Goal: Task Accomplishment & Management: Manage account settings

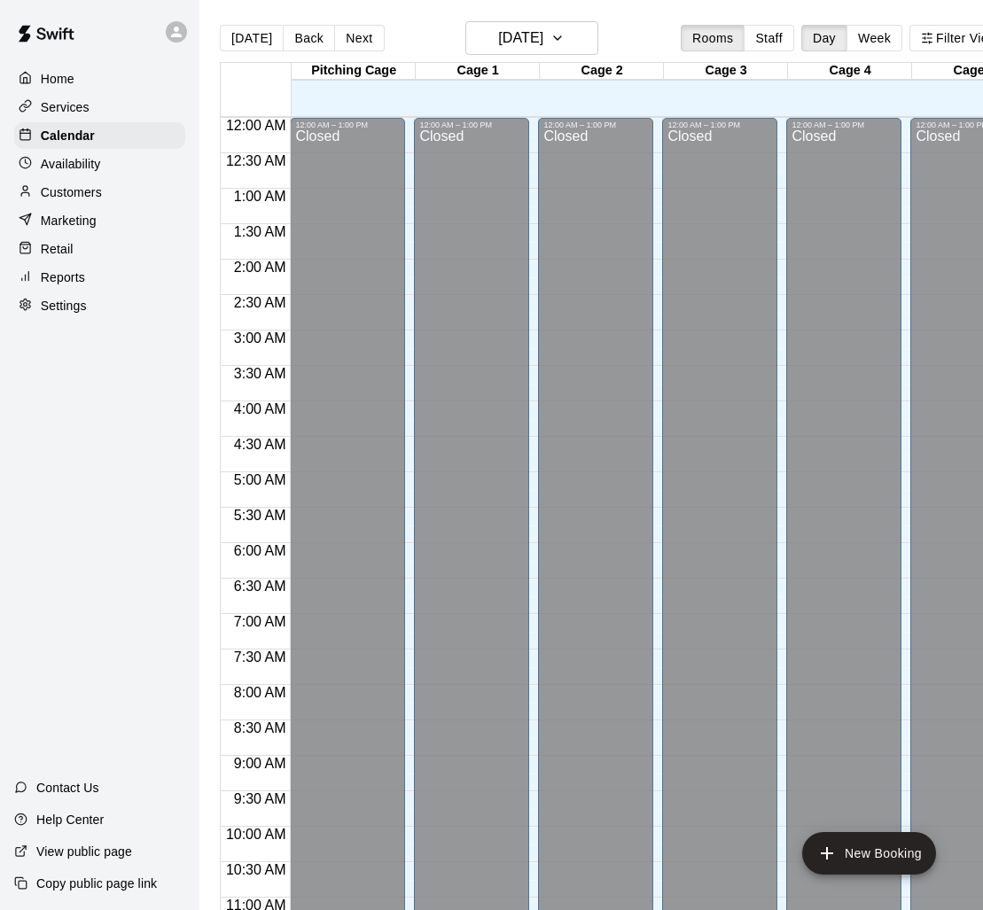
scroll to position [737, 0]
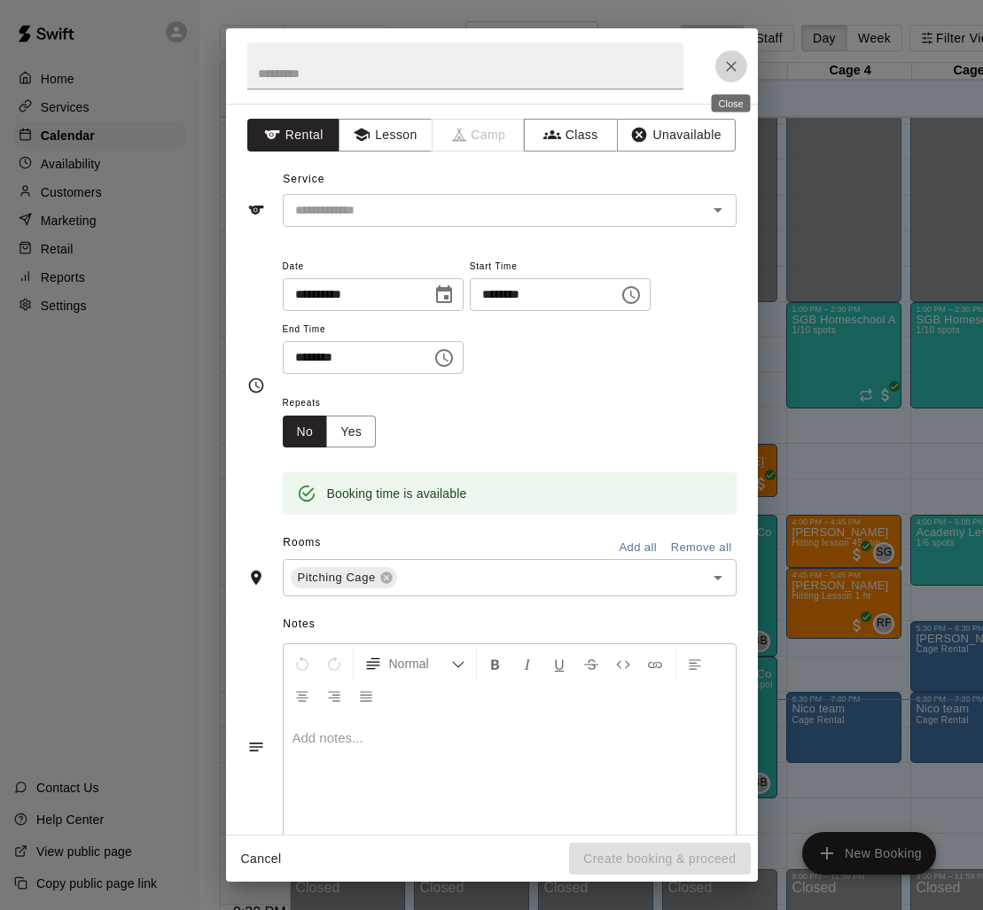
click at [735, 58] on icon "Close" at bounding box center [731, 67] width 18 height 18
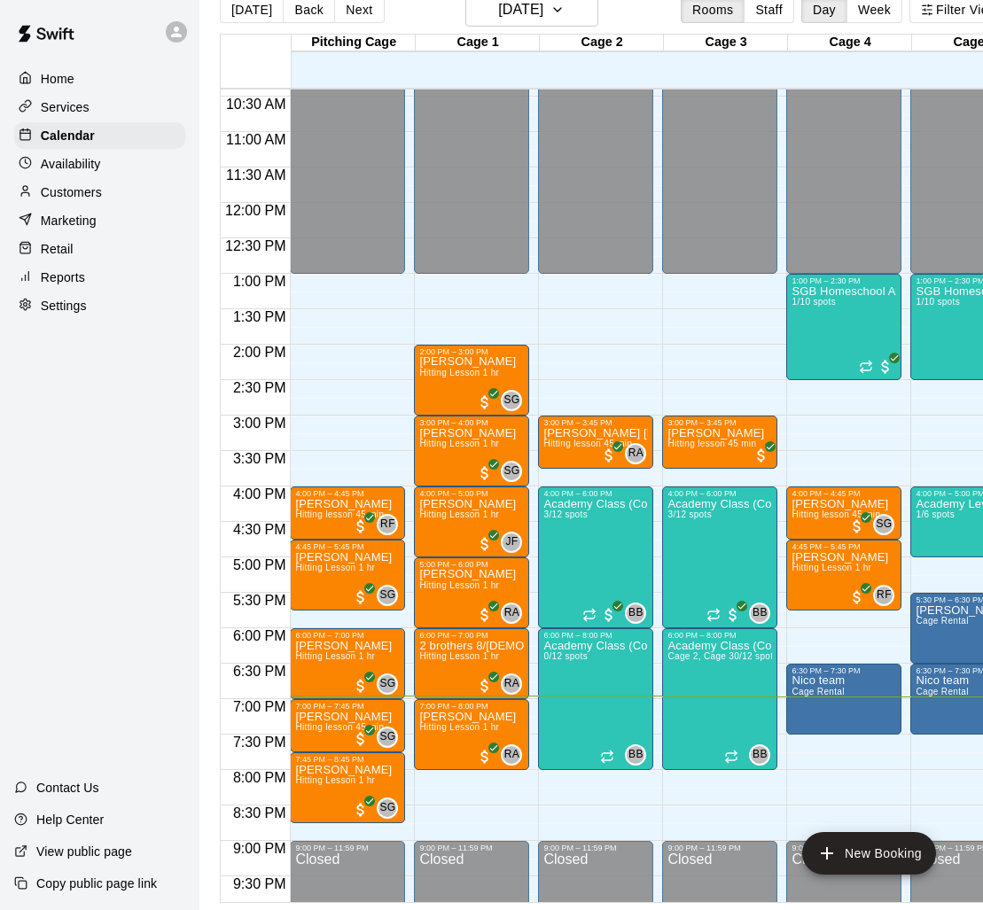
scroll to position [28, 35]
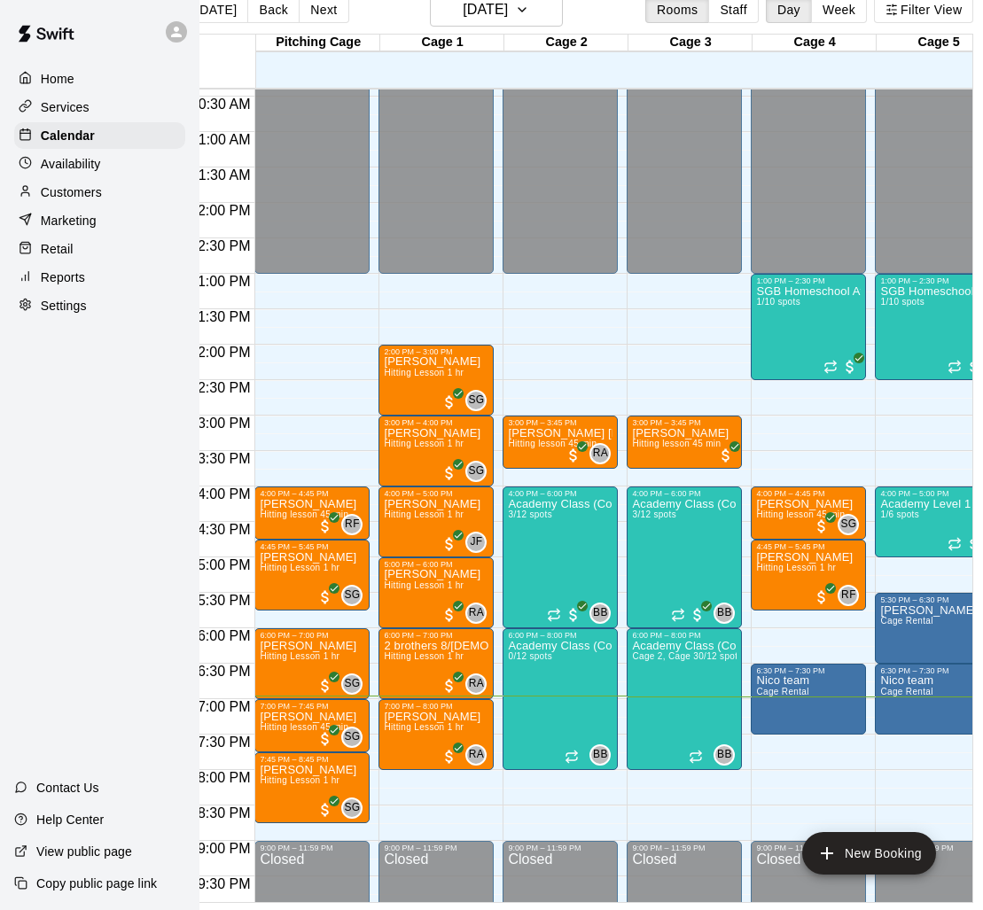
click at [566, 370] on div "12:00 AM – 1:00 PM Closed 3:00 PM – 3:45 PM [PERSON_NAME] [PERSON_NAME] Hitting…" at bounding box center [559, 202] width 115 height 1701
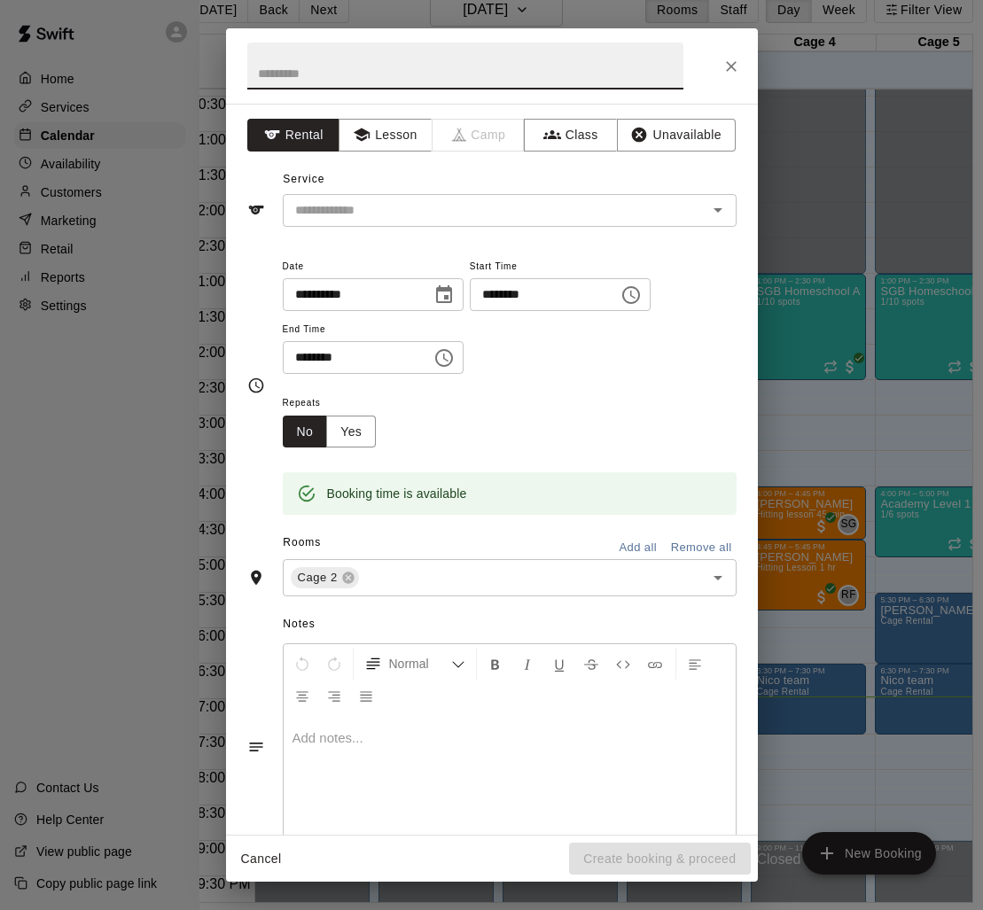
click at [252, 858] on button "Cancel" at bounding box center [261, 859] width 57 height 33
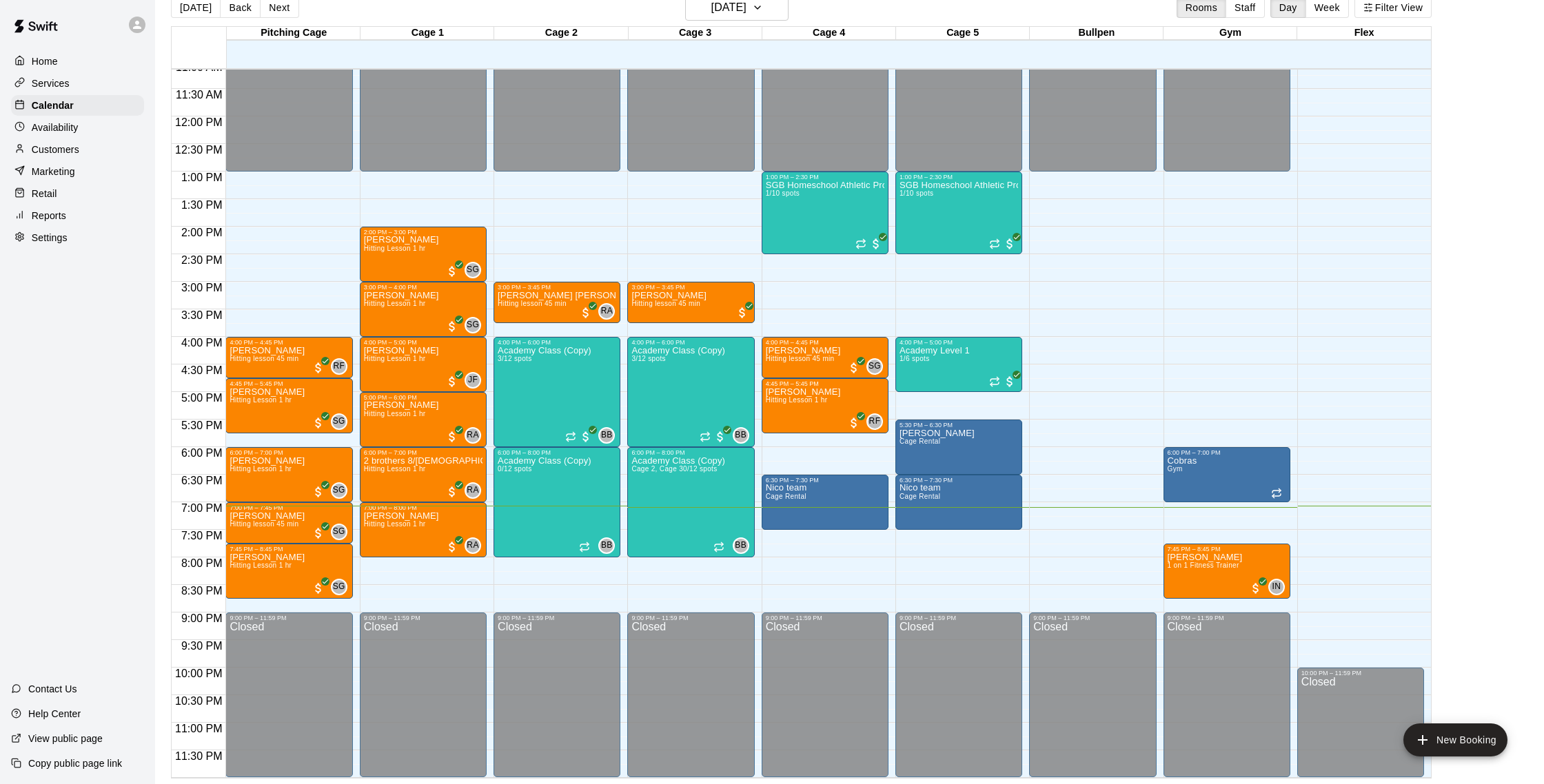
scroll to position [21, 0]
click at [265, 4] on button "Next" at bounding box center [279, 8] width 39 height 21
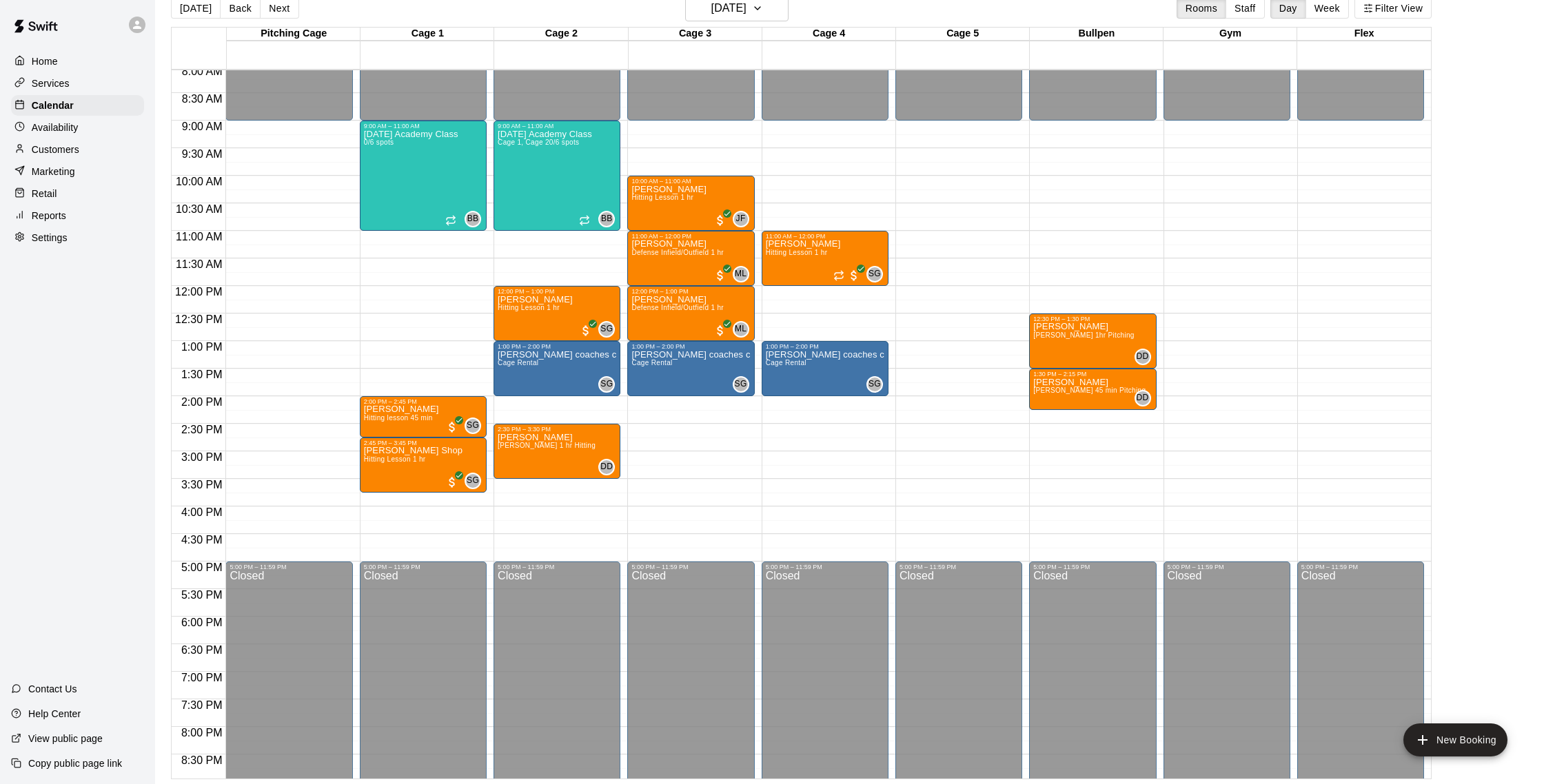
scroll to position [22, 0]
click at [89, 127] on div "Availability" at bounding box center [77, 128] width 133 height 21
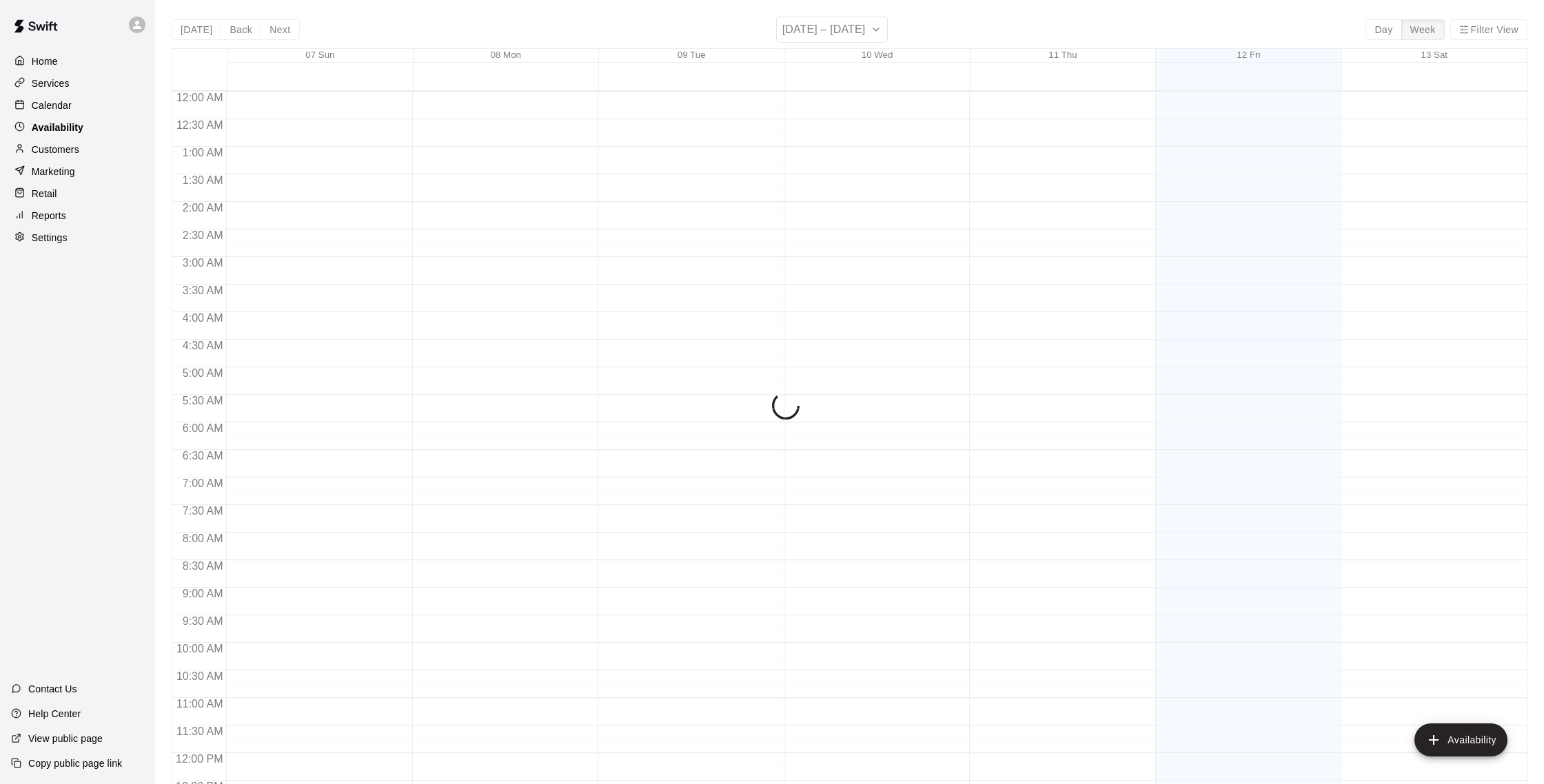
scroll to position [615, 0]
click at [79, 106] on div "Calendar" at bounding box center [77, 105] width 133 height 21
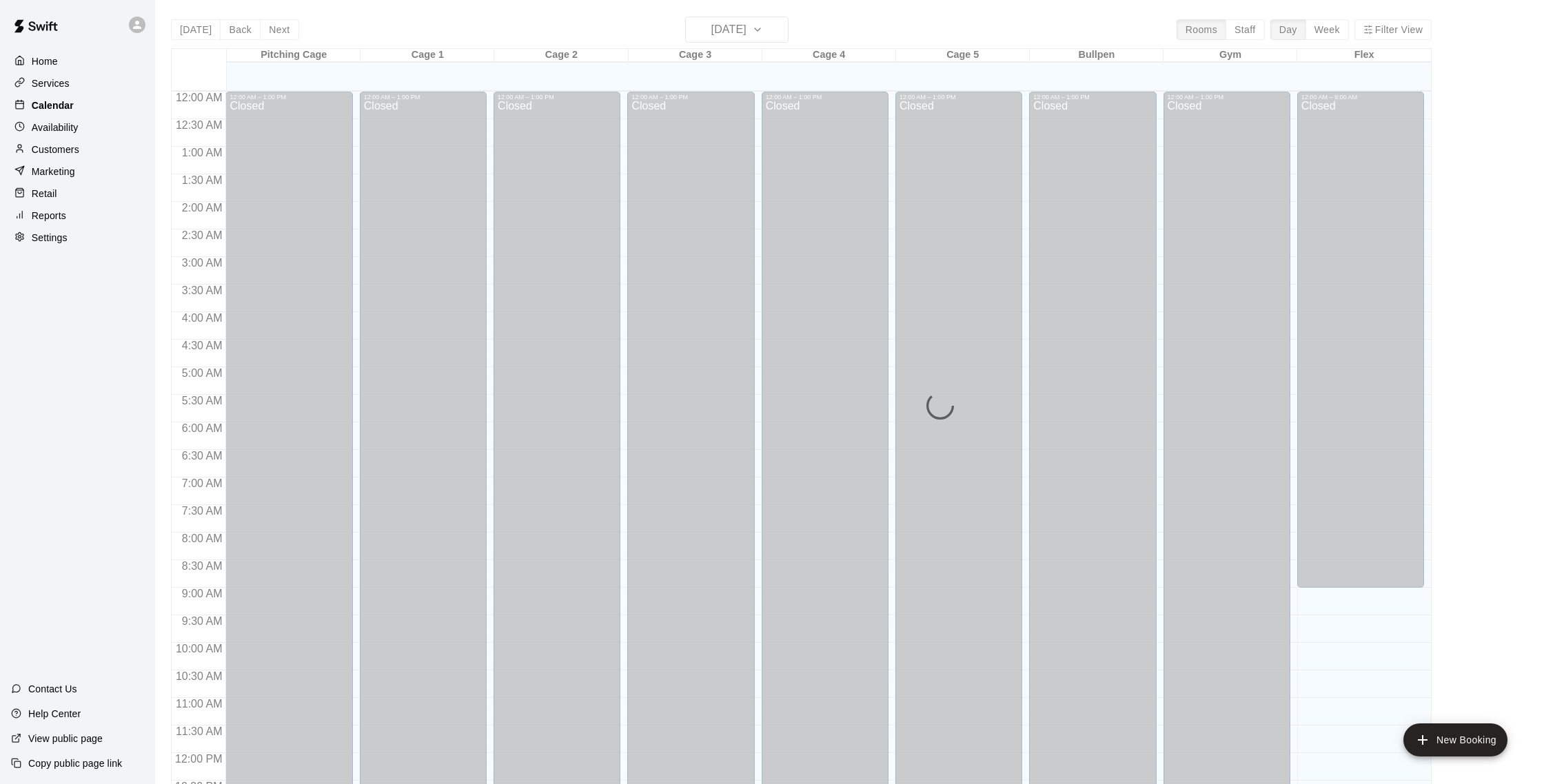
scroll to position [574, 0]
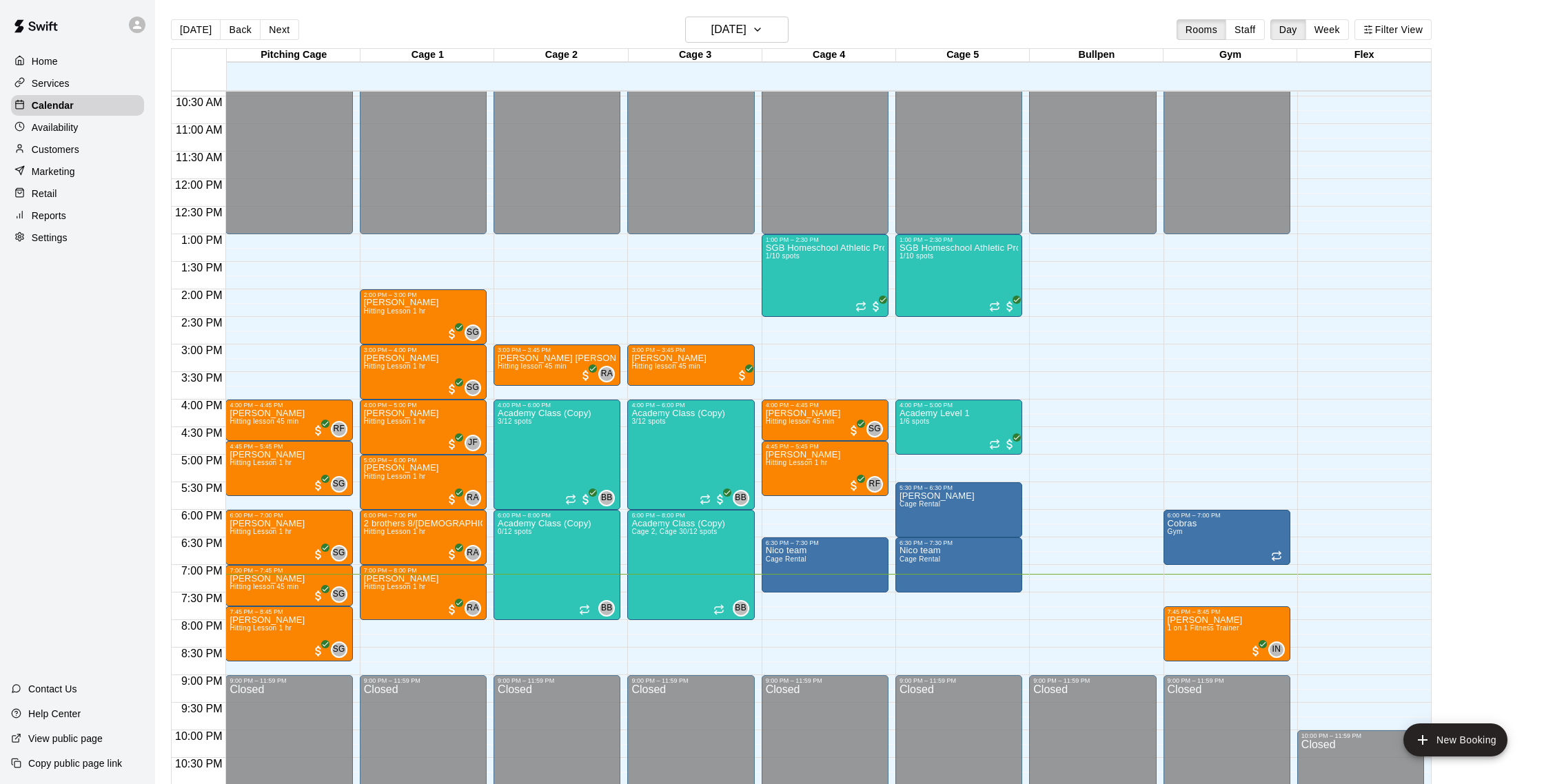
click at [66, 125] on p "Availability" at bounding box center [55, 128] width 47 height 14
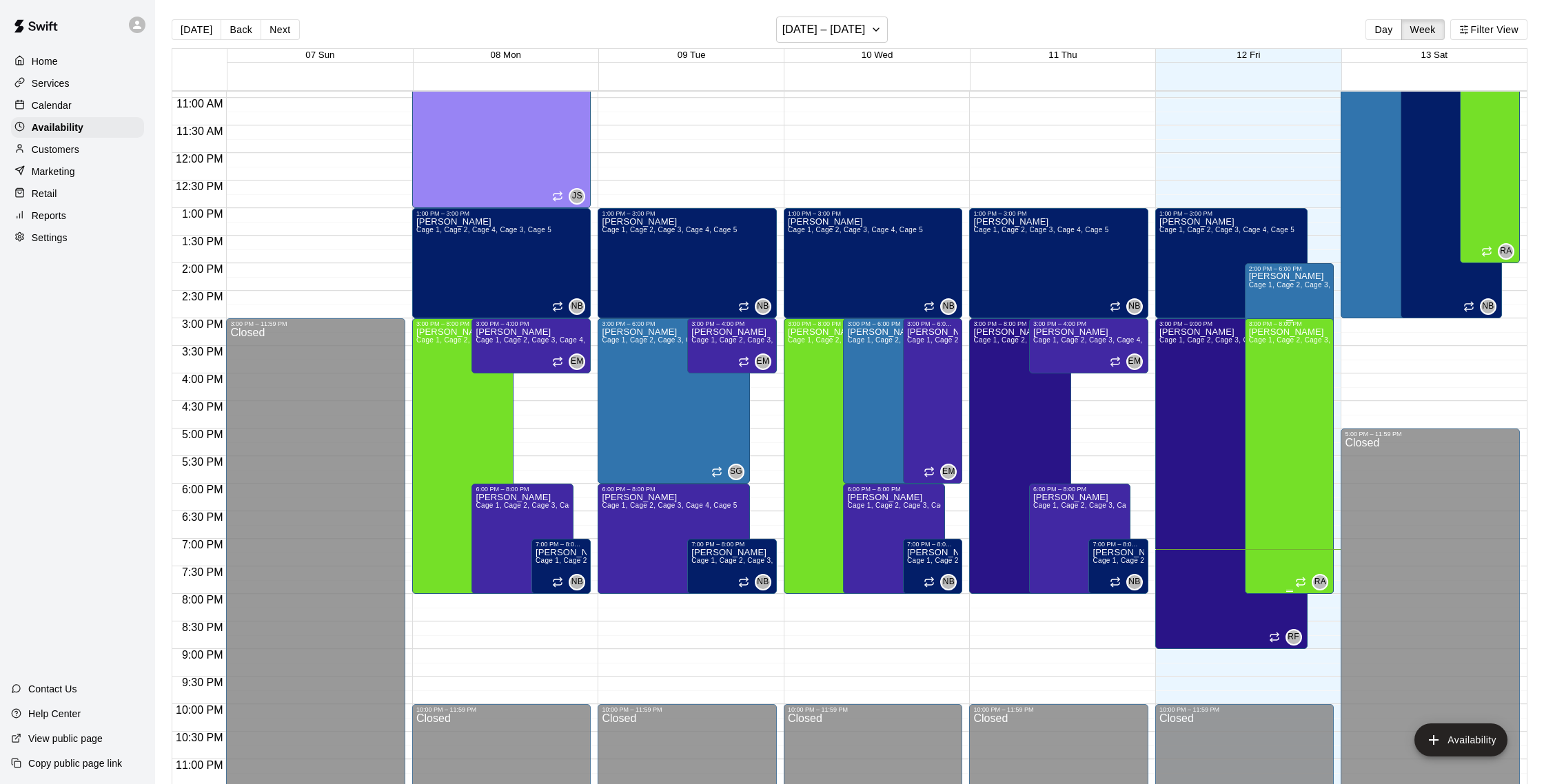
scroll to position [597, 0]
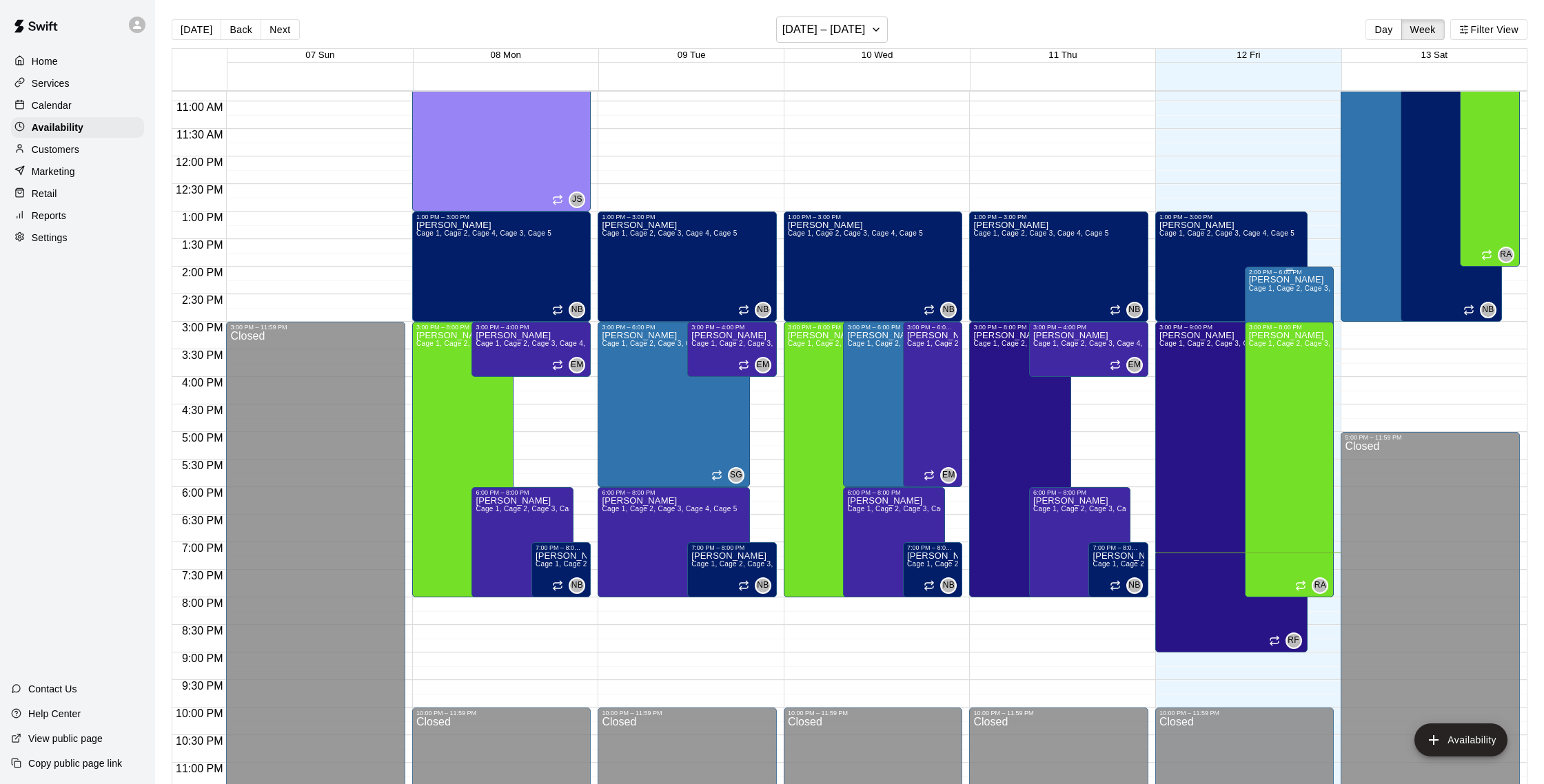
click at [764, 287] on span "Cage 1, Cage 2, Cage 3, Cage 4, Cage 5, Bullpen" at bounding box center [1330, 289] width 164 height 8
click at [764, 330] on icon "delete" at bounding box center [1262, 332] width 16 height 16
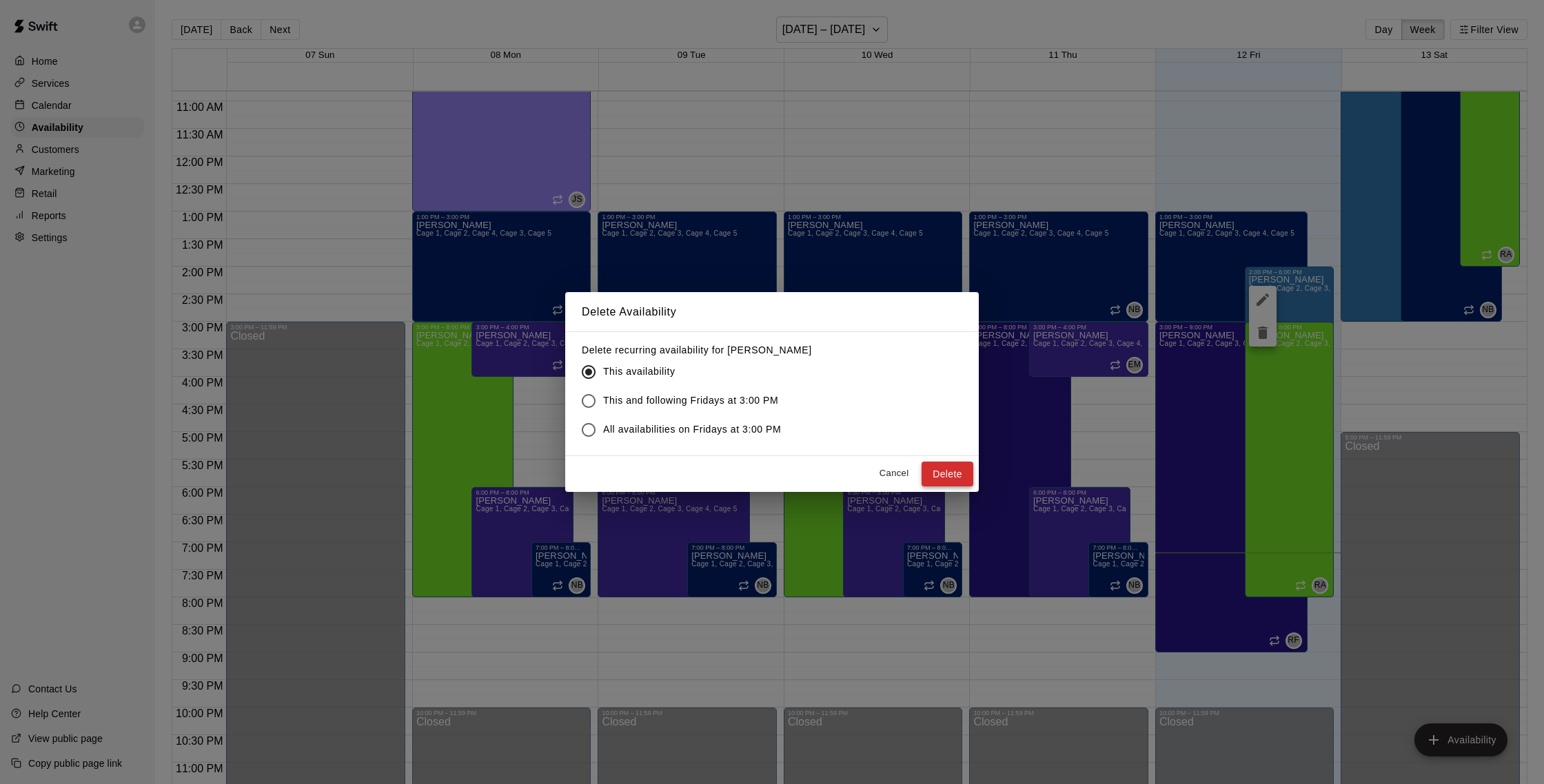
click at [764, 467] on button "Delete" at bounding box center [947, 474] width 51 height 26
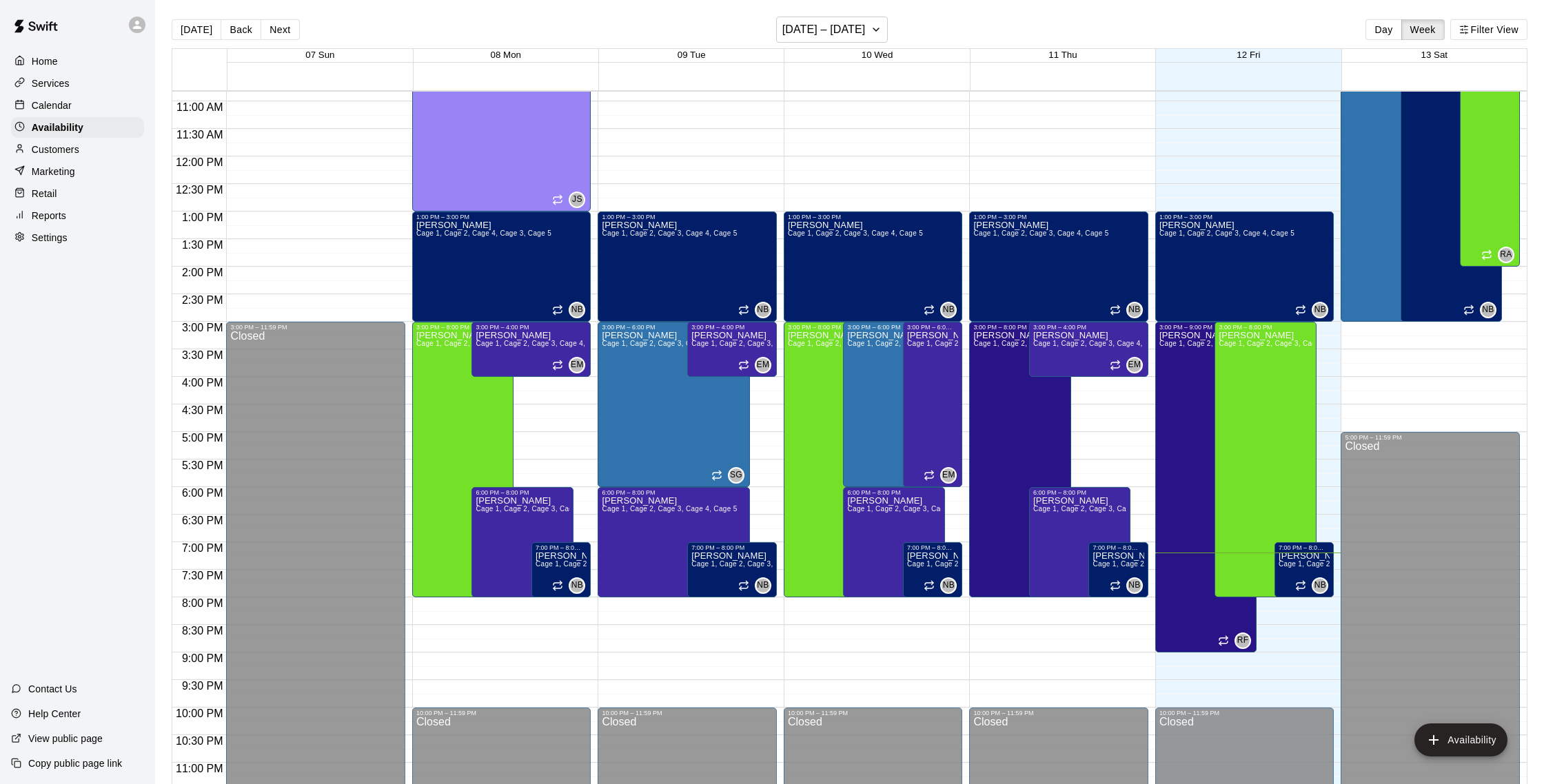
click at [90, 104] on div "Calendar" at bounding box center [77, 105] width 133 height 21
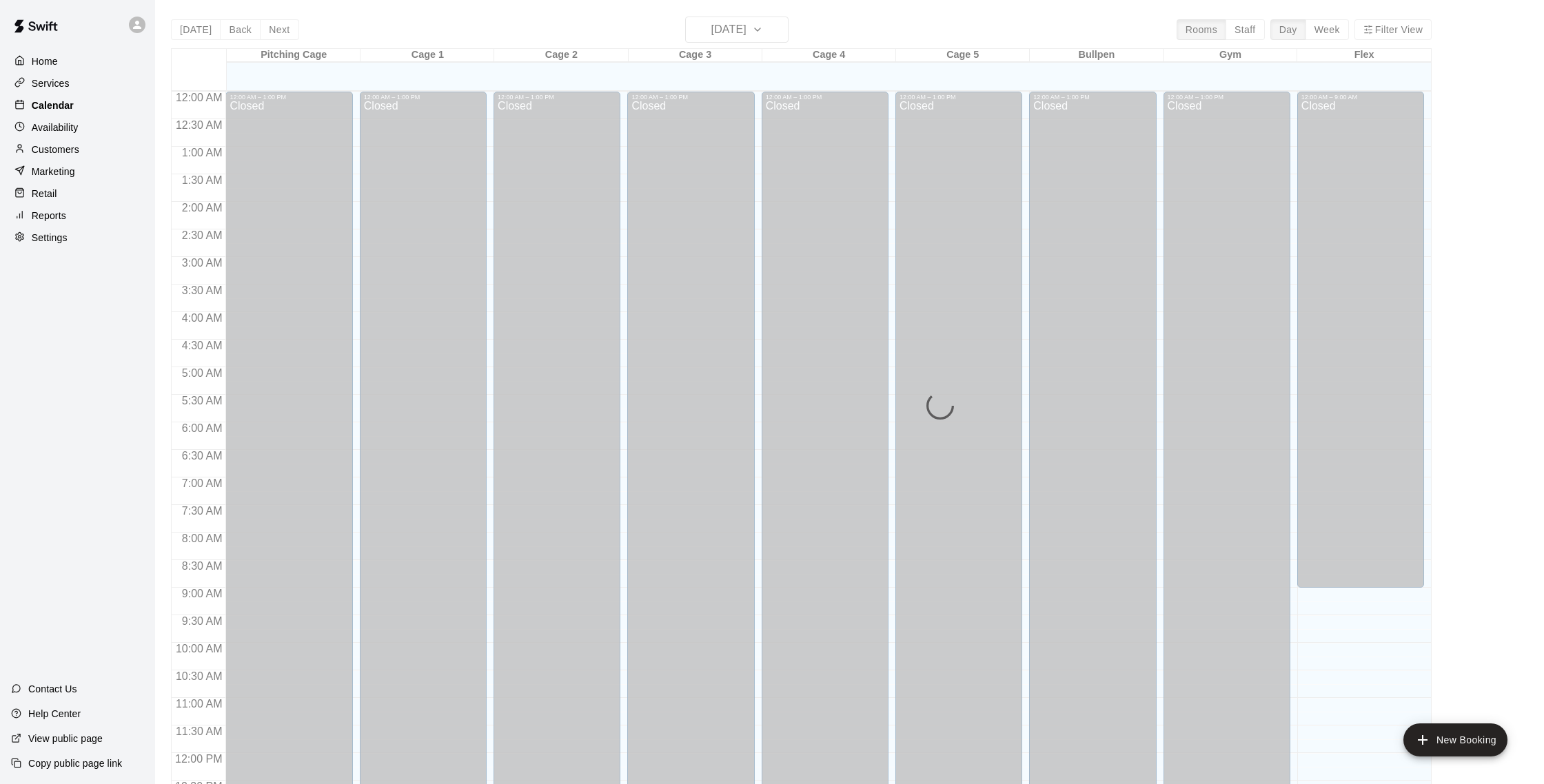
scroll to position [574, 0]
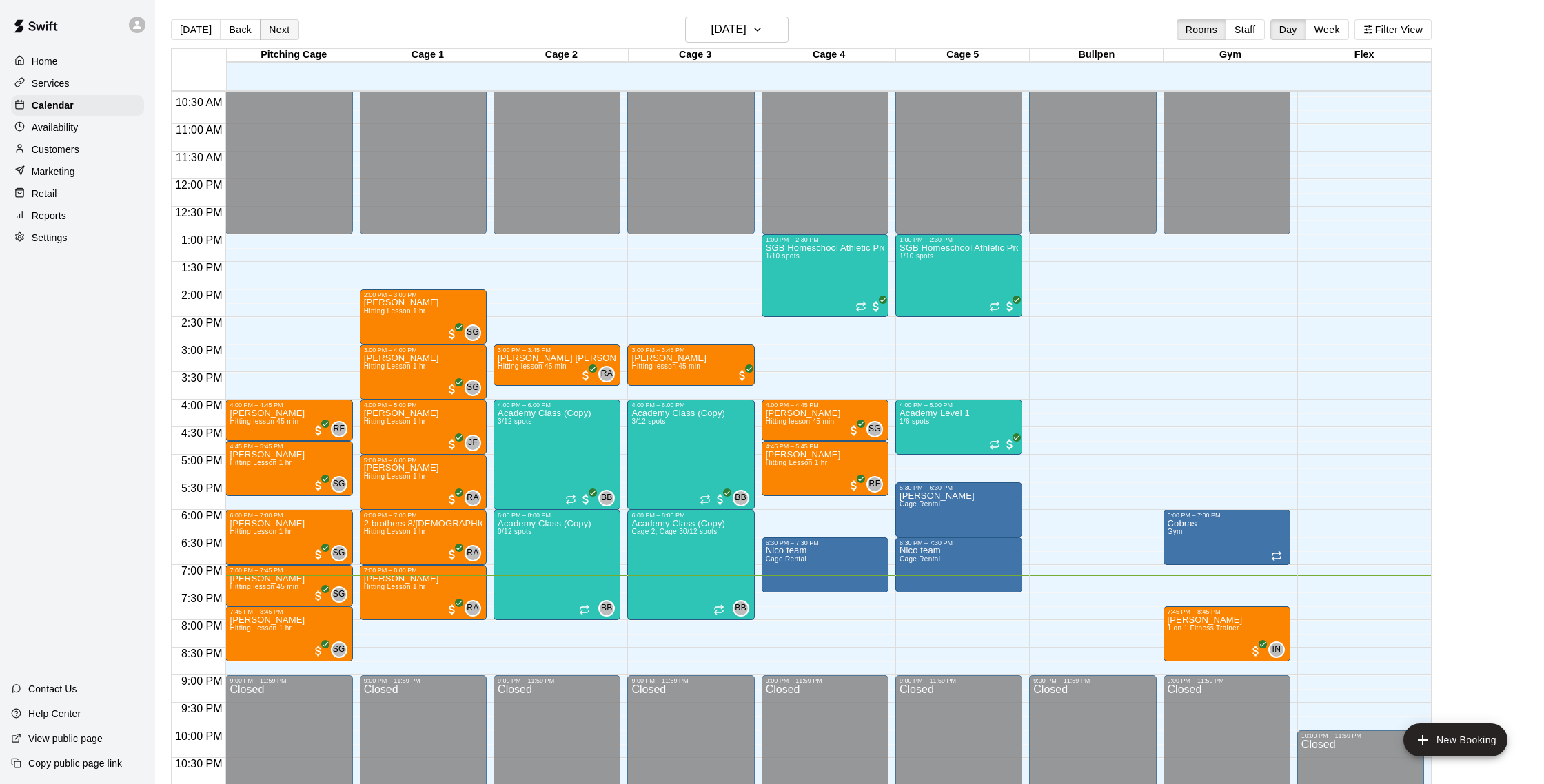
click at [287, 33] on button "Next" at bounding box center [279, 30] width 39 height 21
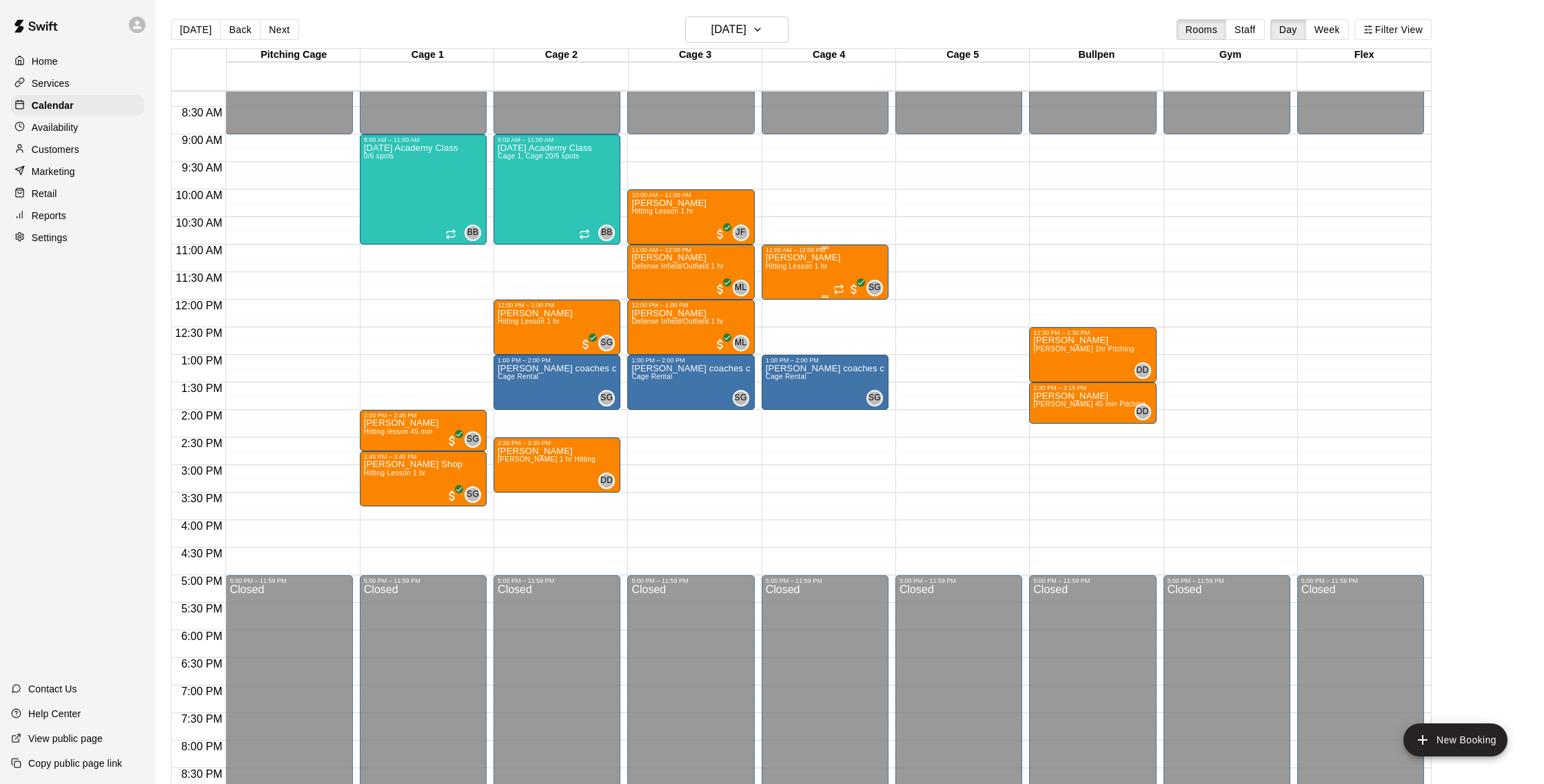
scroll to position [456, 0]
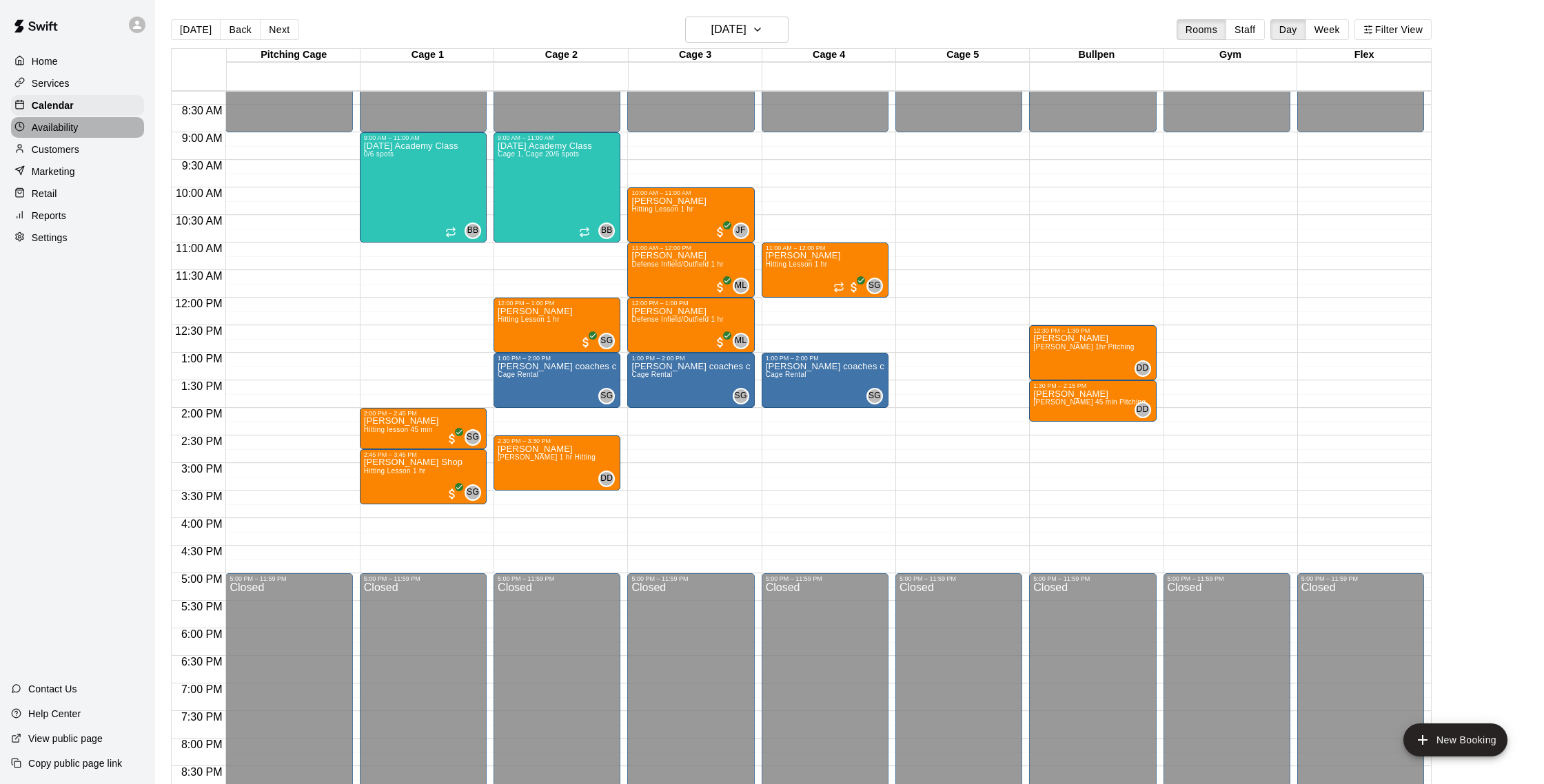
click at [77, 130] on p "Availability" at bounding box center [55, 128] width 47 height 14
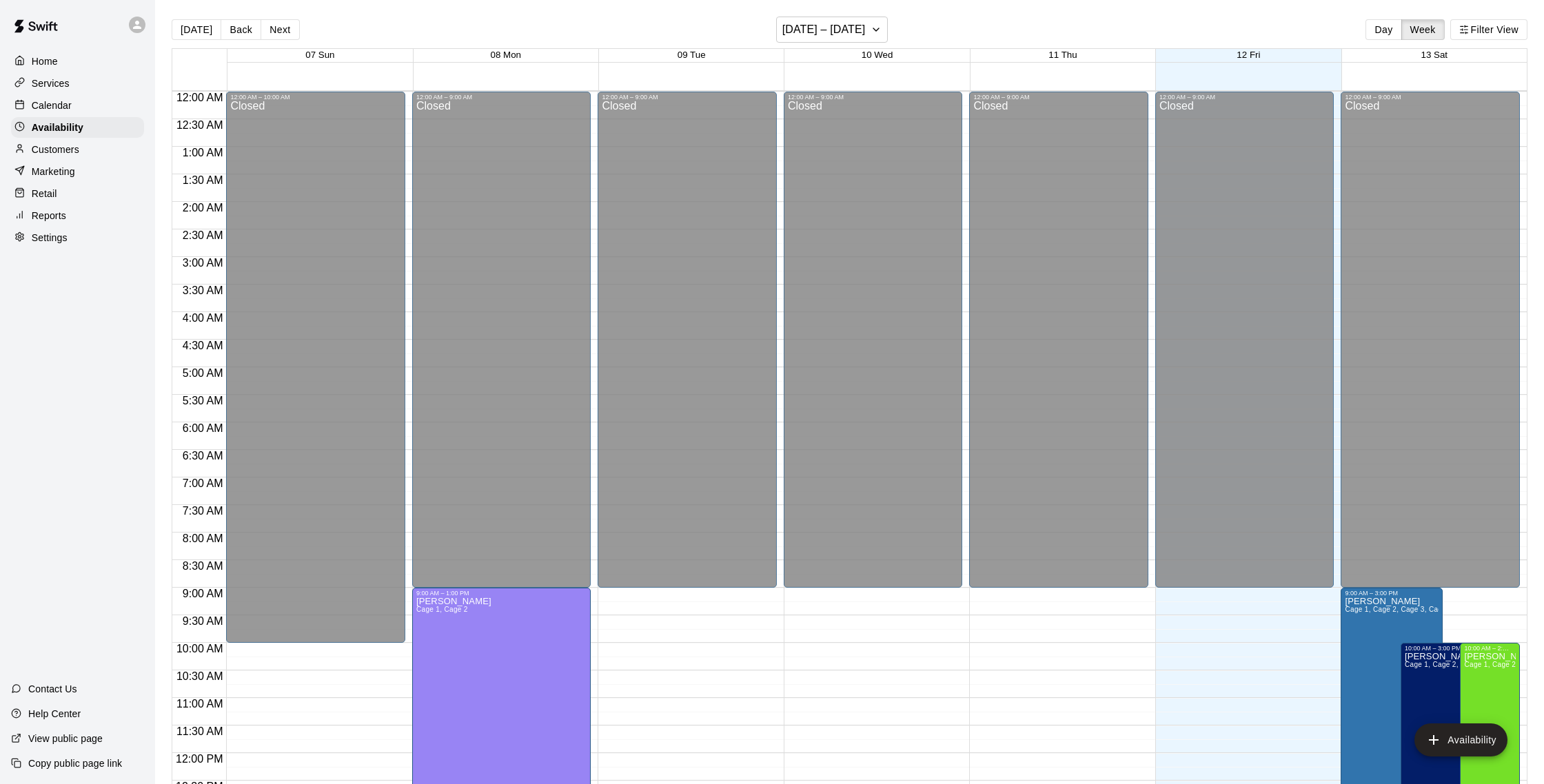
scroll to position [615, 0]
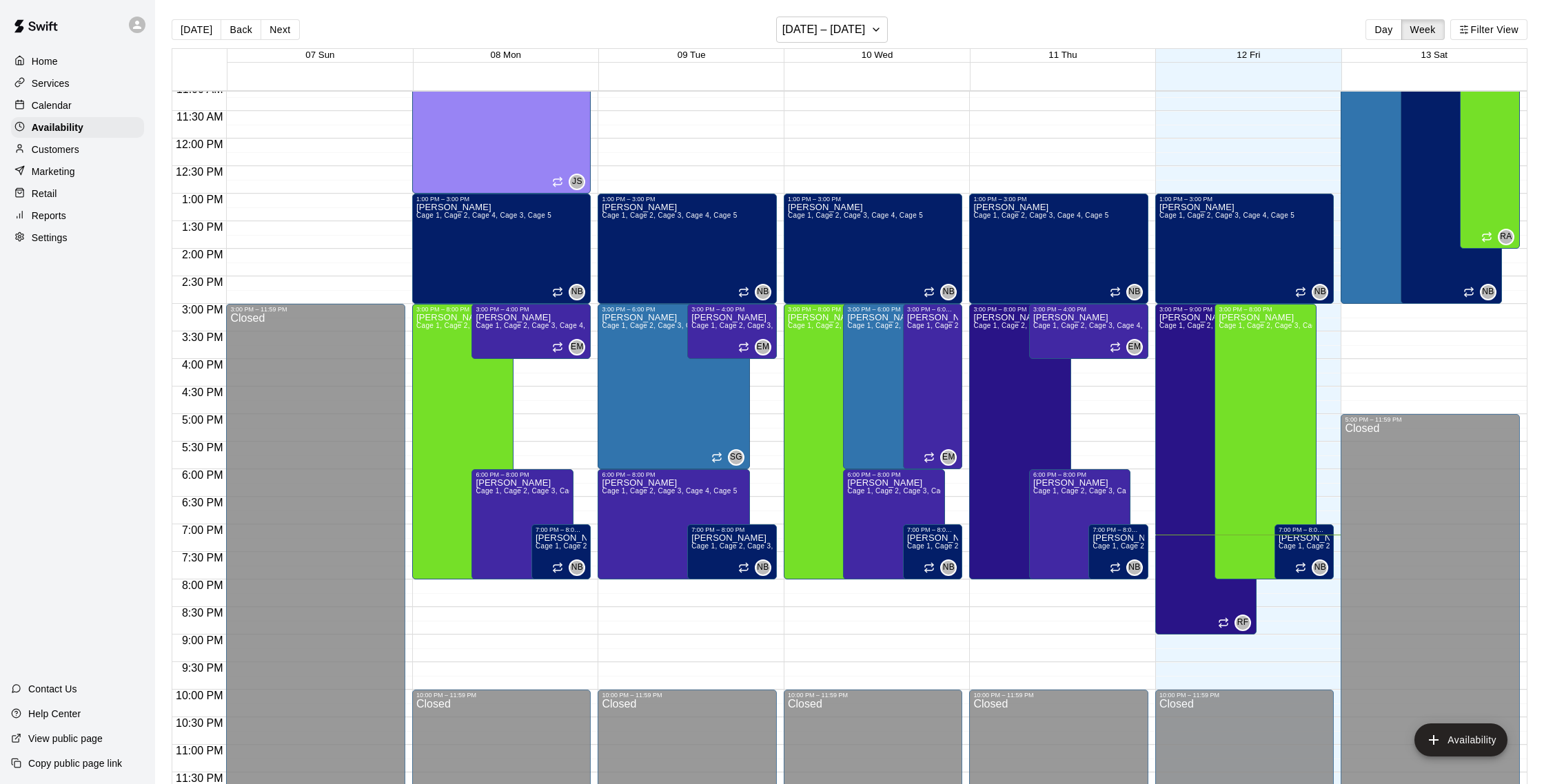
click at [72, 154] on p "Customers" at bounding box center [55, 149] width 47 height 14
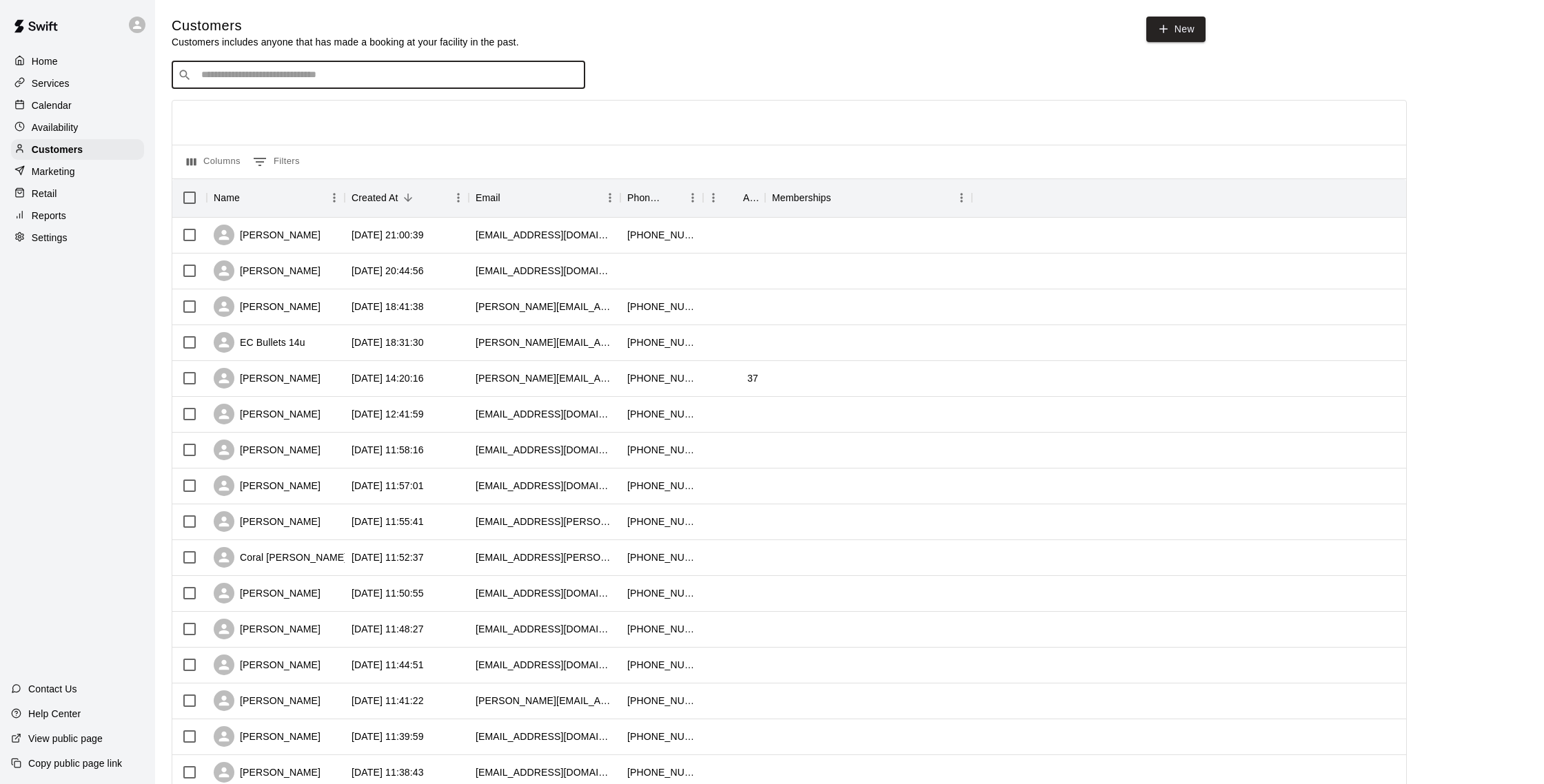
click at [288, 75] on input "Search customers by name or email" at bounding box center [387, 75] width 382 height 14
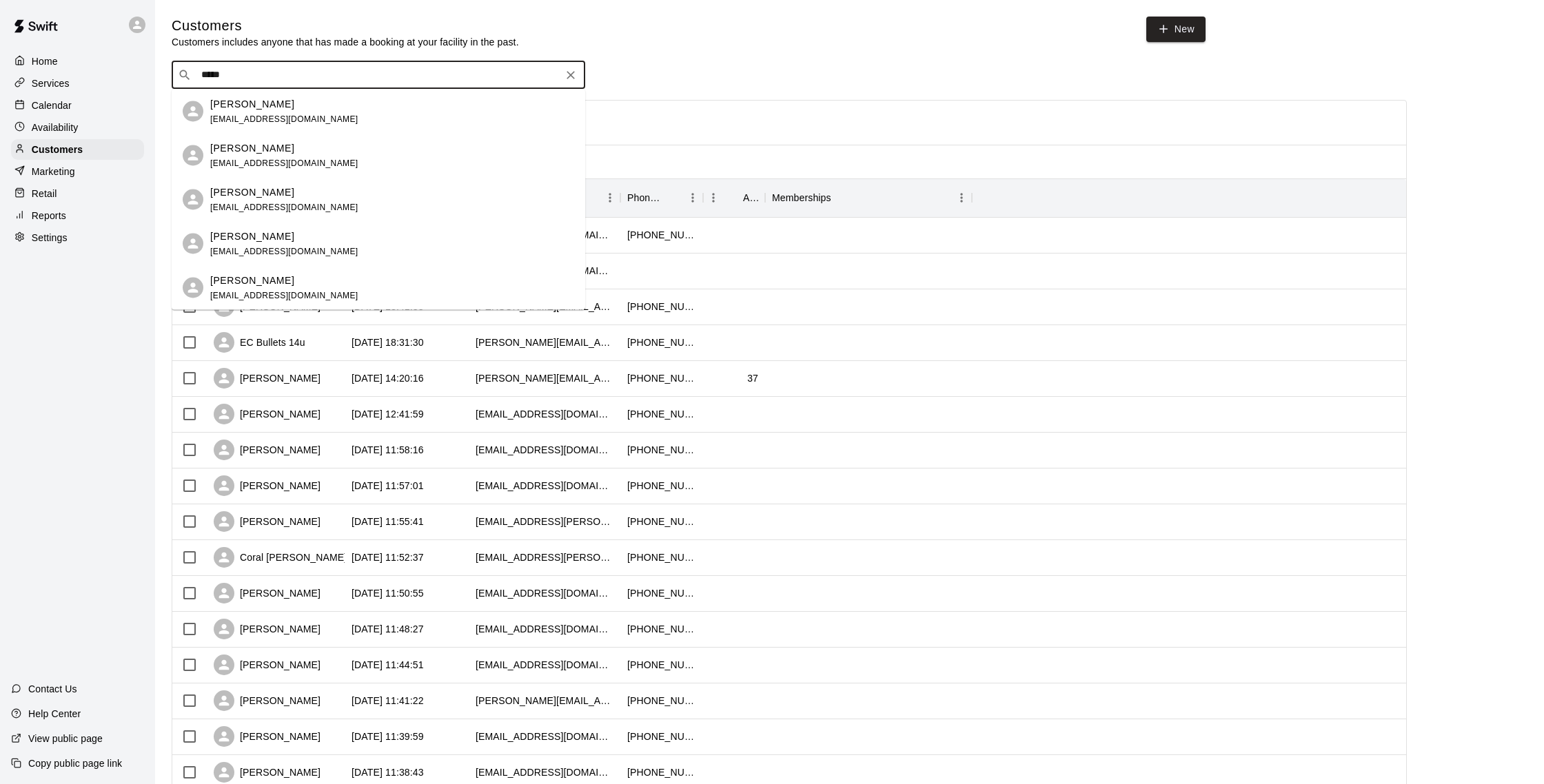
type input "******"
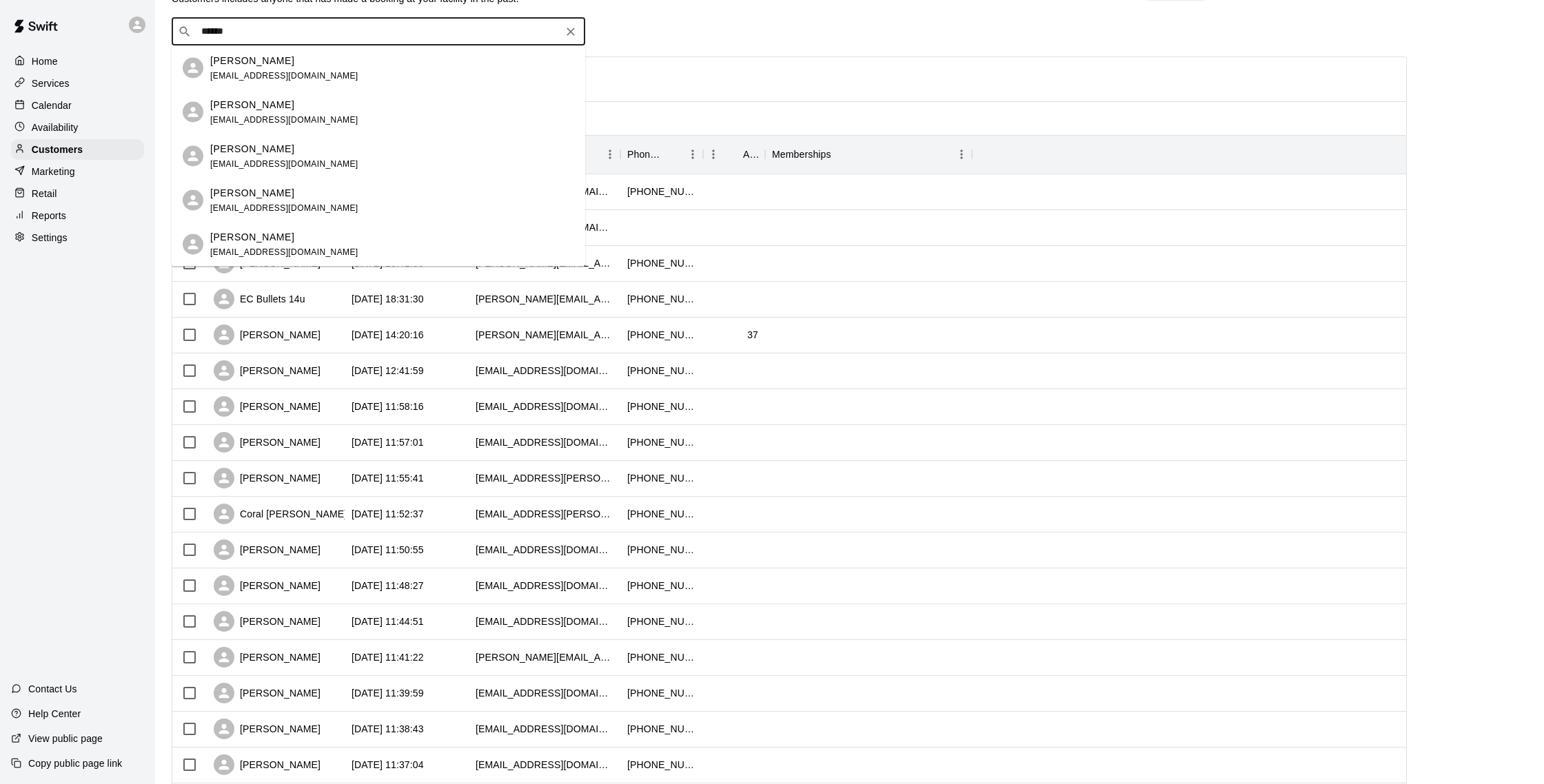
click at [308, 200] on div "[PERSON_NAME] [EMAIL_ADDRESS][DOMAIN_NAME]" at bounding box center [284, 200] width 148 height 30
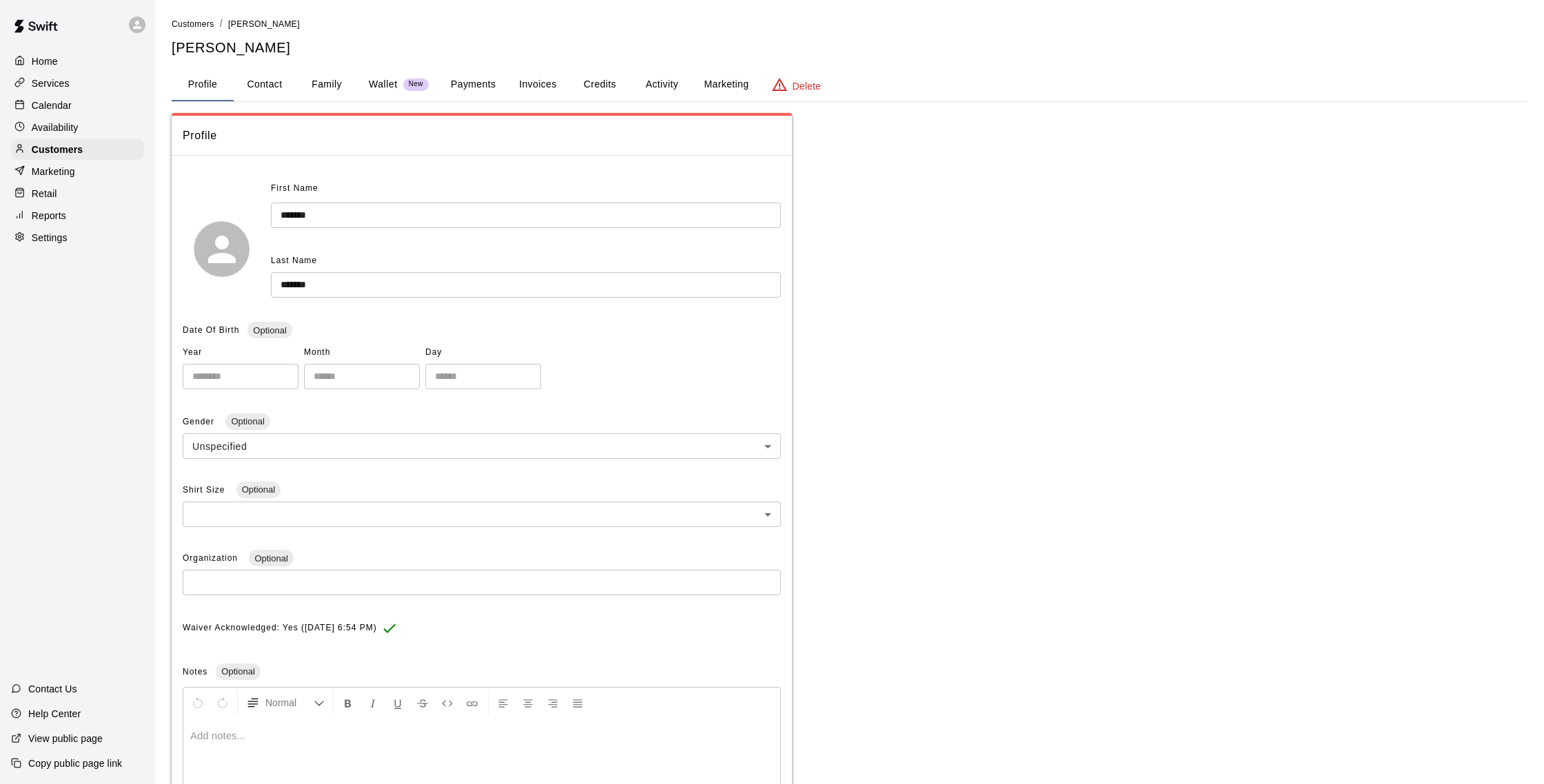
click at [625, 84] on button "Credits" at bounding box center [600, 85] width 62 height 33
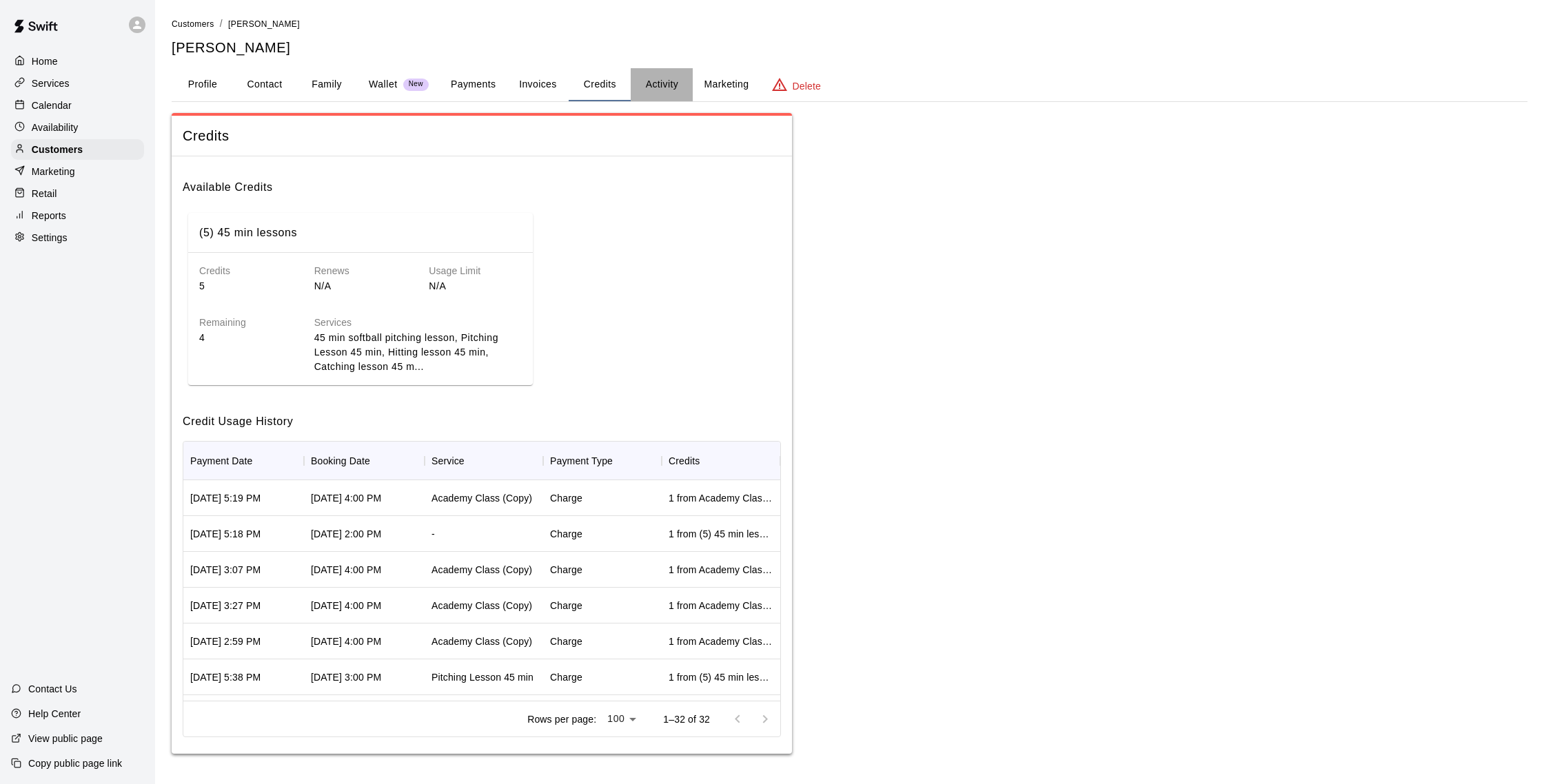
click at [662, 93] on button "Activity" at bounding box center [662, 85] width 62 height 33
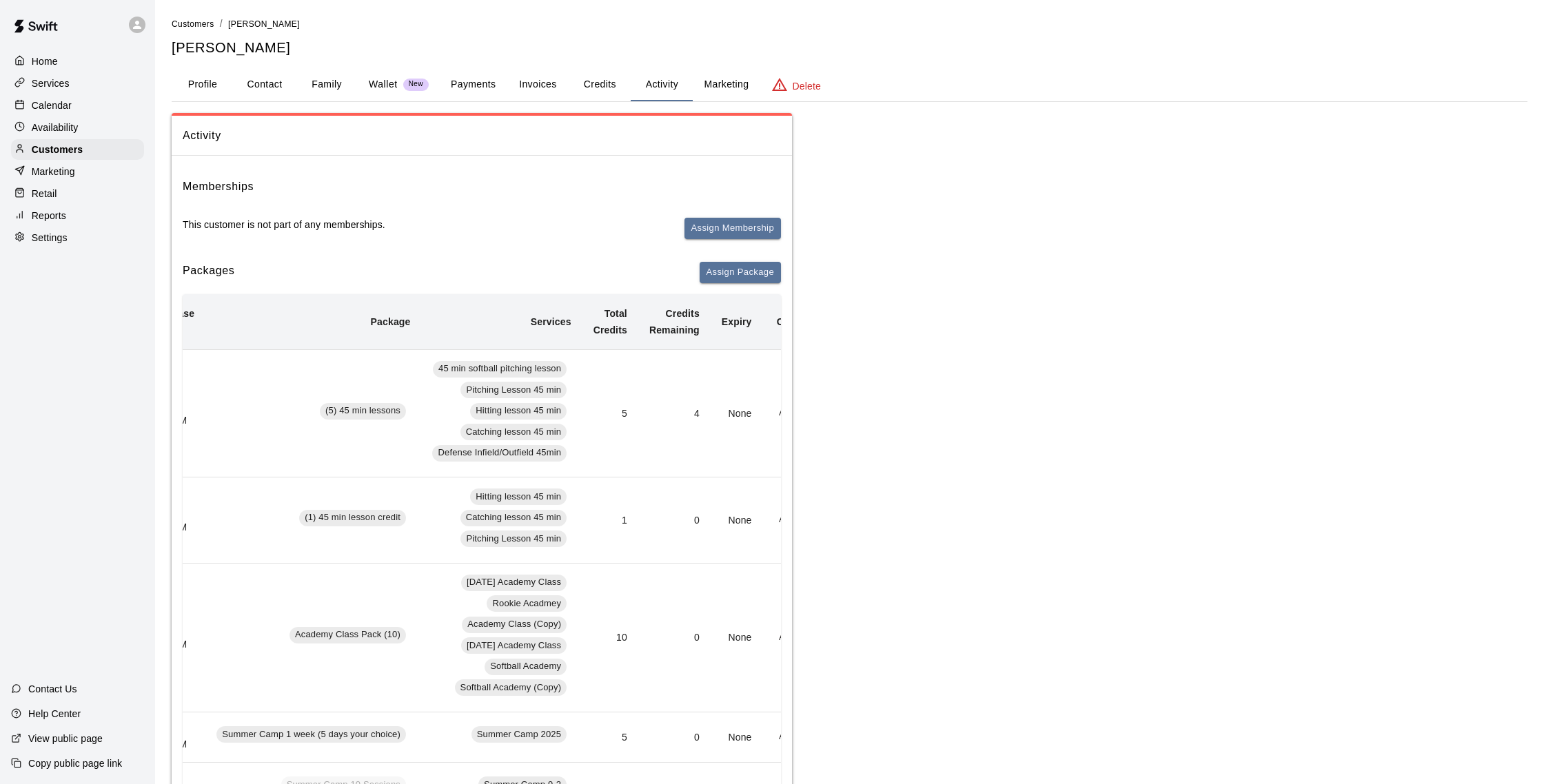
click at [44, 96] on div "Calendar" at bounding box center [77, 105] width 133 height 21
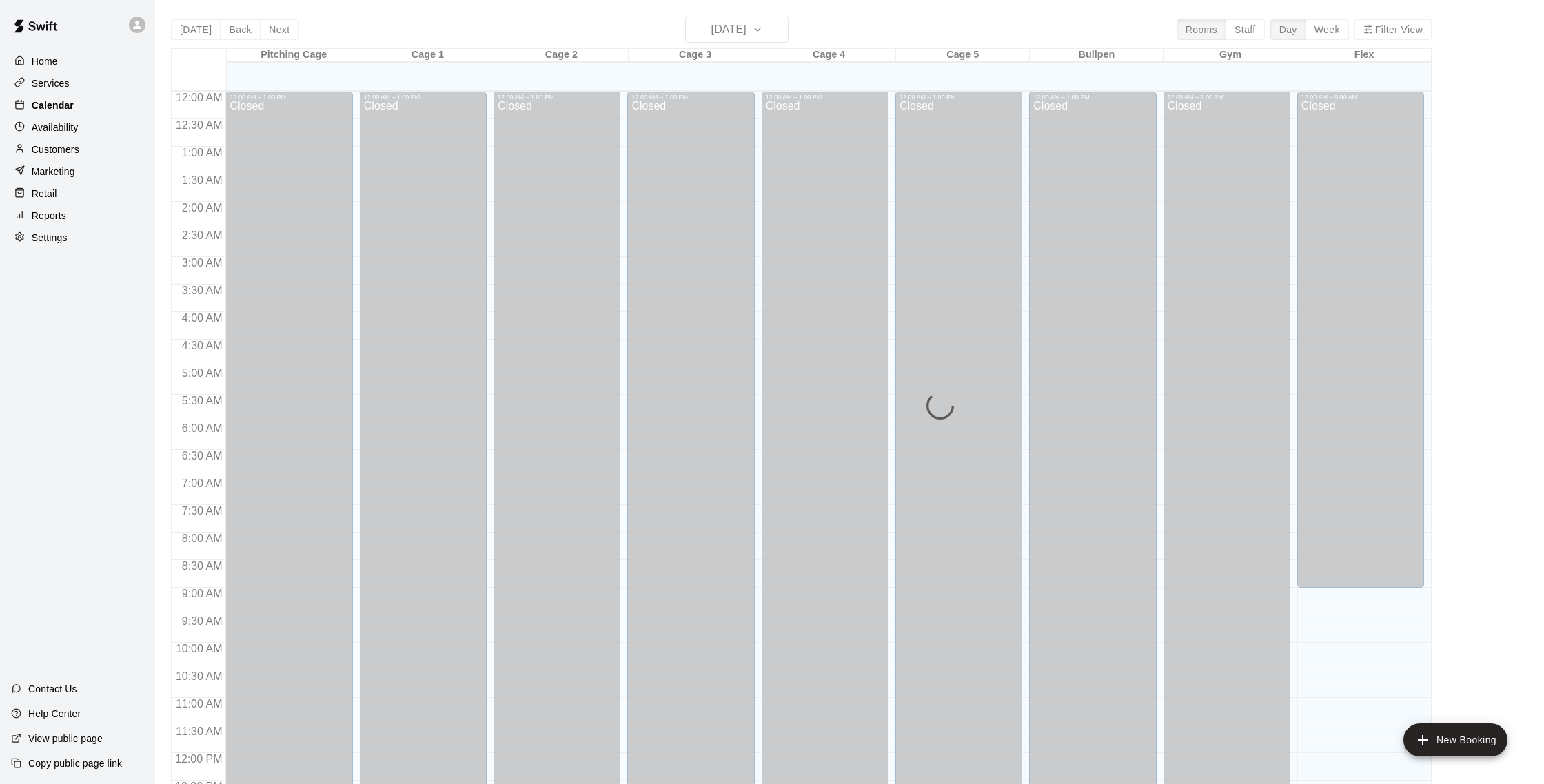
scroll to position [574, 0]
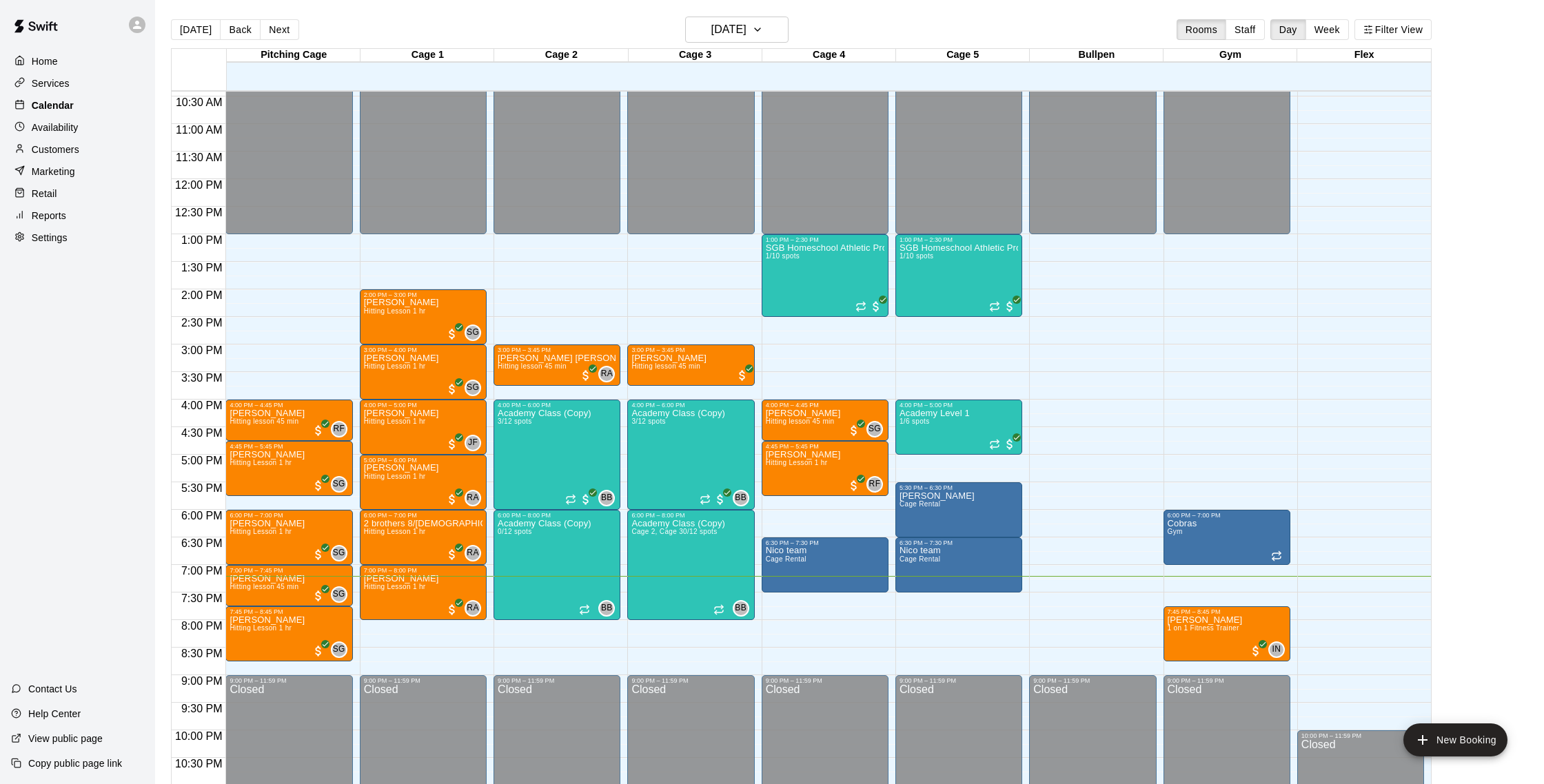
click at [51, 95] on div "Calendar" at bounding box center [77, 105] width 133 height 21
click at [60, 130] on p "Availability" at bounding box center [55, 128] width 47 height 14
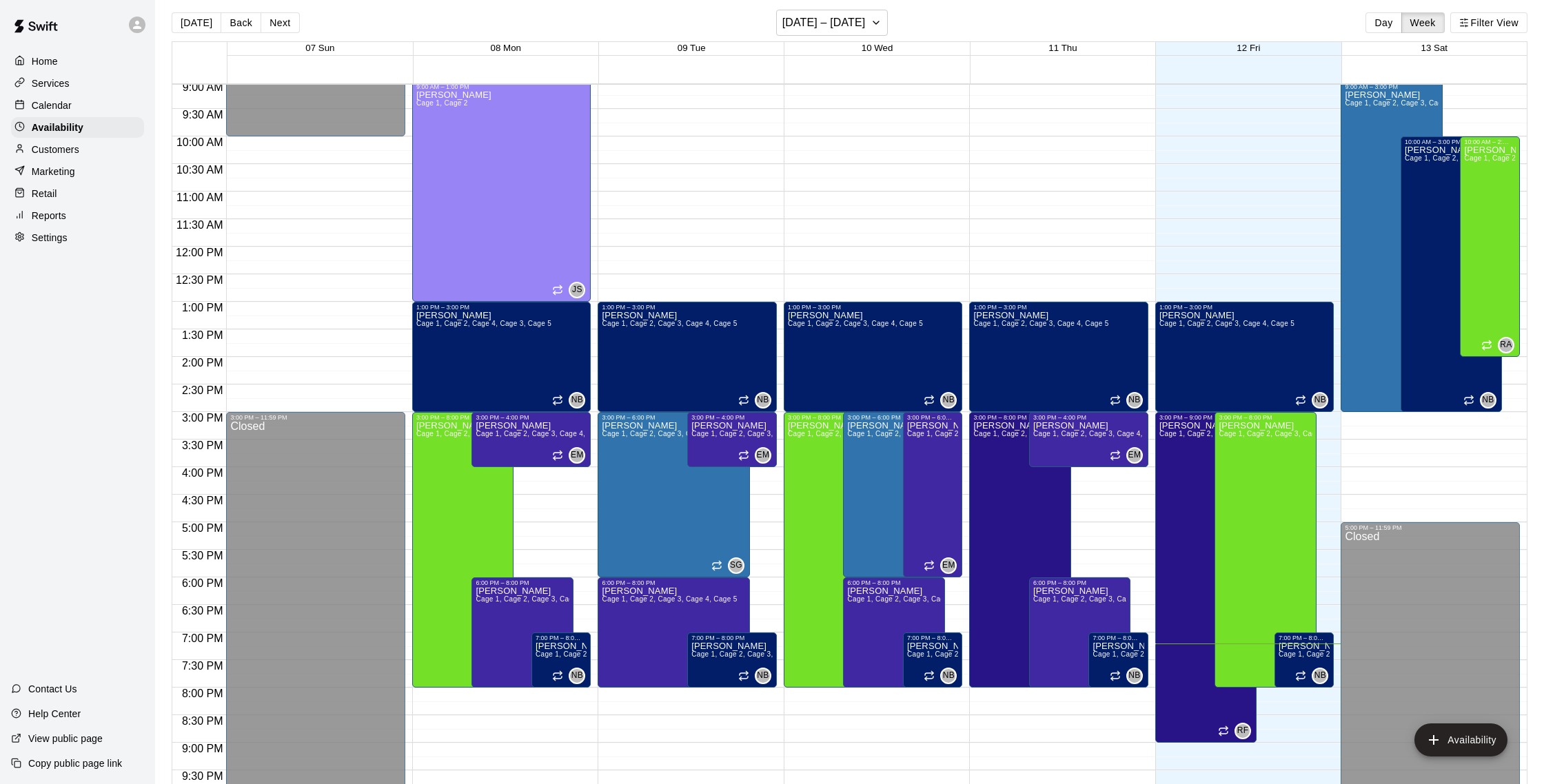
scroll to position [453, 0]
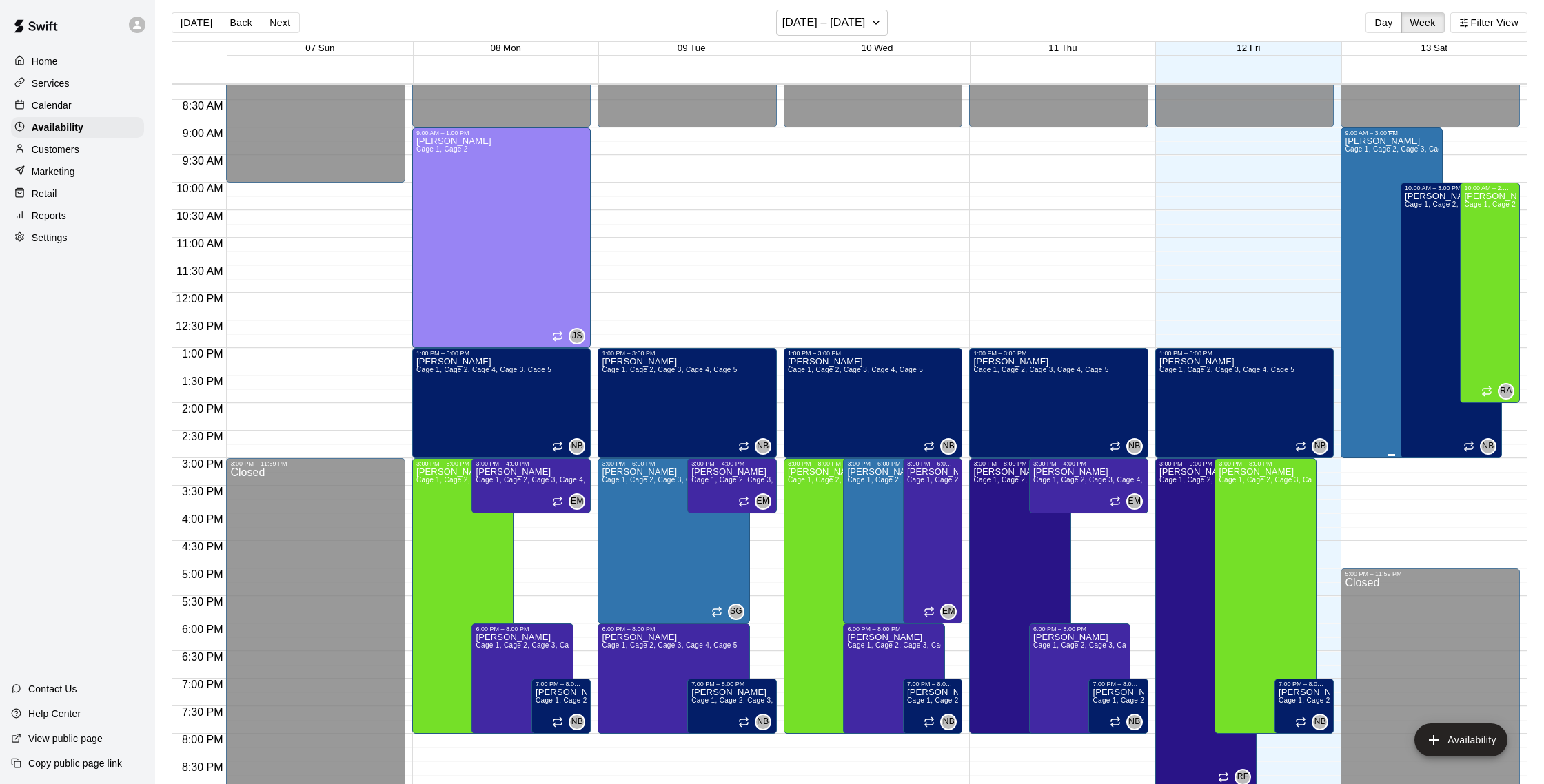
click at [764, 212] on div "[PERSON_NAME] Cage 1, Cage 2, Cage 3, Cage 4, Cage 5, Bullpen" at bounding box center [1392, 528] width 93 height 784
click at [764, 191] on icon "delete" at bounding box center [1359, 184] width 16 height 16
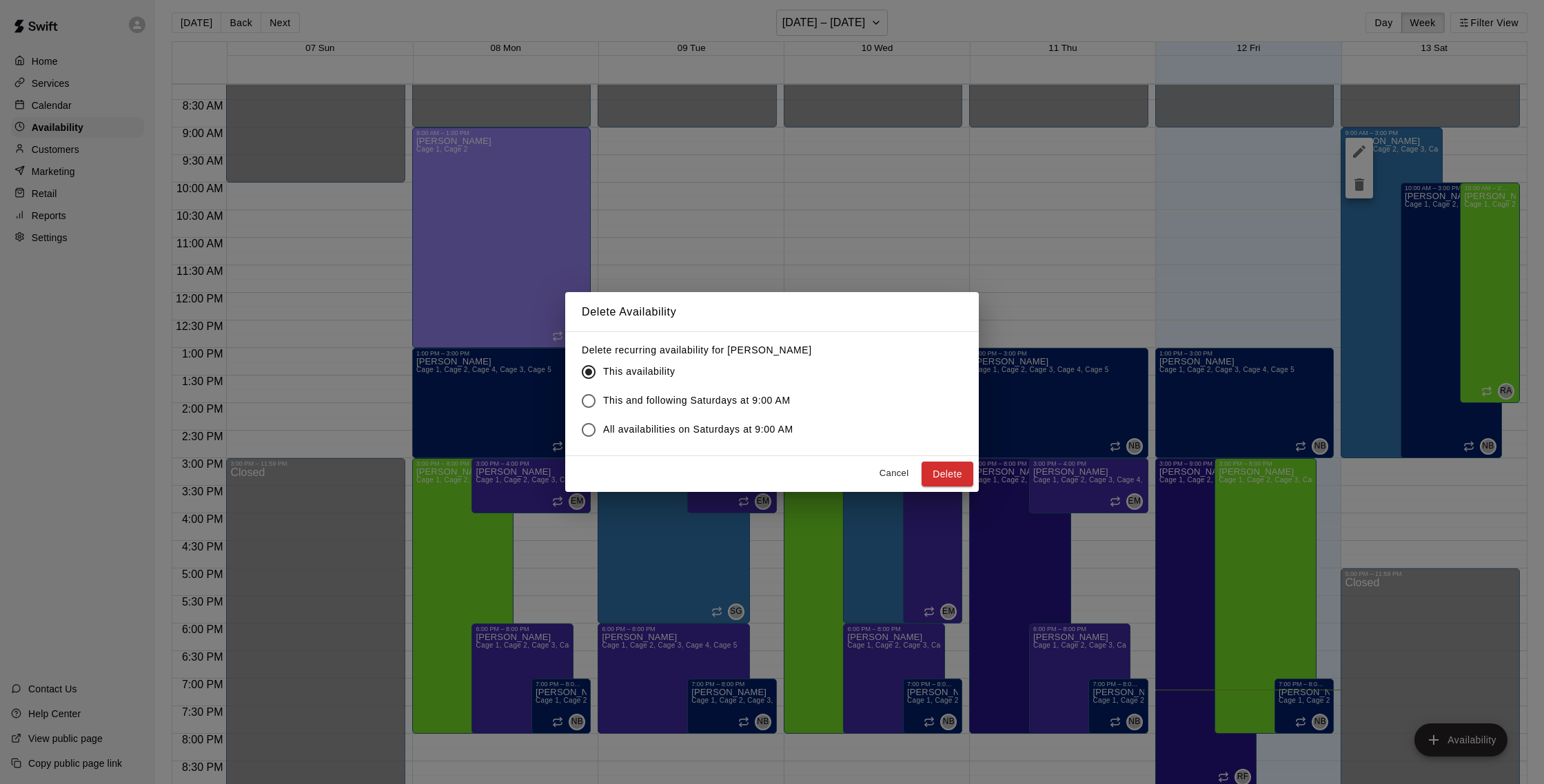
click at [764, 471] on button "Delete" at bounding box center [947, 474] width 51 height 26
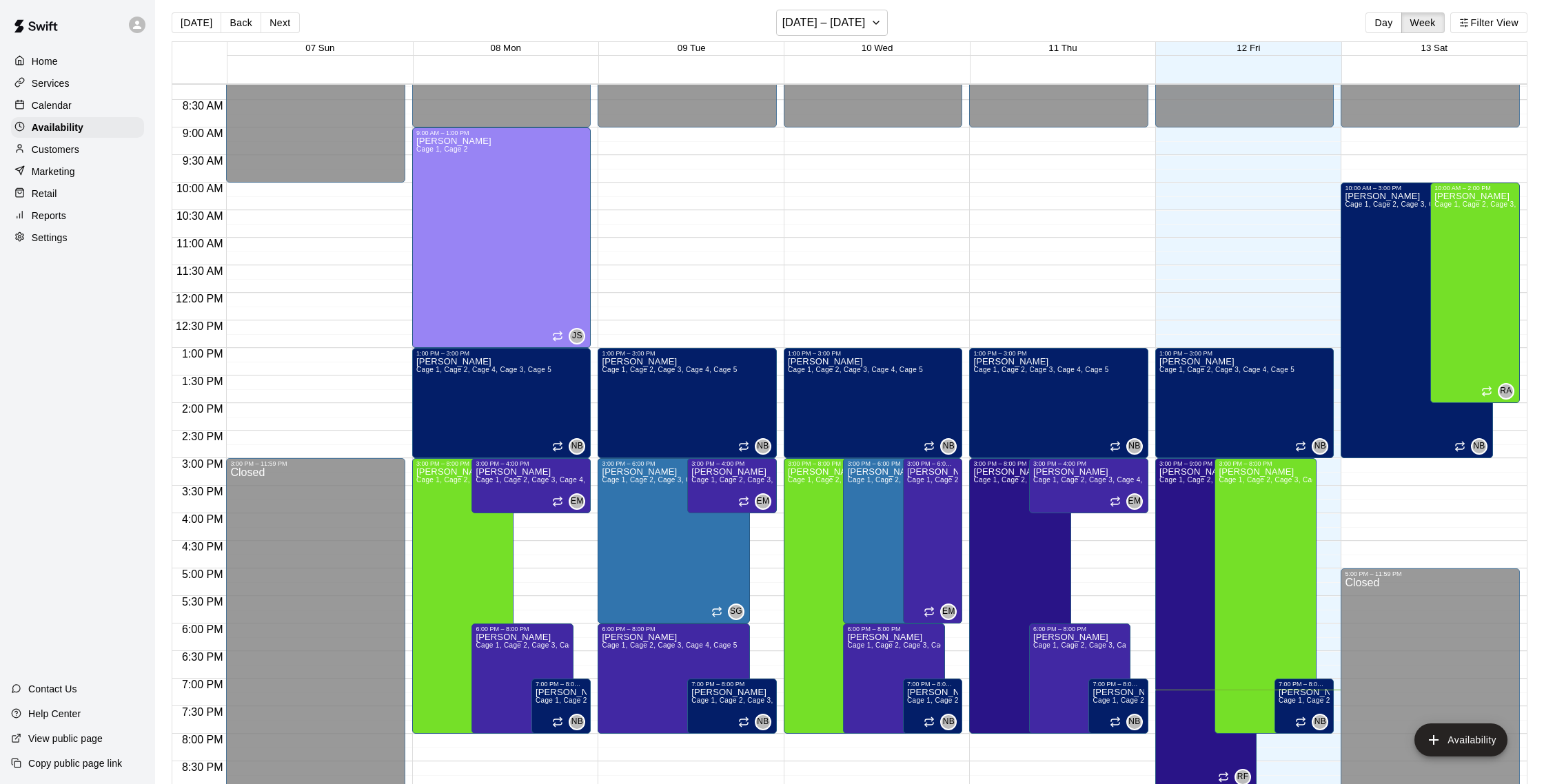
click at [69, 101] on p "Calendar" at bounding box center [51, 106] width 40 height 14
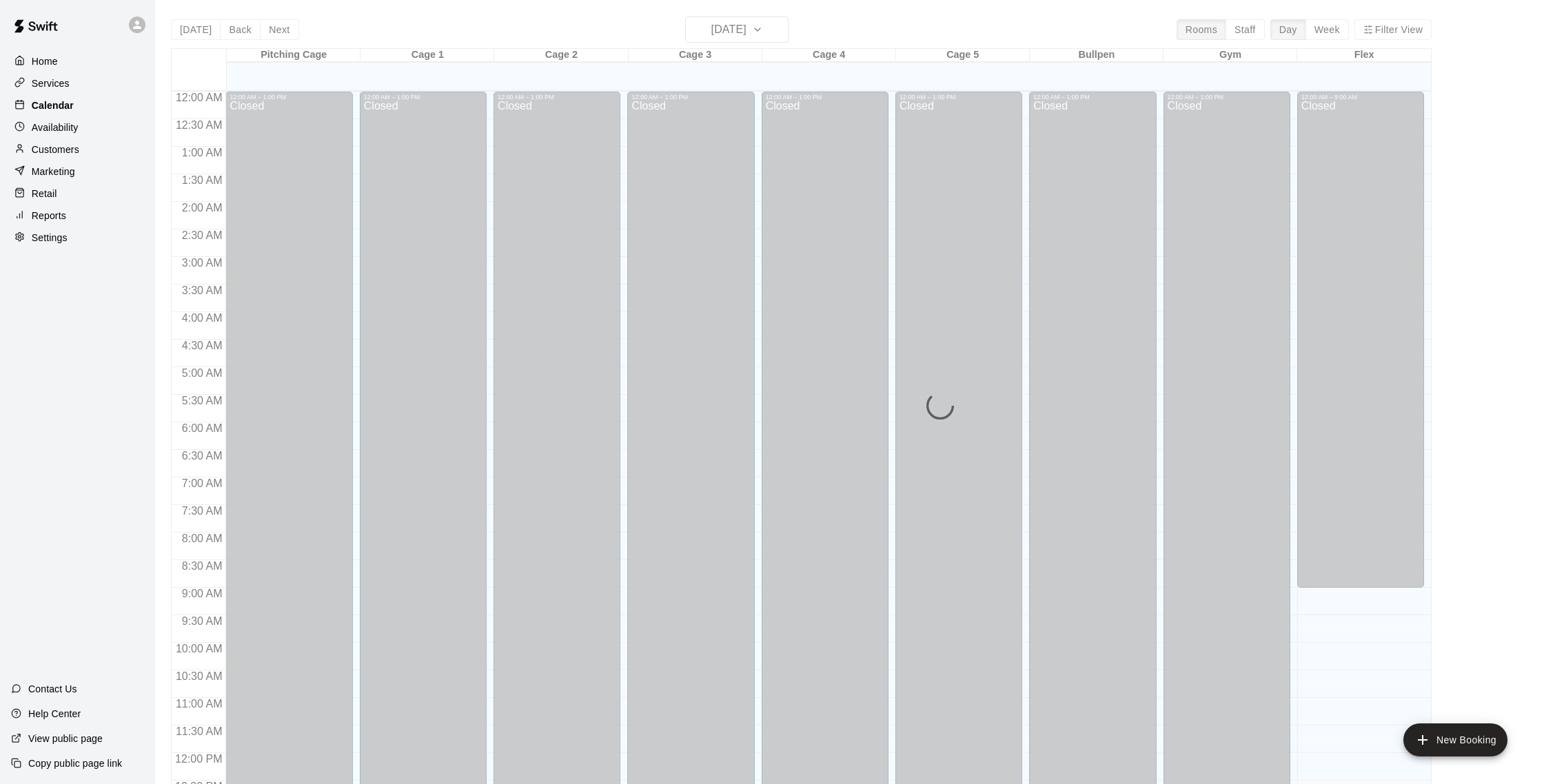
scroll to position [574, 0]
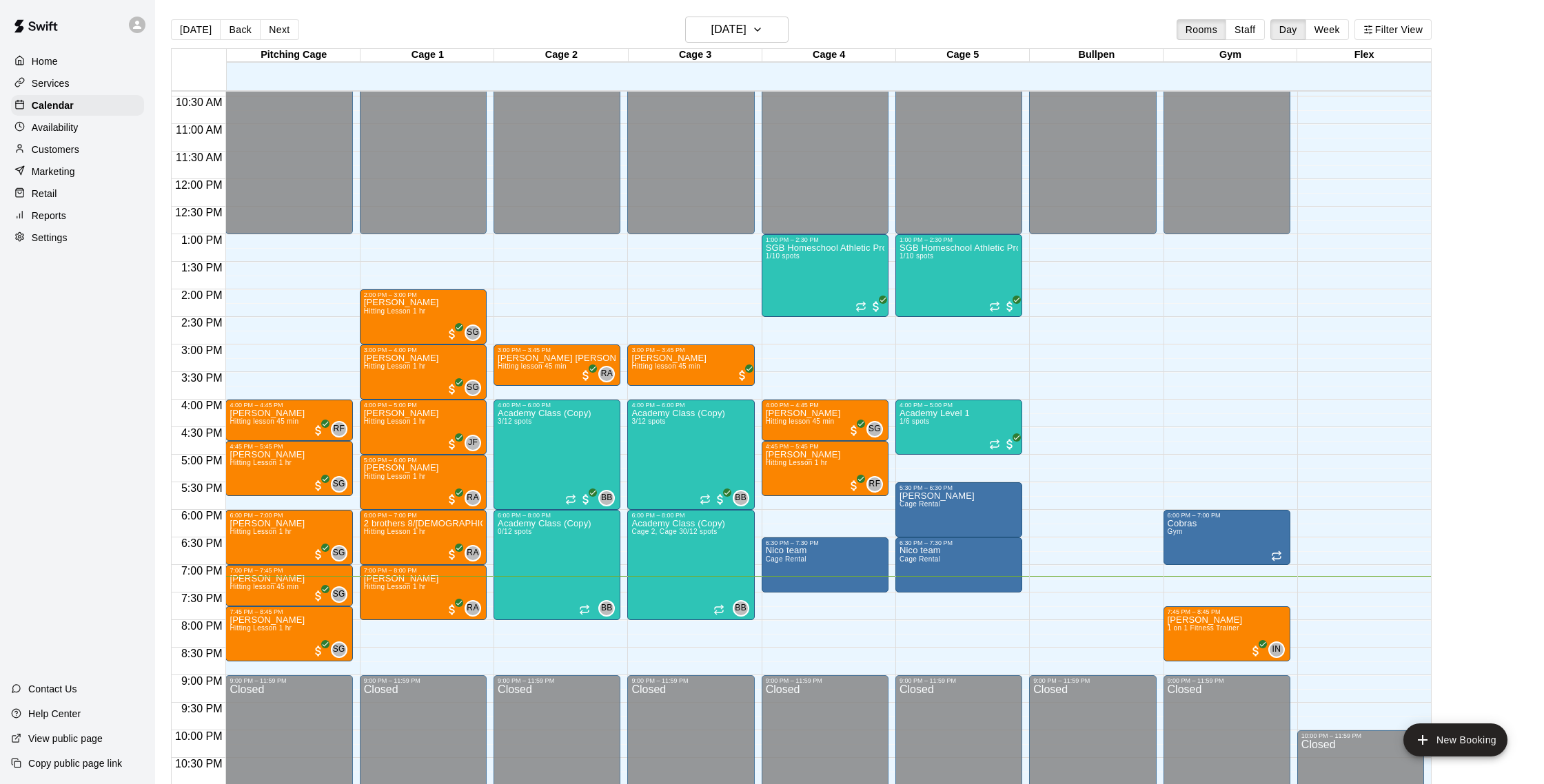
click at [58, 145] on p "Customers" at bounding box center [55, 149] width 47 height 14
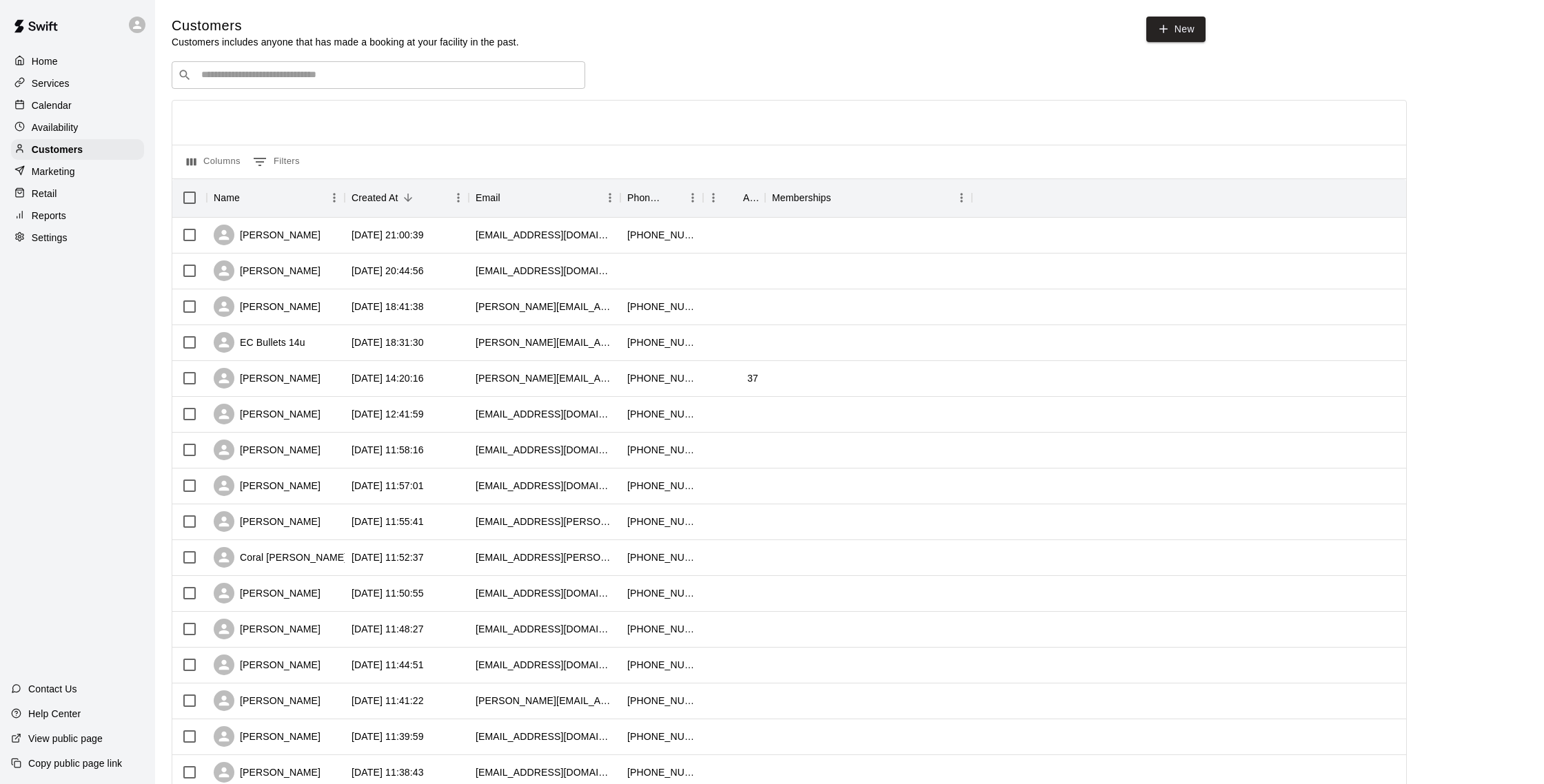
click at [36, 107] on p "Calendar" at bounding box center [51, 106] width 40 height 14
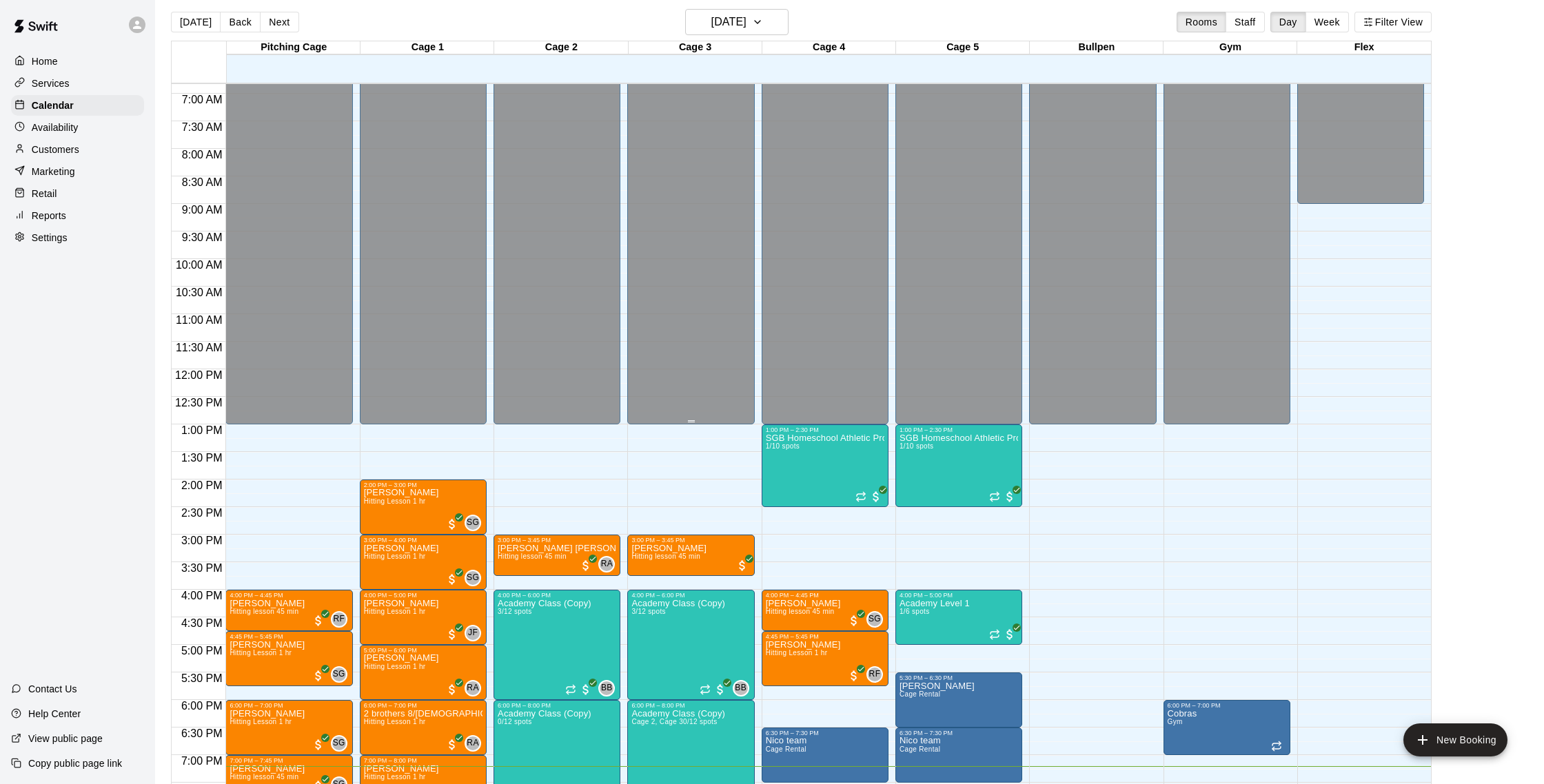
scroll to position [444, 0]
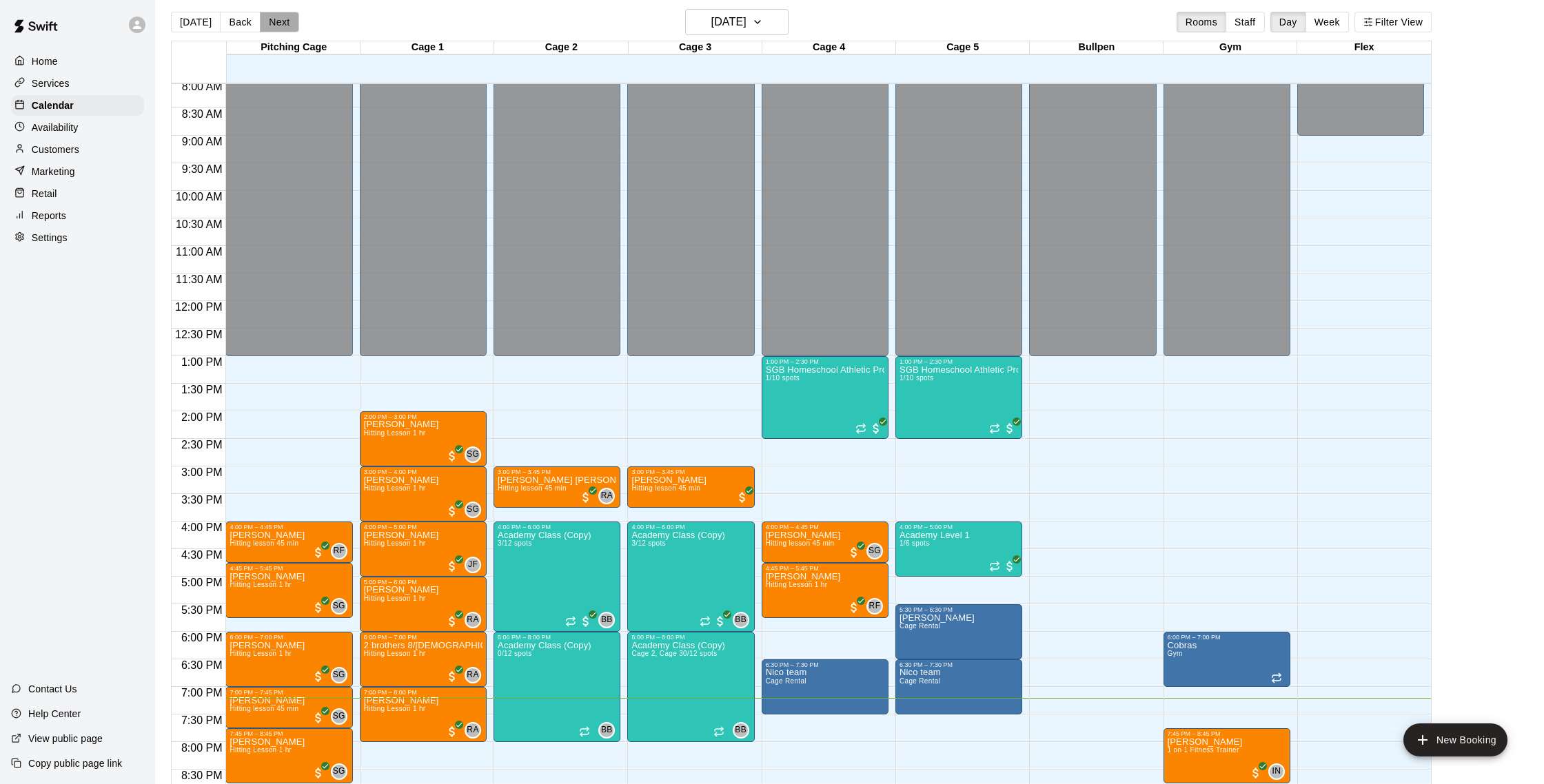
click at [279, 26] on button "Next" at bounding box center [279, 22] width 39 height 21
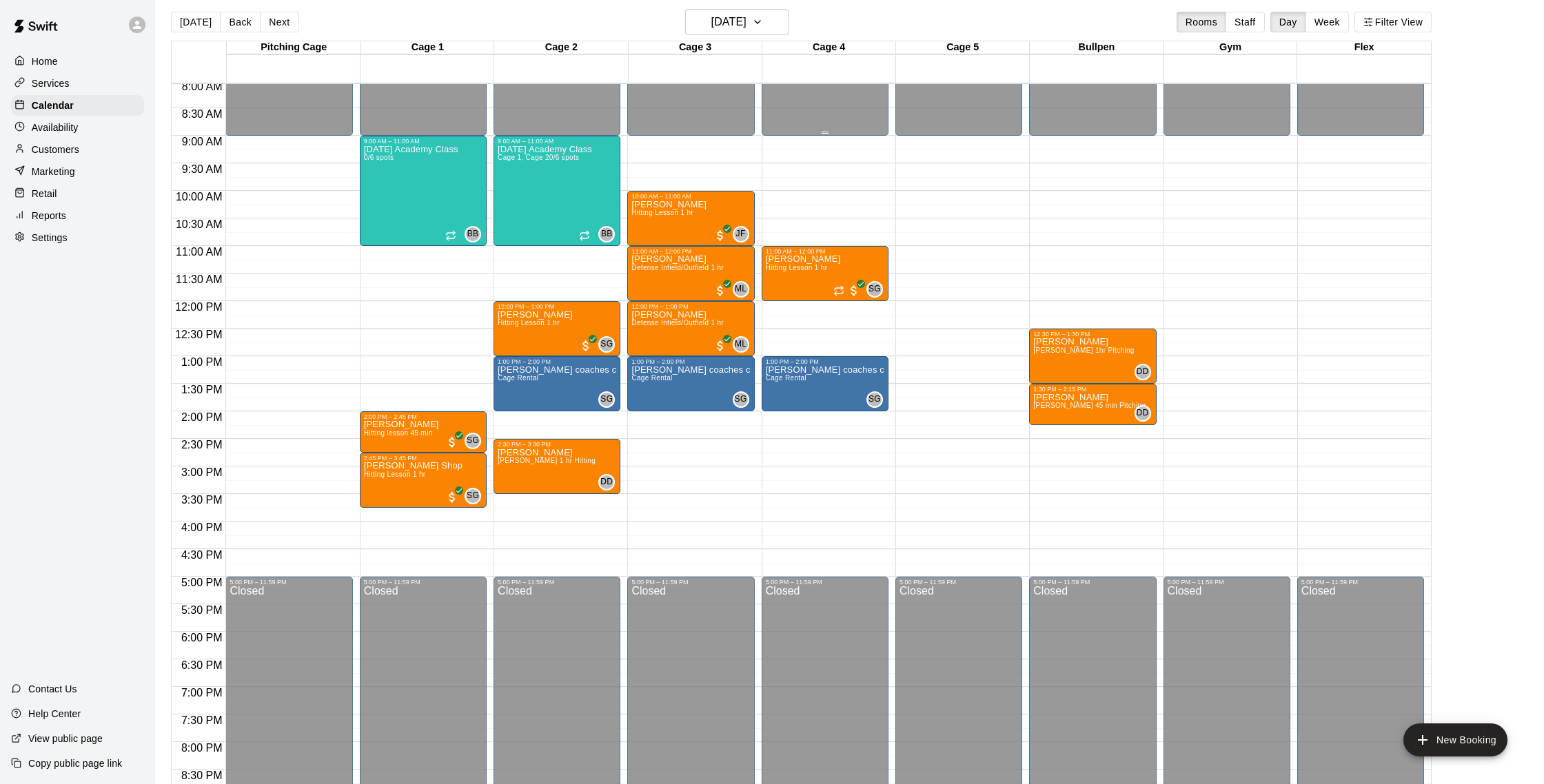
scroll to position [443, 0]
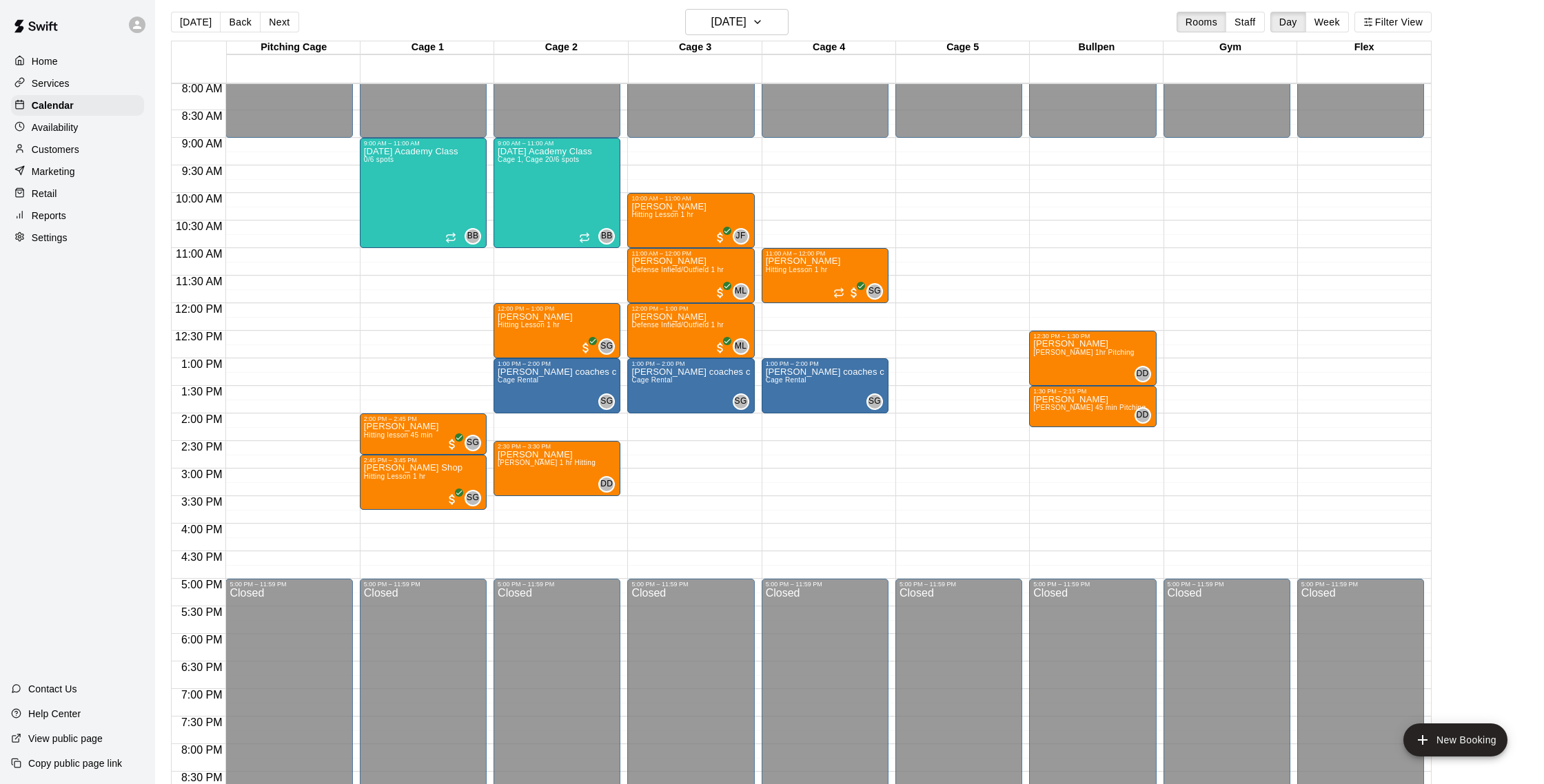
click at [45, 148] on p "Customers" at bounding box center [55, 149] width 47 height 14
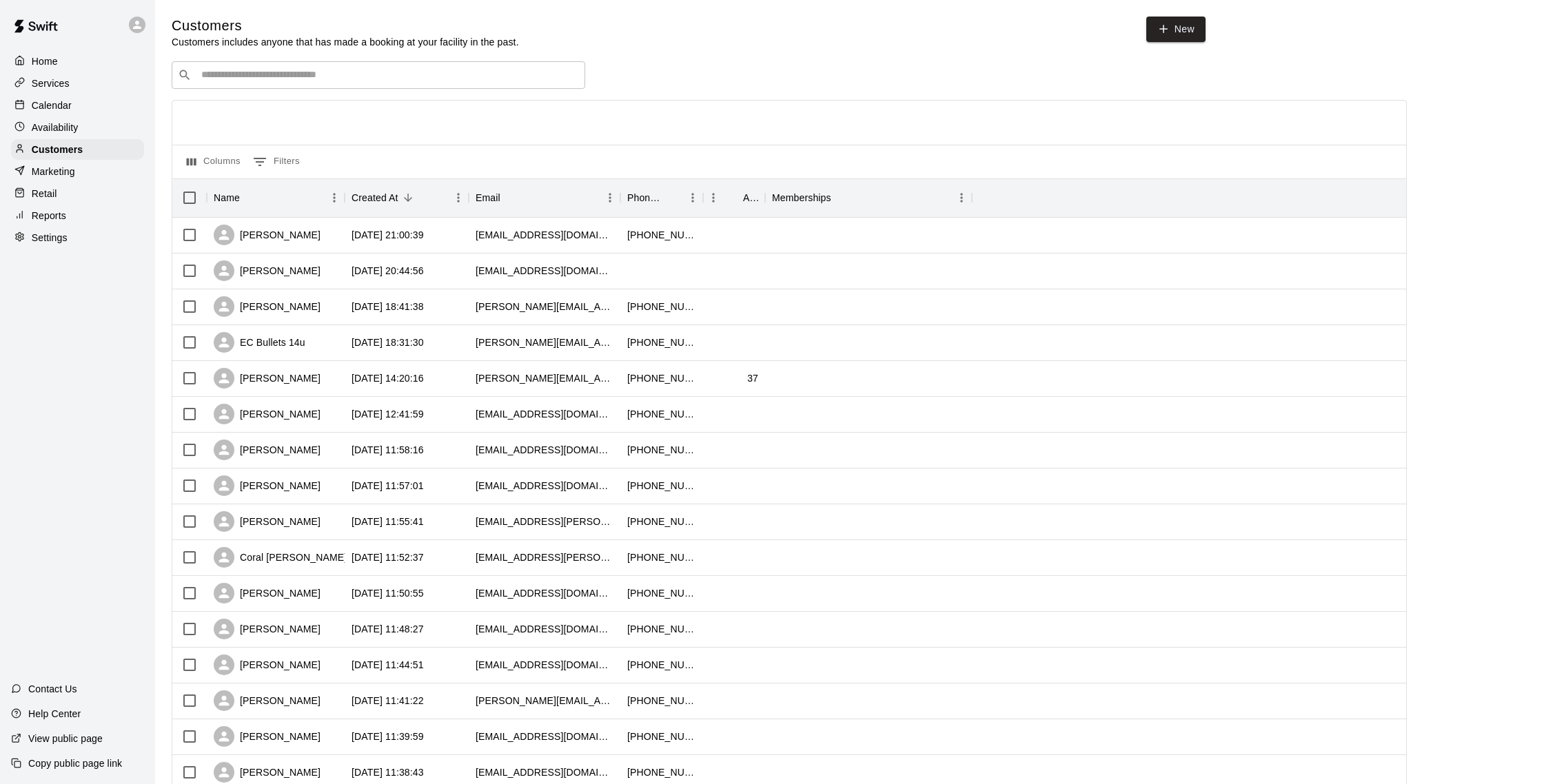
click at [305, 70] on input "Search customers by name or email" at bounding box center [387, 75] width 382 height 14
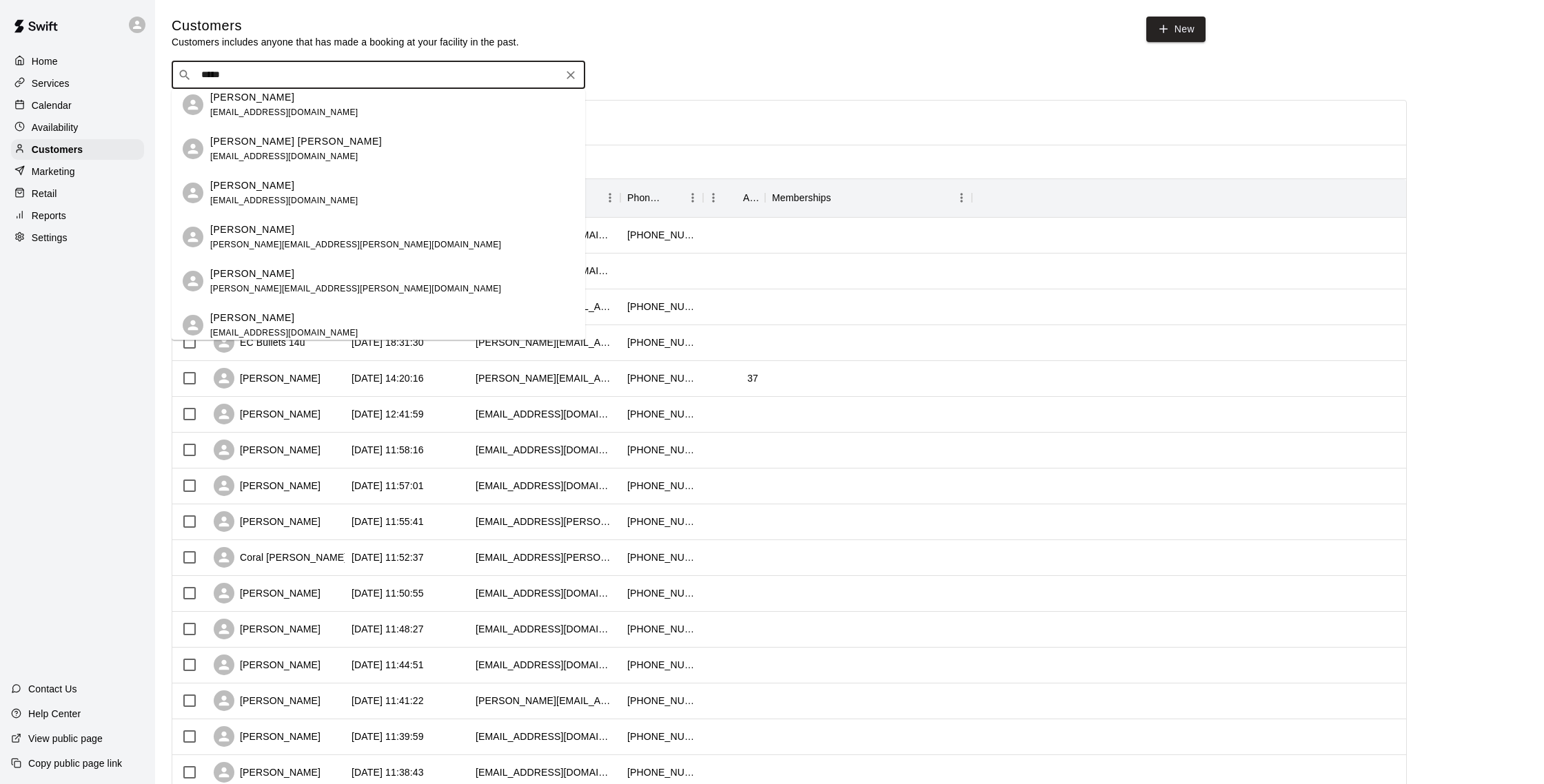
scroll to position [411, 0]
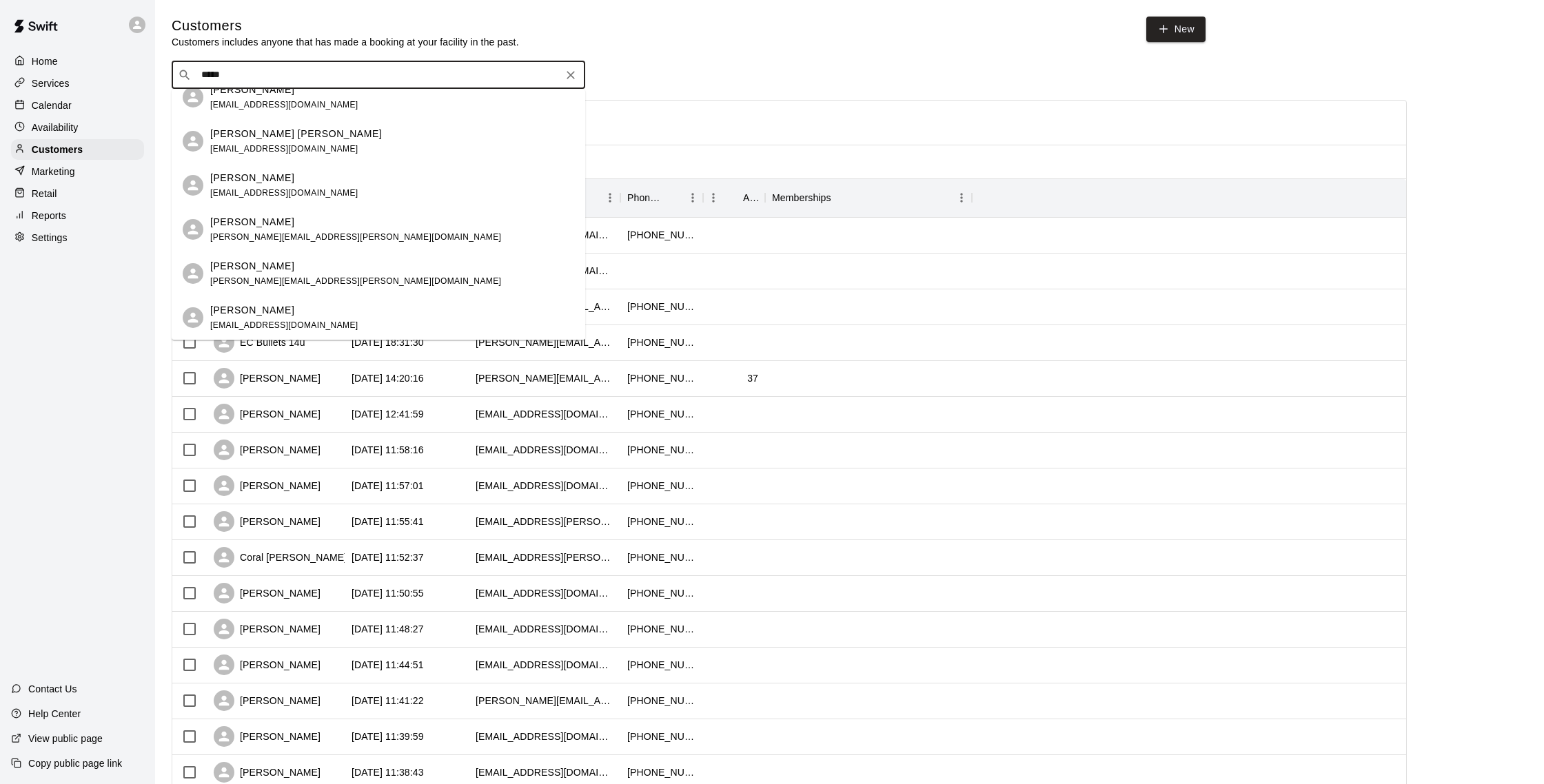
drag, startPoint x: 251, startPoint y: 83, endPoint x: 149, endPoint y: 65, distance: 103.6
click at [149, 65] on div "Home Services Calendar Availability Customers Marketing Retail Reports Settings…" at bounding box center [772, 594] width 1544 height 1189
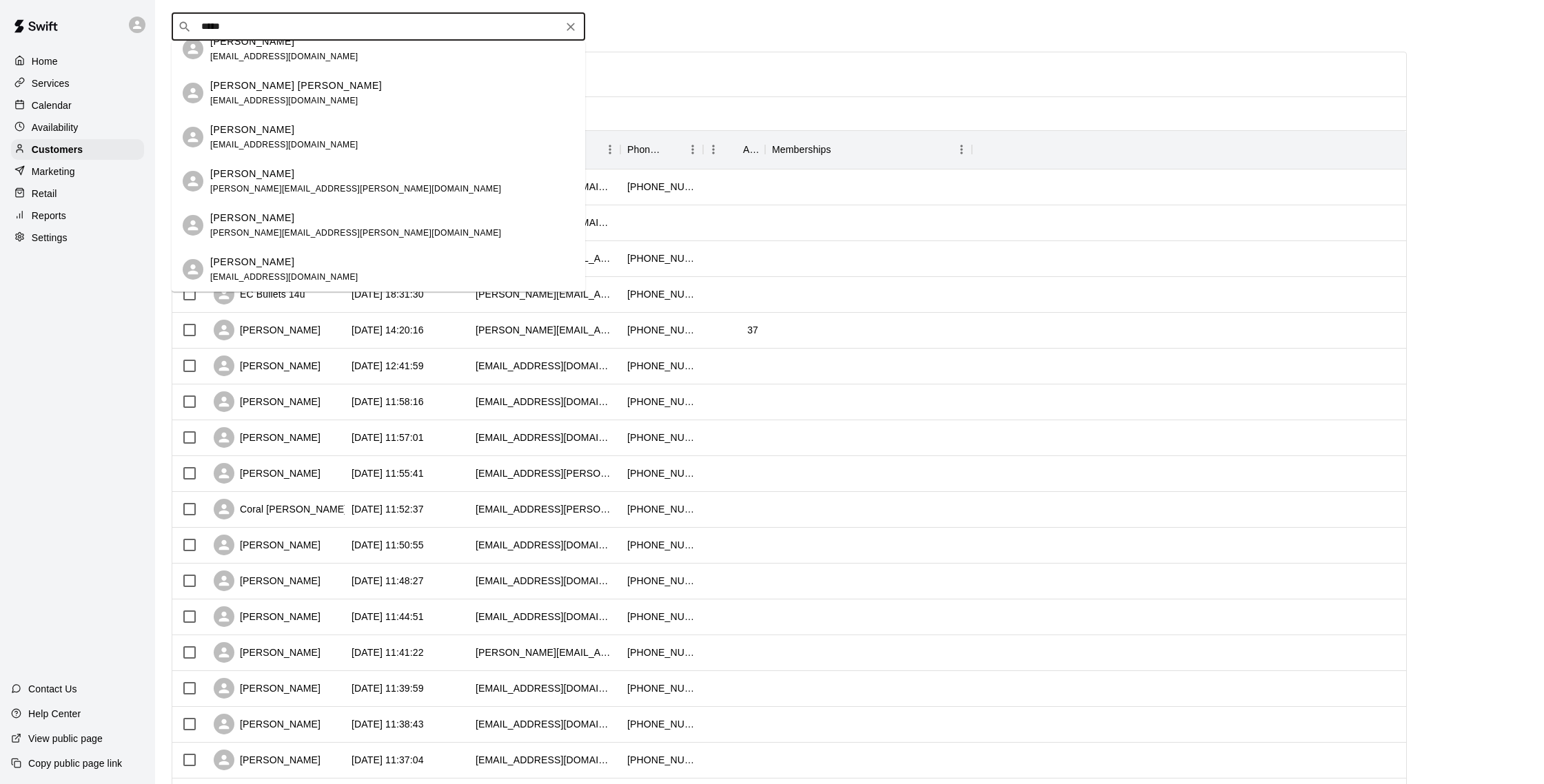
scroll to position [51, 0]
drag, startPoint x: 246, startPoint y: 25, endPoint x: 111, endPoint y: 14, distance: 135.4
click at [111, 14] on div "Home Services Calendar Availability Customers Marketing Retail Reports Settings…" at bounding box center [772, 543] width 1544 height 1189
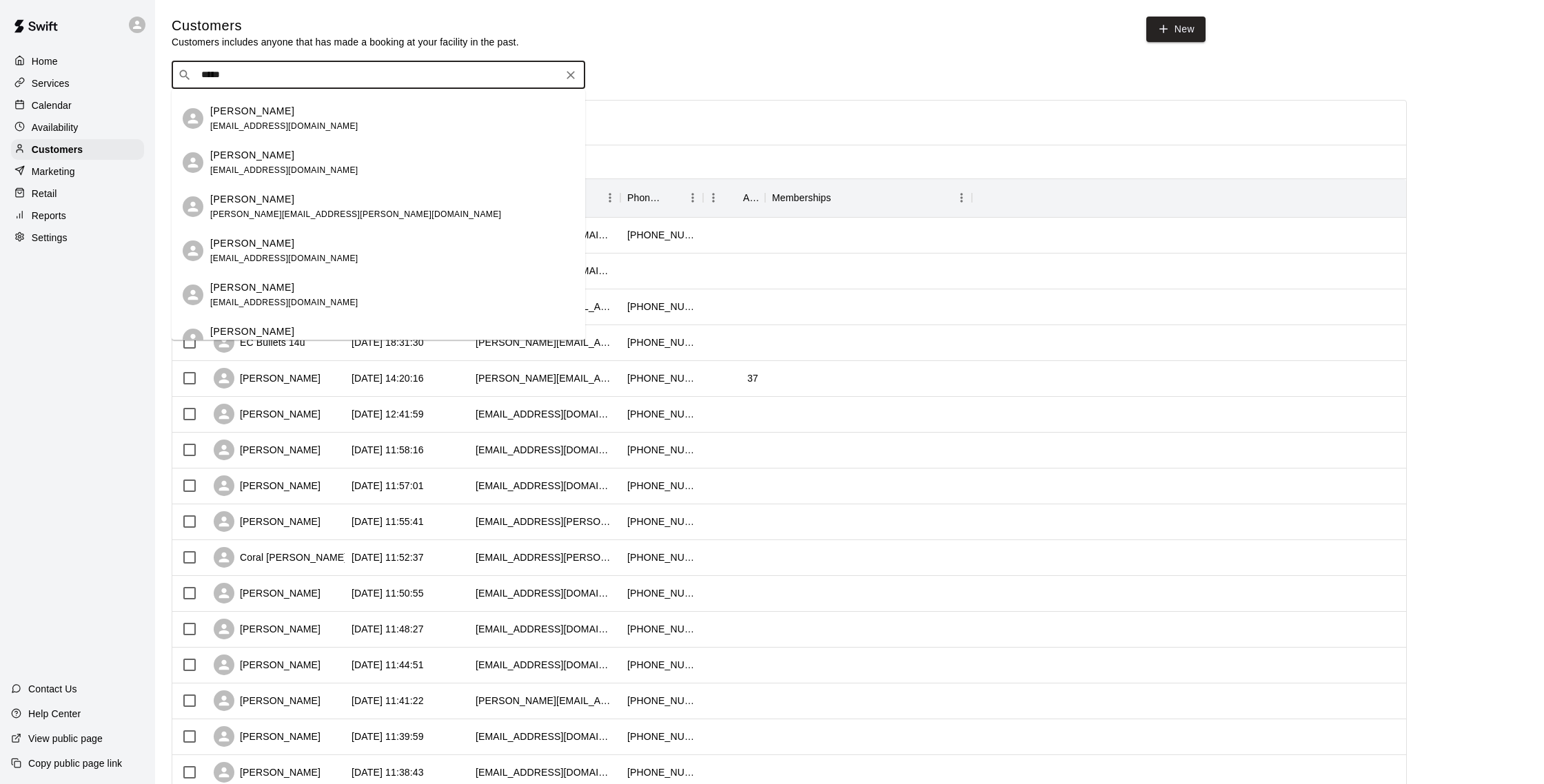
scroll to position [0, 0]
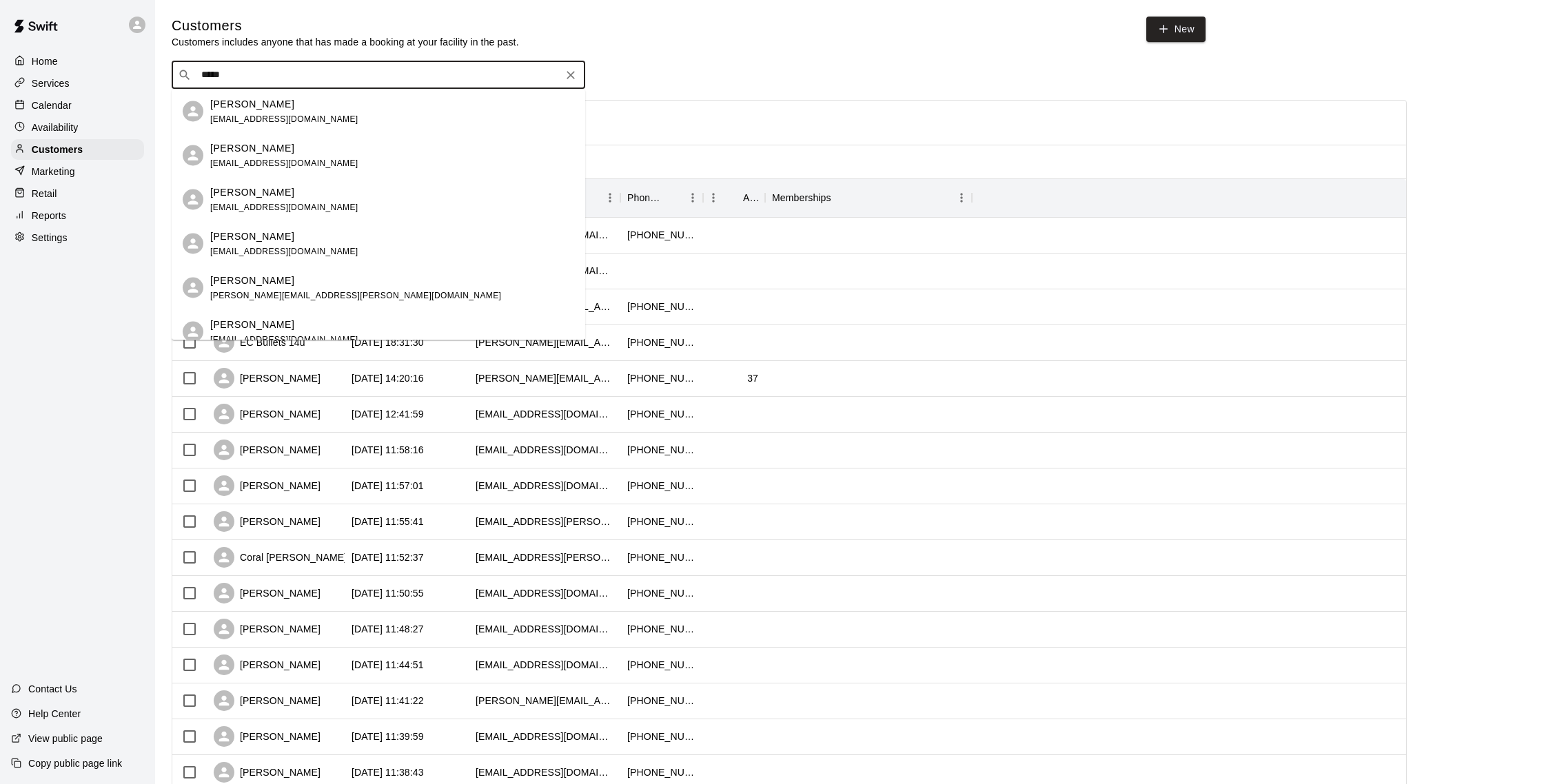
drag, startPoint x: 250, startPoint y: 81, endPoint x: 183, endPoint y: 67, distance: 68.4
click at [183, 67] on div "​ ***** ​" at bounding box center [379, 75] width 414 height 27
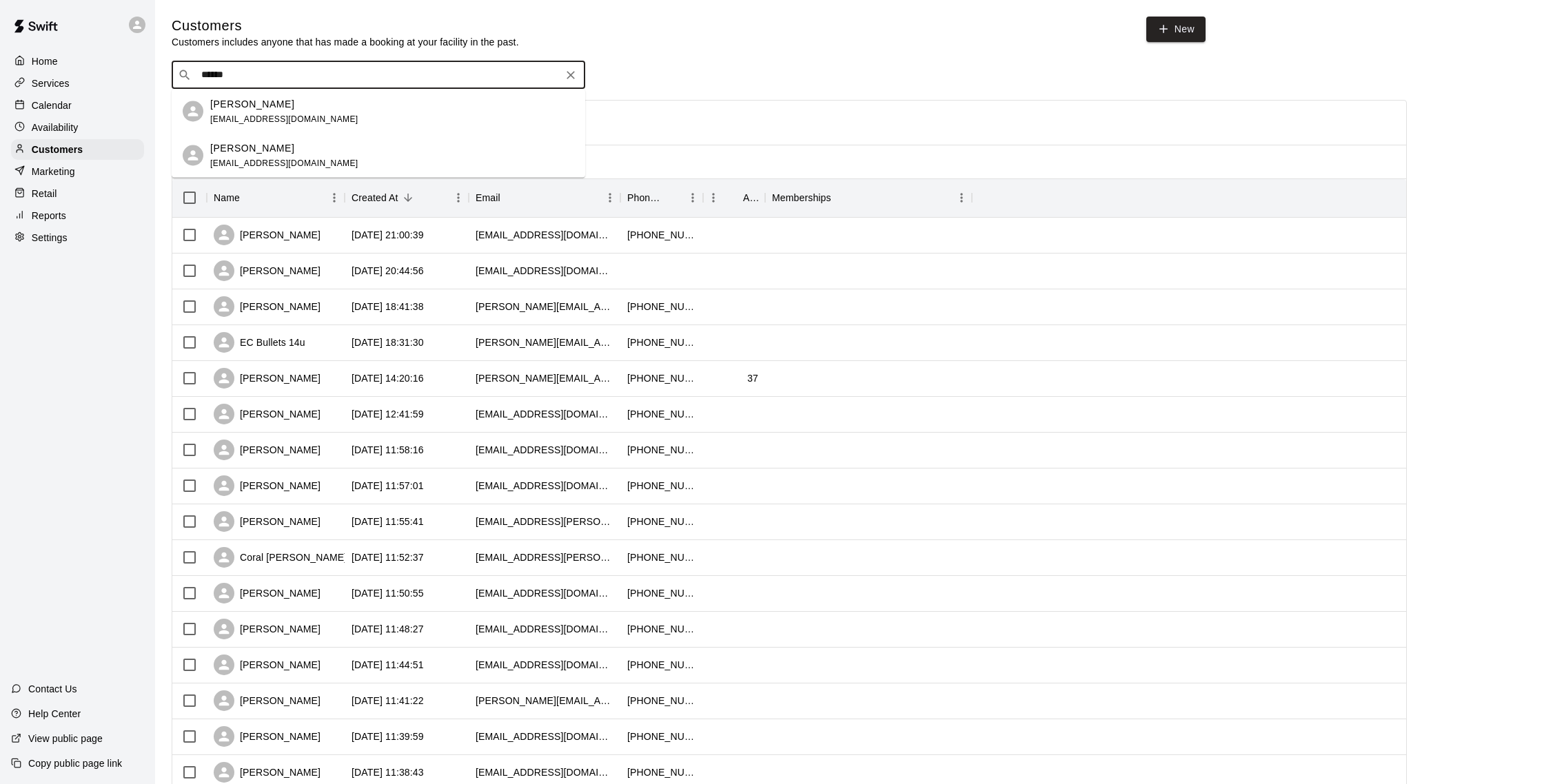
type input "******"
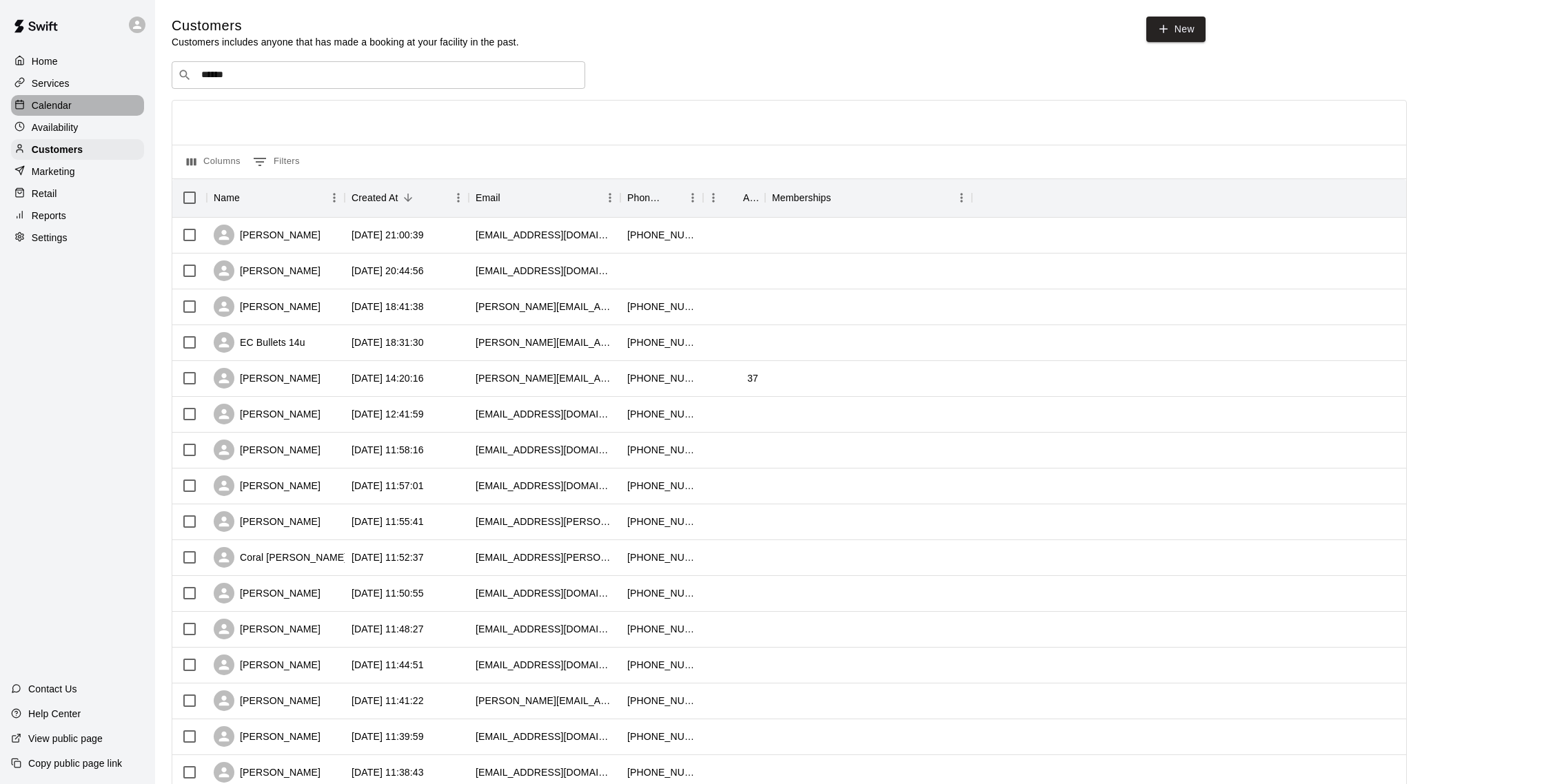
click at [75, 106] on div "Calendar" at bounding box center [77, 105] width 133 height 21
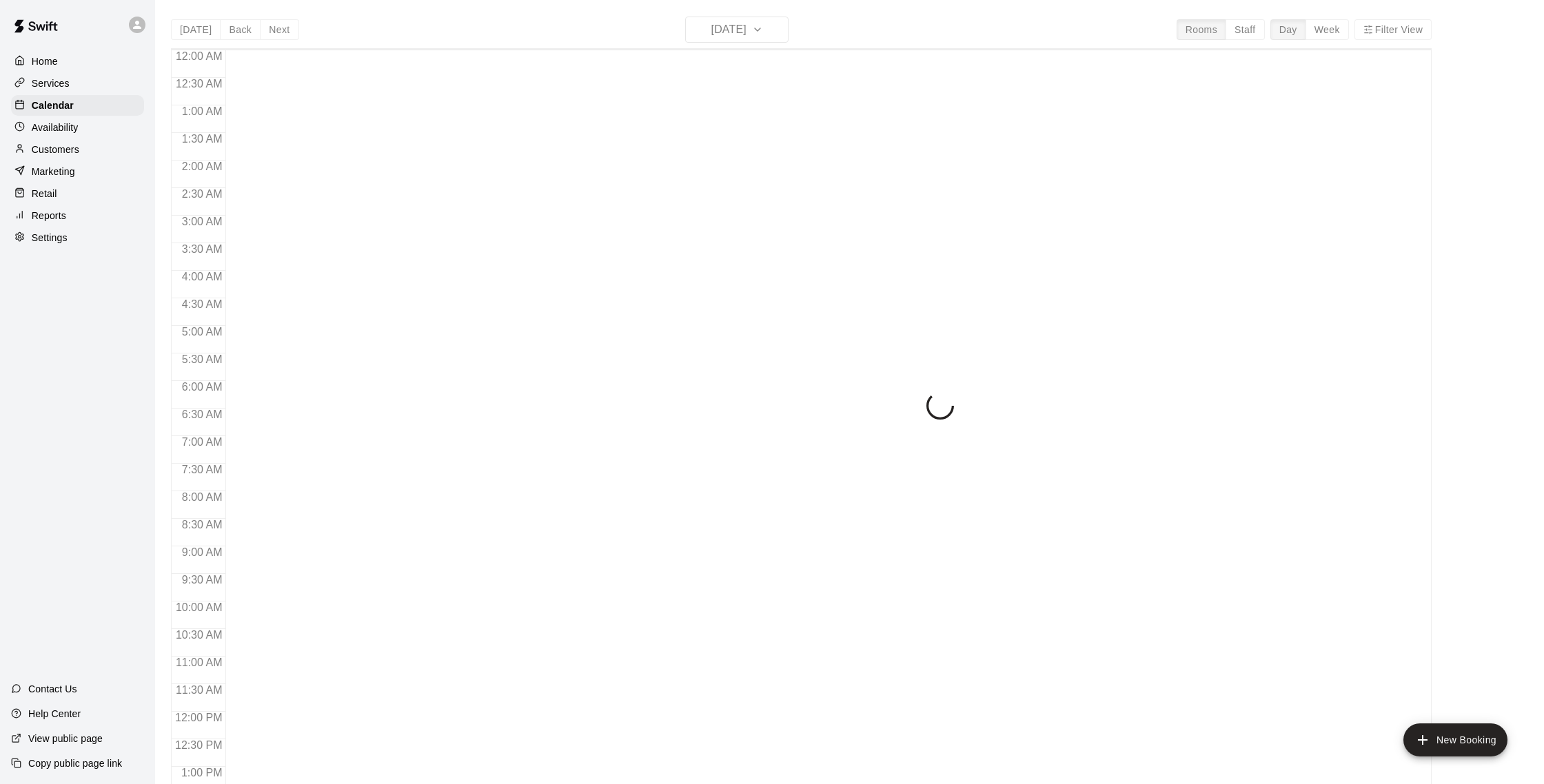
scroll to position [574, 0]
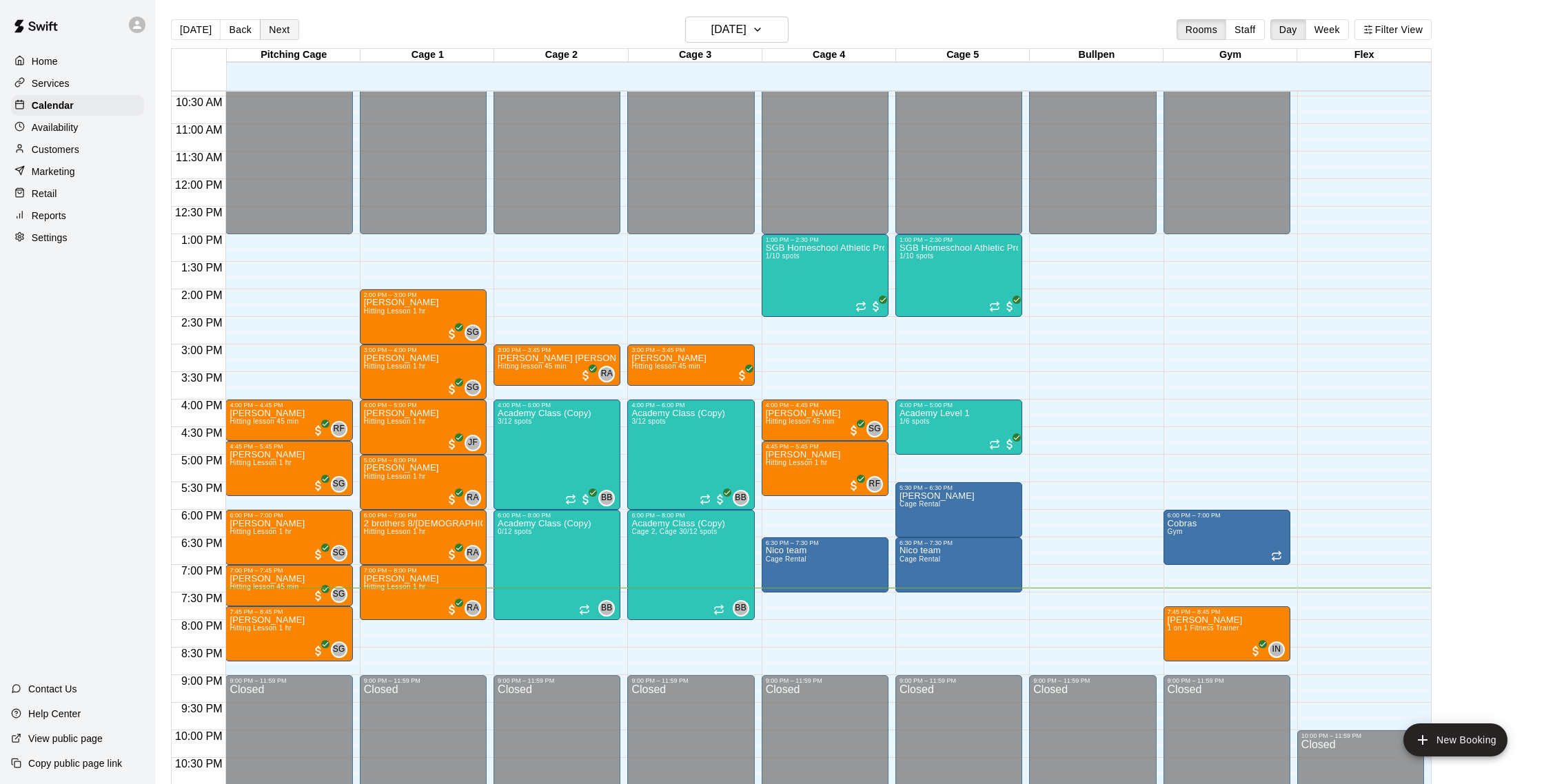
click at [269, 29] on button "Next" at bounding box center [279, 30] width 39 height 21
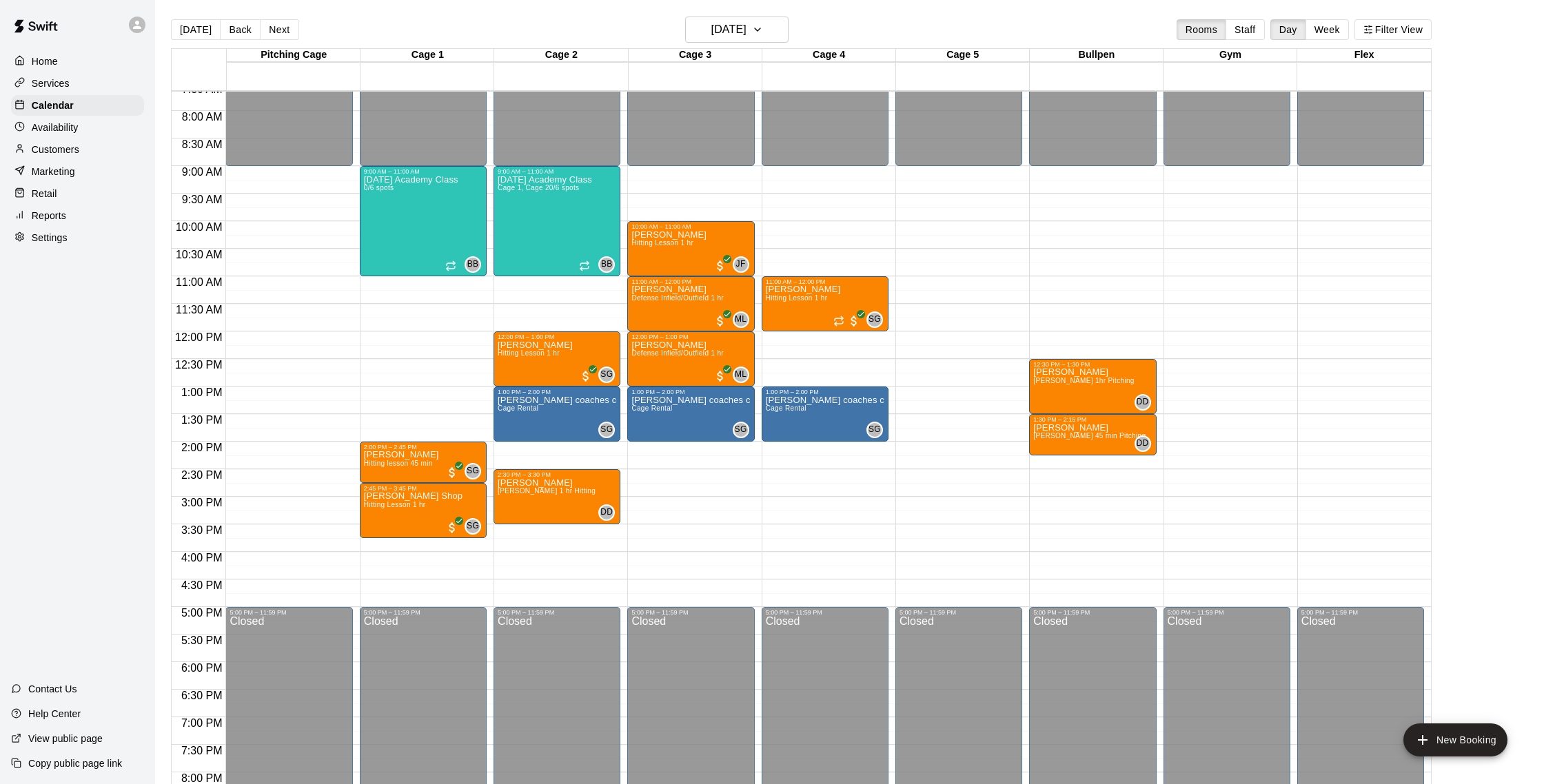
scroll to position [421, 0]
click at [44, 148] on p "Customers" at bounding box center [55, 149] width 47 height 14
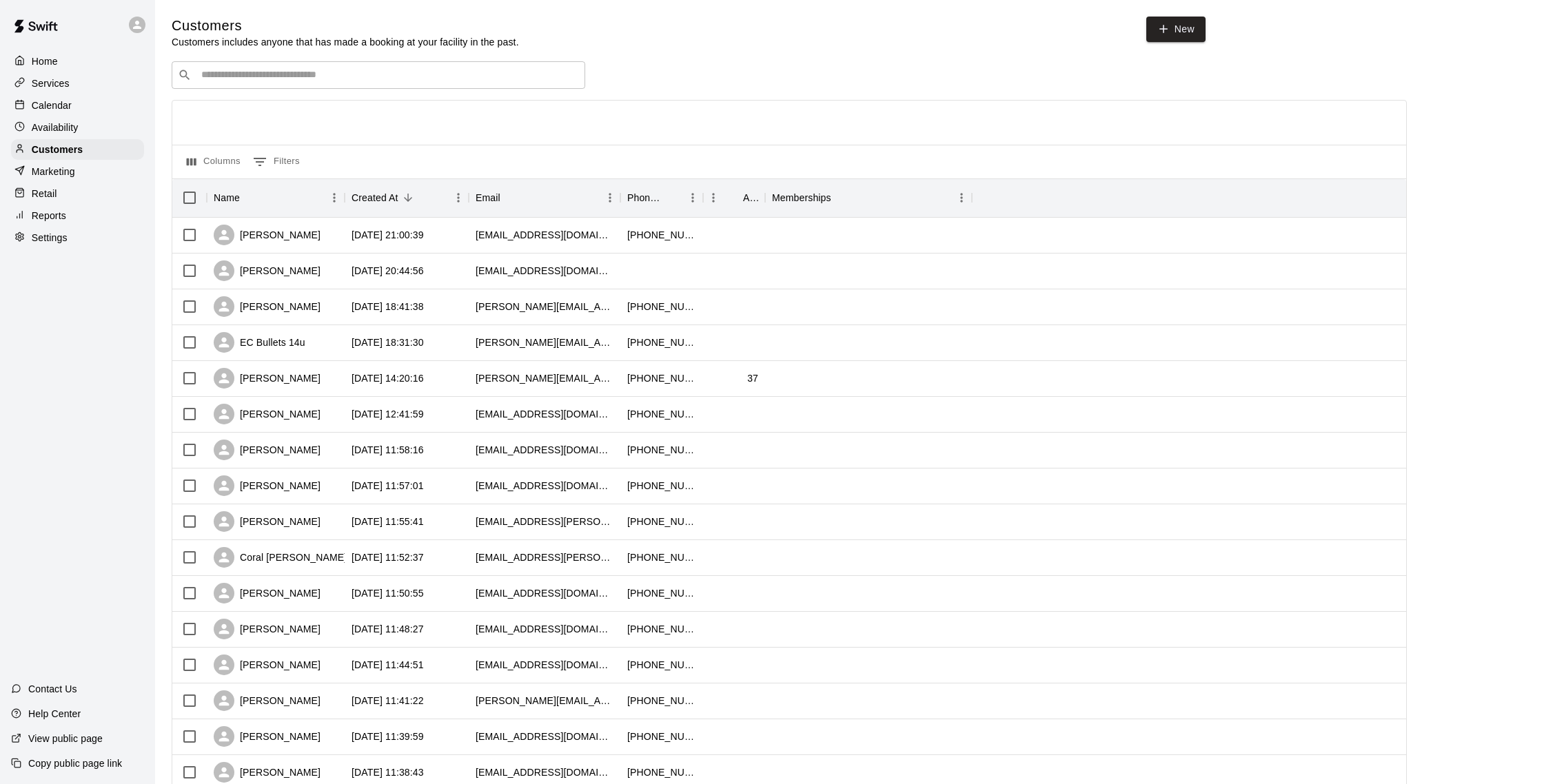
click at [299, 78] on input "Search customers by name or email" at bounding box center [387, 75] width 382 height 14
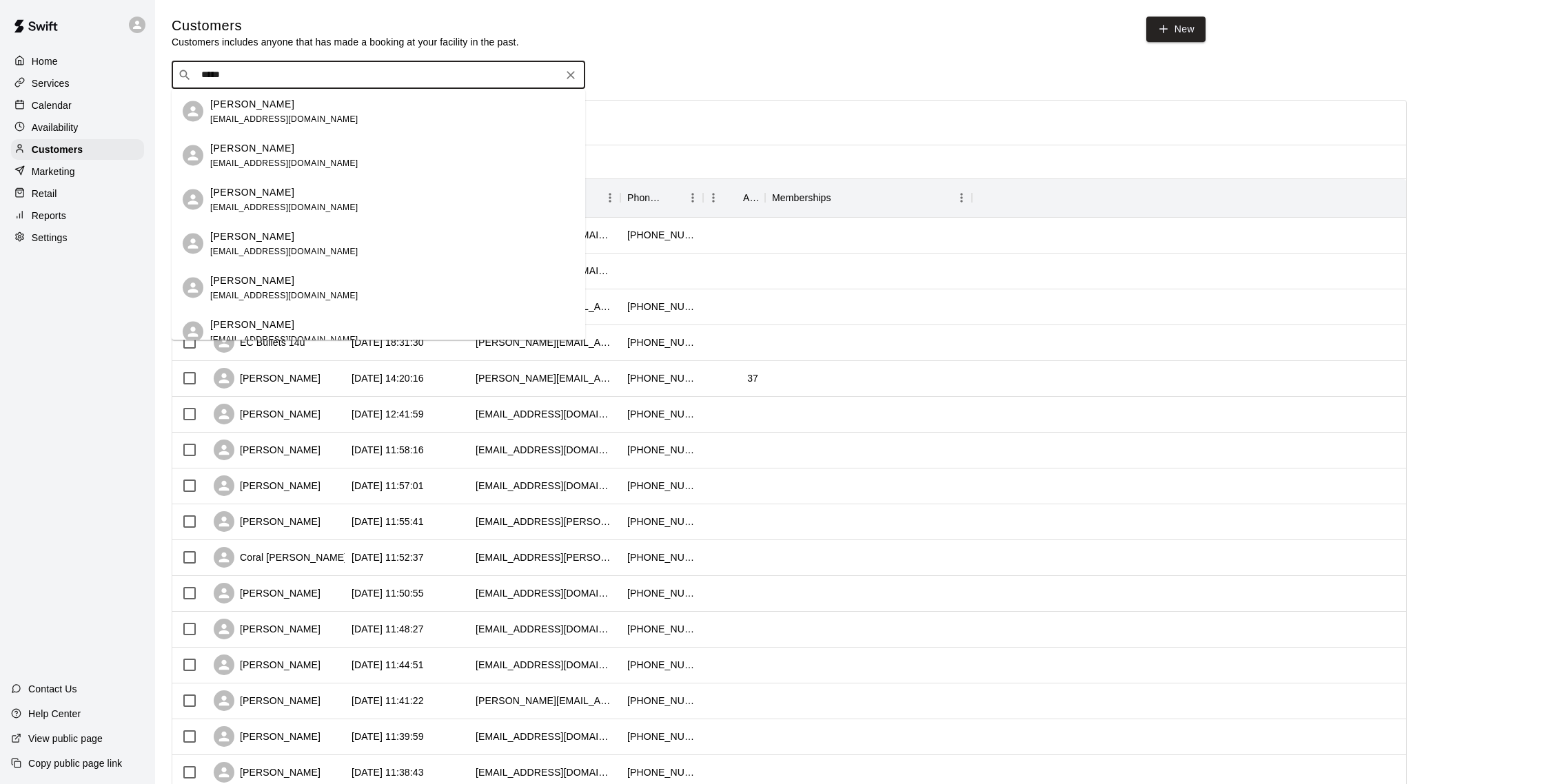
type input "******"
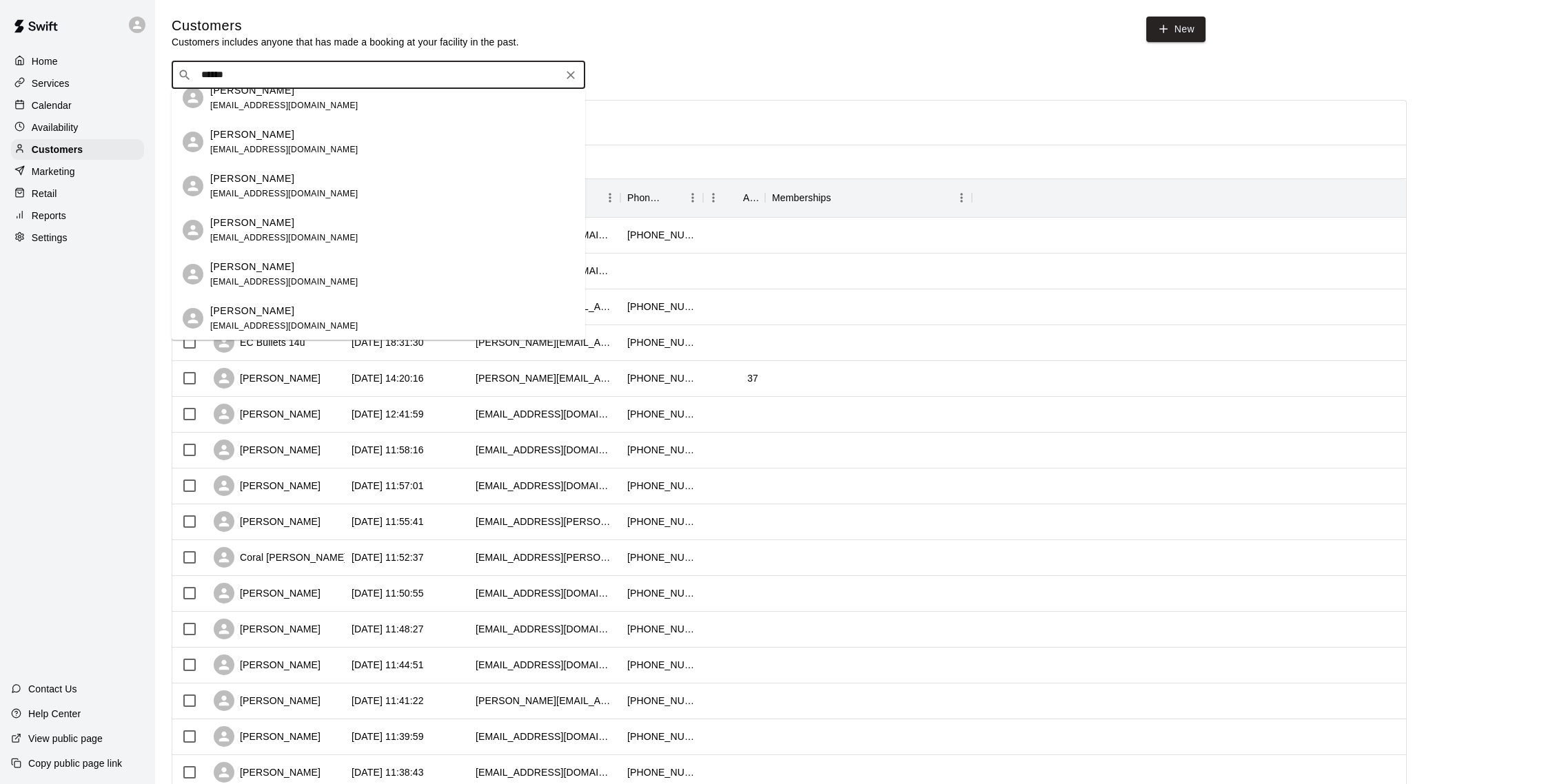
click at [311, 226] on div "[PERSON_NAME]" at bounding box center [284, 222] width 148 height 15
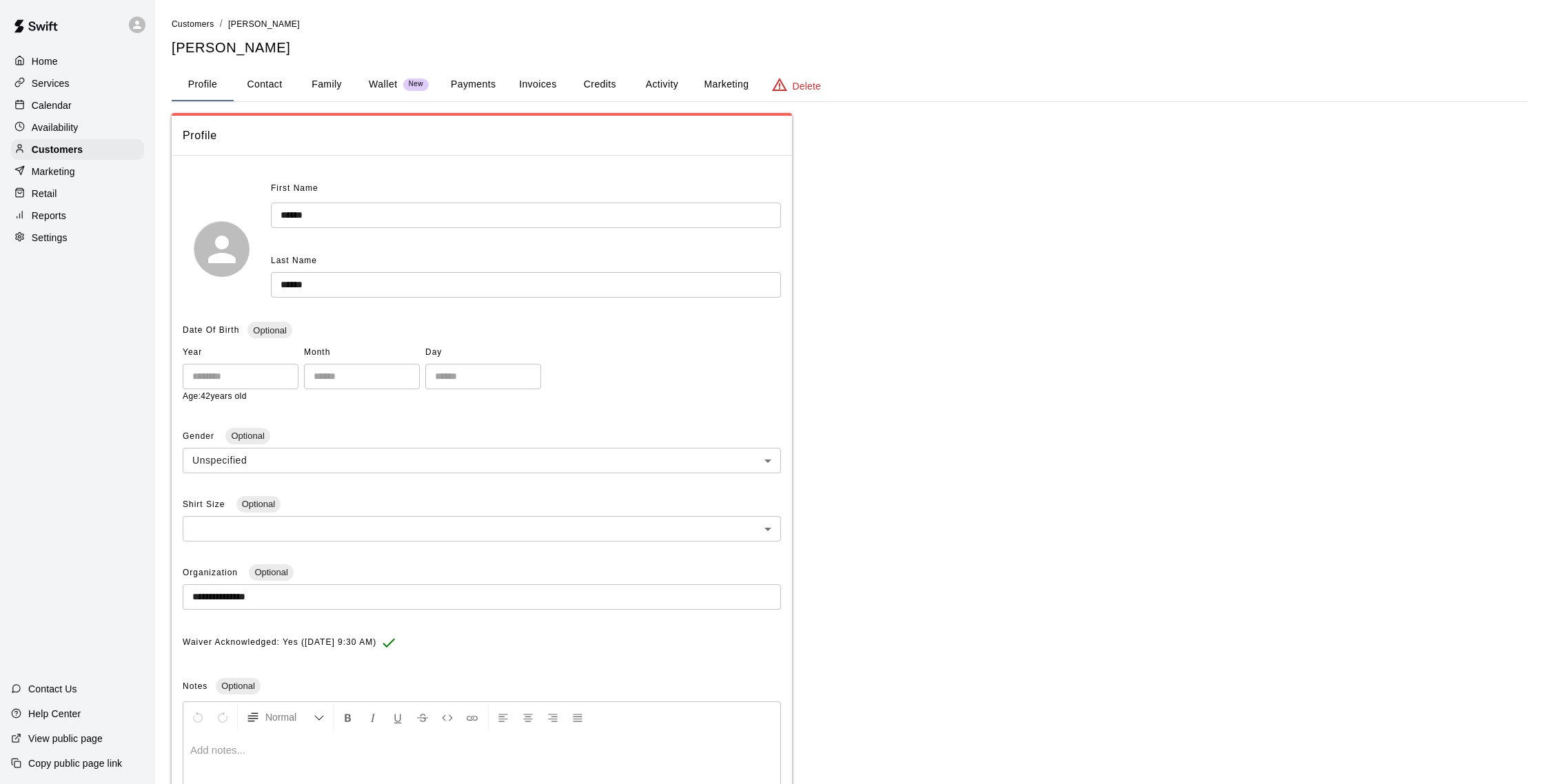
click at [660, 87] on button "Activity" at bounding box center [662, 85] width 62 height 33
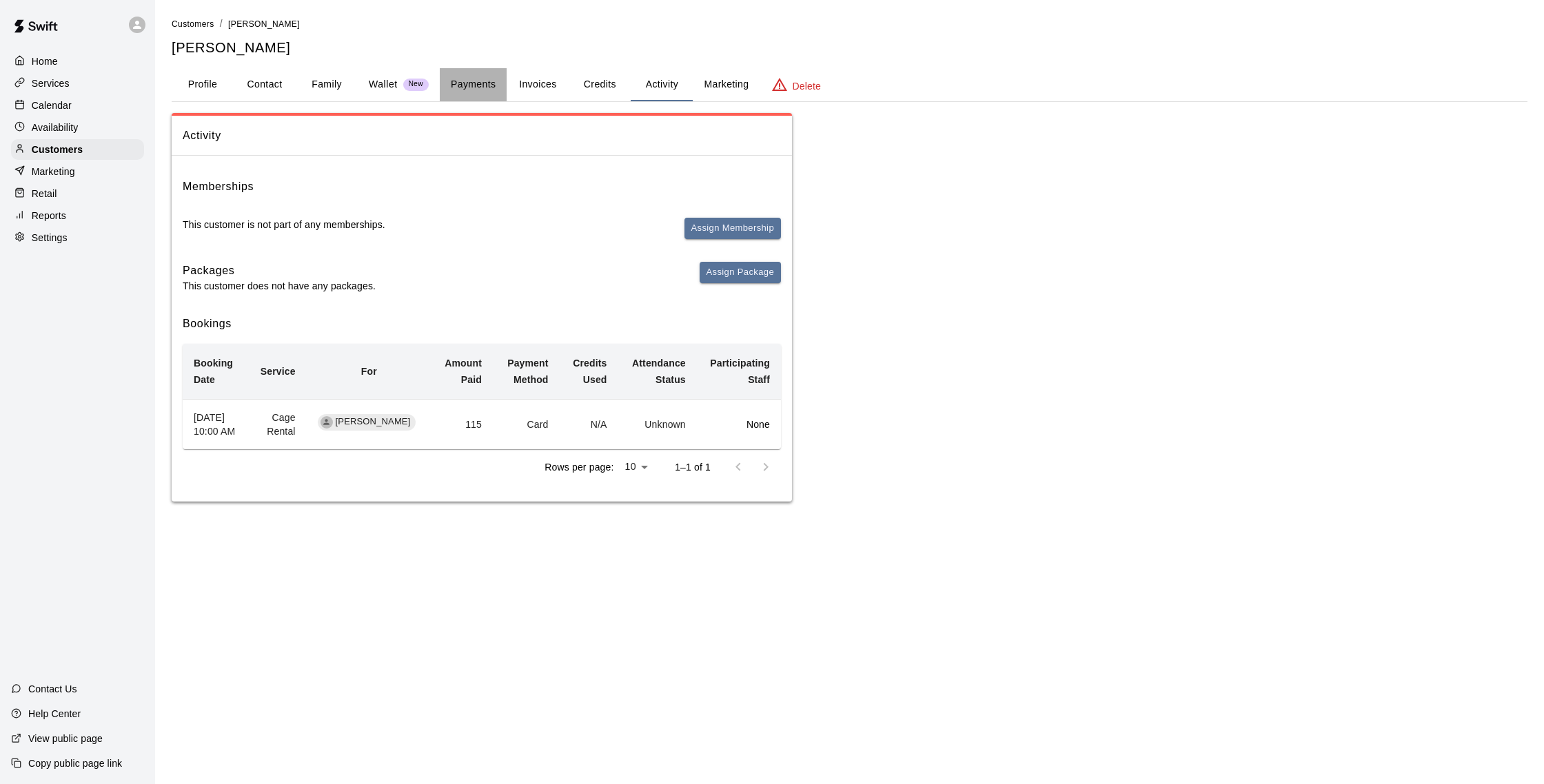
click at [499, 87] on button "Payments" at bounding box center [473, 85] width 67 height 33
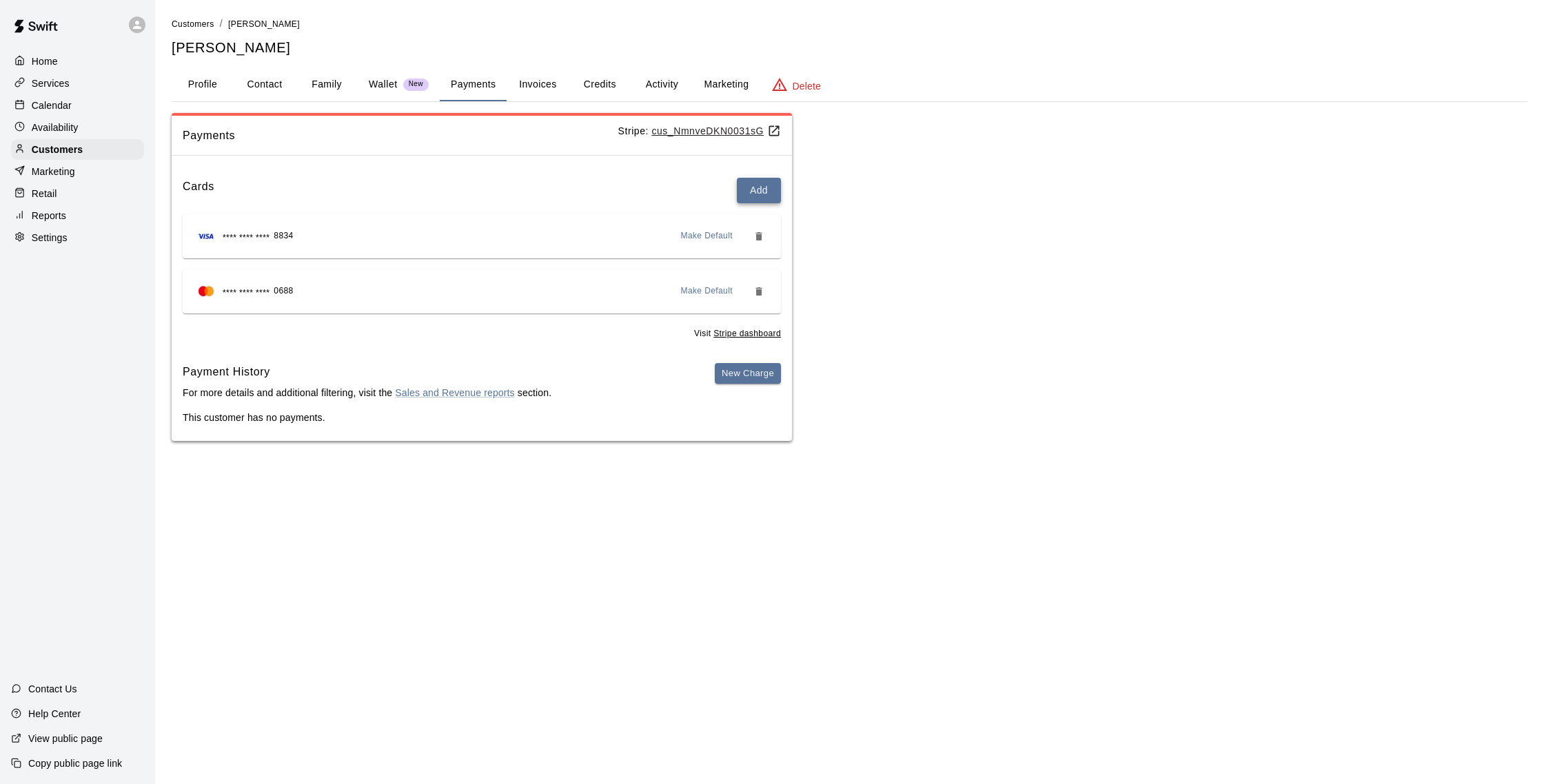
click at [756, 190] on button "Add" at bounding box center [758, 191] width 44 height 26
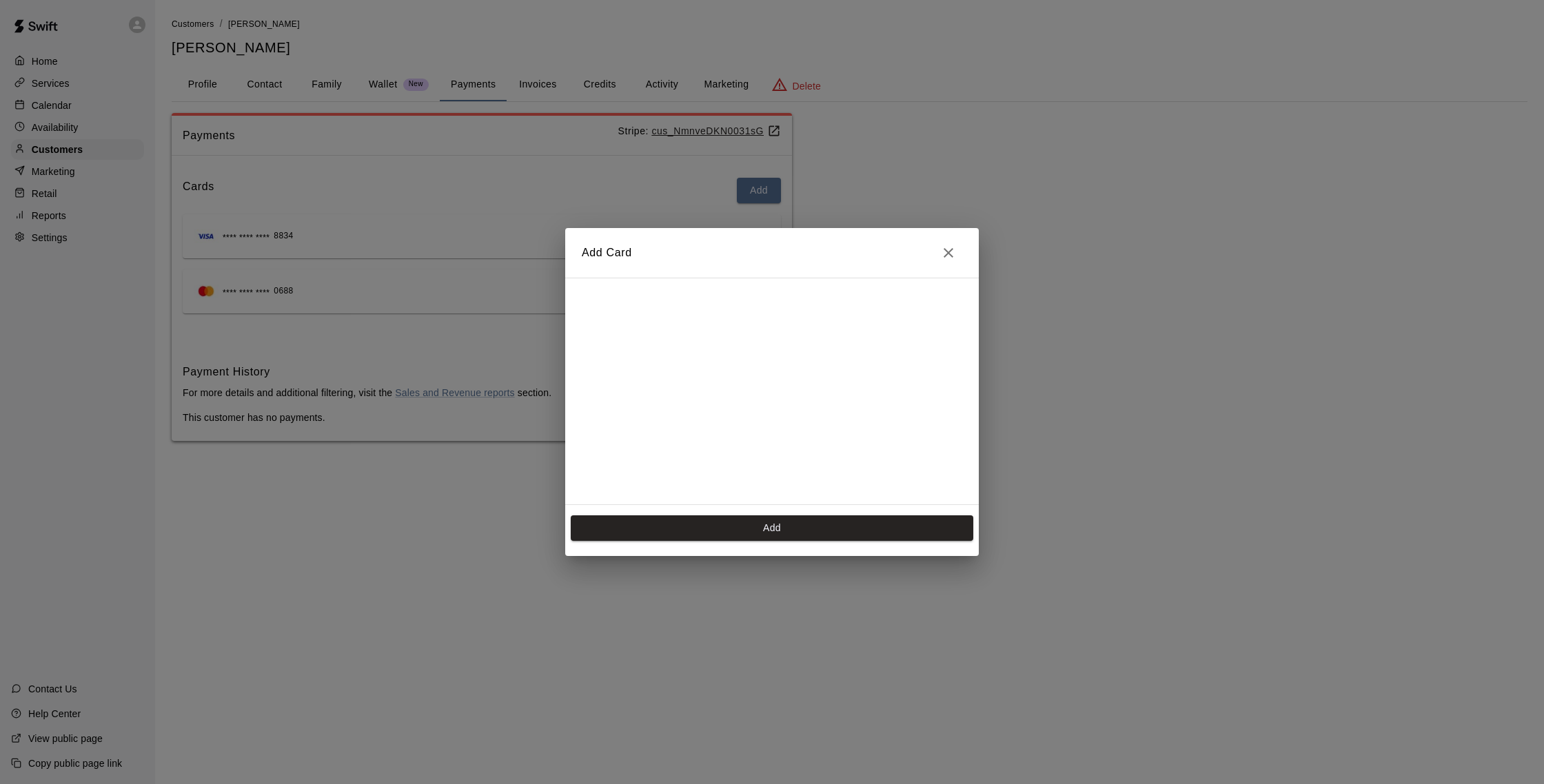
scroll to position [194, 0]
click at [734, 524] on button "Add" at bounding box center [772, 528] width 402 height 26
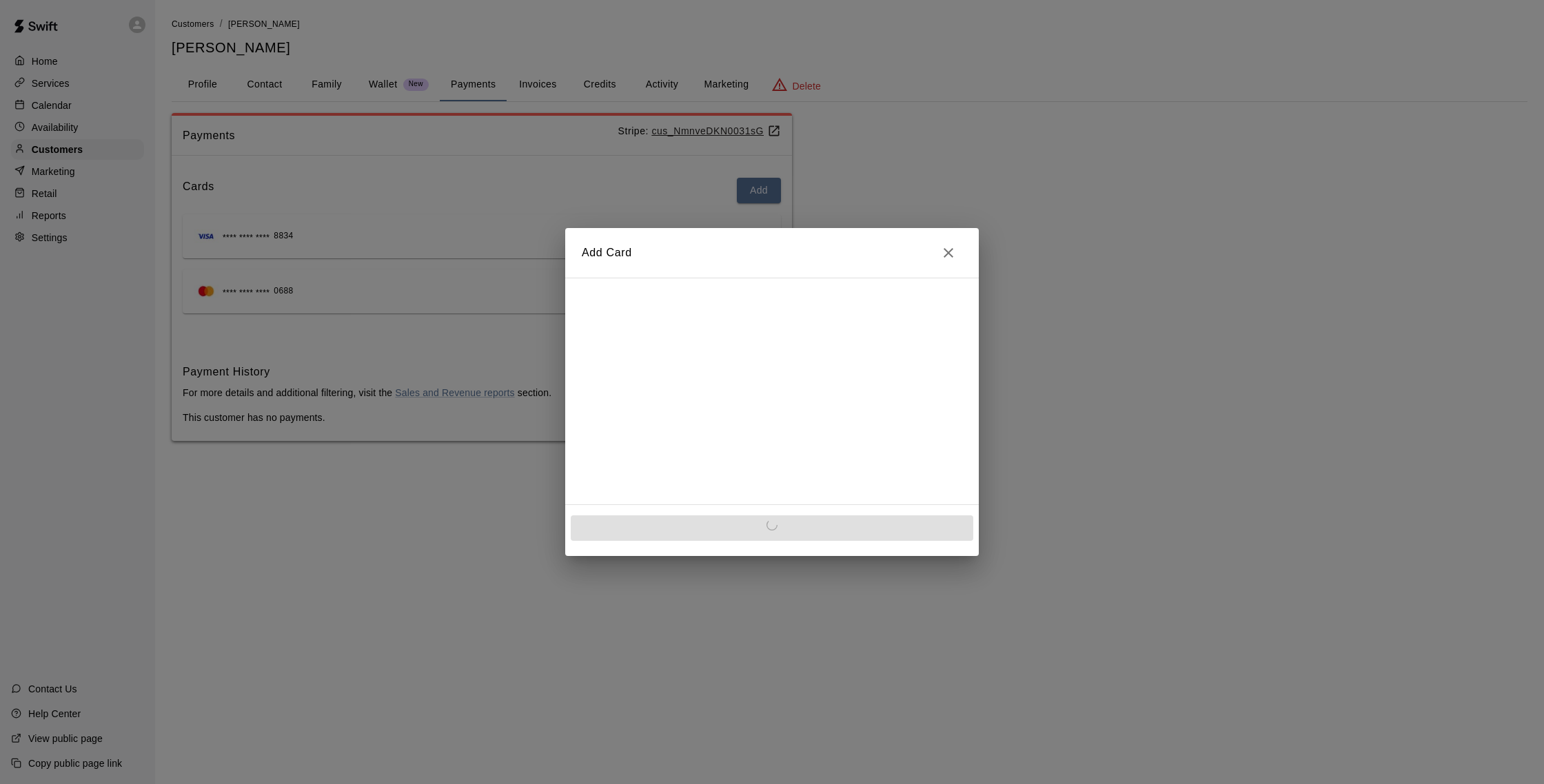
scroll to position [0, 0]
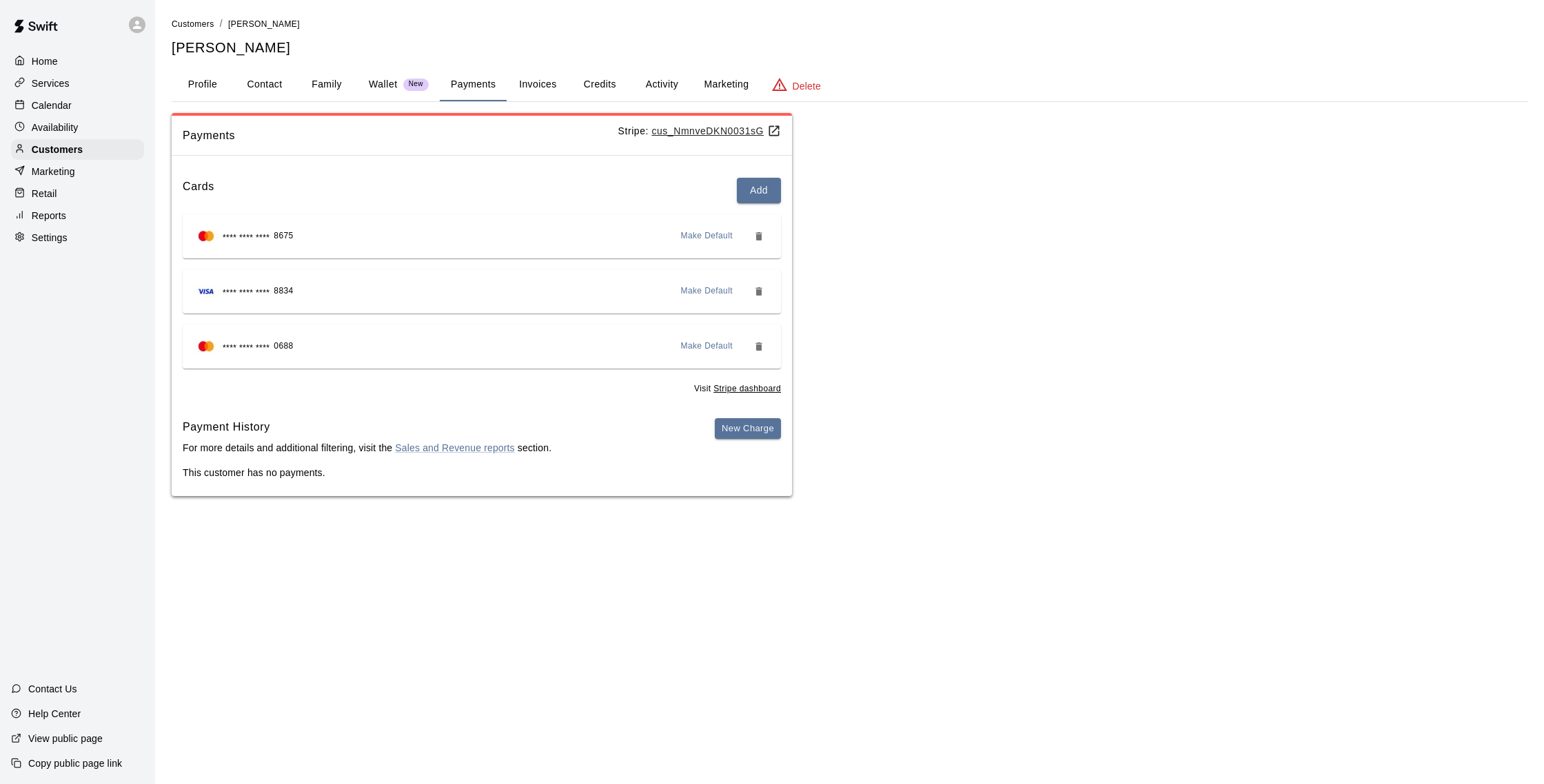
click at [723, 237] on span "Make Default" at bounding box center [706, 236] width 52 height 14
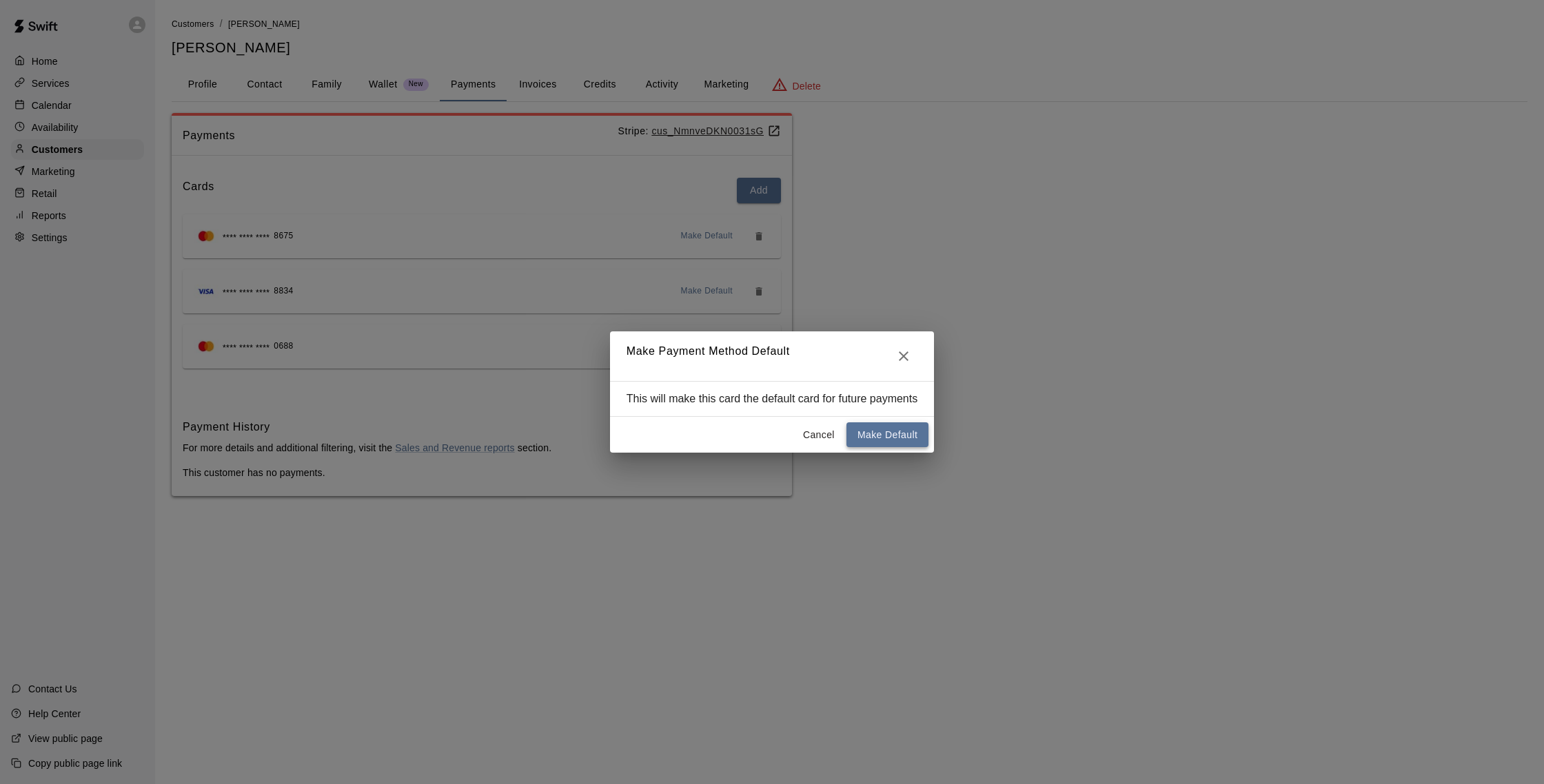
click at [764, 438] on button "Make Default" at bounding box center [887, 435] width 82 height 26
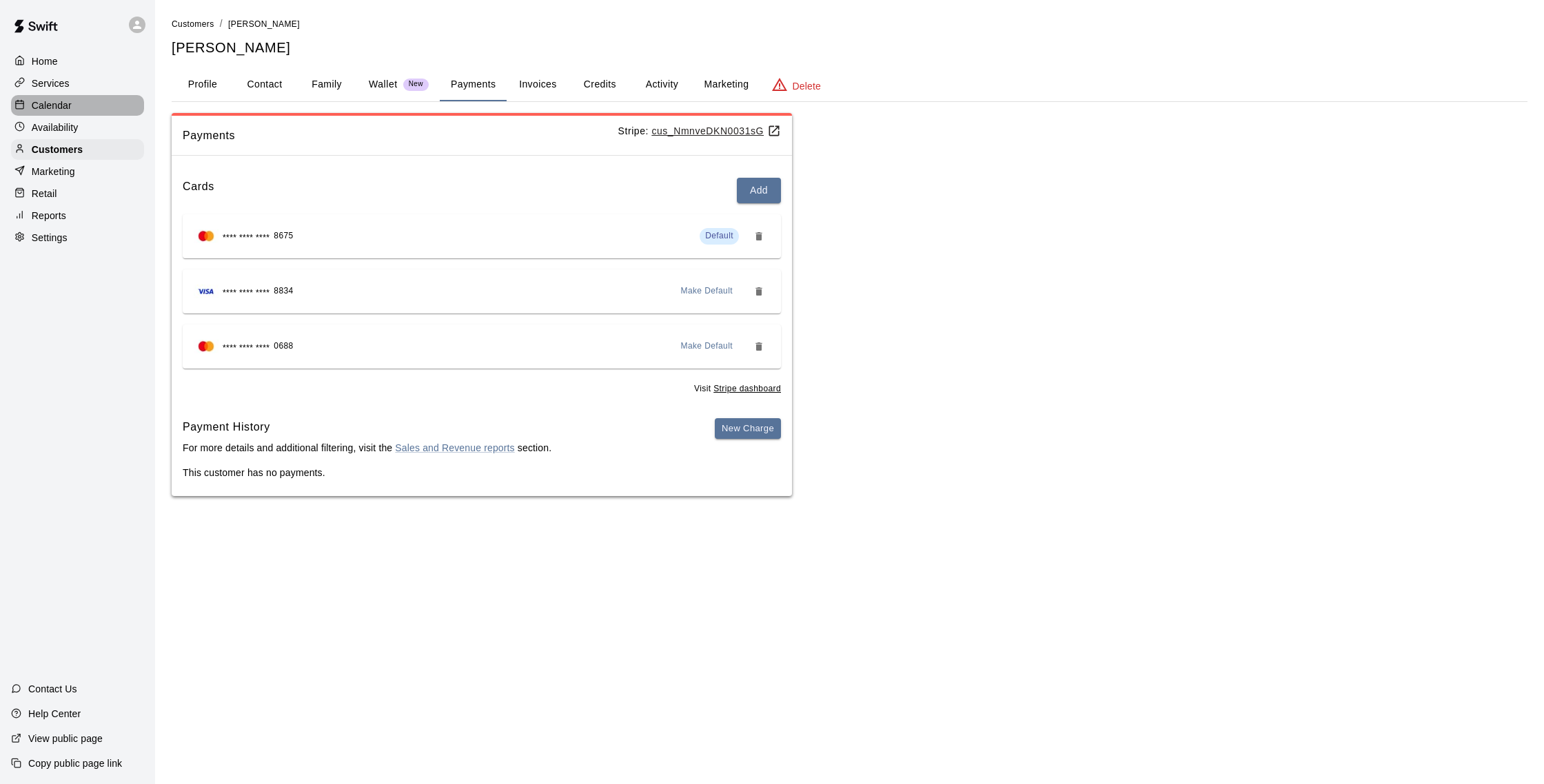
click at [87, 103] on div "Calendar" at bounding box center [77, 105] width 133 height 21
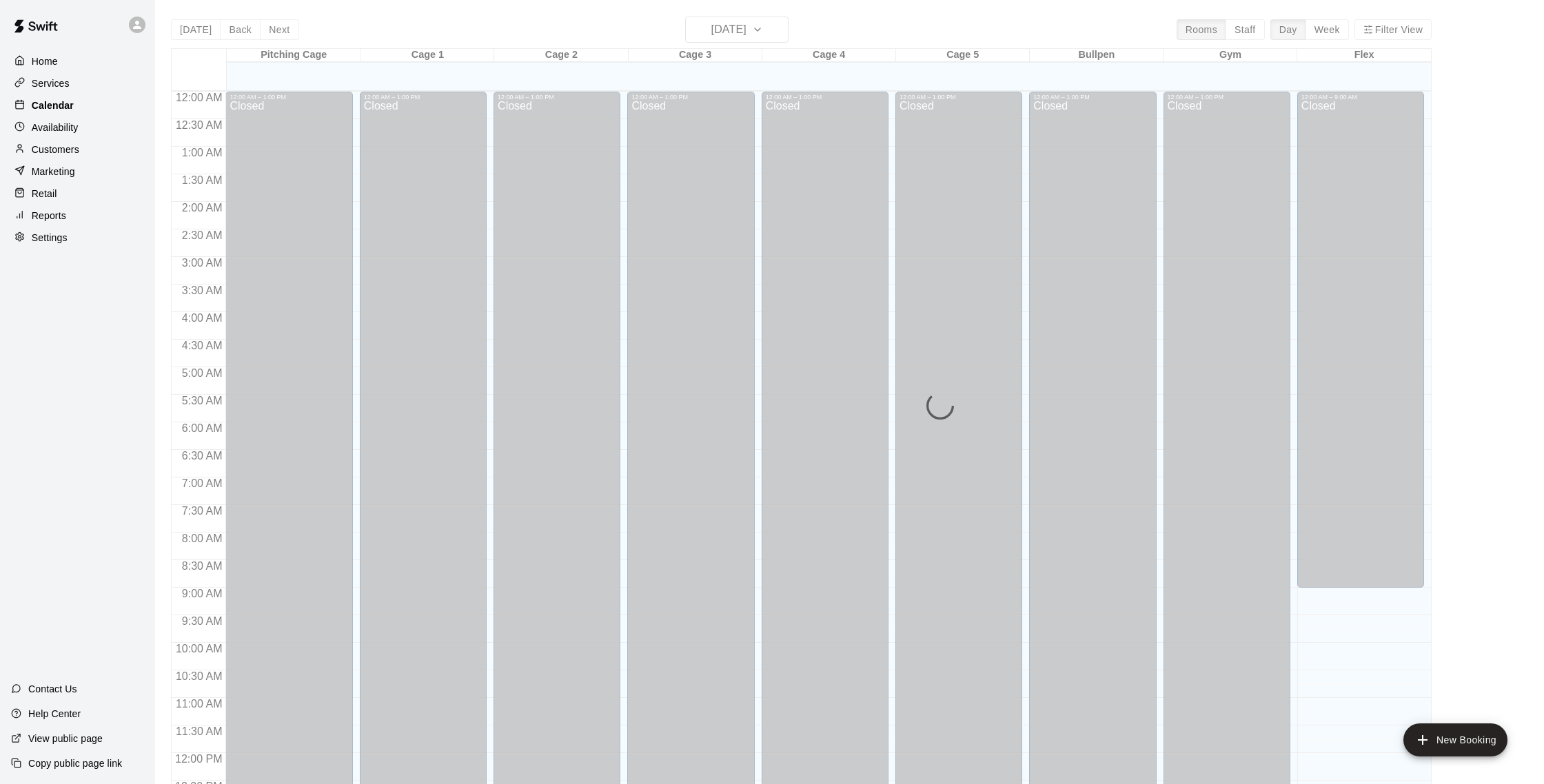
scroll to position [574, 0]
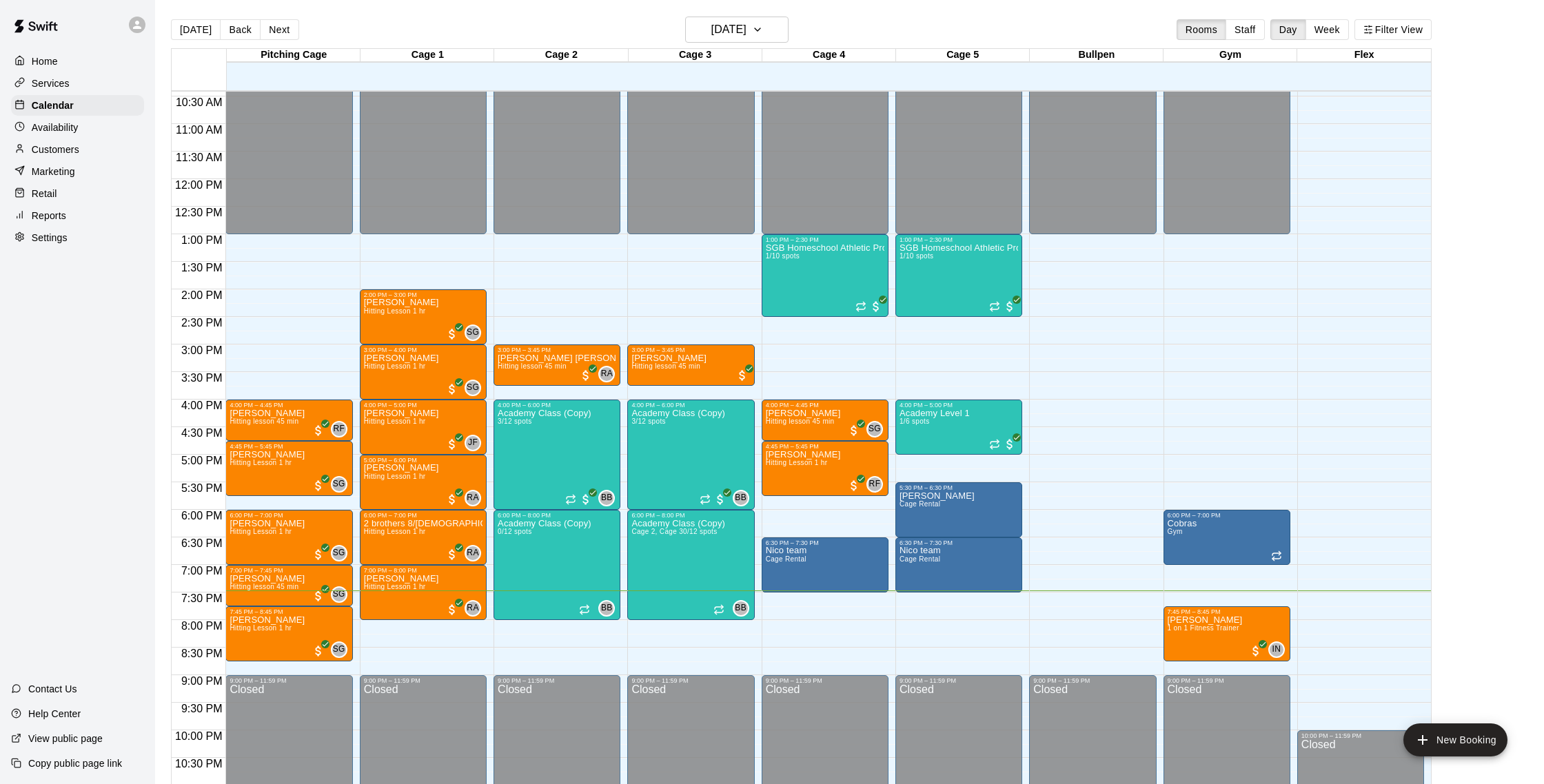
click at [306, 32] on div "[DATE] Back [DATE][DATE] Rooms Staff Day Week Filter View" at bounding box center [801, 32] width 1260 height 32
click at [293, 30] on button "Next" at bounding box center [279, 30] width 39 height 21
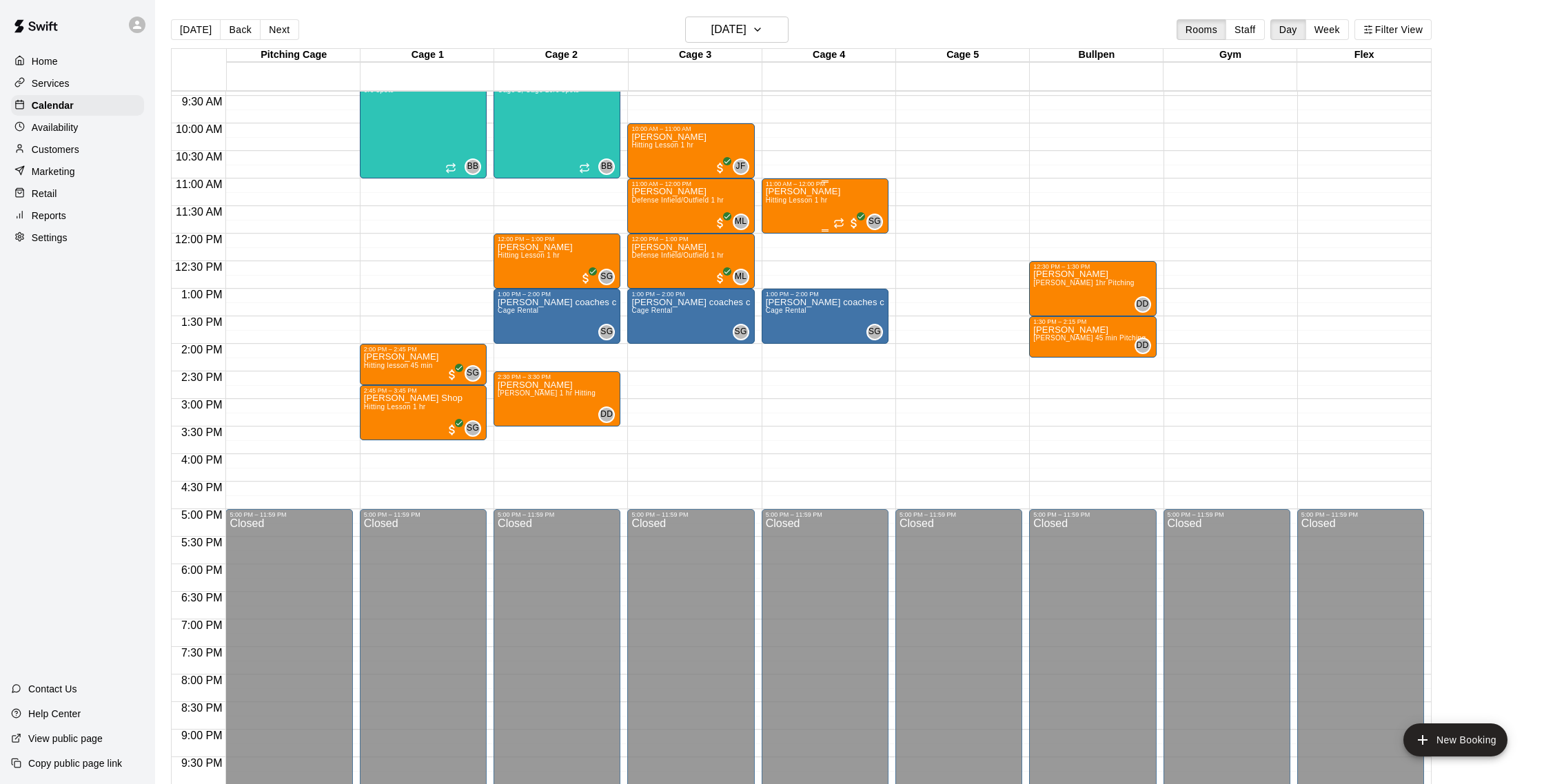
scroll to position [480, 0]
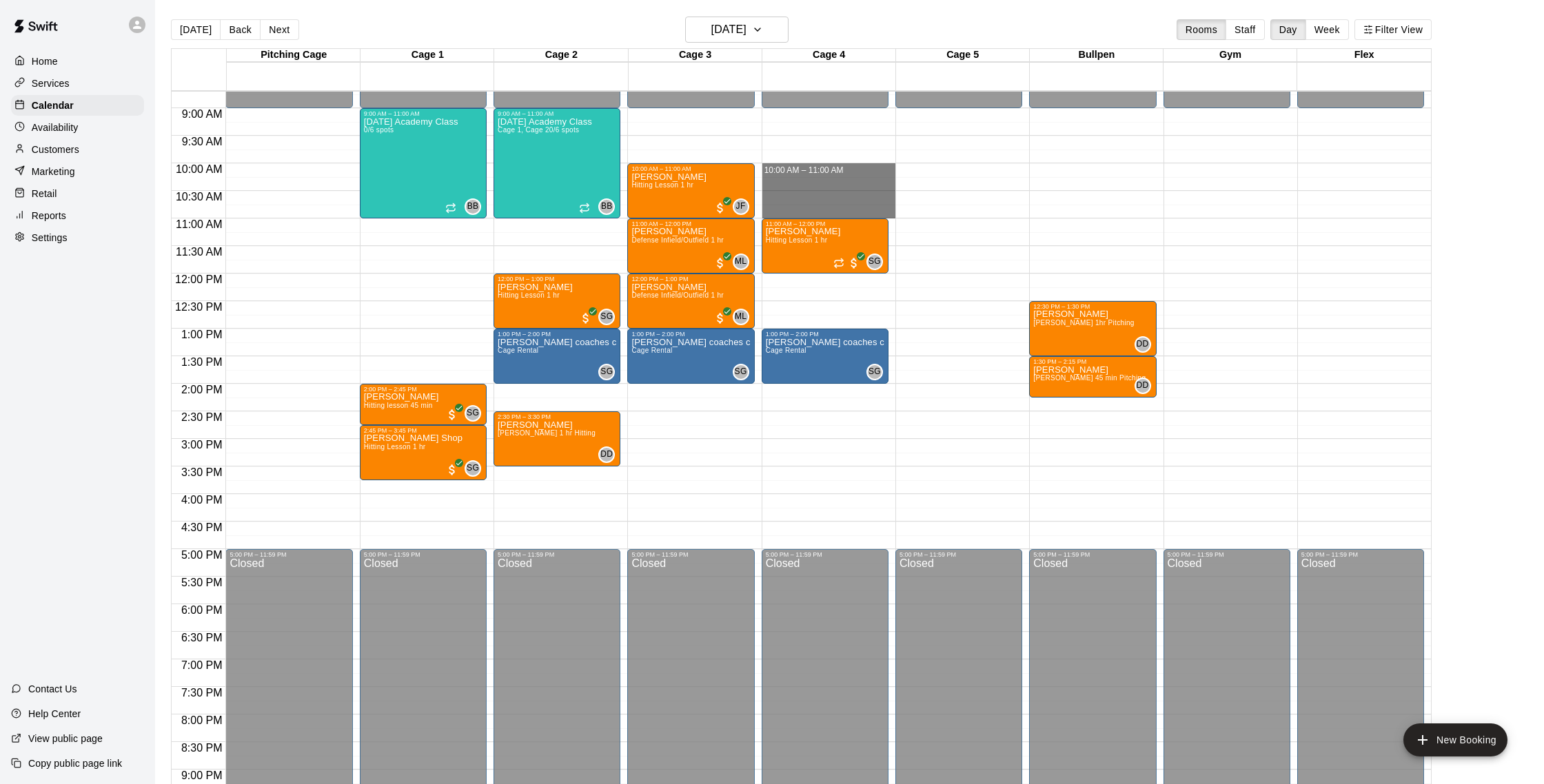
drag, startPoint x: 790, startPoint y: 166, endPoint x: 792, endPoint y: 209, distance: 43.0
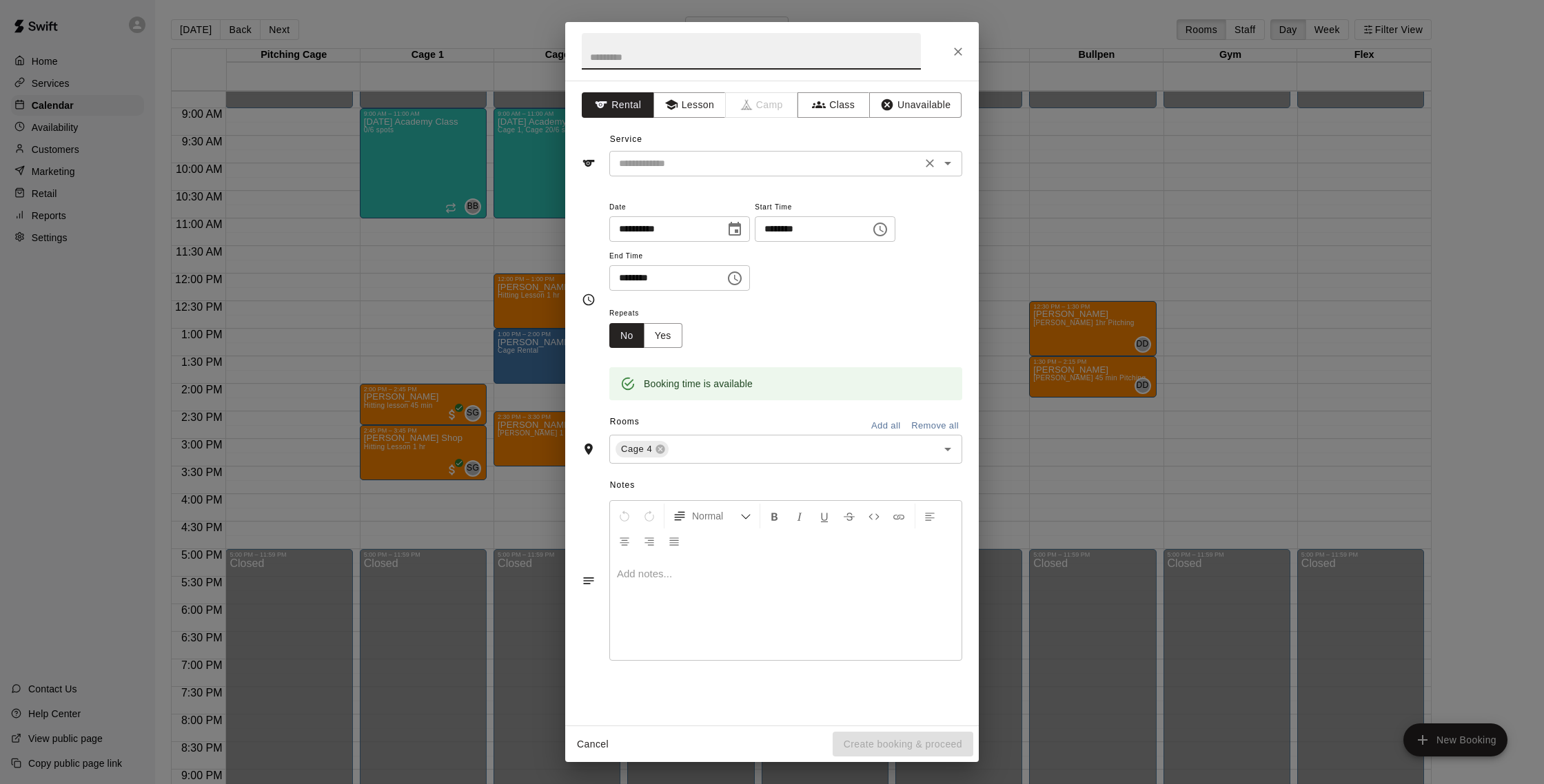
click at [705, 166] on input "text" at bounding box center [765, 163] width 304 height 17
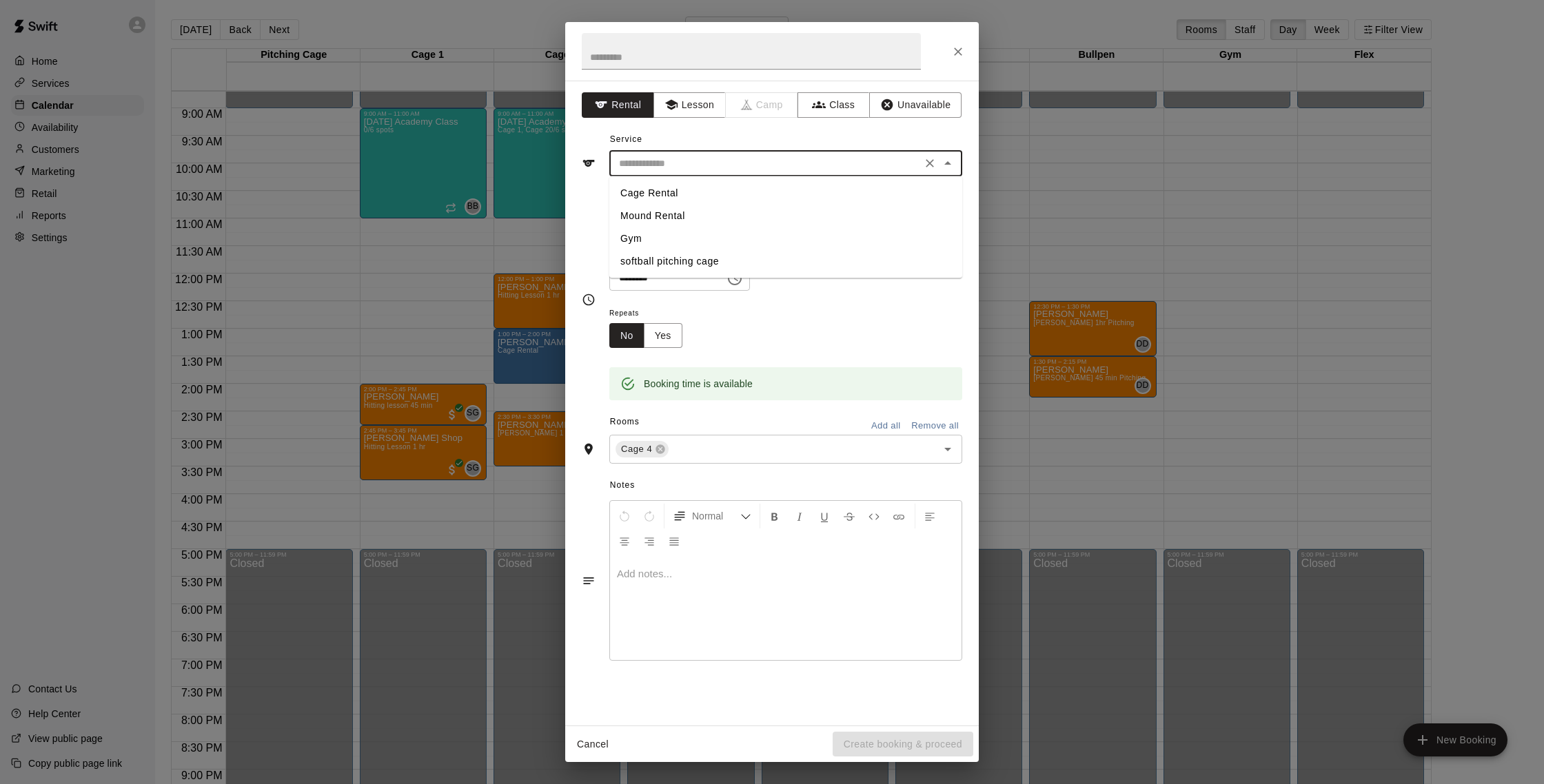
click at [693, 194] on li "Cage Rental" at bounding box center [786, 193] width 353 height 23
type input "**********"
click at [764, 707] on button "Create booking & proceed" at bounding box center [902, 744] width 141 height 26
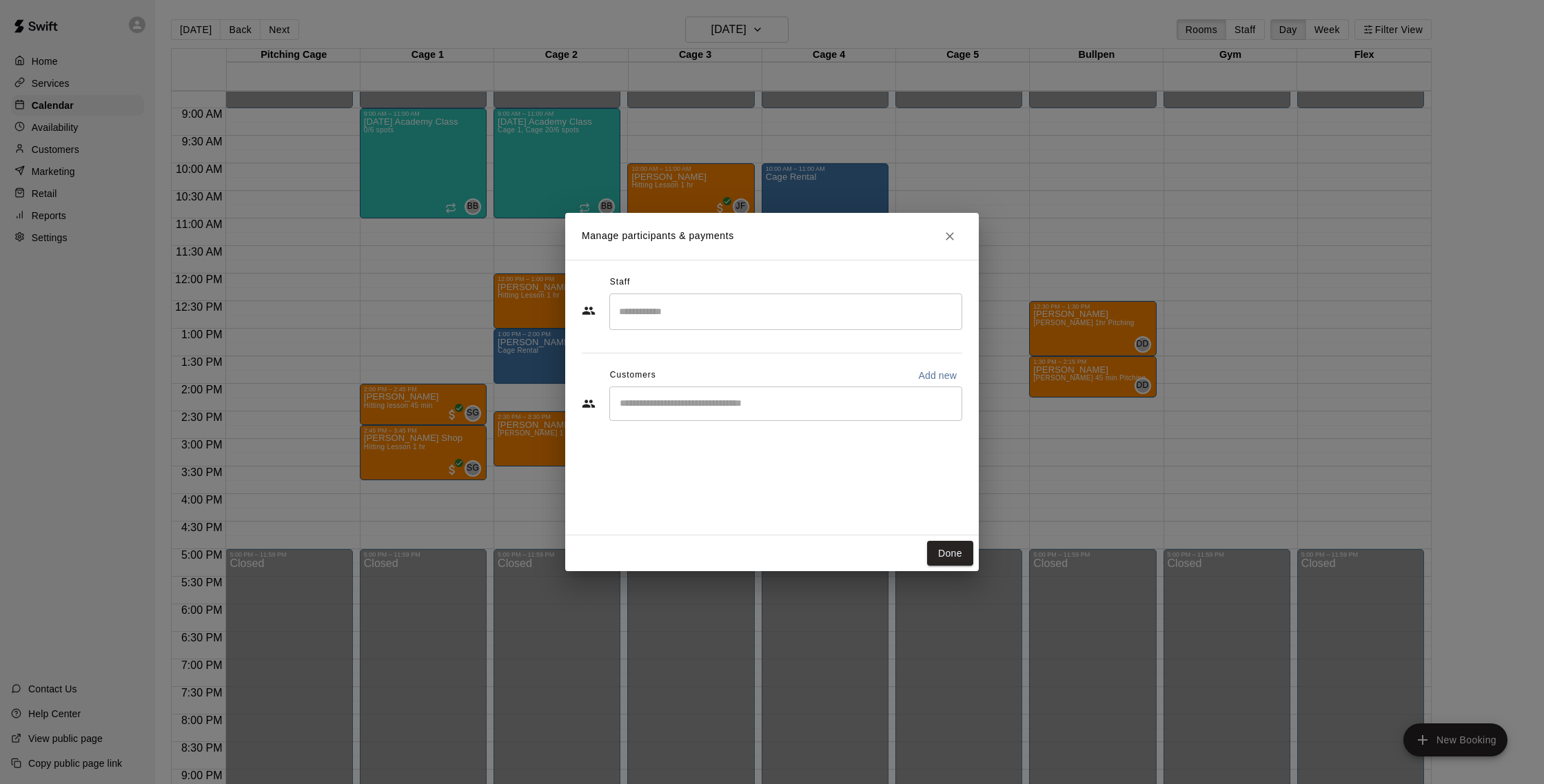
click at [681, 308] on input "Search staff" at bounding box center [786, 311] width 341 height 24
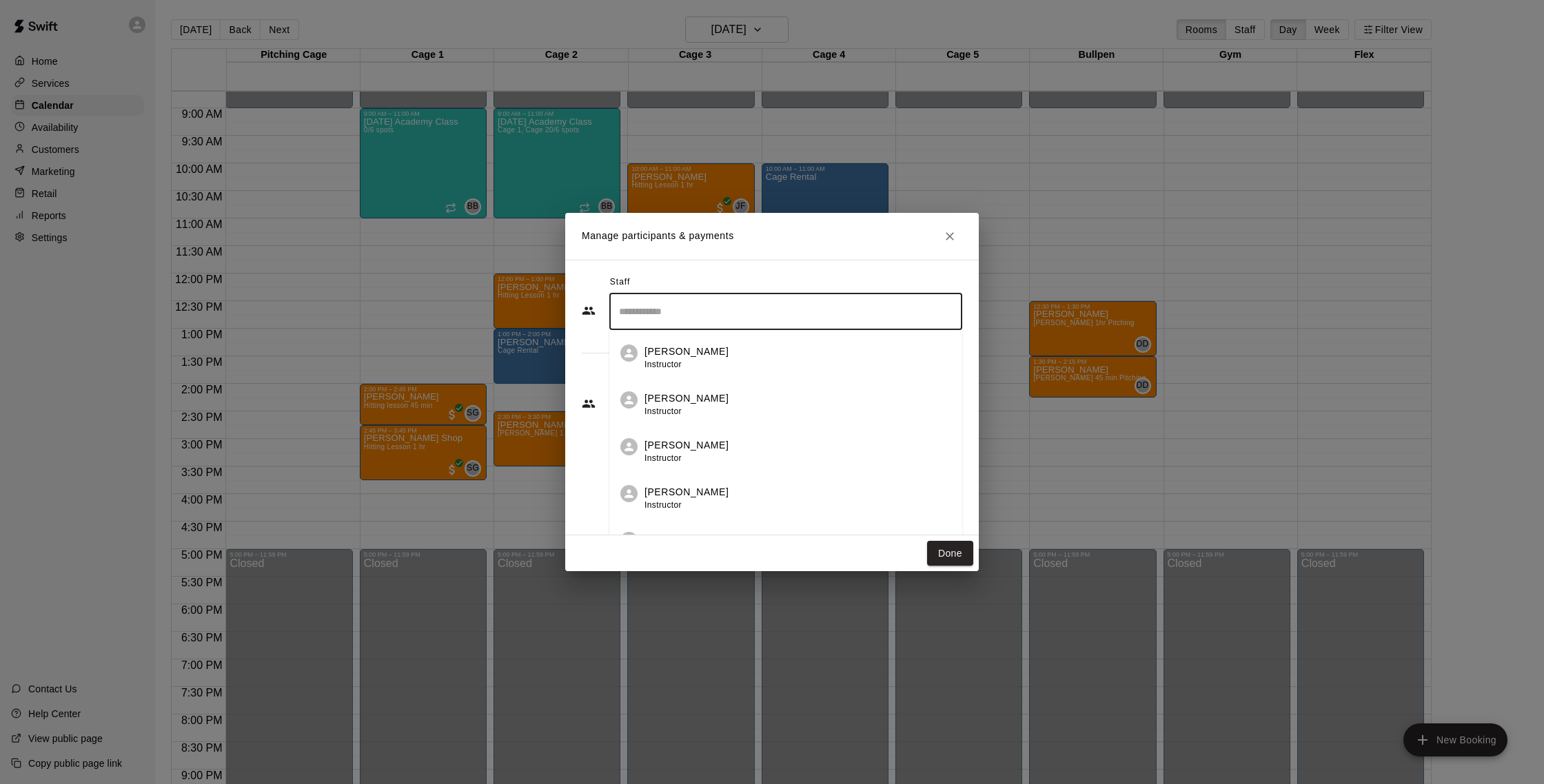
click at [716, 285] on div "Staff" at bounding box center [772, 282] width 380 height 22
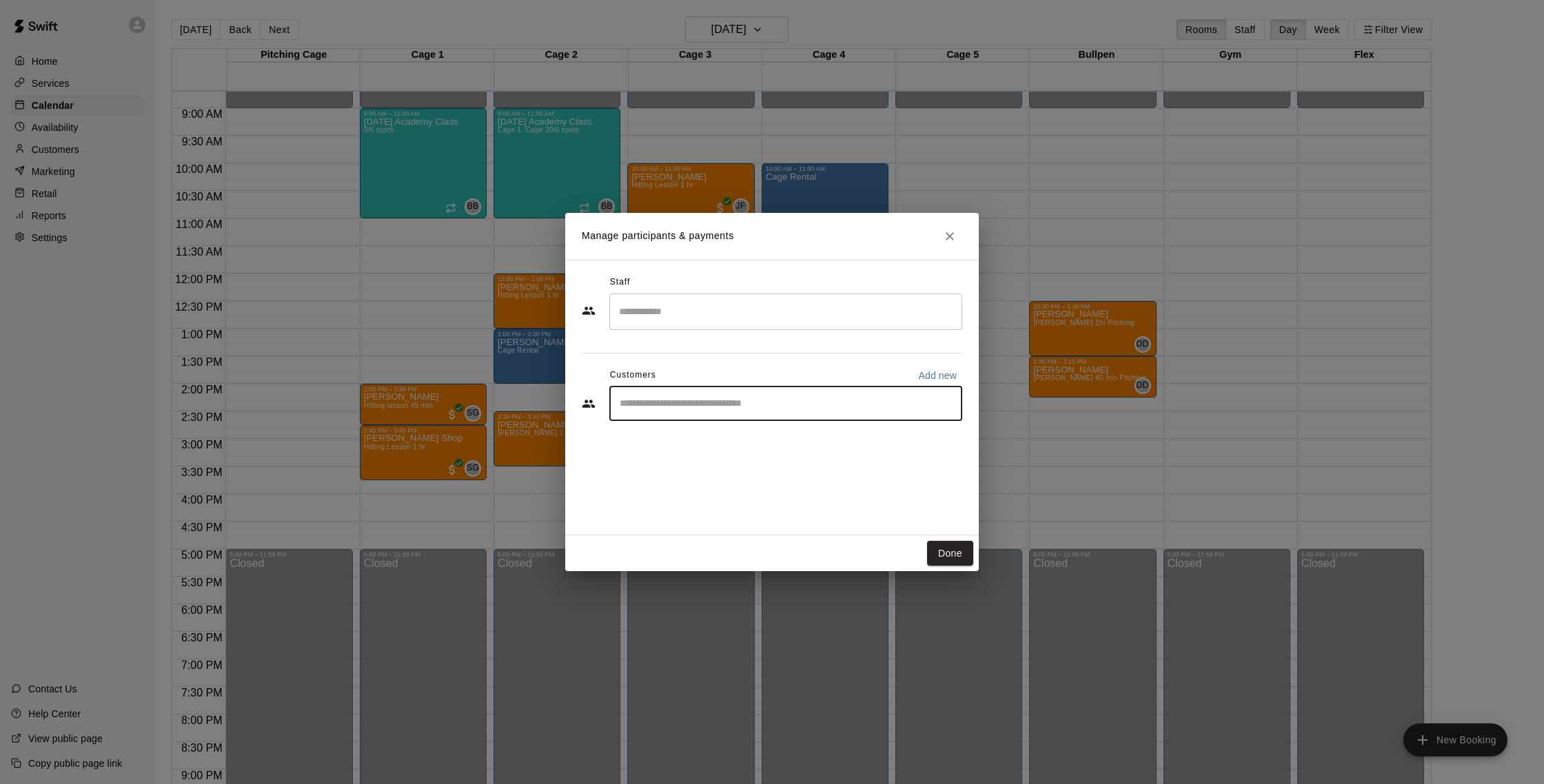
click at [716, 399] on input "Start typing to search customers..." at bounding box center [786, 404] width 341 height 14
type input "******"
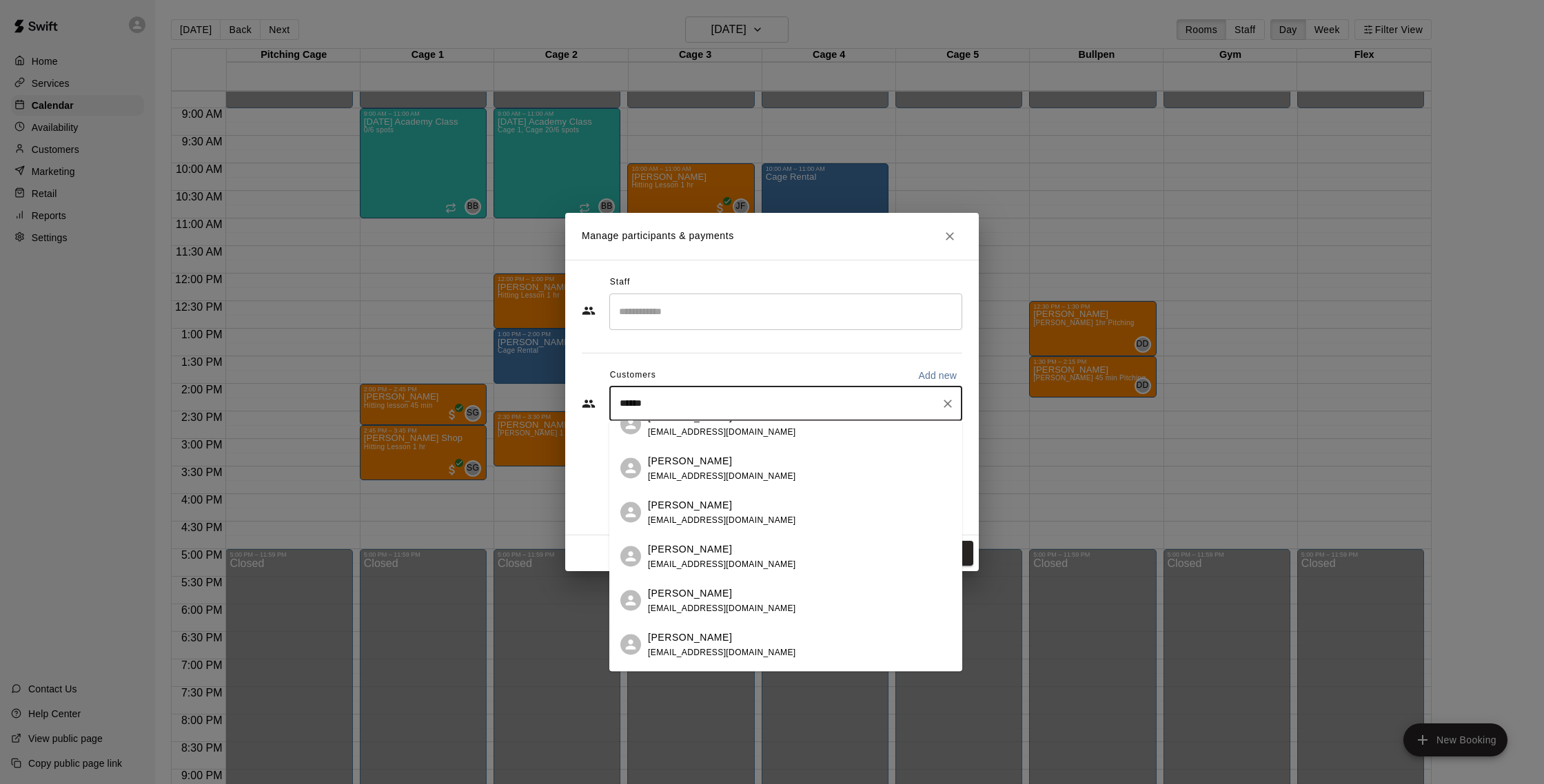
scroll to position [26, 0]
click at [740, 586] on div "[PERSON_NAME]" at bounding box center [722, 586] width 148 height 15
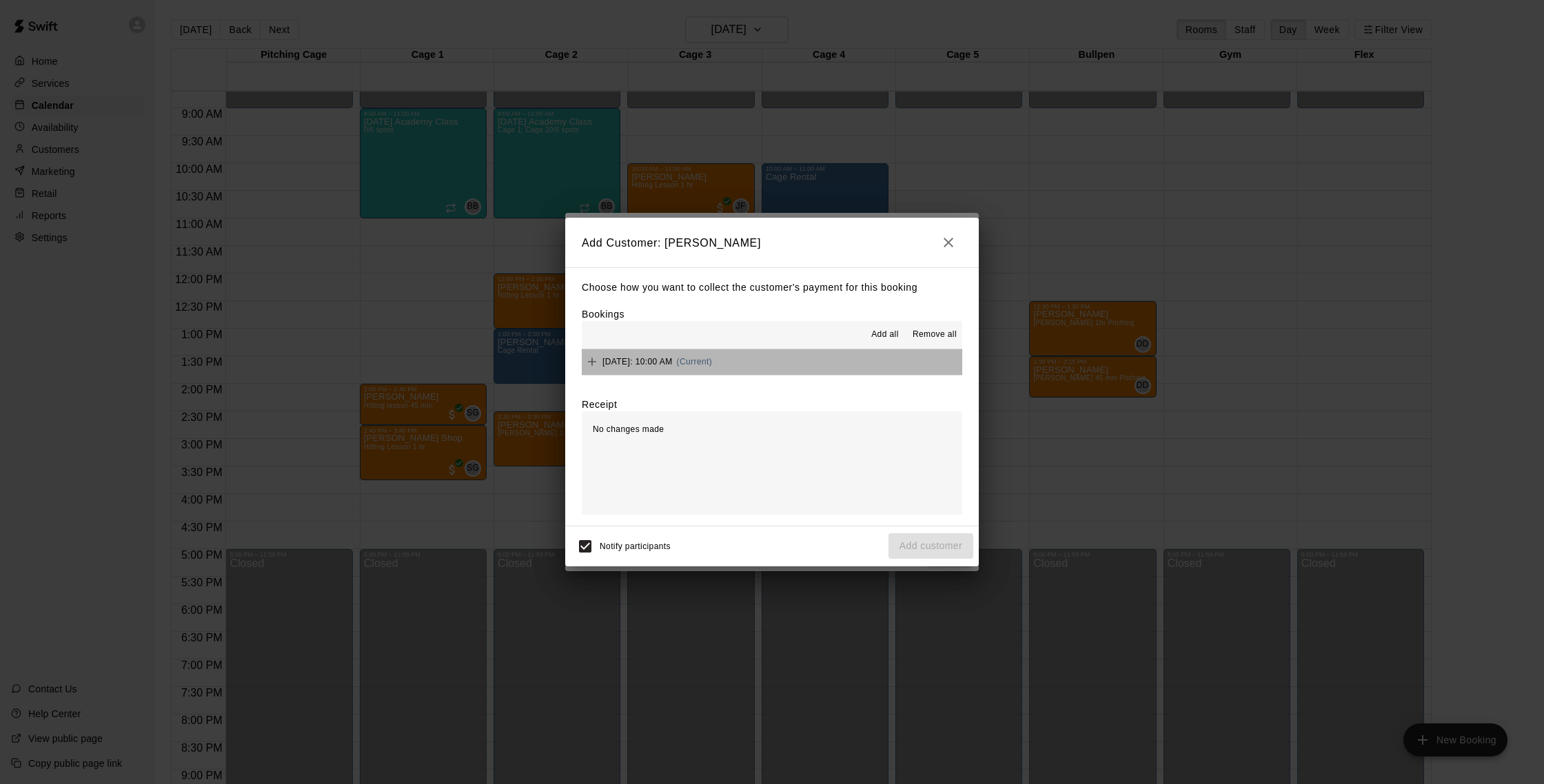
click at [764, 349] on button "[DATE]: 10:00 AM (Current)" at bounding box center [772, 362] width 380 height 26
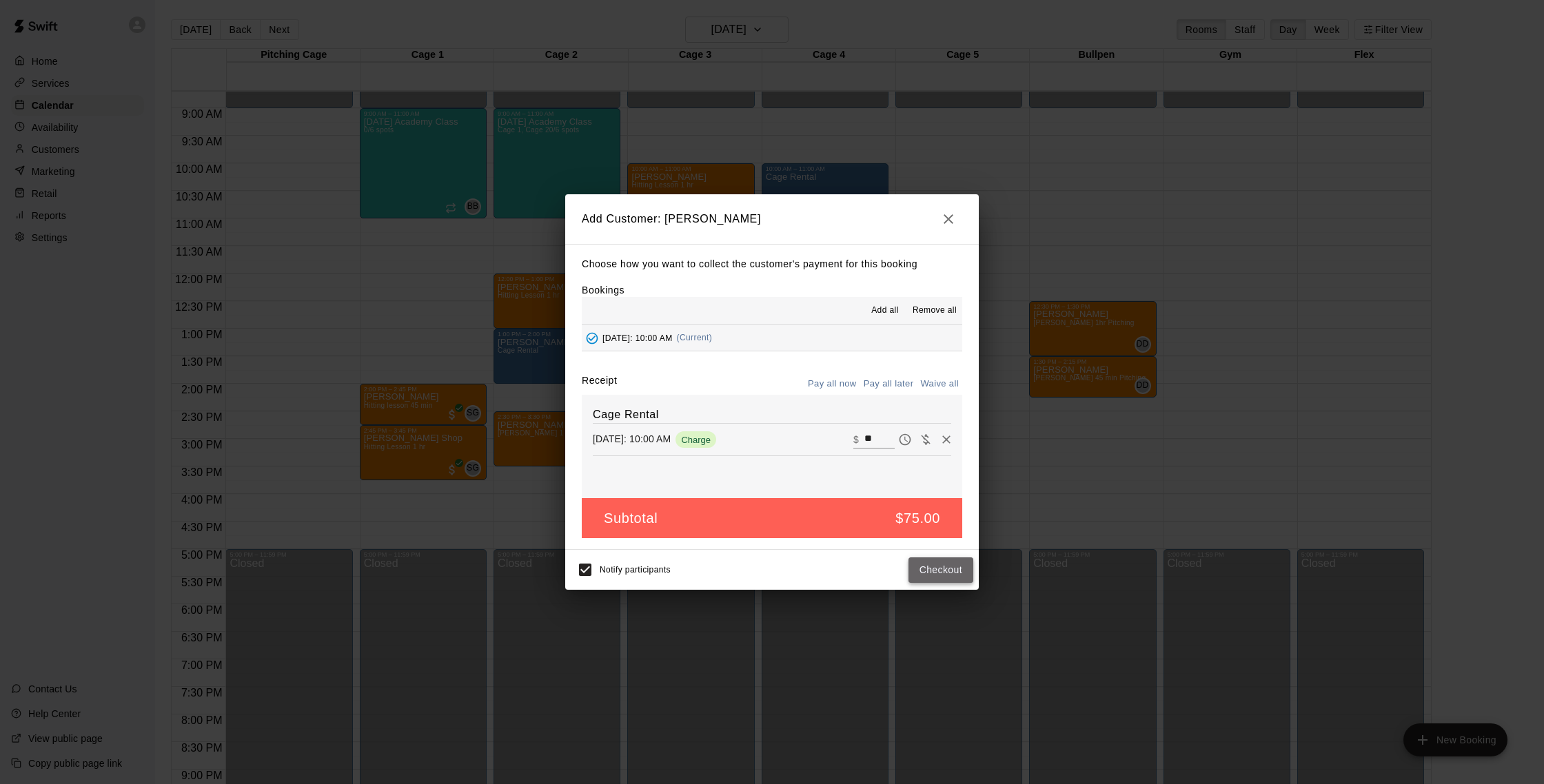
click at [764, 565] on button "Checkout" at bounding box center [940, 570] width 65 height 26
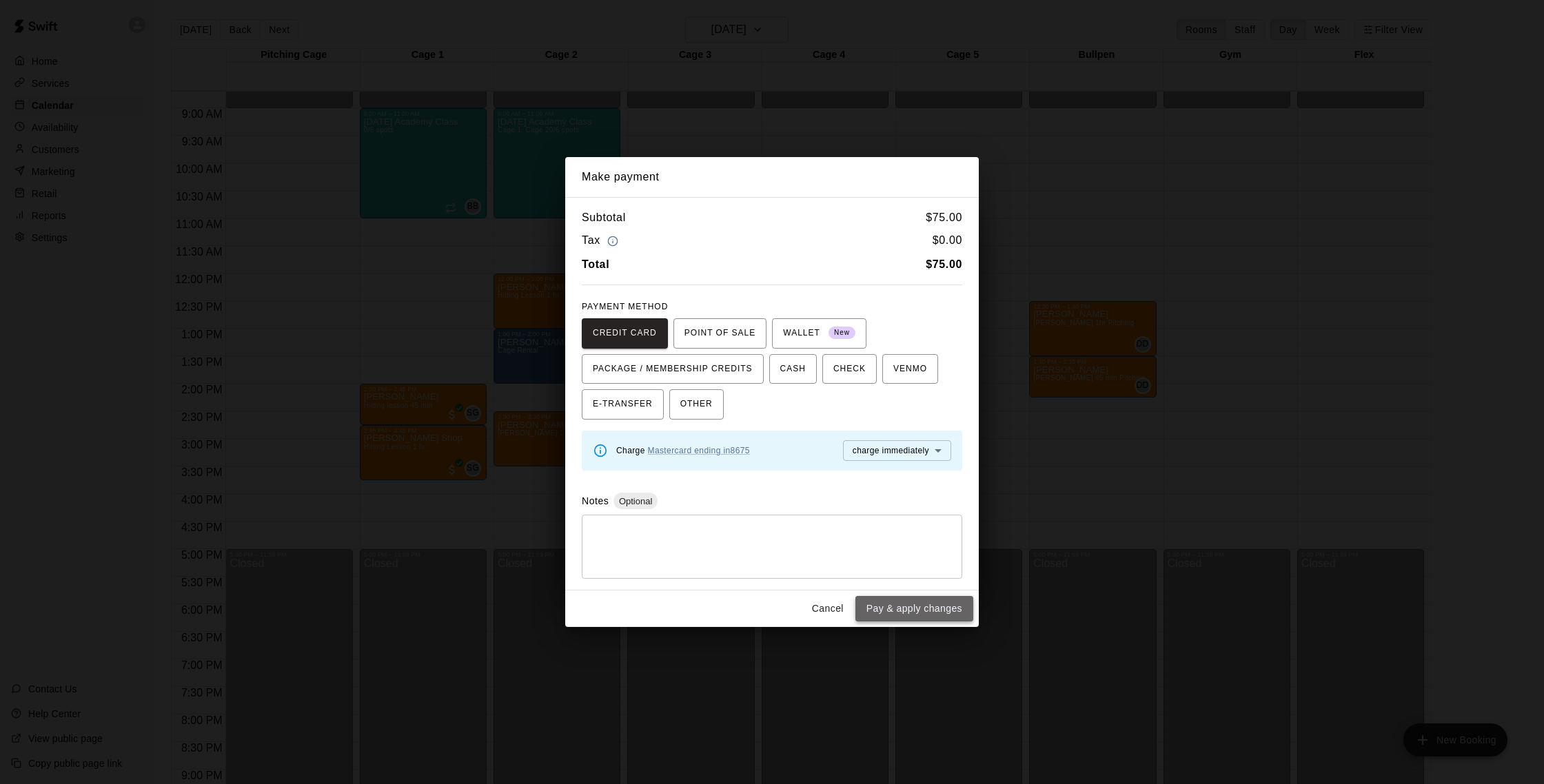
click at [764, 610] on button "Pay & apply changes" at bounding box center [915, 608] width 118 height 26
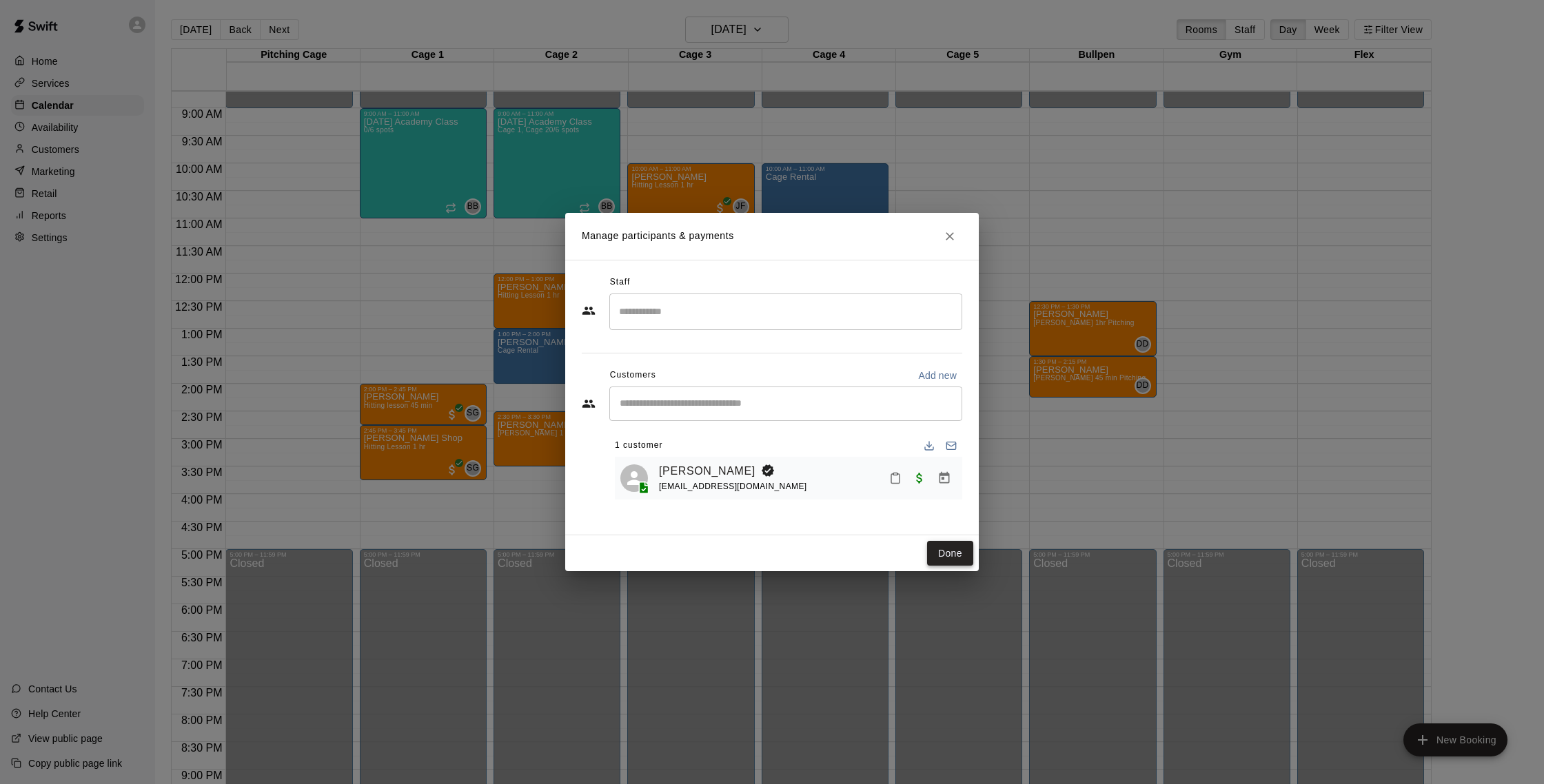
click at [764, 558] on button "Done" at bounding box center [950, 554] width 46 height 26
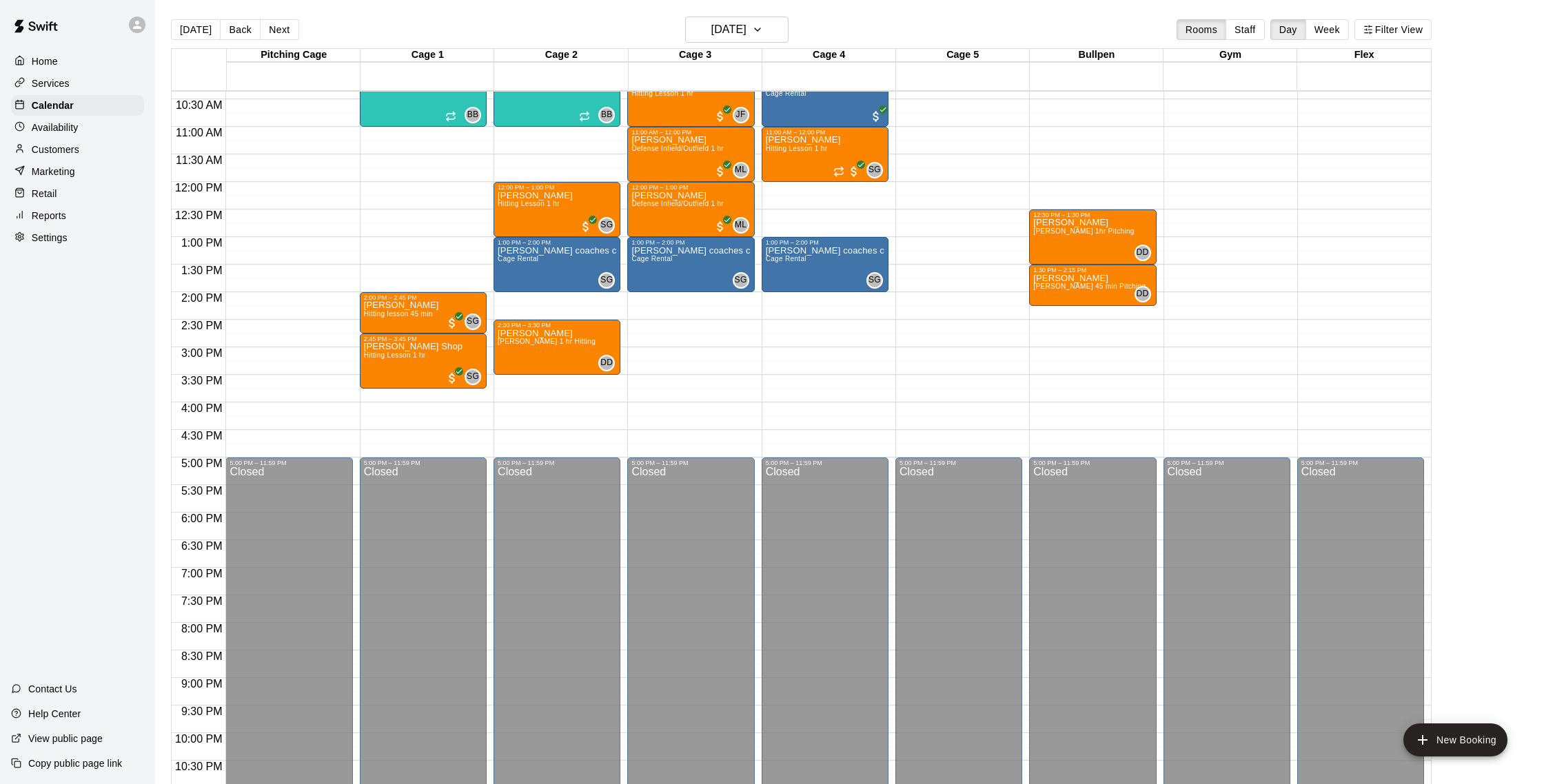
scroll to position [585, 0]
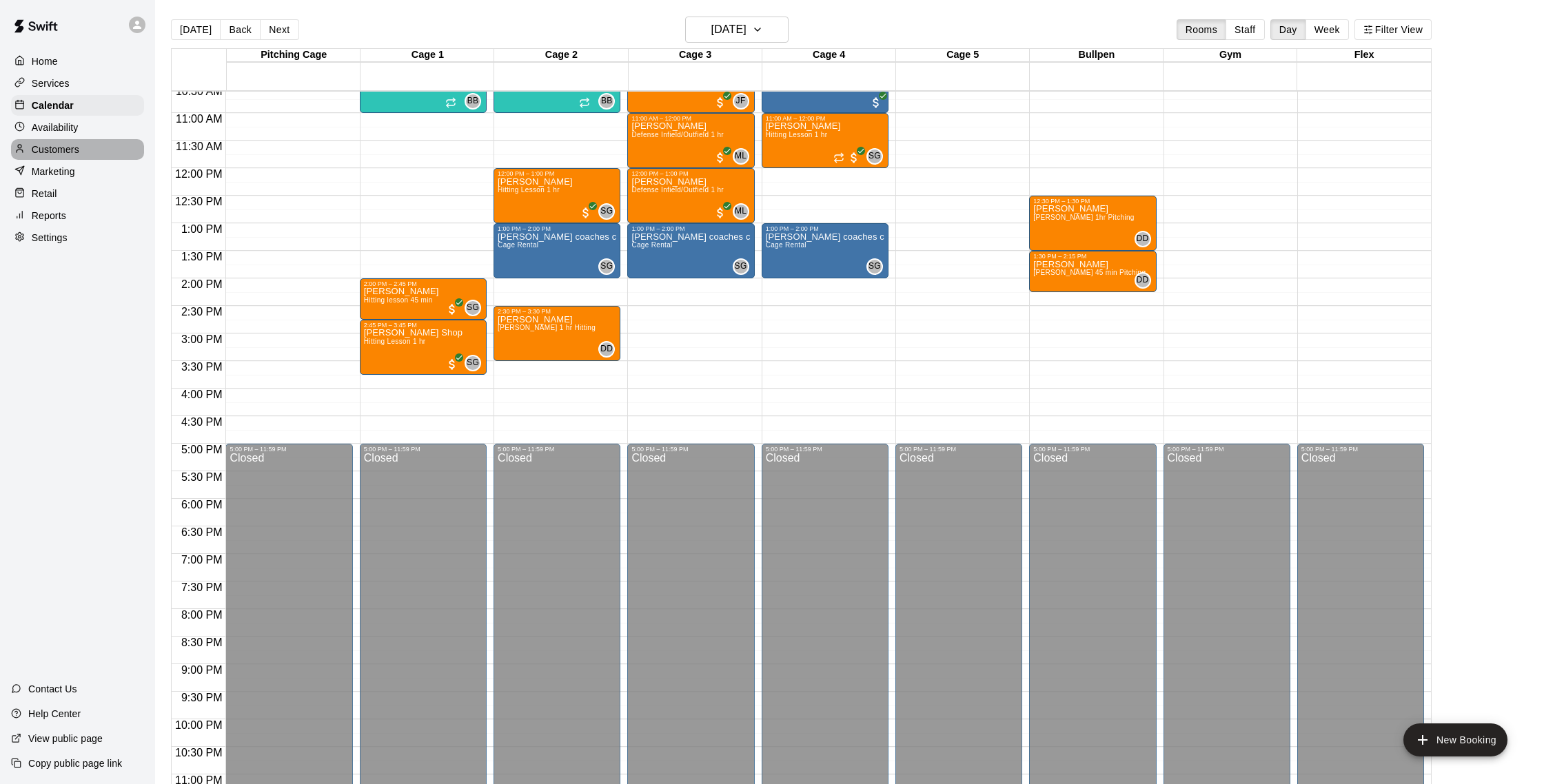
click at [82, 154] on div "Customers" at bounding box center [77, 149] width 133 height 21
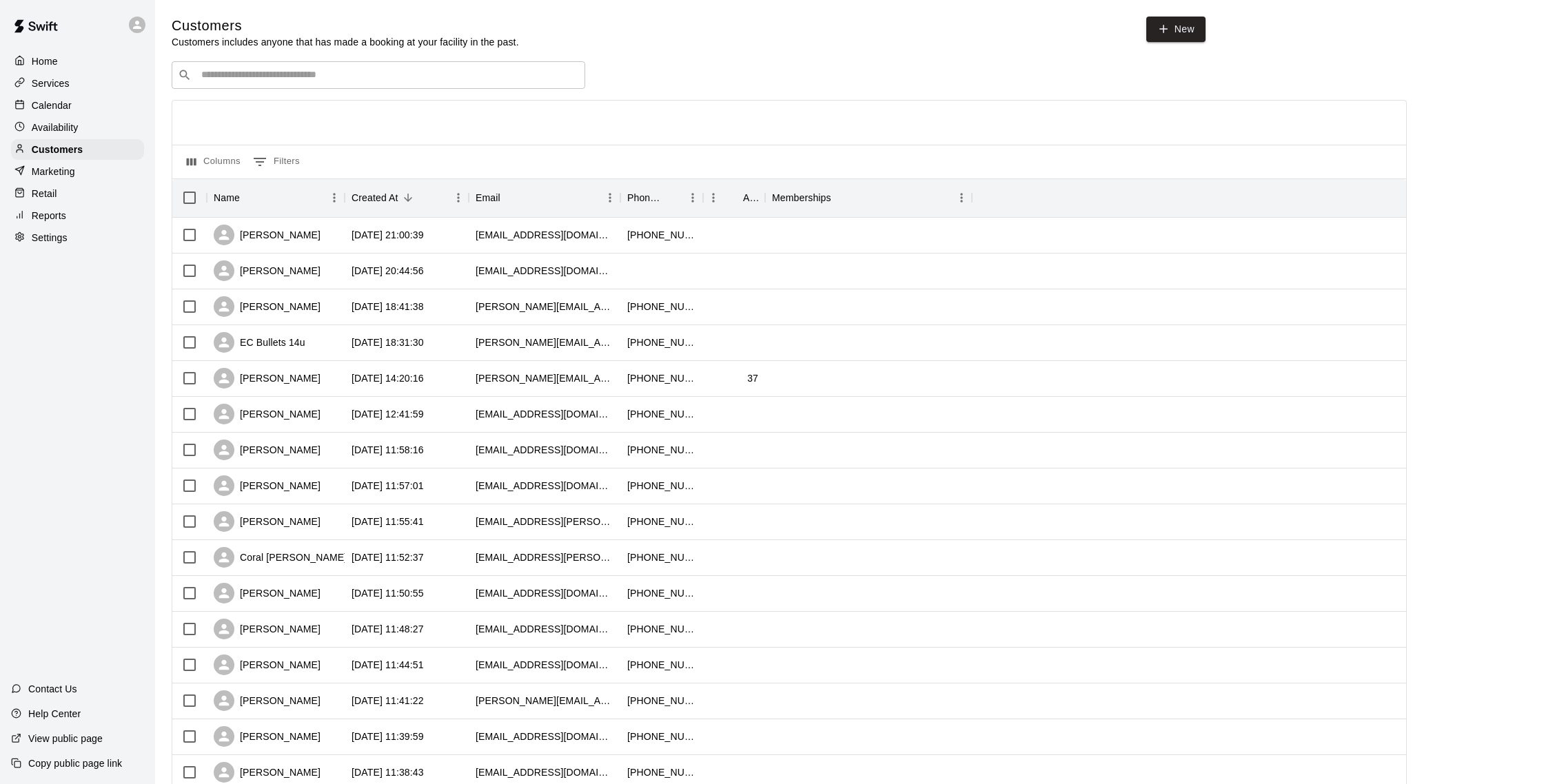
click at [296, 69] on input "Search customers by name or email" at bounding box center [387, 75] width 382 height 14
type input "******"
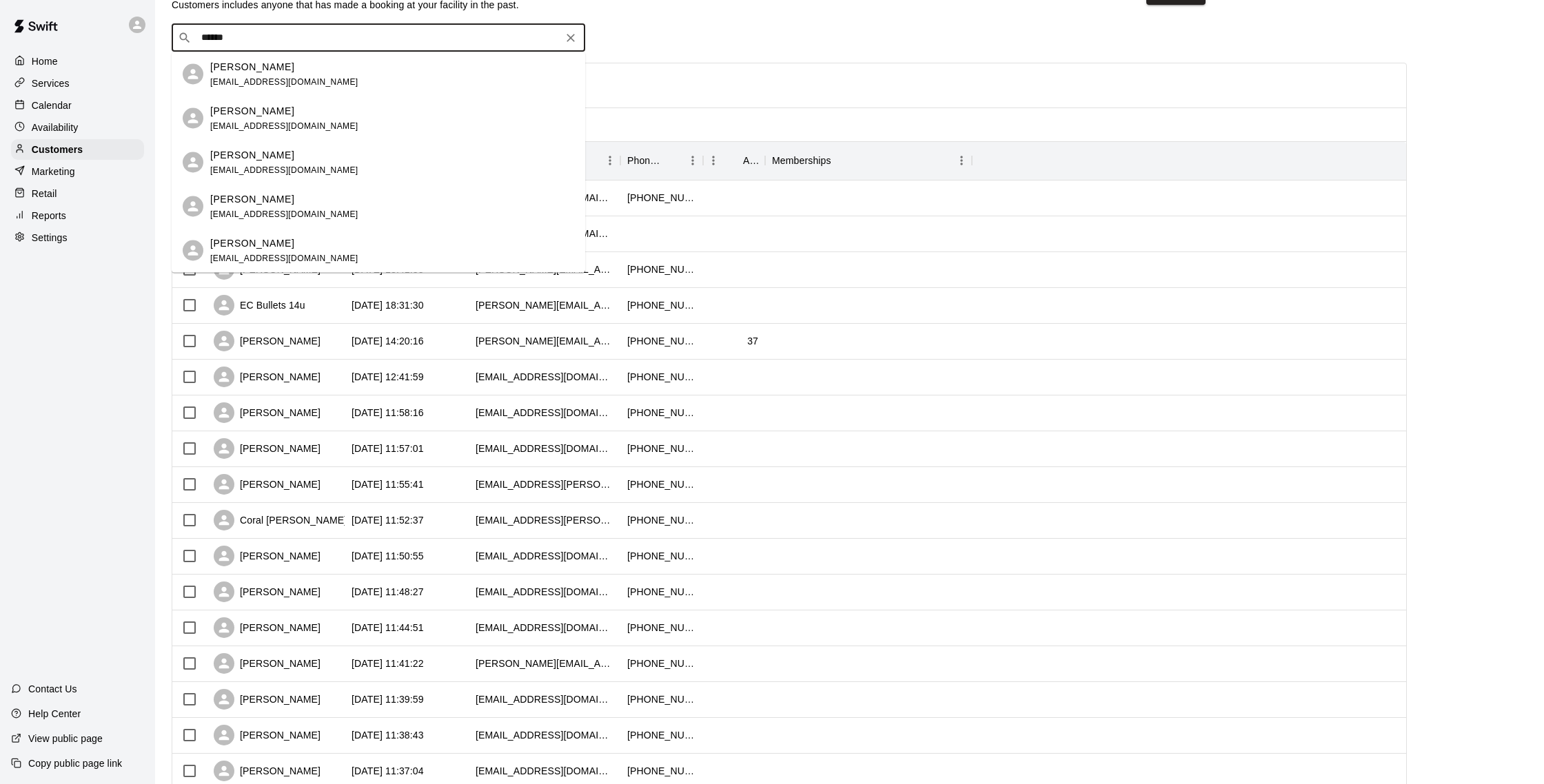
scroll to position [50, 0]
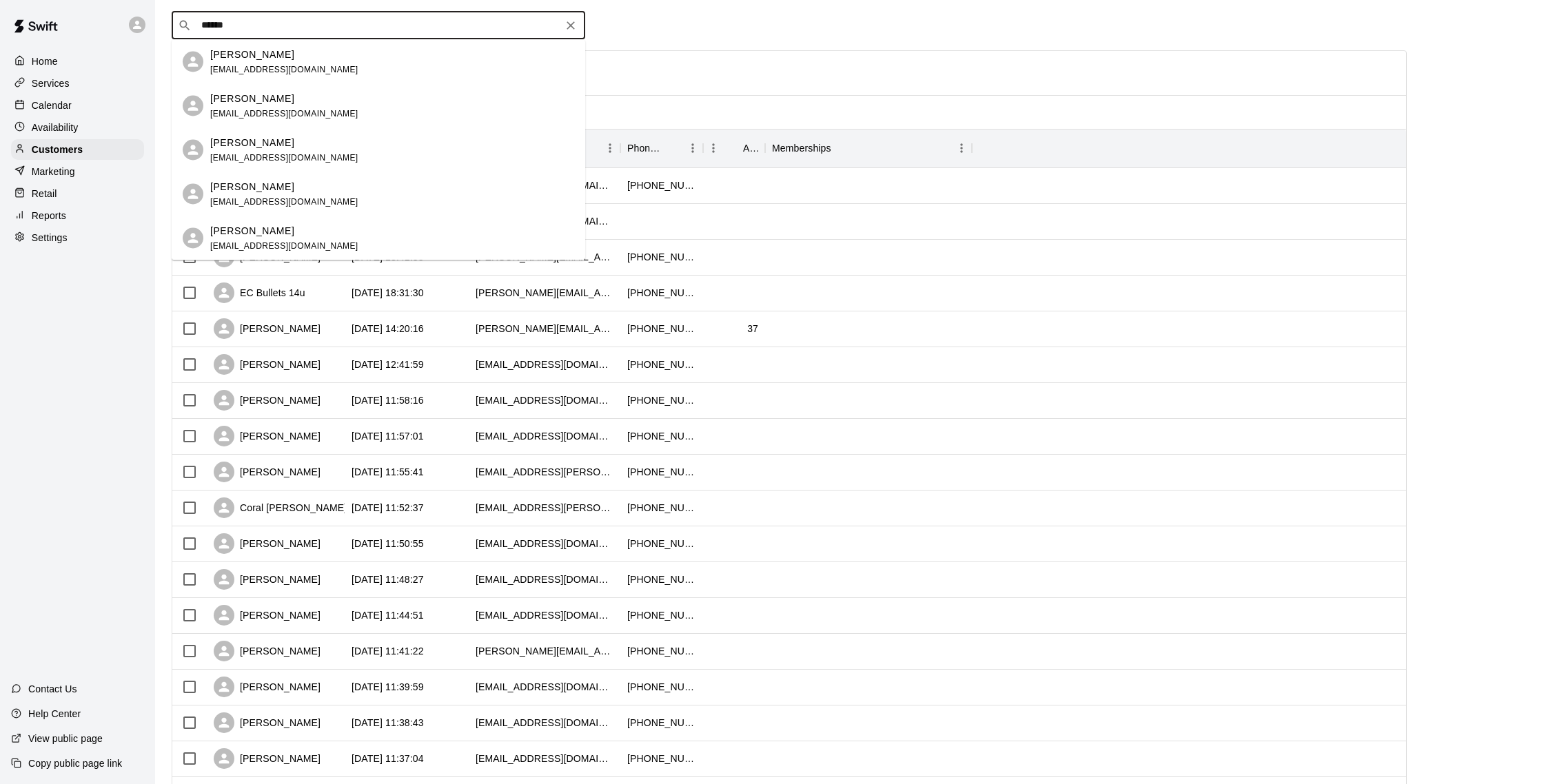
click at [301, 192] on div "[PERSON_NAME]" at bounding box center [284, 186] width 148 height 15
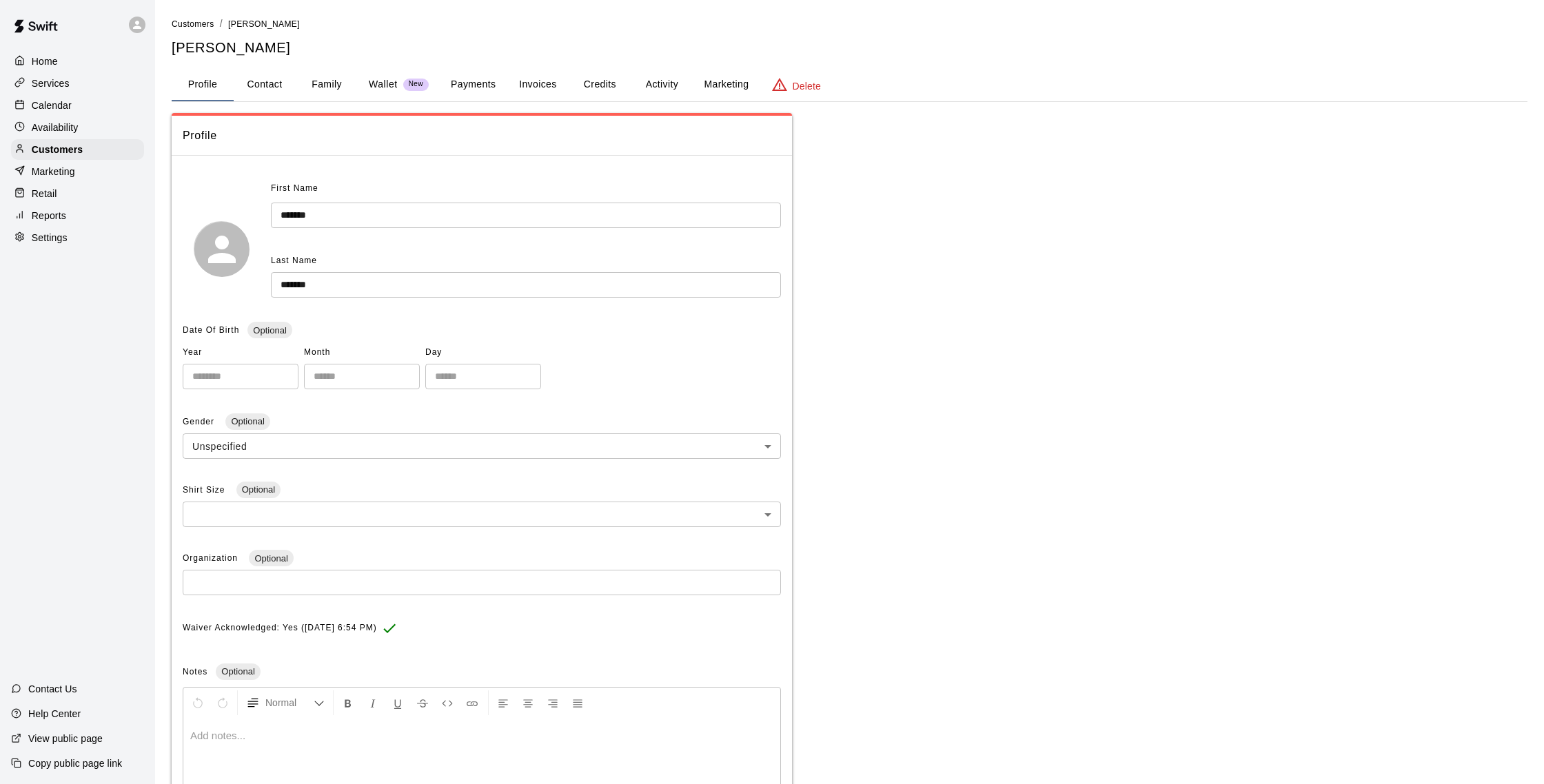
click at [649, 86] on button "Activity" at bounding box center [662, 85] width 62 height 33
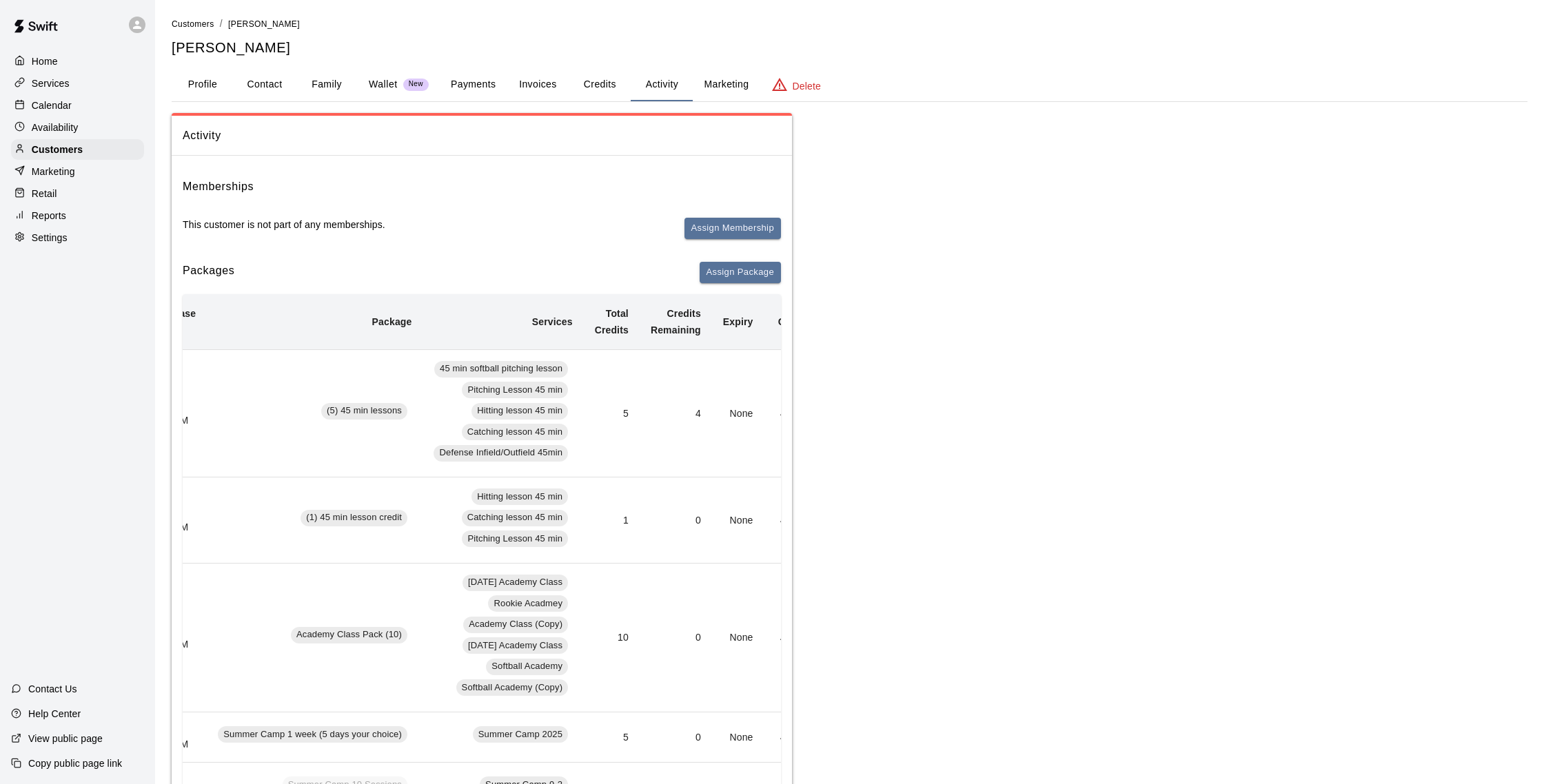
scroll to position [0, 72]
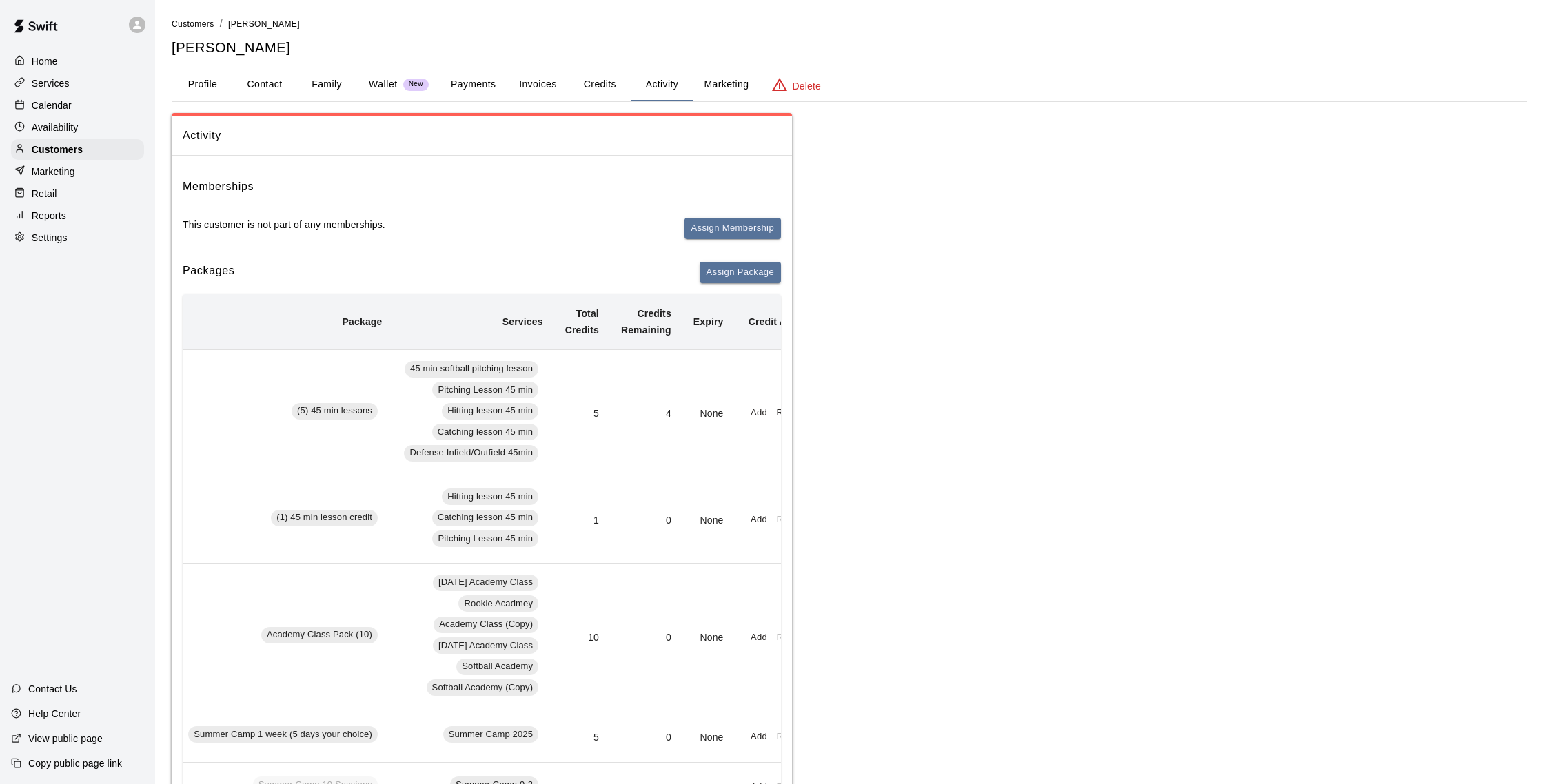
click at [473, 68] on button "Payments" at bounding box center [473, 85] width 67 height 33
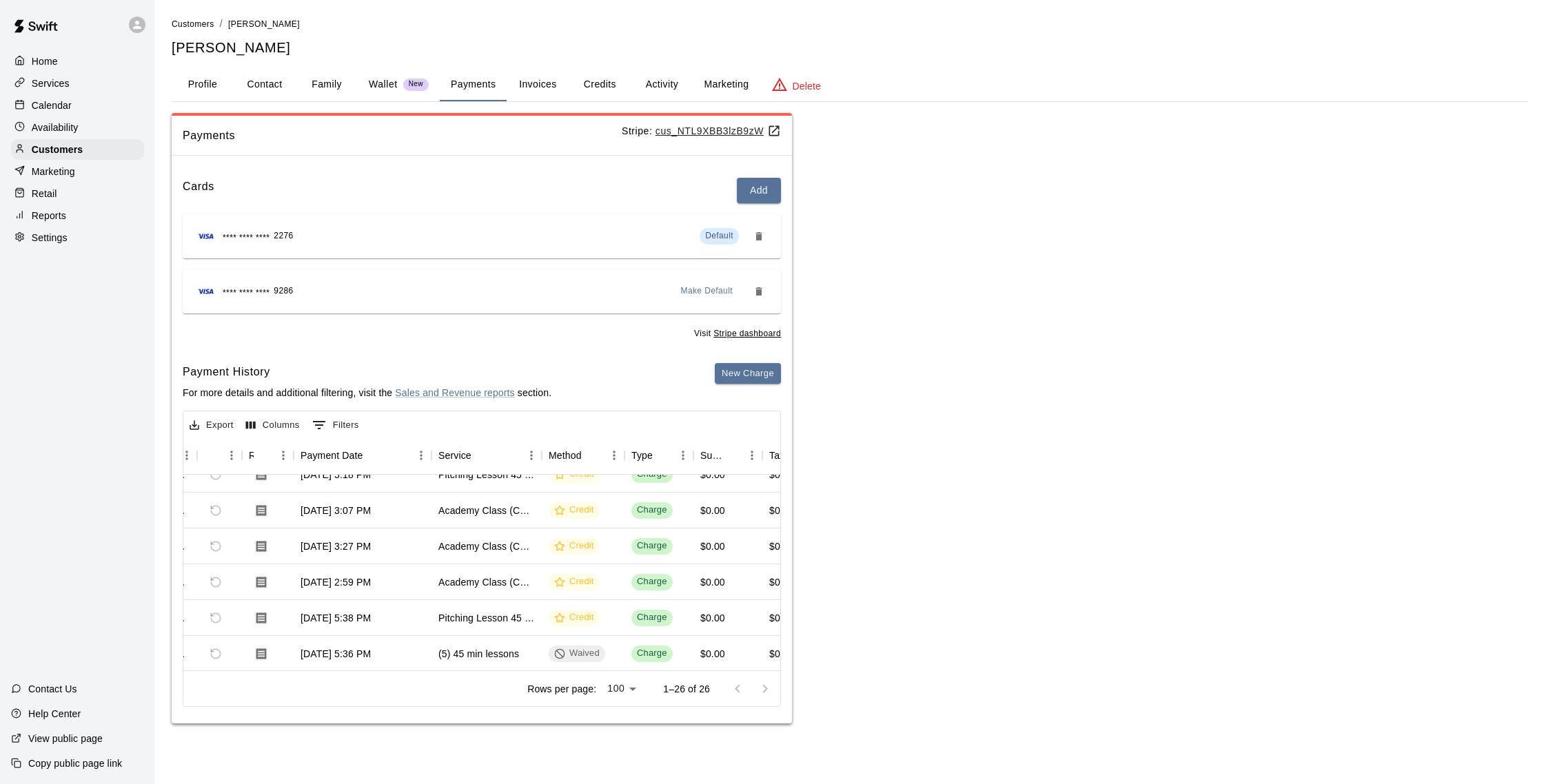
scroll to position [0, 65]
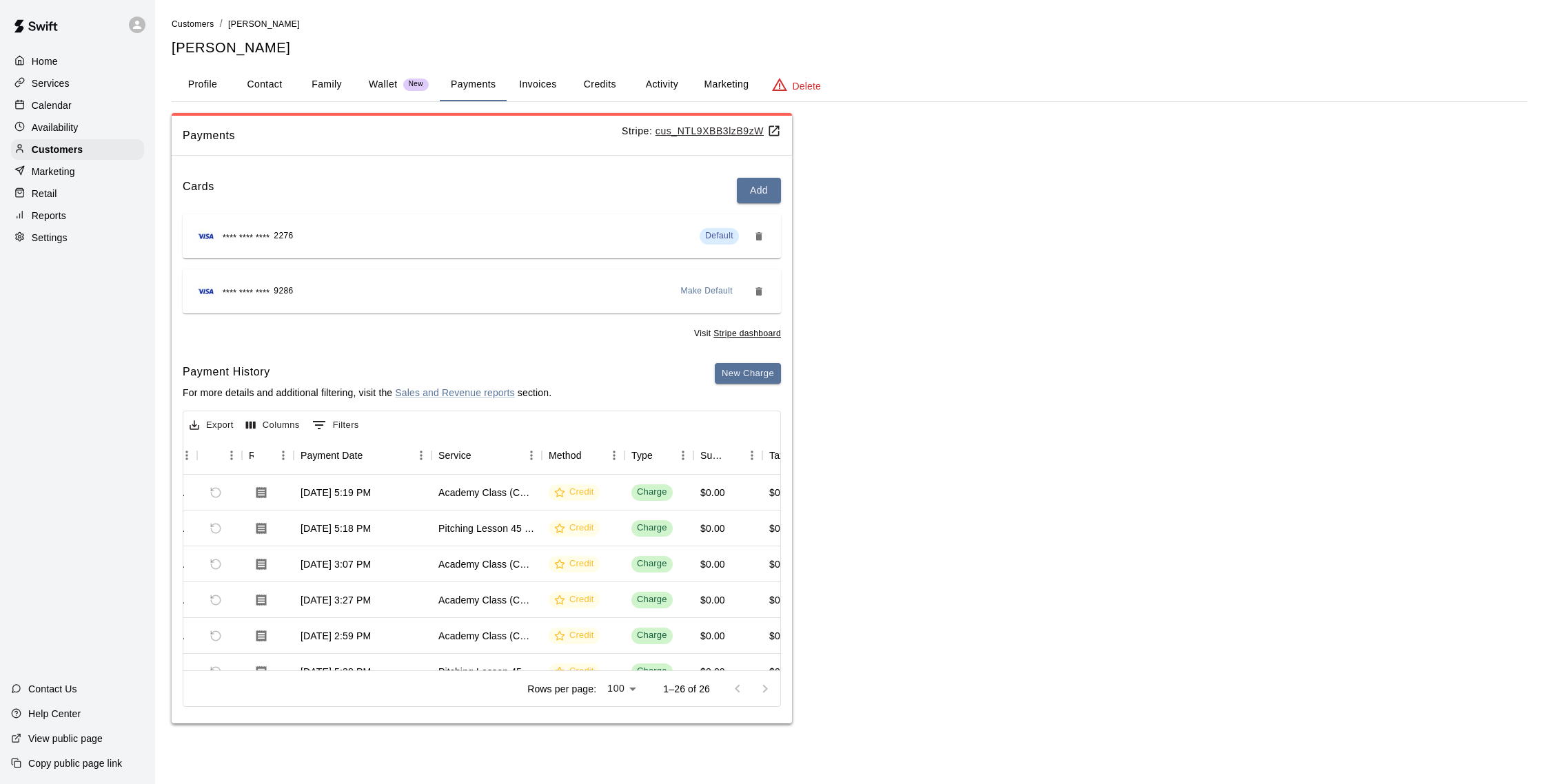
click at [656, 91] on button "Activity" at bounding box center [662, 85] width 62 height 33
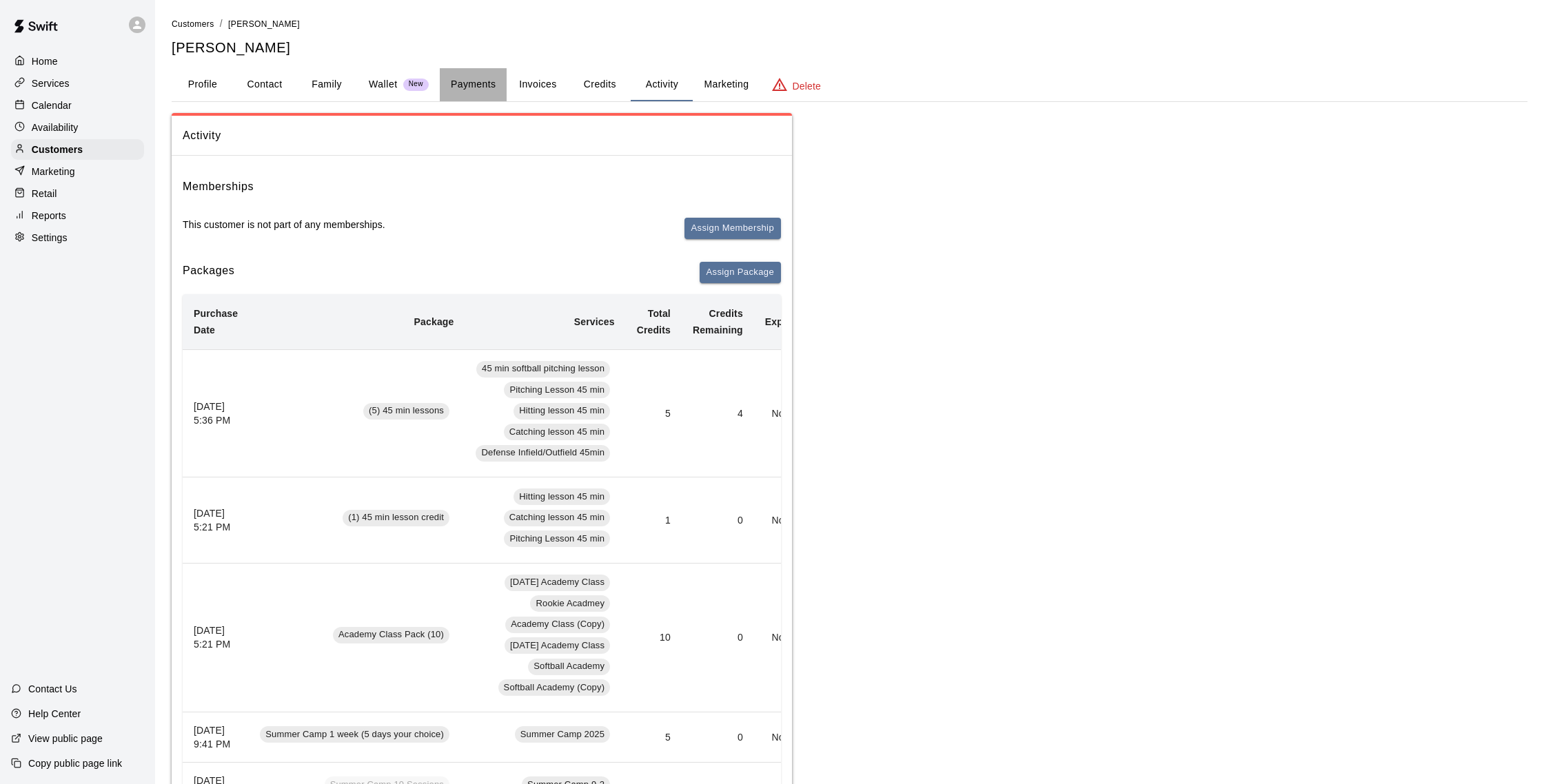
click at [478, 87] on button "Payments" at bounding box center [473, 85] width 67 height 33
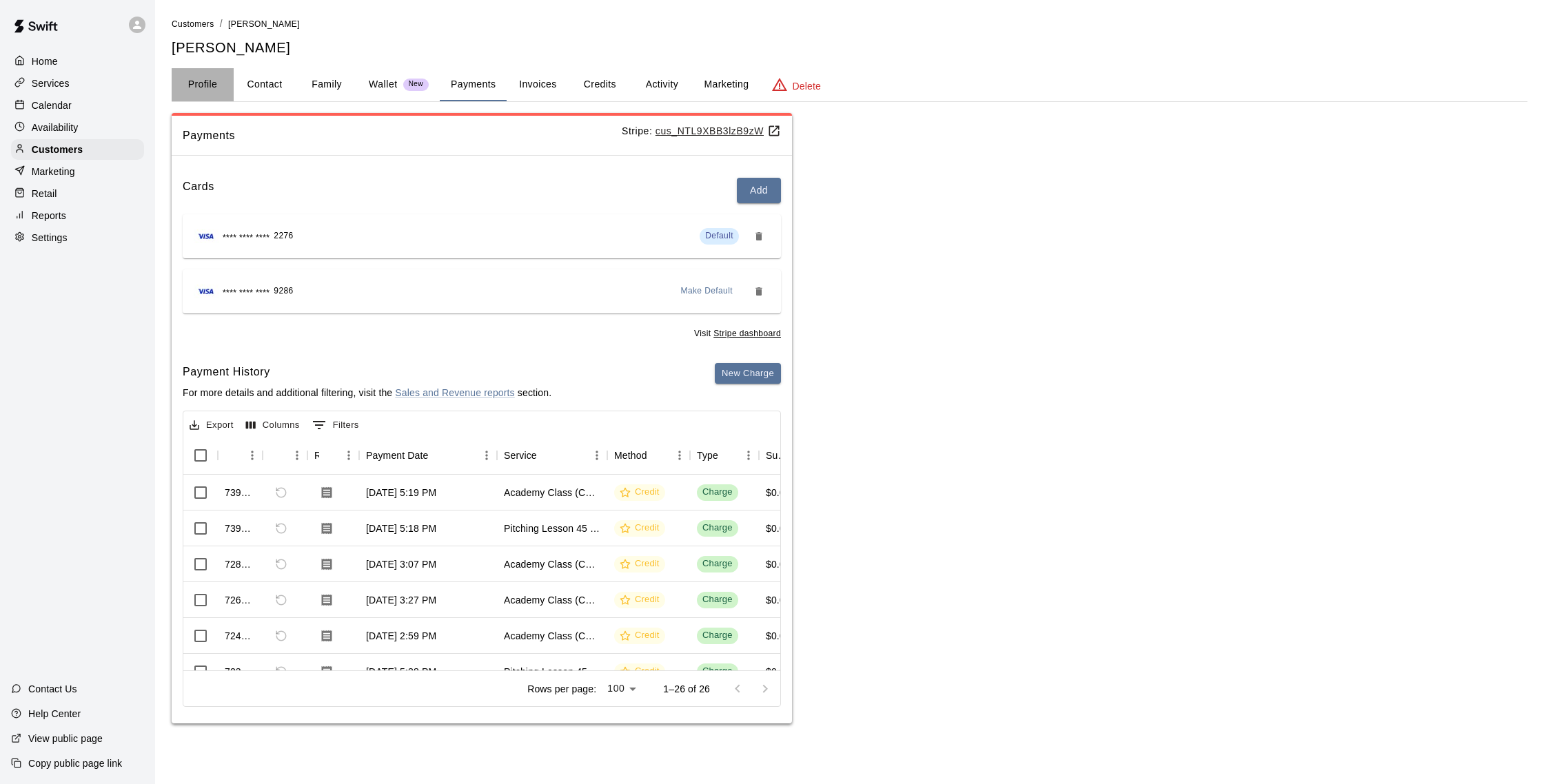
click at [211, 82] on button "Profile" at bounding box center [203, 85] width 62 height 33
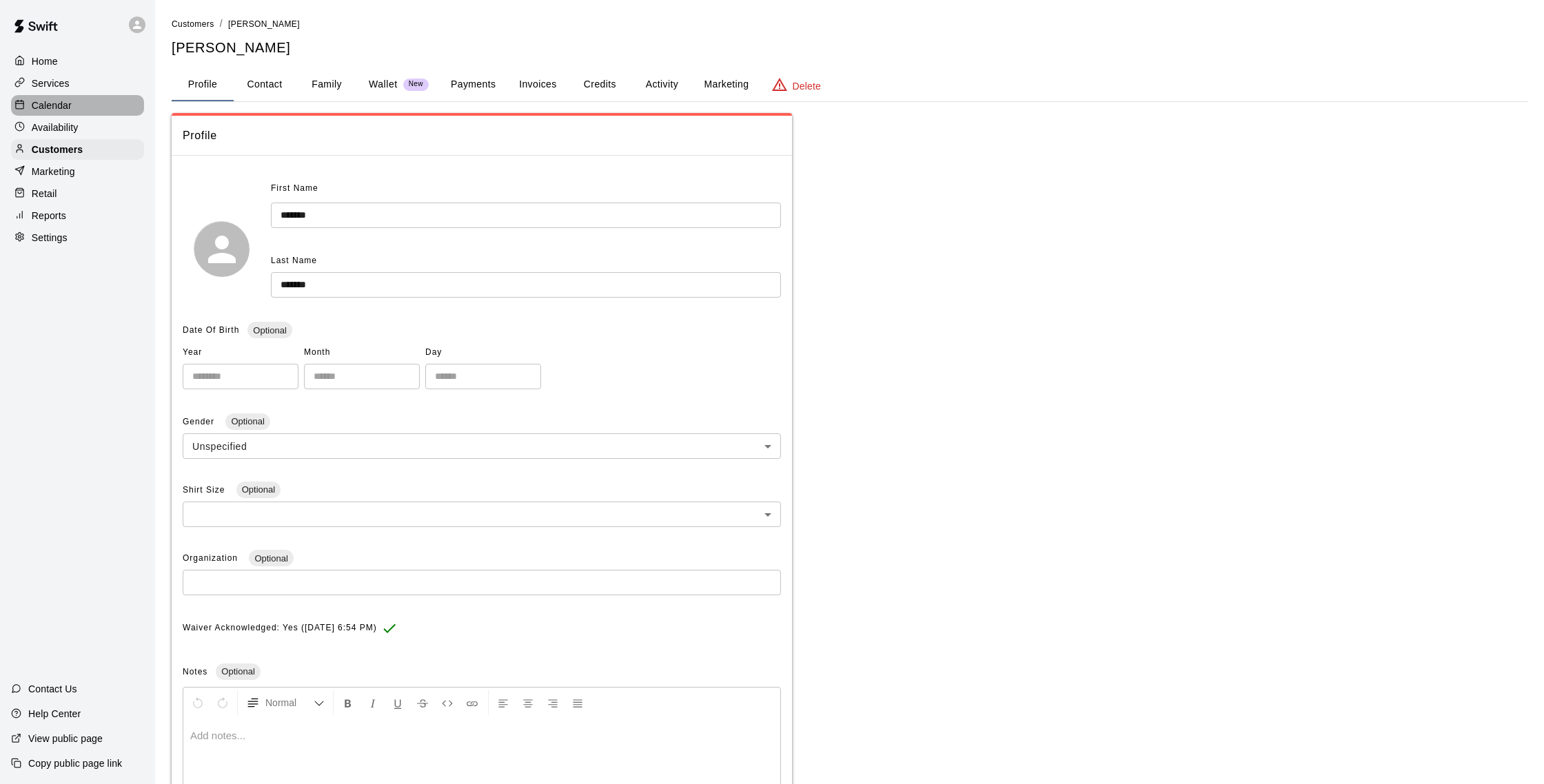
click at [93, 103] on div "Calendar" at bounding box center [77, 105] width 133 height 21
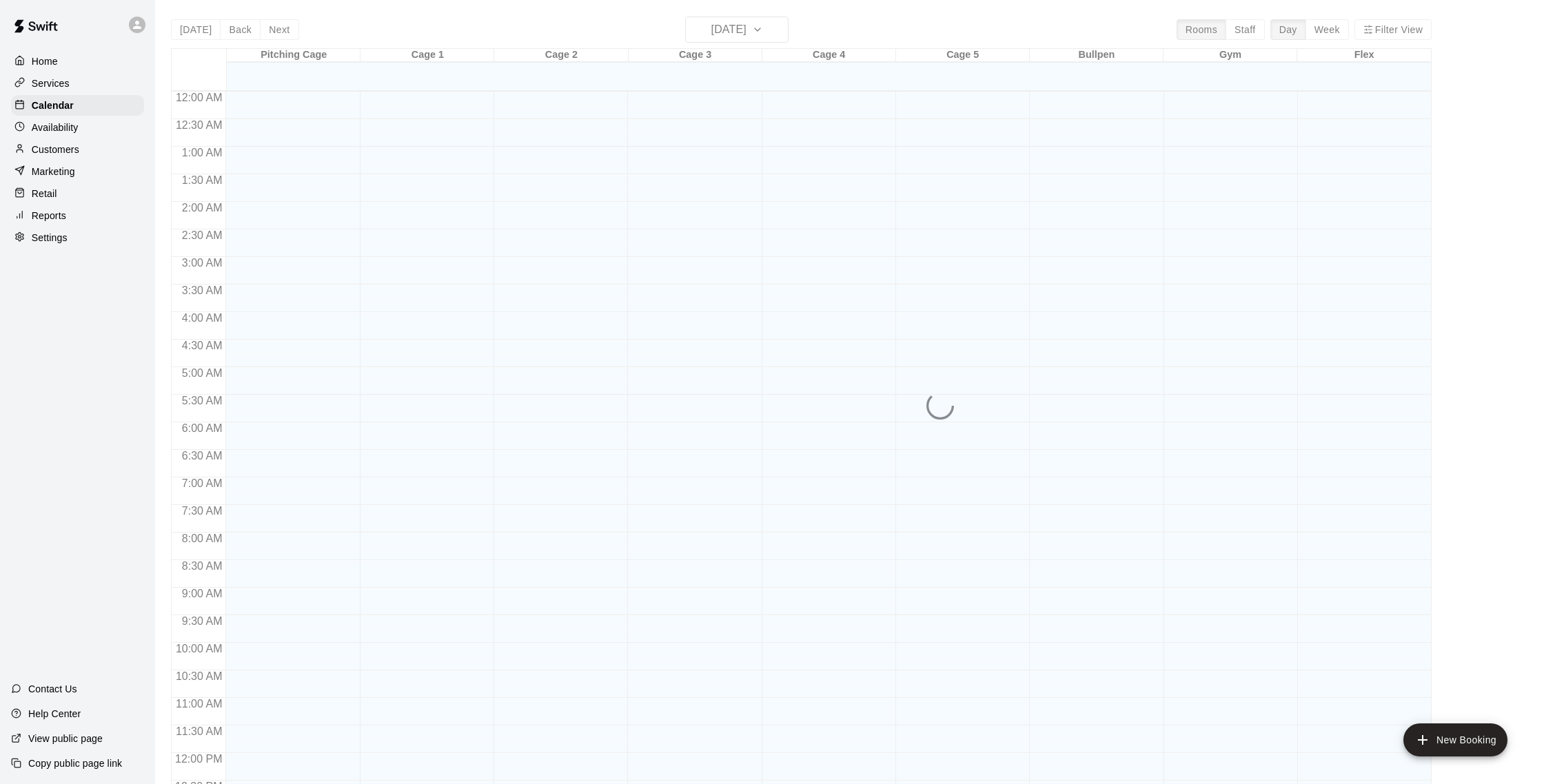
scroll to position [574, 0]
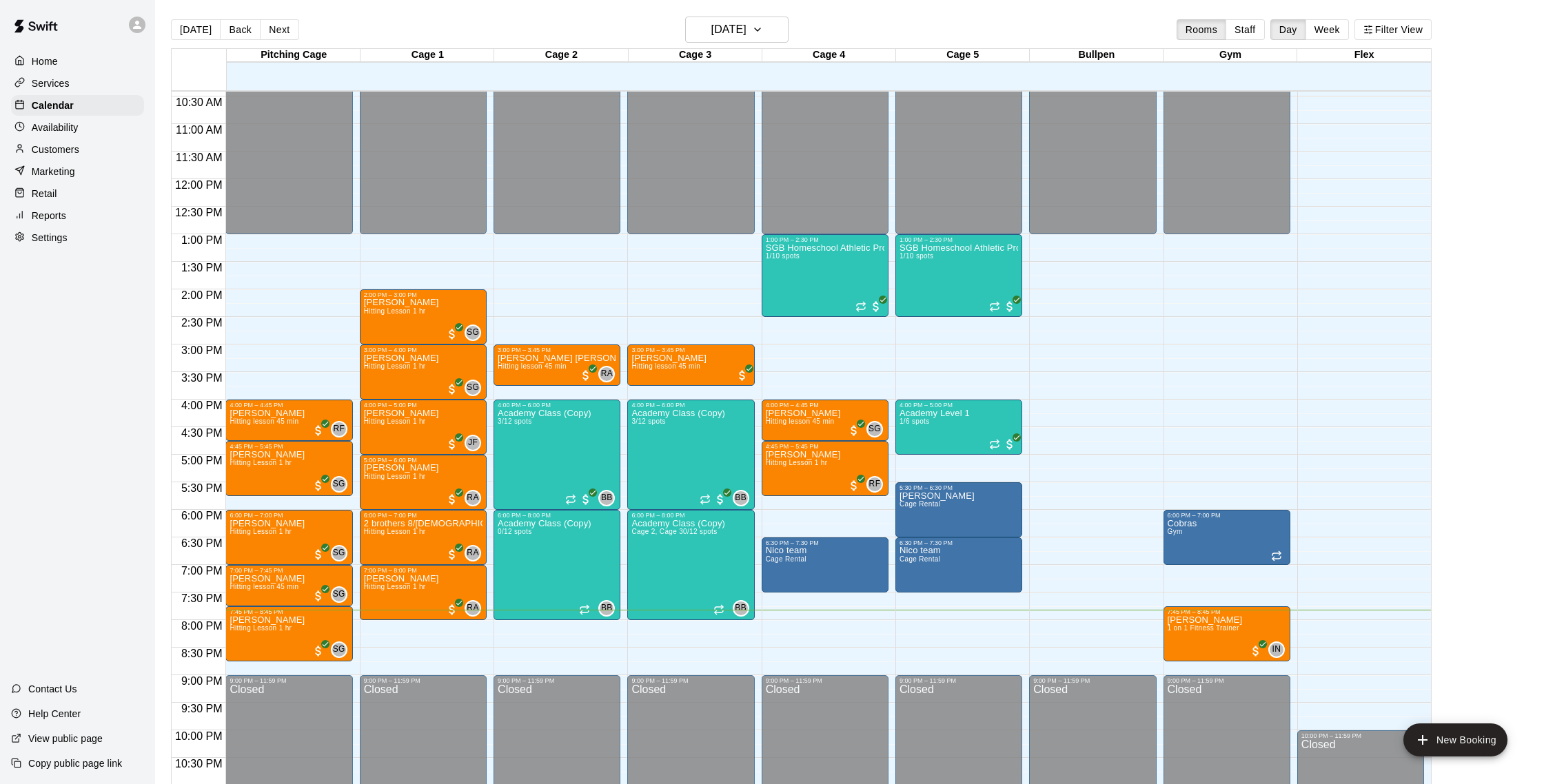
click at [279, 28] on button "Next" at bounding box center [279, 30] width 39 height 21
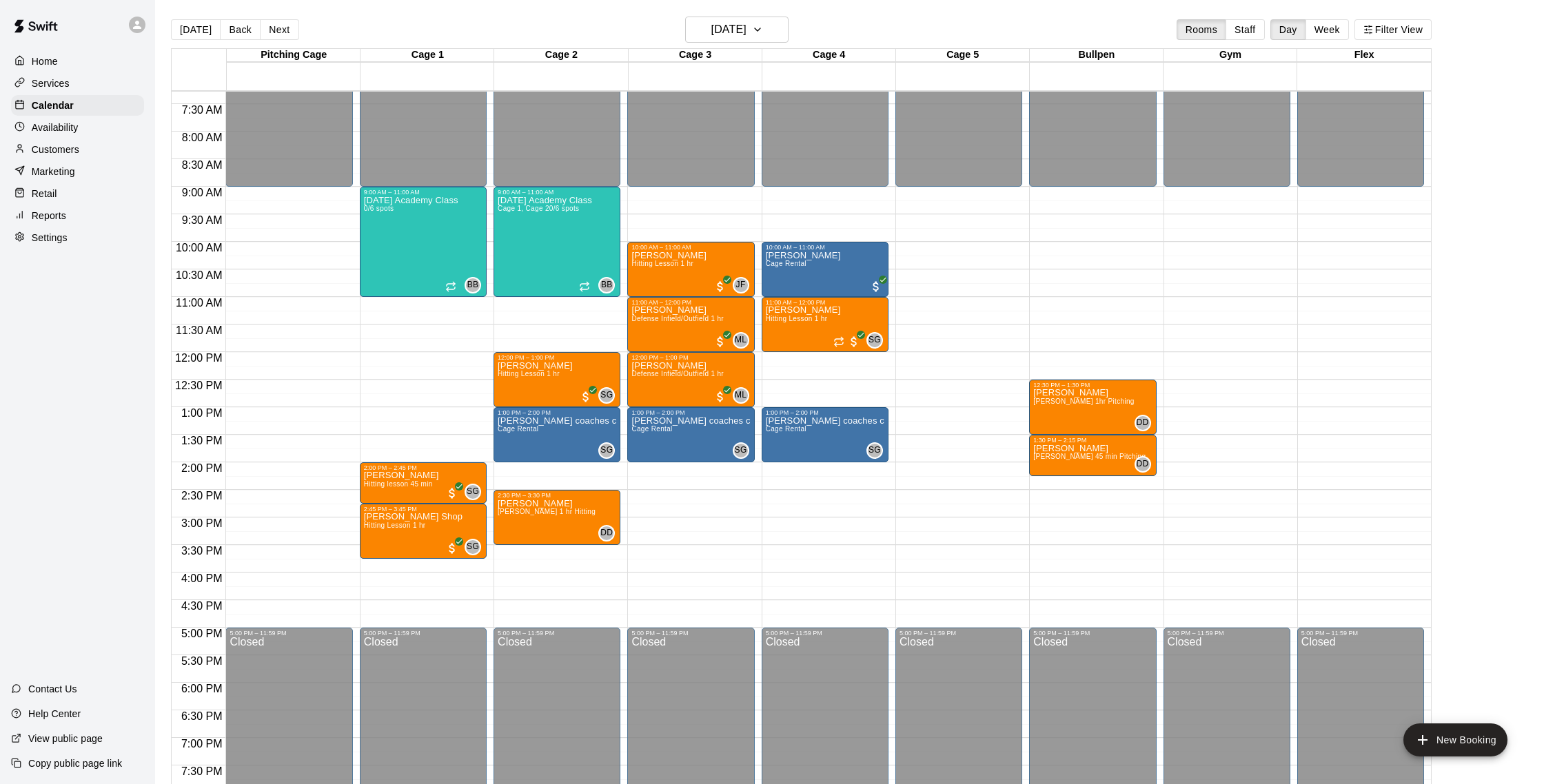
scroll to position [399, 0]
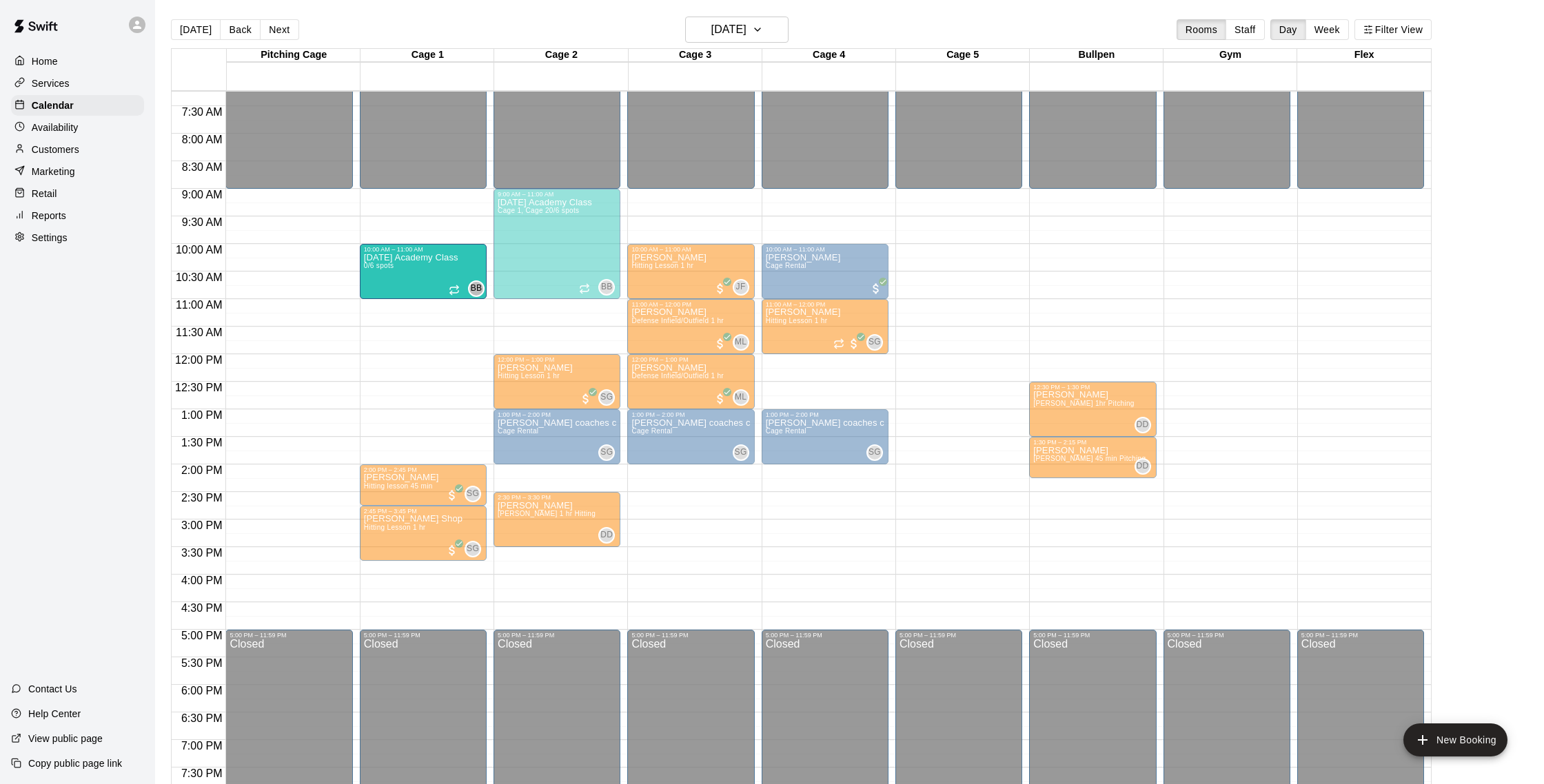
drag, startPoint x: 424, startPoint y: 191, endPoint x: 418, endPoint y: 256, distance: 65.3
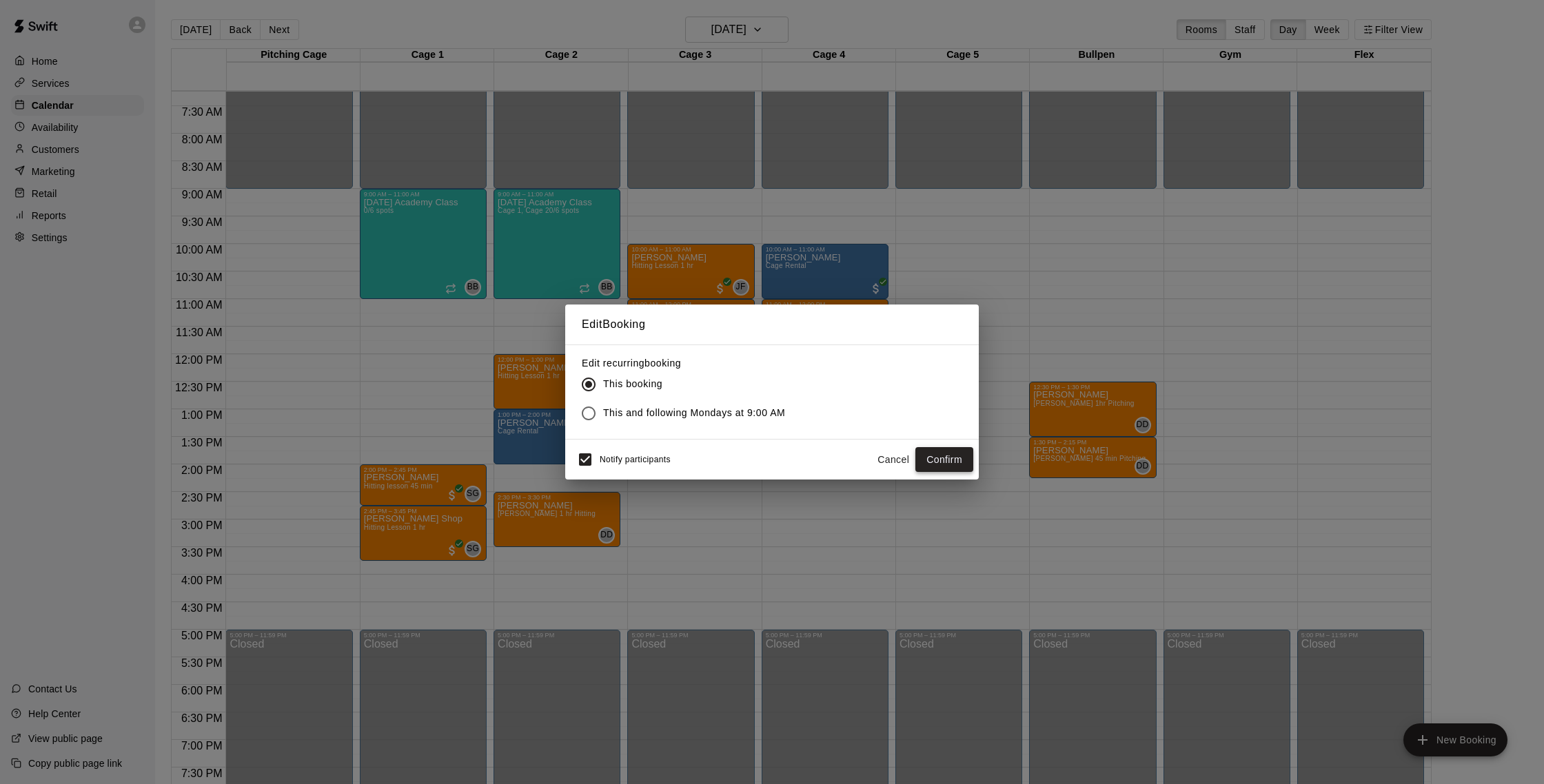
click at [764, 463] on button "Confirm" at bounding box center [944, 460] width 58 height 26
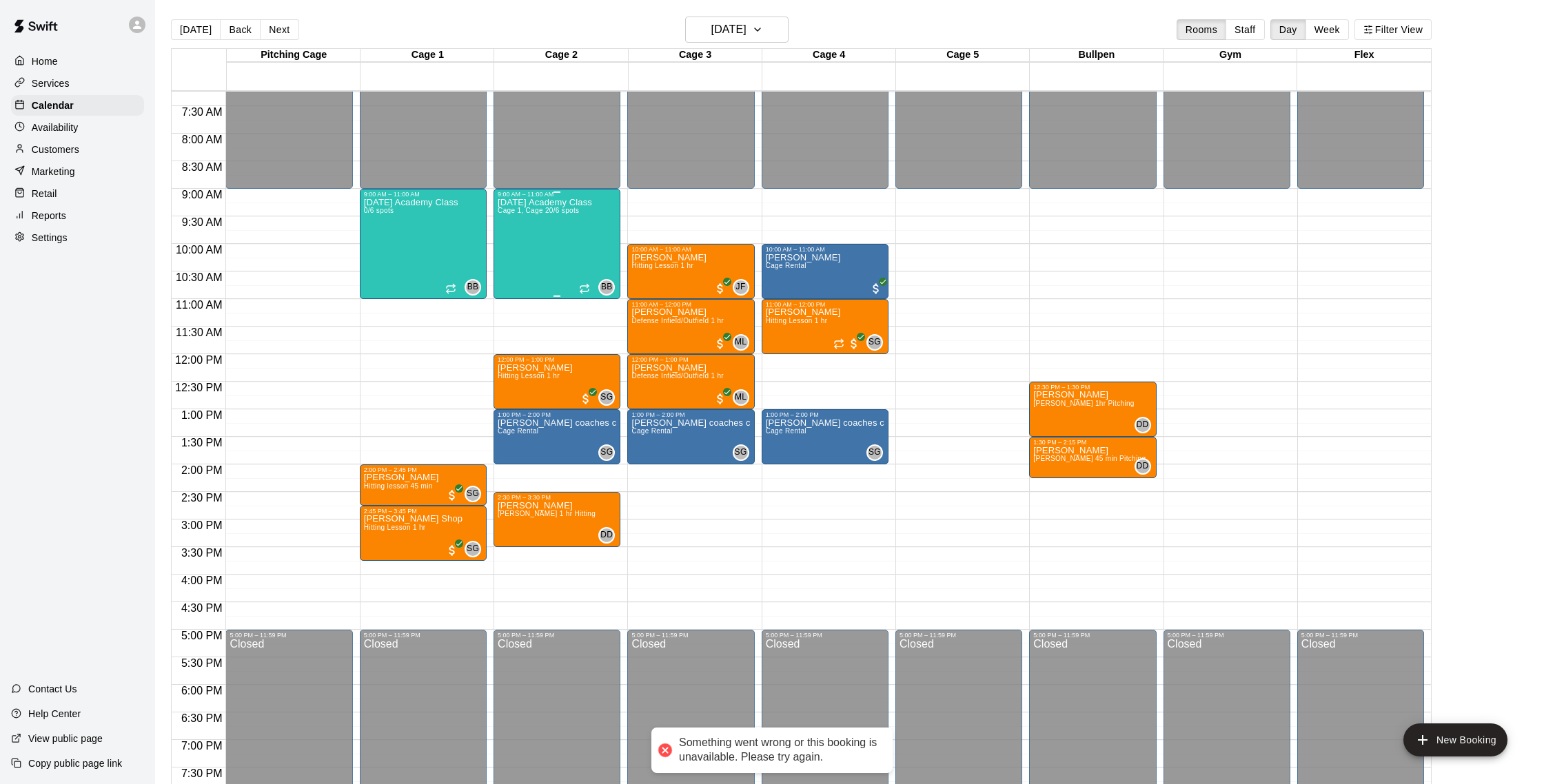
scroll to position [9, 0]
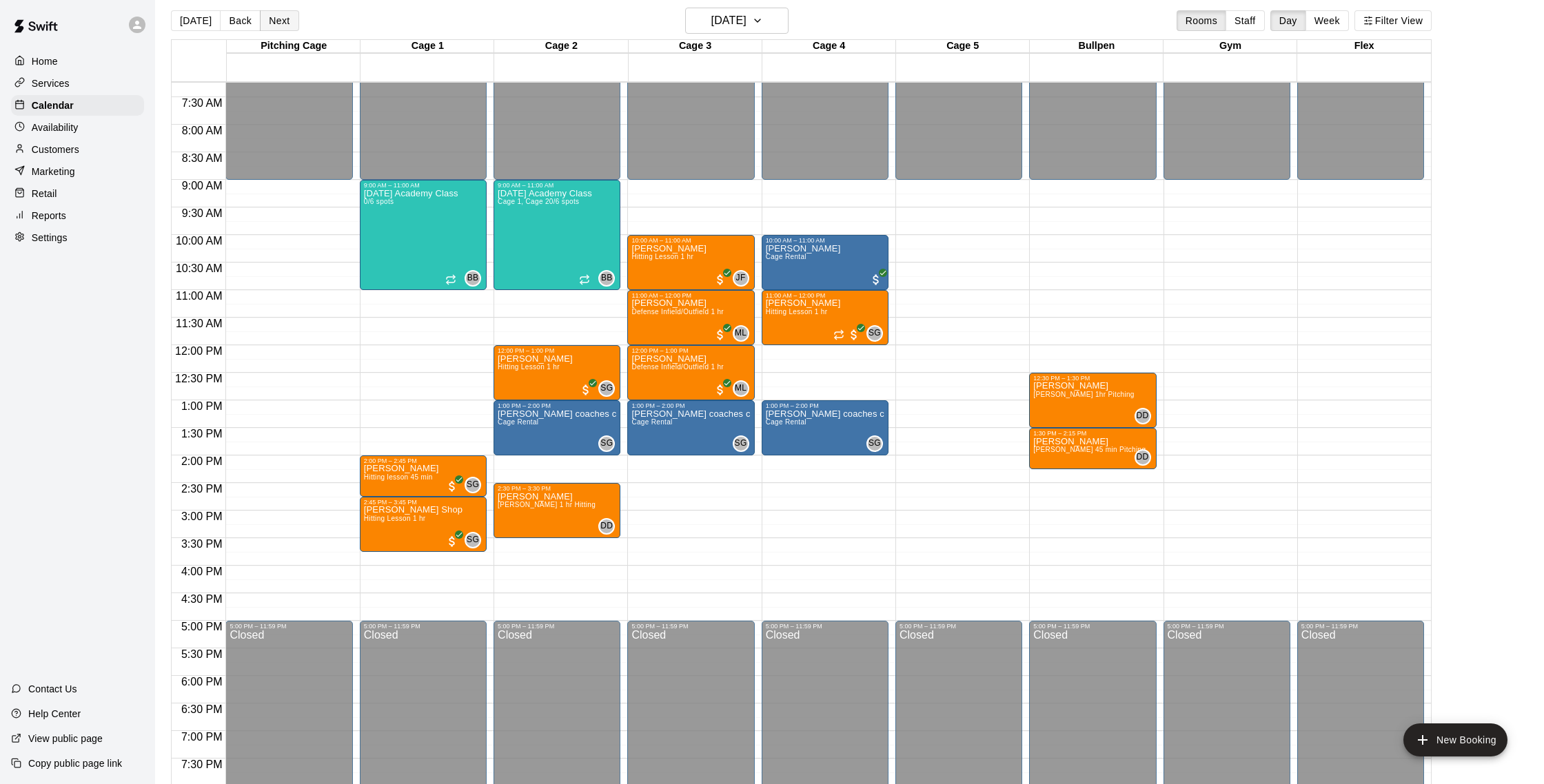
click at [285, 19] on button "Next" at bounding box center [279, 20] width 39 height 21
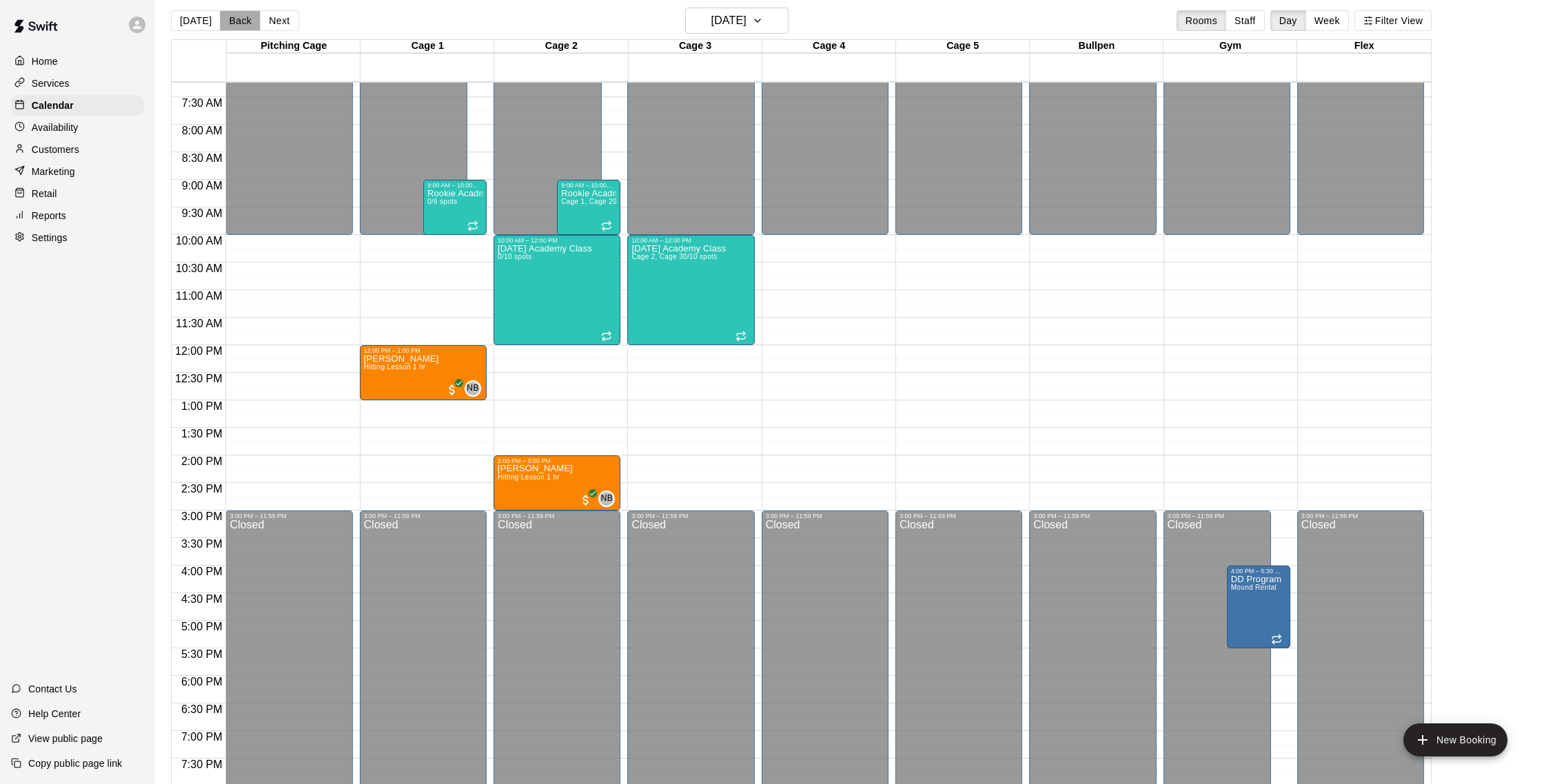
click at [242, 22] on button "Back" at bounding box center [240, 20] width 40 height 21
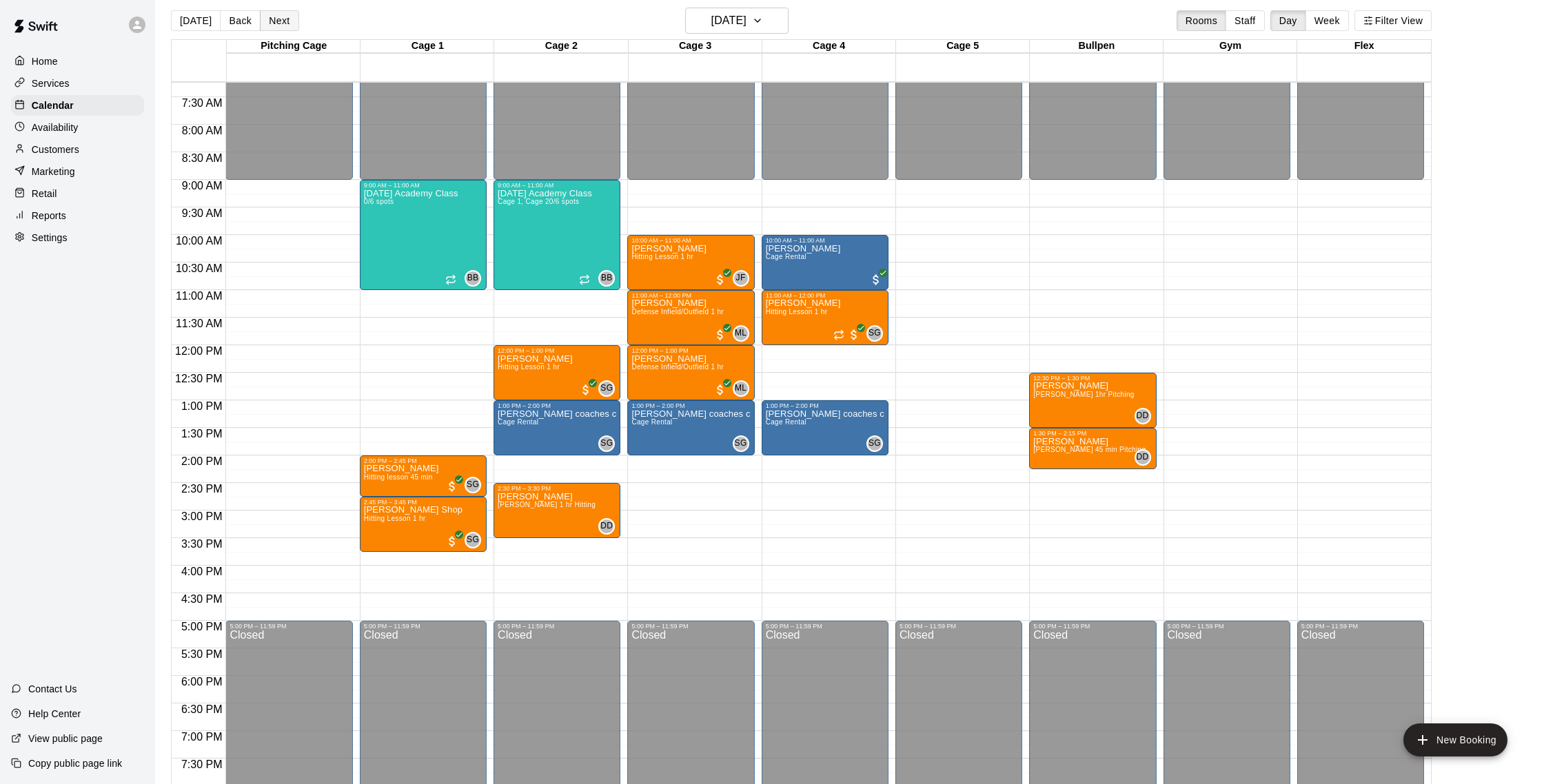
click at [265, 23] on button "Next" at bounding box center [279, 20] width 39 height 21
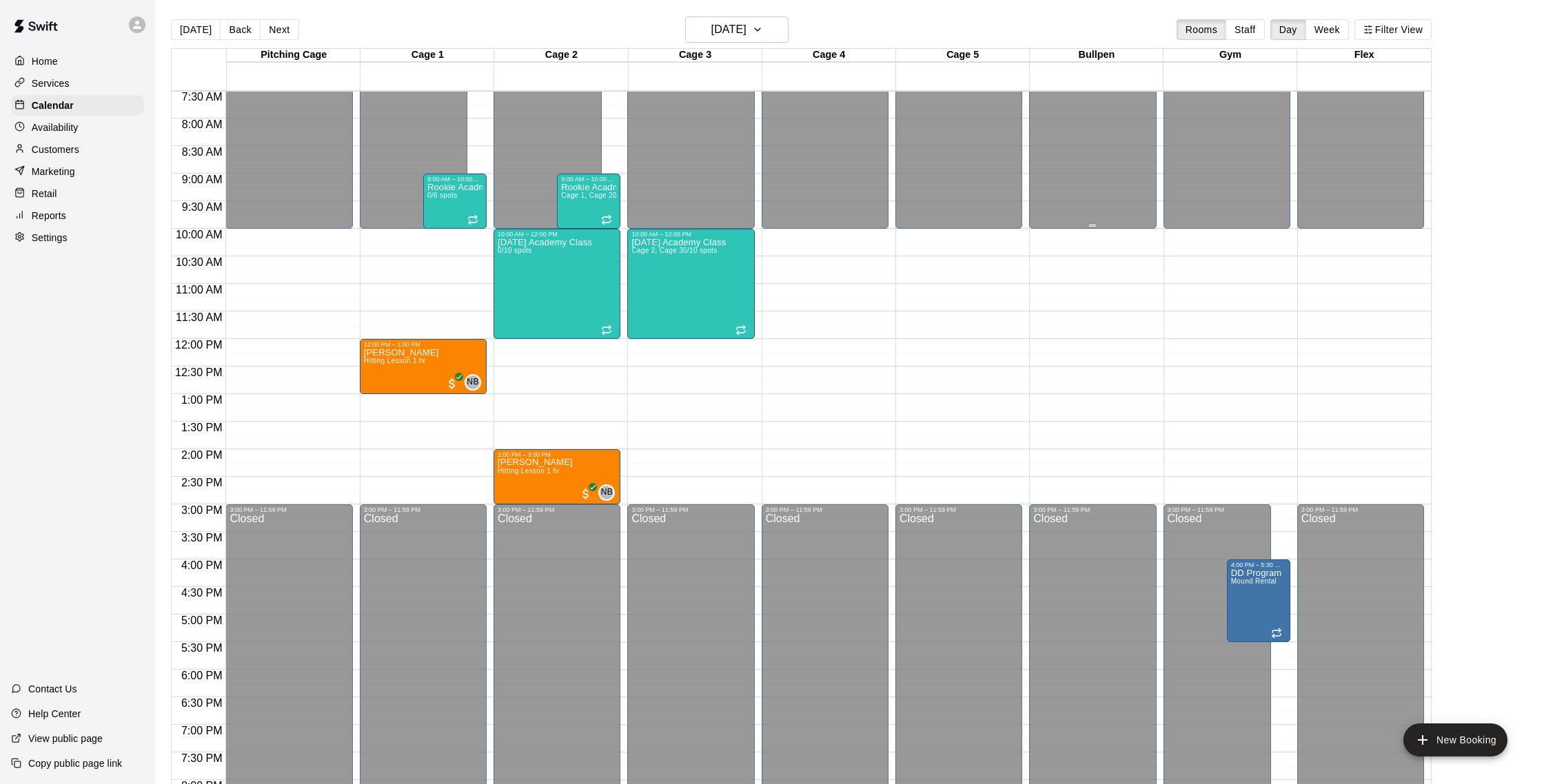
scroll to position [432, 0]
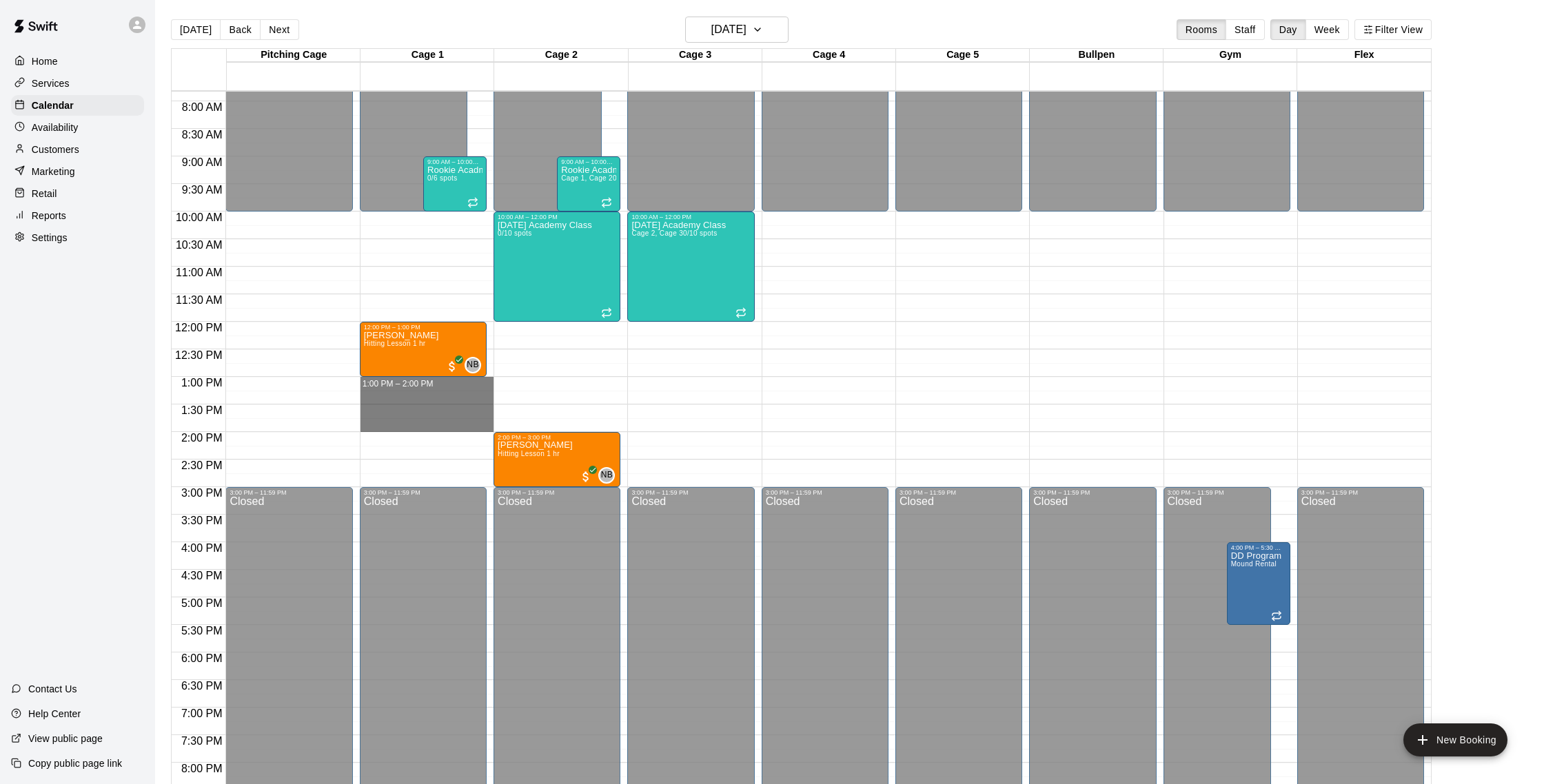
drag, startPoint x: 384, startPoint y: 383, endPoint x: 383, endPoint y: 424, distance: 41.0
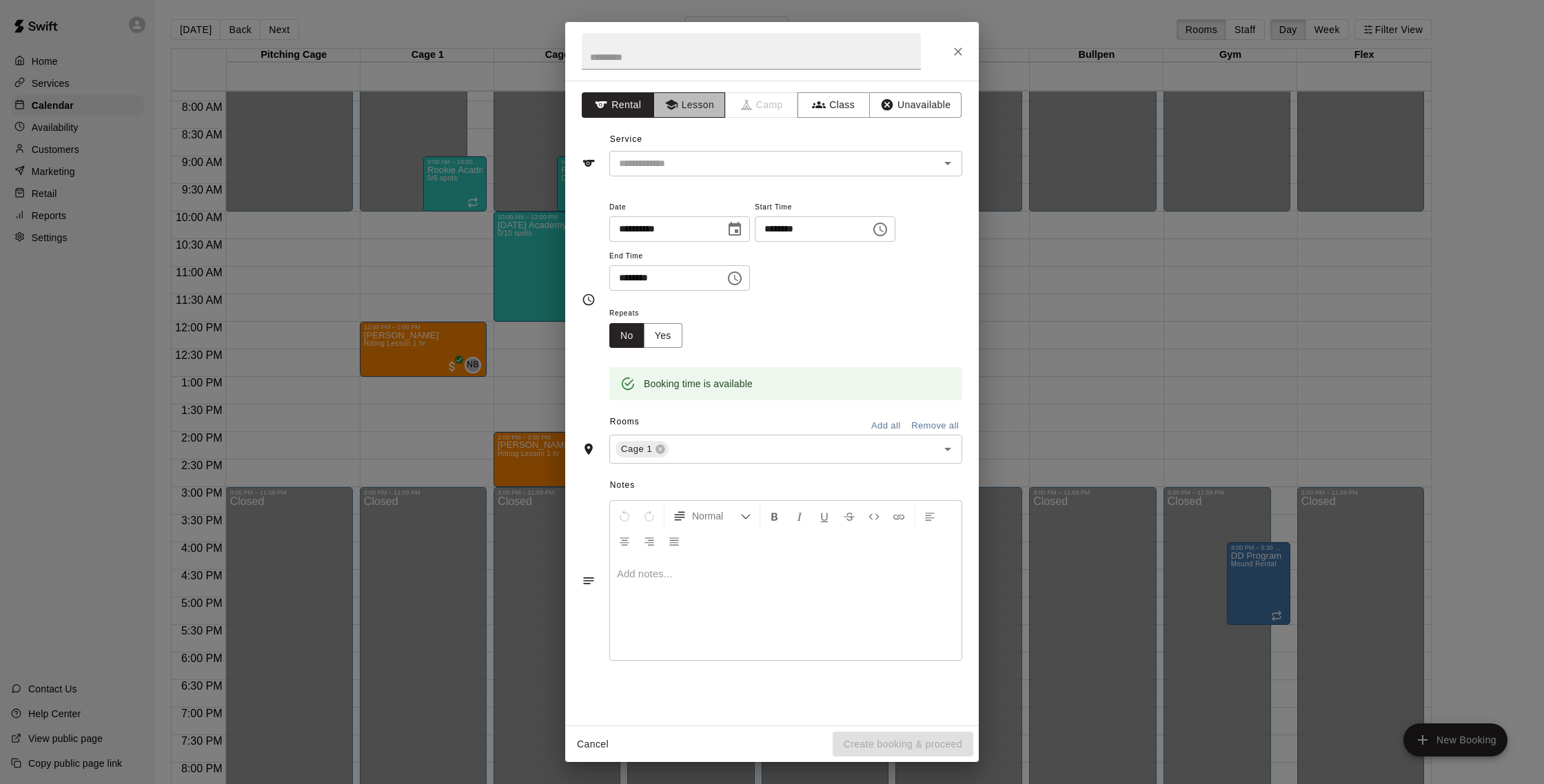
click at [697, 109] on button "Lesson" at bounding box center [689, 105] width 72 height 26
click at [701, 173] on div "​" at bounding box center [786, 163] width 353 height 26
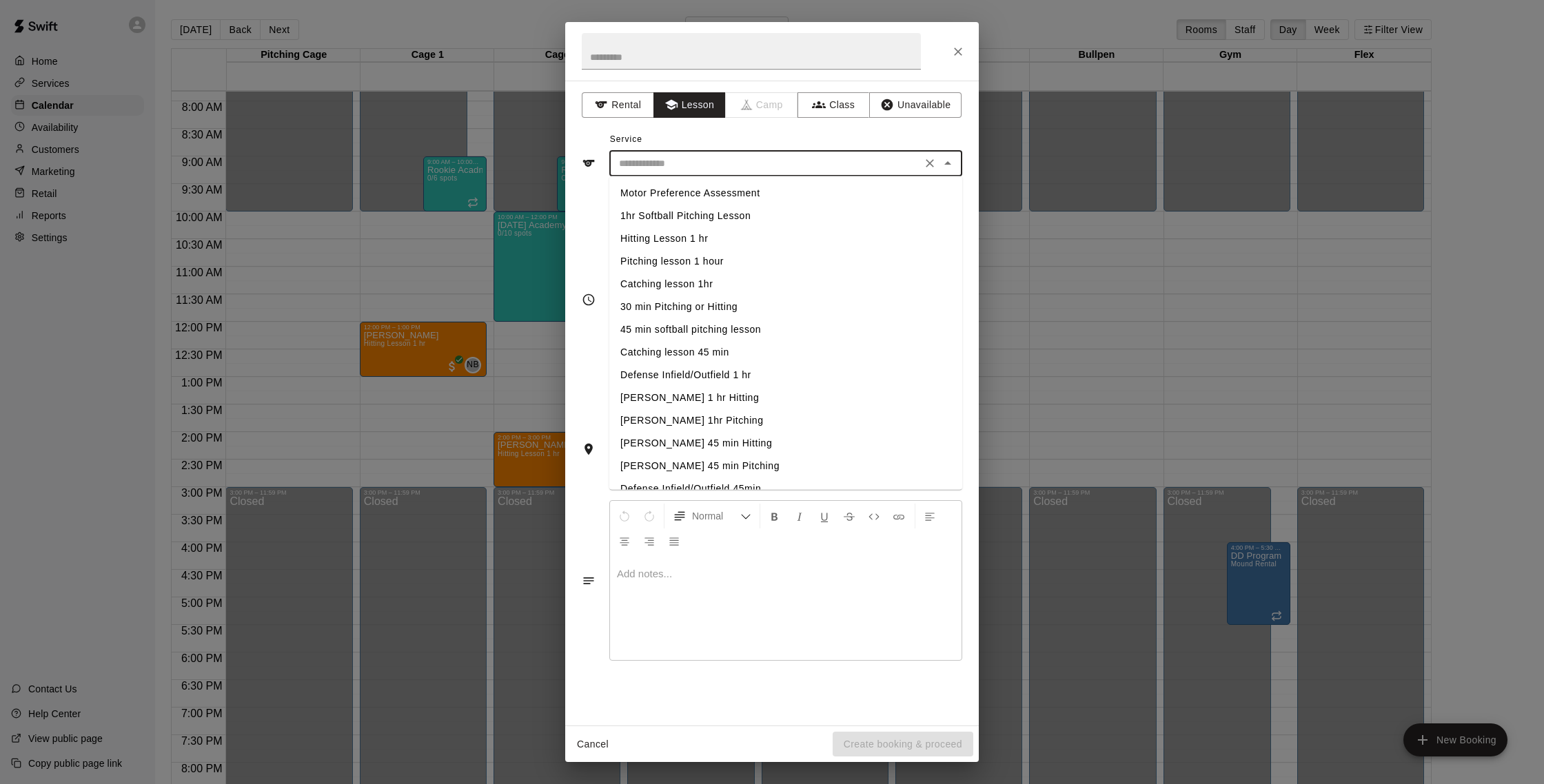
click at [710, 242] on li "Hitting Lesson 1 hr" at bounding box center [786, 238] width 353 height 23
type input "**********"
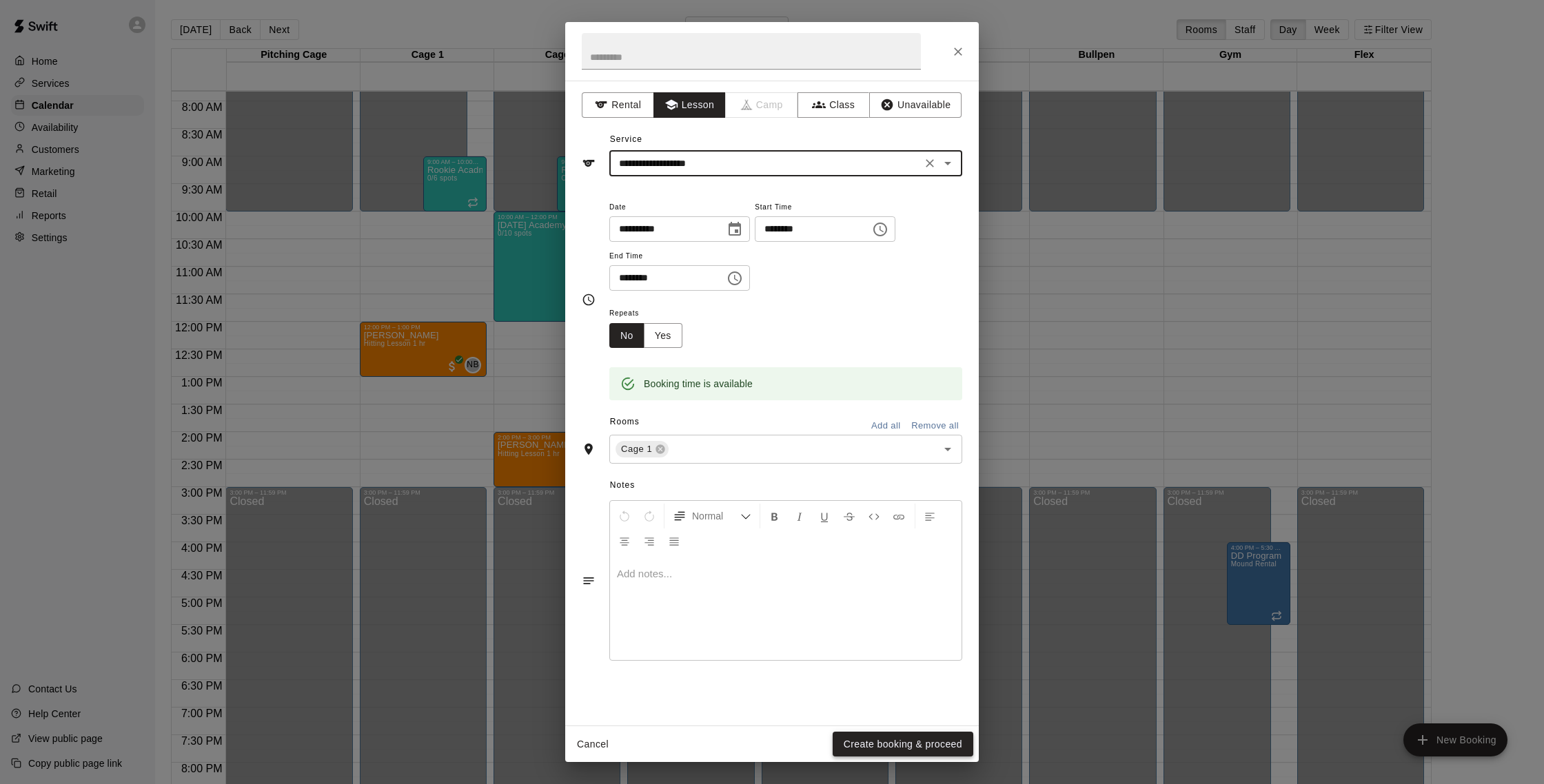
click at [764, 707] on button "Create booking & proceed" at bounding box center [902, 744] width 141 height 26
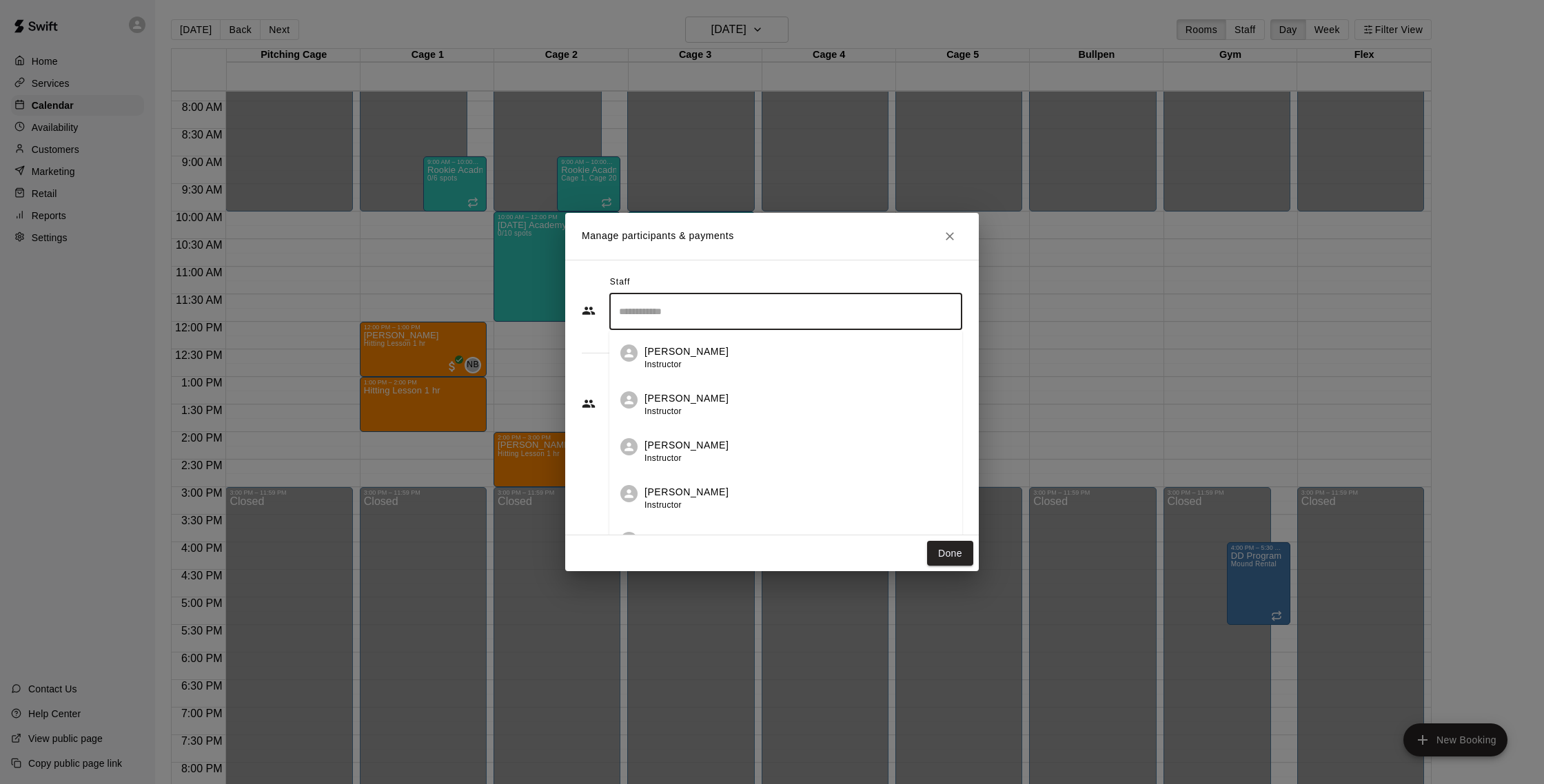
click at [682, 313] on input "Search staff" at bounding box center [786, 311] width 341 height 24
click at [764, 346] on div "[PERSON_NAME] Instructor" at bounding box center [797, 358] width 306 height 27
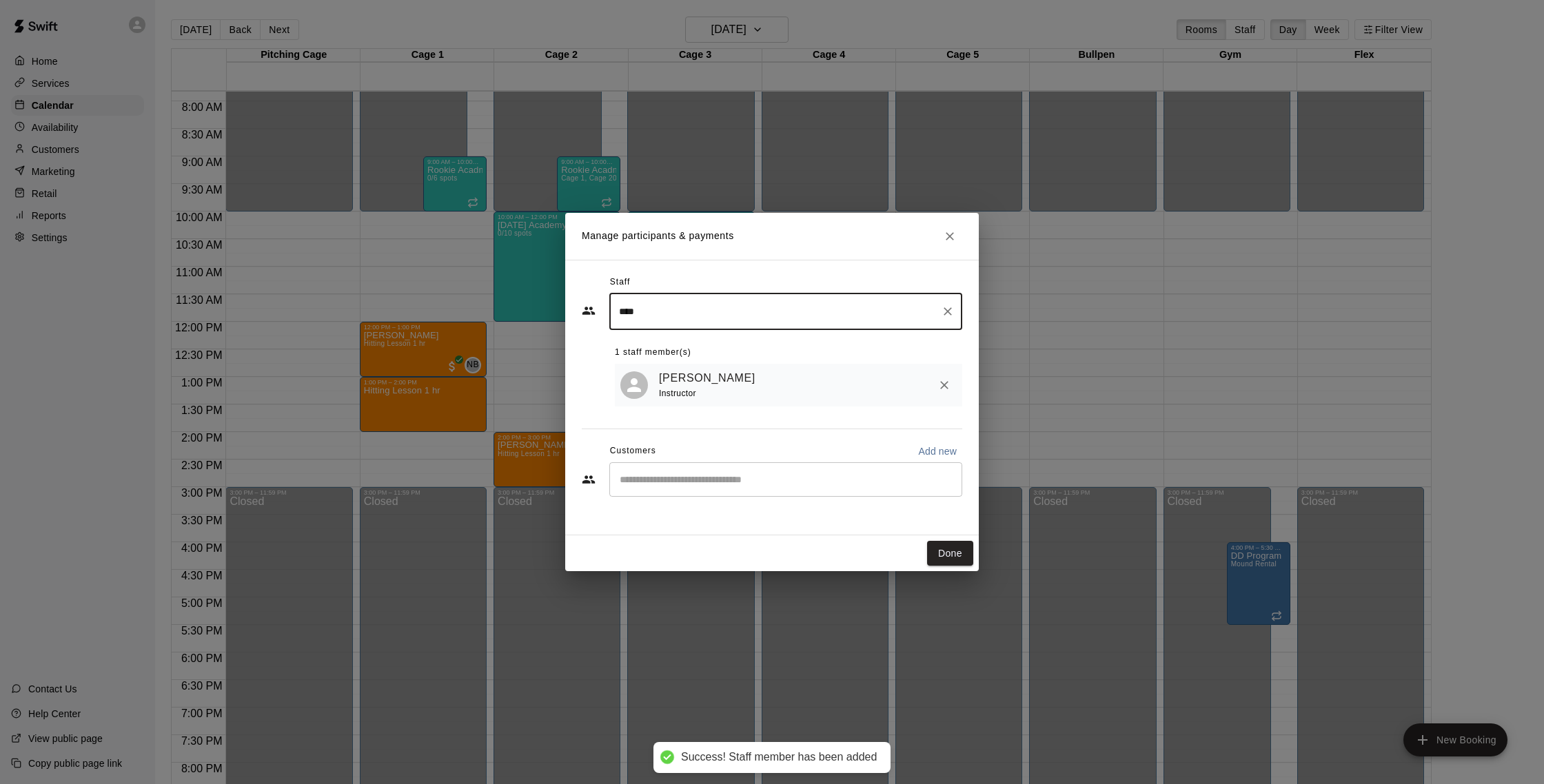
type input "****"
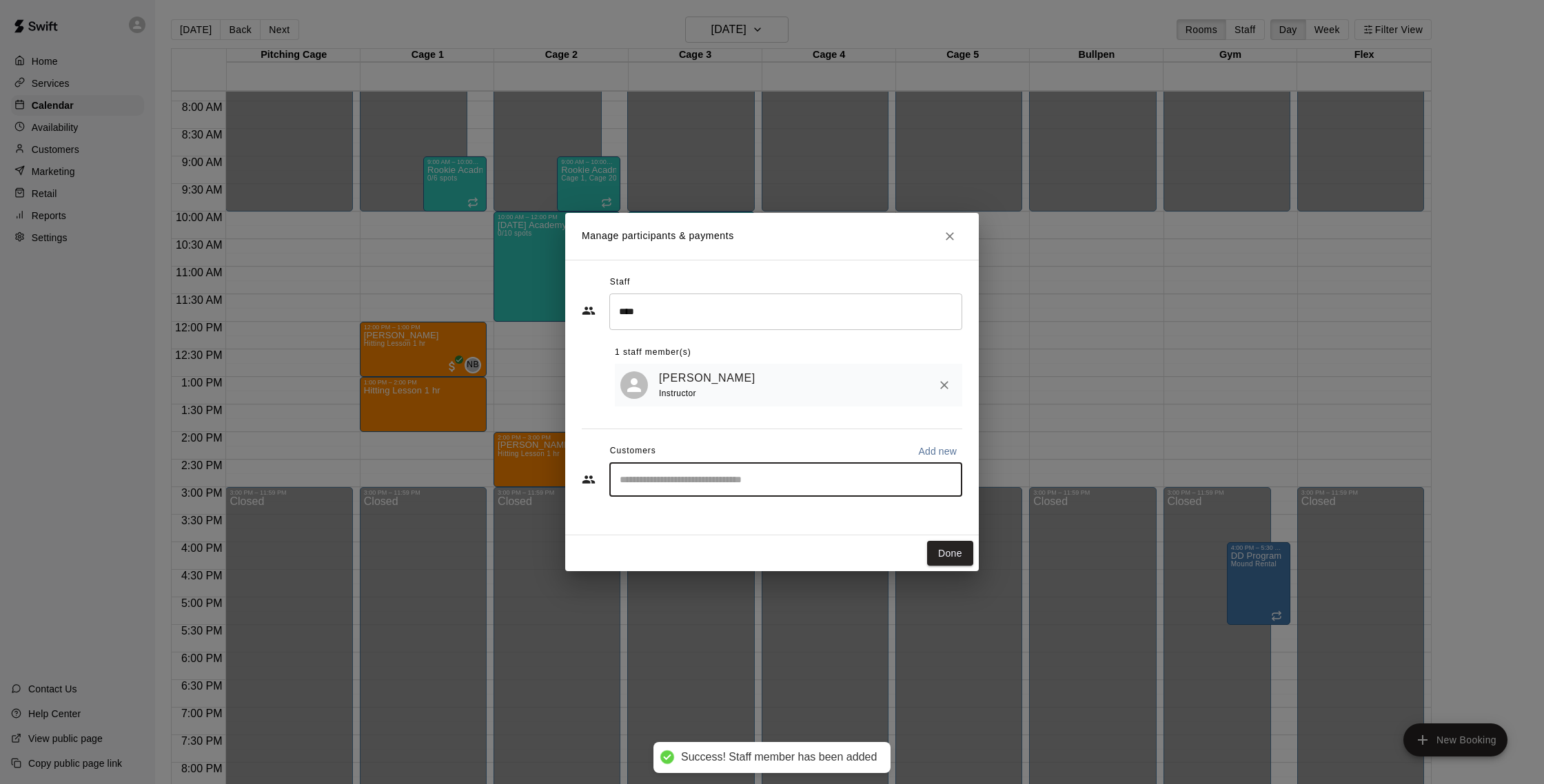
click at [698, 481] on input "Start typing to search customers..." at bounding box center [786, 480] width 341 height 14
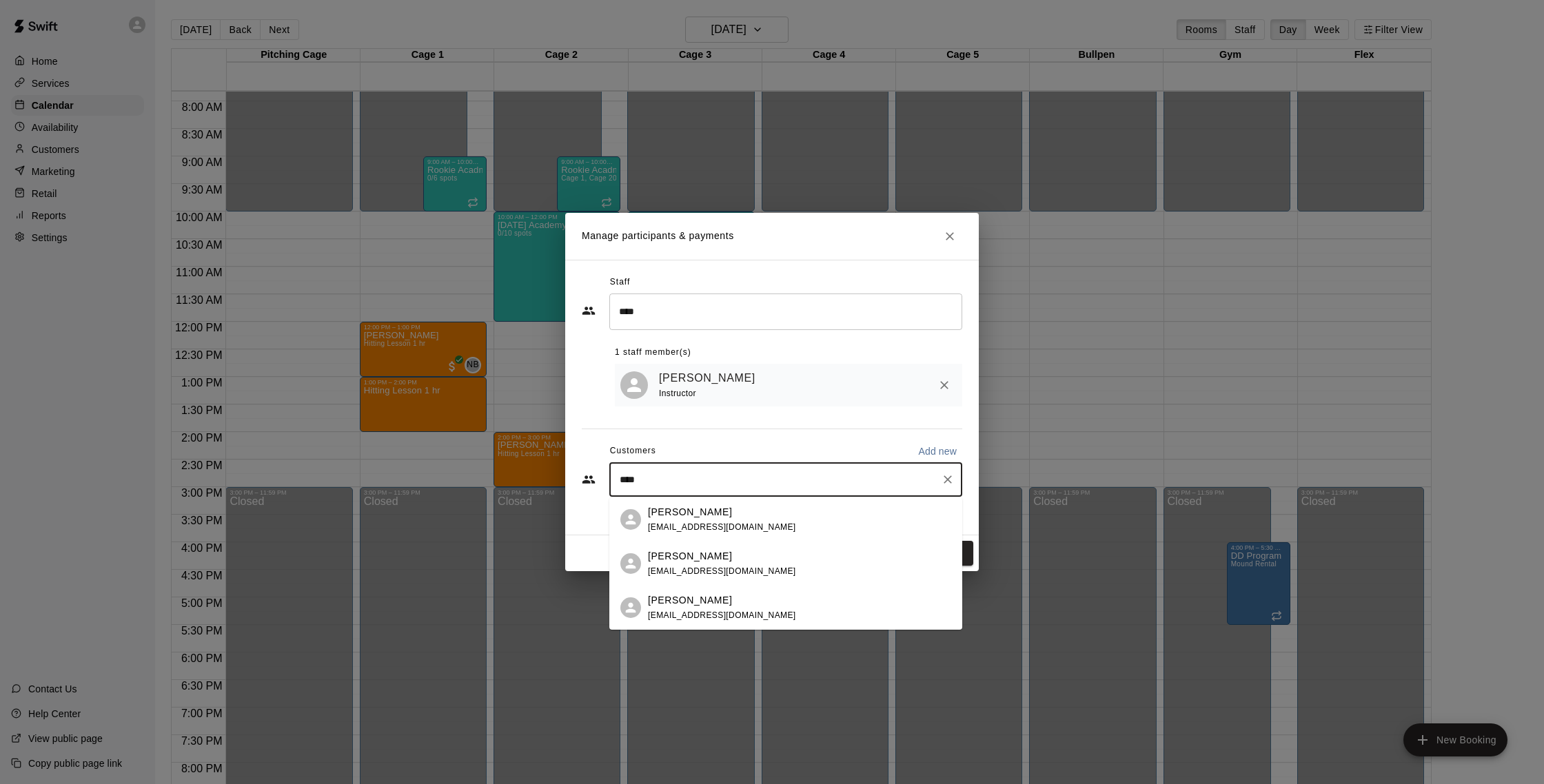
type input "*****"
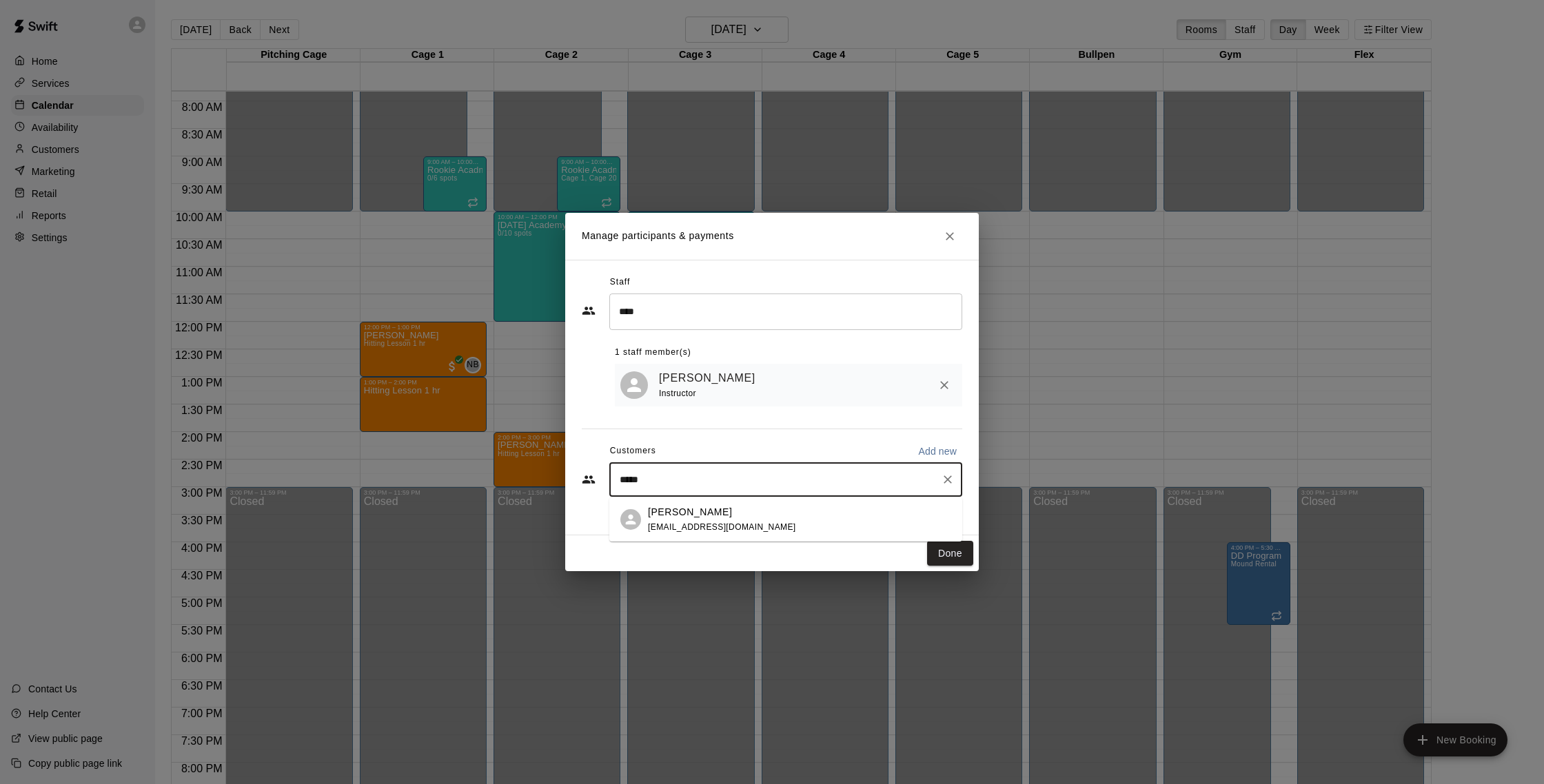
click at [730, 523] on span "[EMAIL_ADDRESS][DOMAIN_NAME]" at bounding box center [722, 527] width 148 height 9
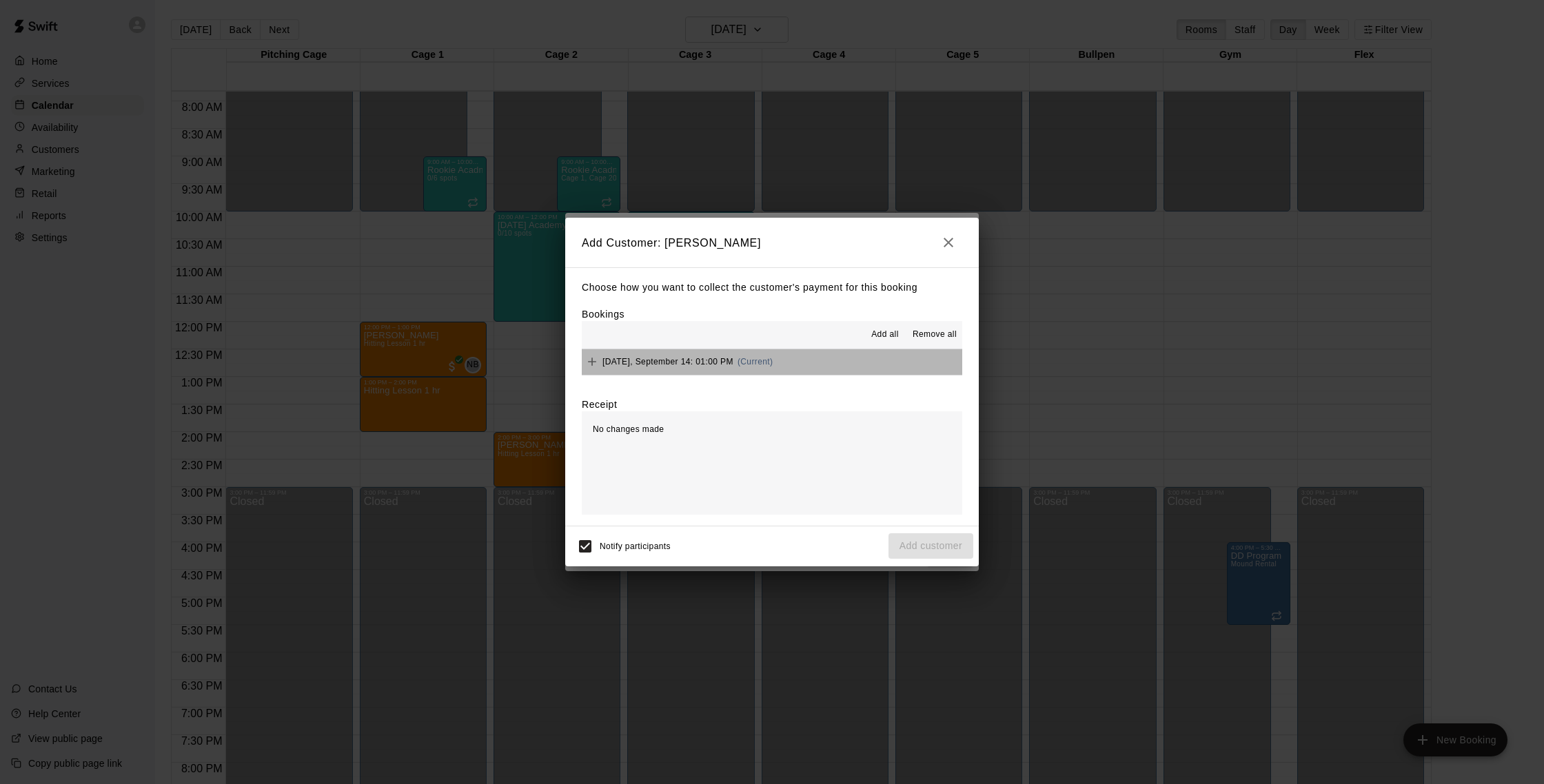
click at [764, 365] on button "[DATE], September 14: 01:00 PM (Current)" at bounding box center [772, 362] width 380 height 26
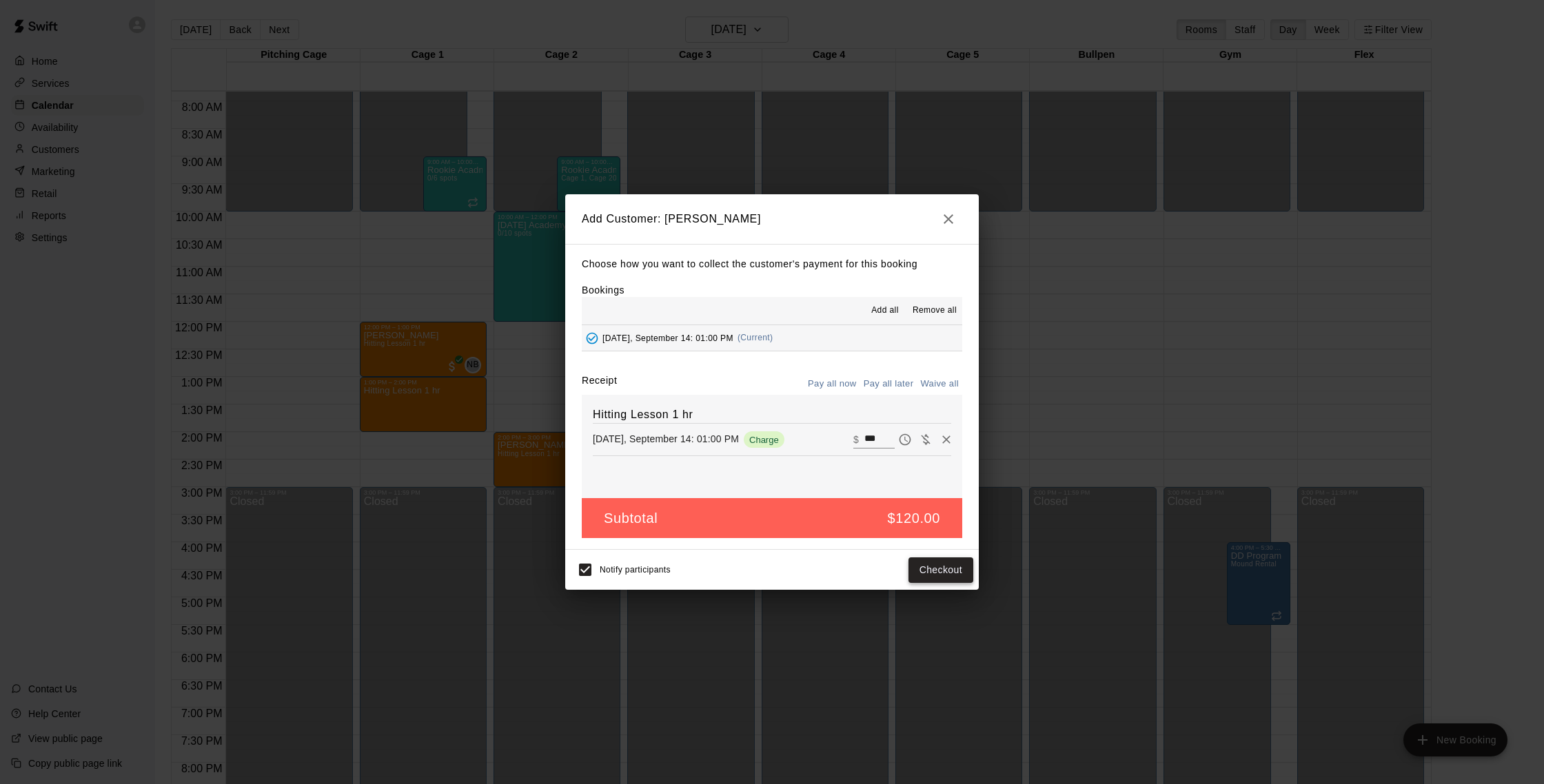
click at [764, 563] on button "Checkout" at bounding box center [940, 570] width 65 height 26
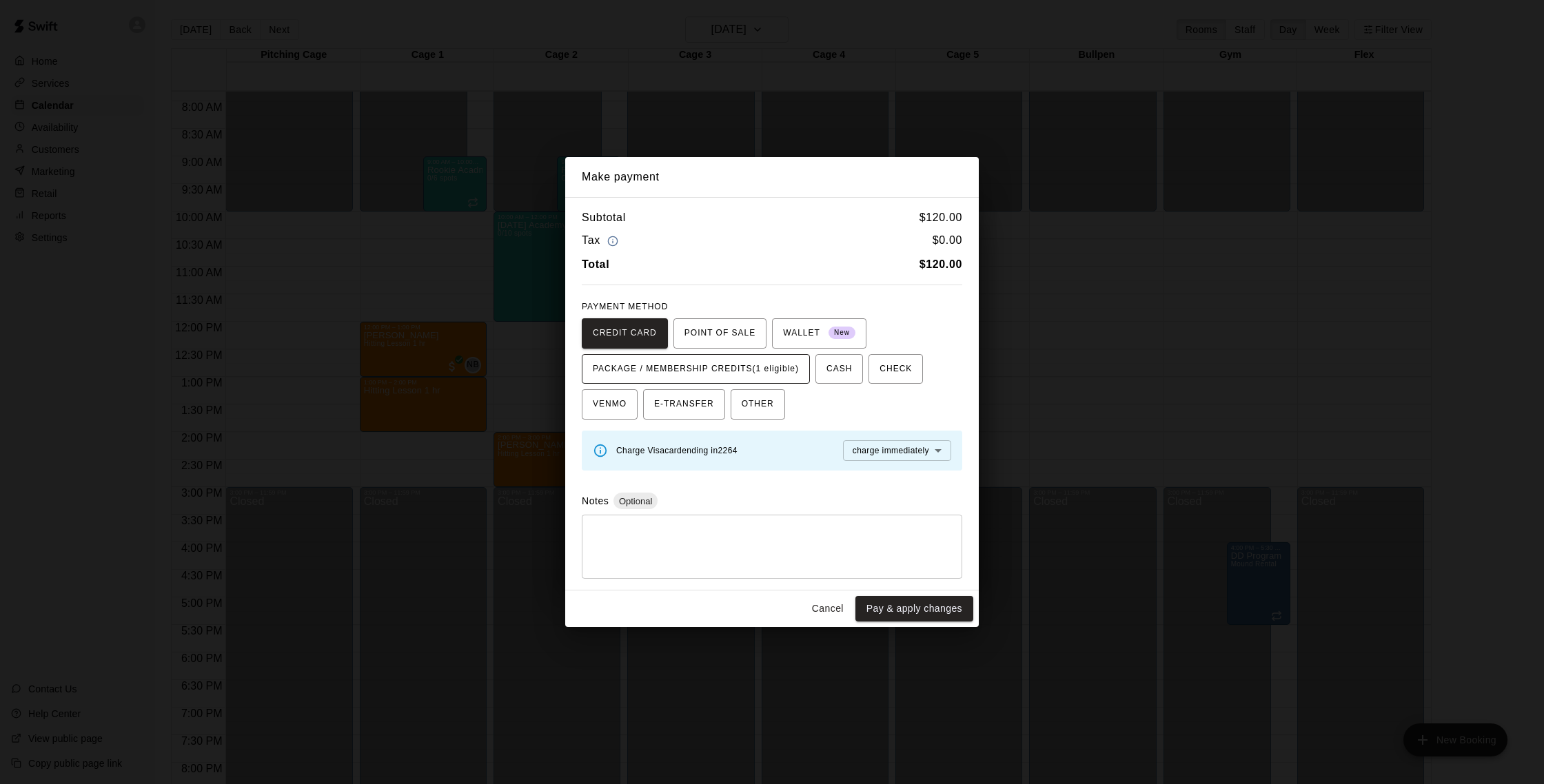
click at [758, 360] on span "PACKAGE / MEMBERSHIP CREDITS (1 eligible)" at bounding box center [695, 369] width 206 height 22
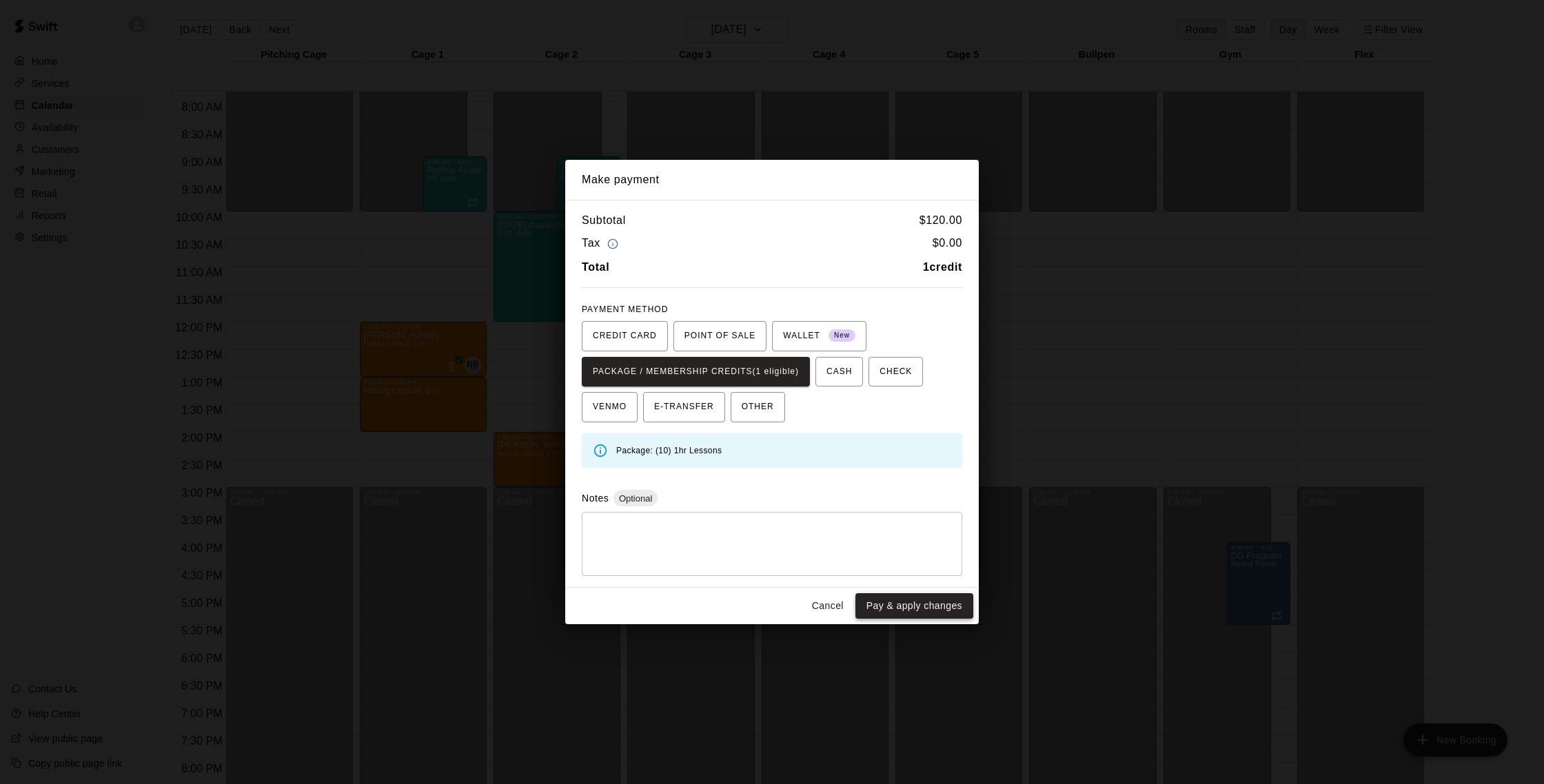
click at [764, 607] on button "Pay & apply changes" at bounding box center [915, 606] width 118 height 26
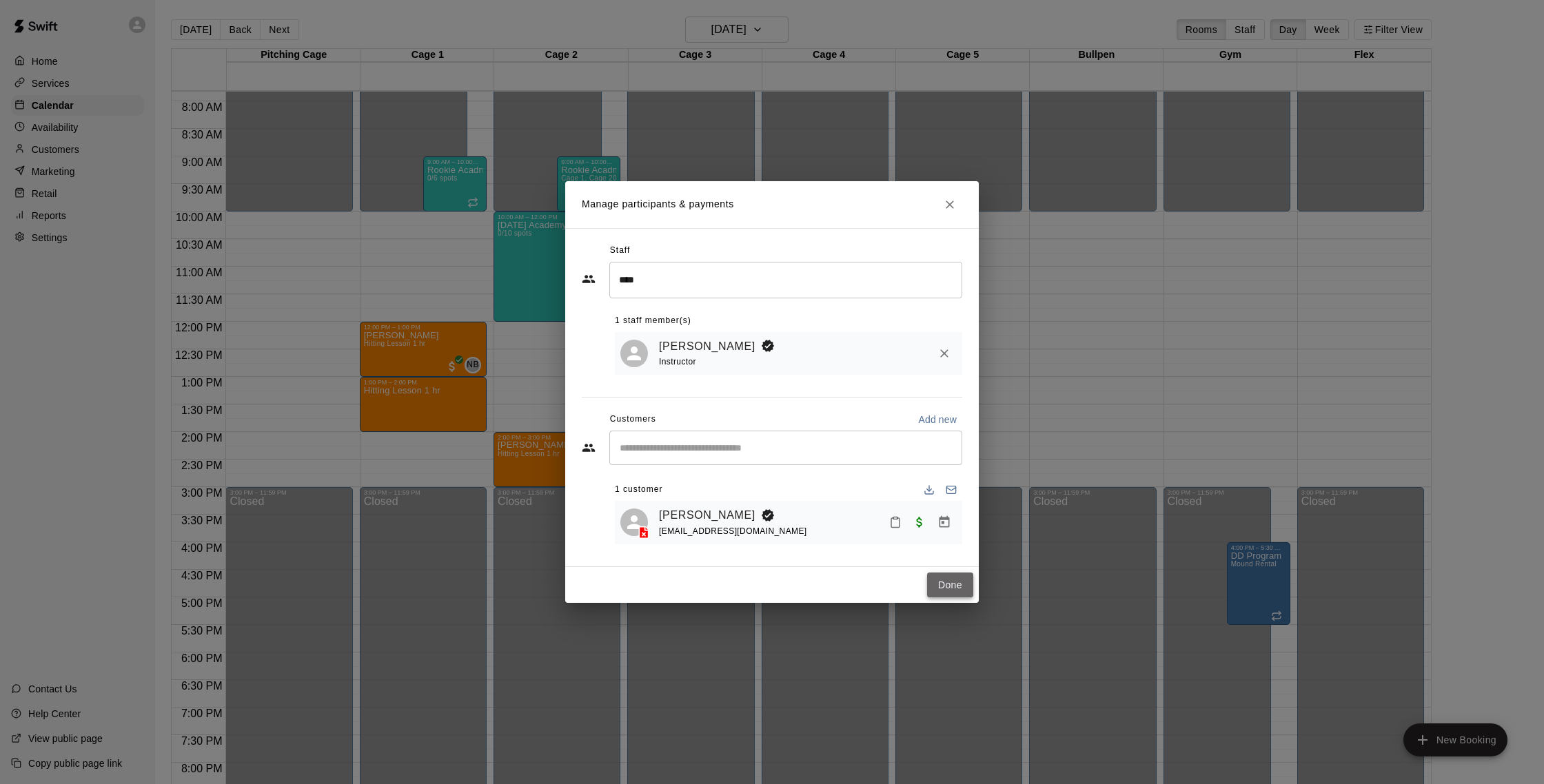
click at [764, 591] on button "Done" at bounding box center [950, 585] width 46 height 26
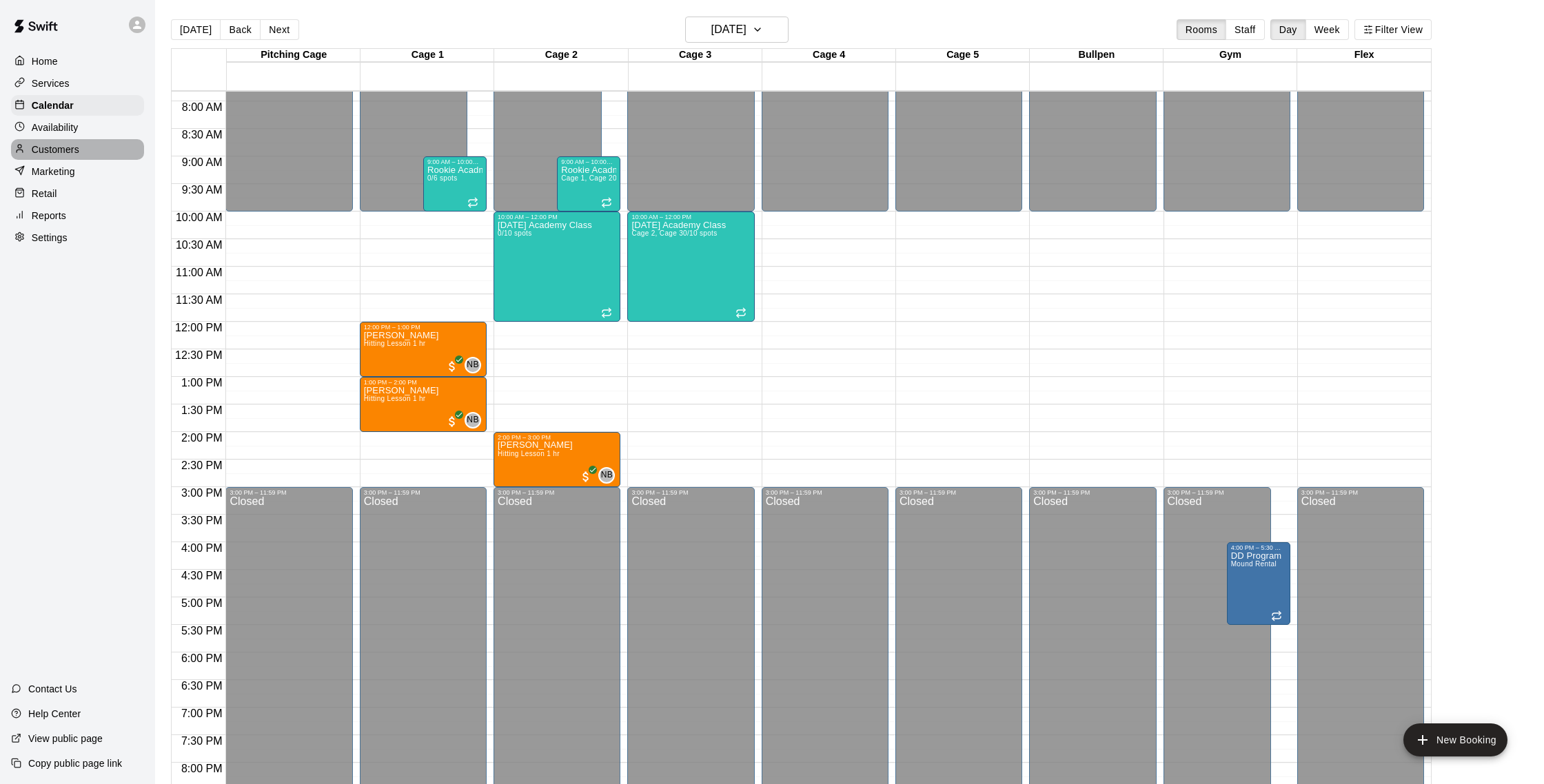
click at [42, 145] on p "Customers" at bounding box center [55, 149] width 47 height 14
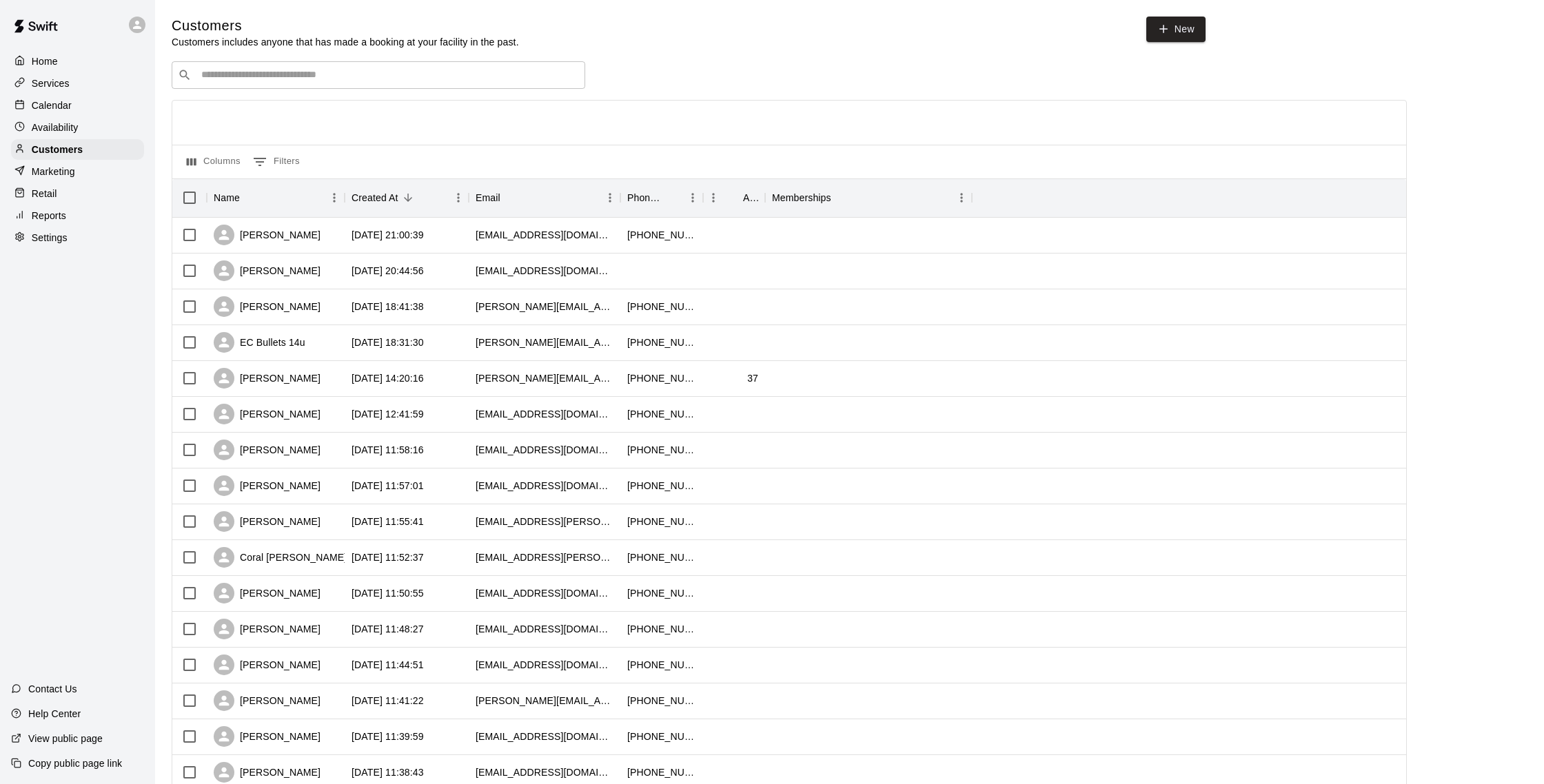
click at [40, 102] on p "Calendar" at bounding box center [51, 106] width 40 height 14
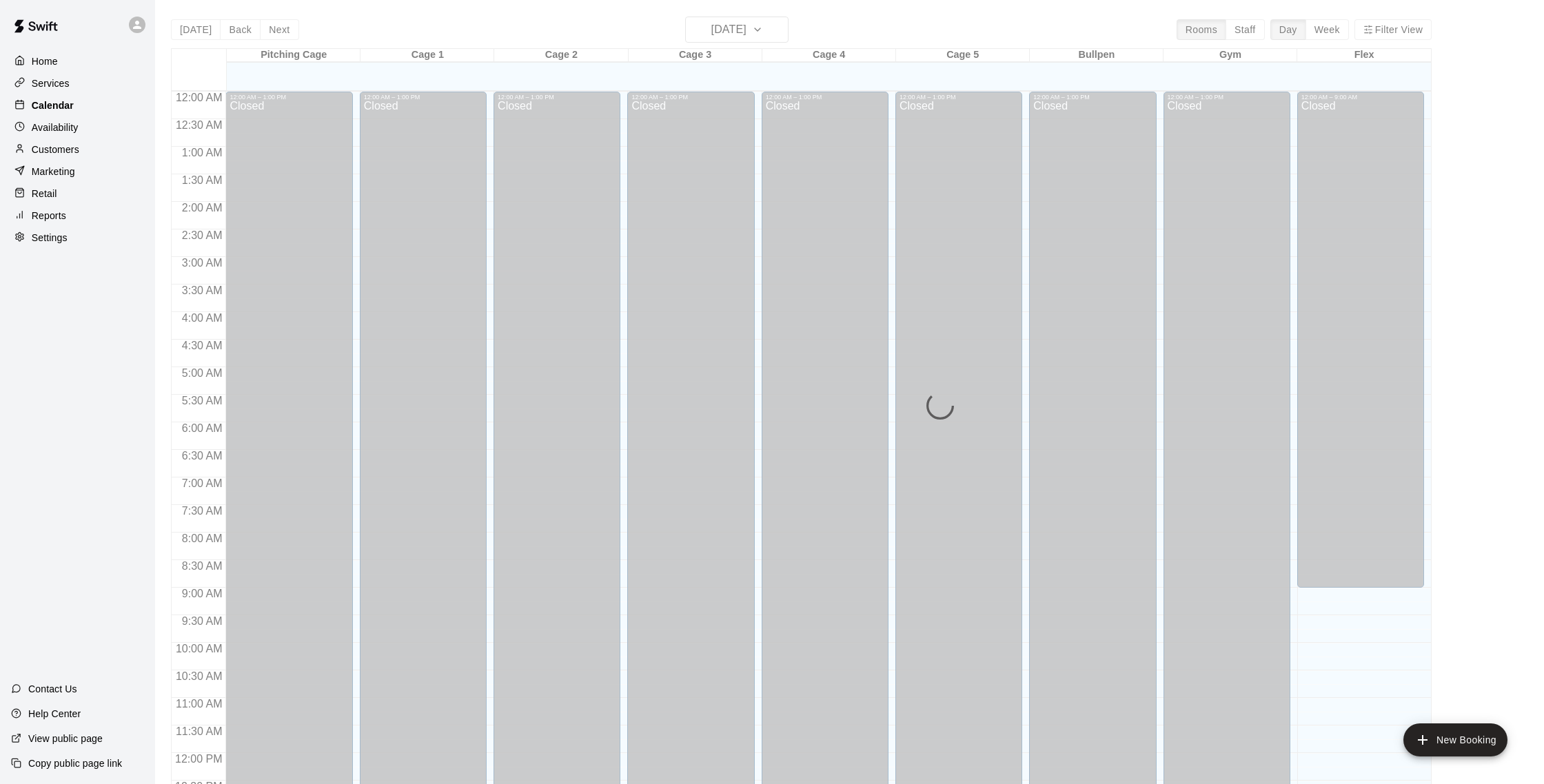
scroll to position [574, 0]
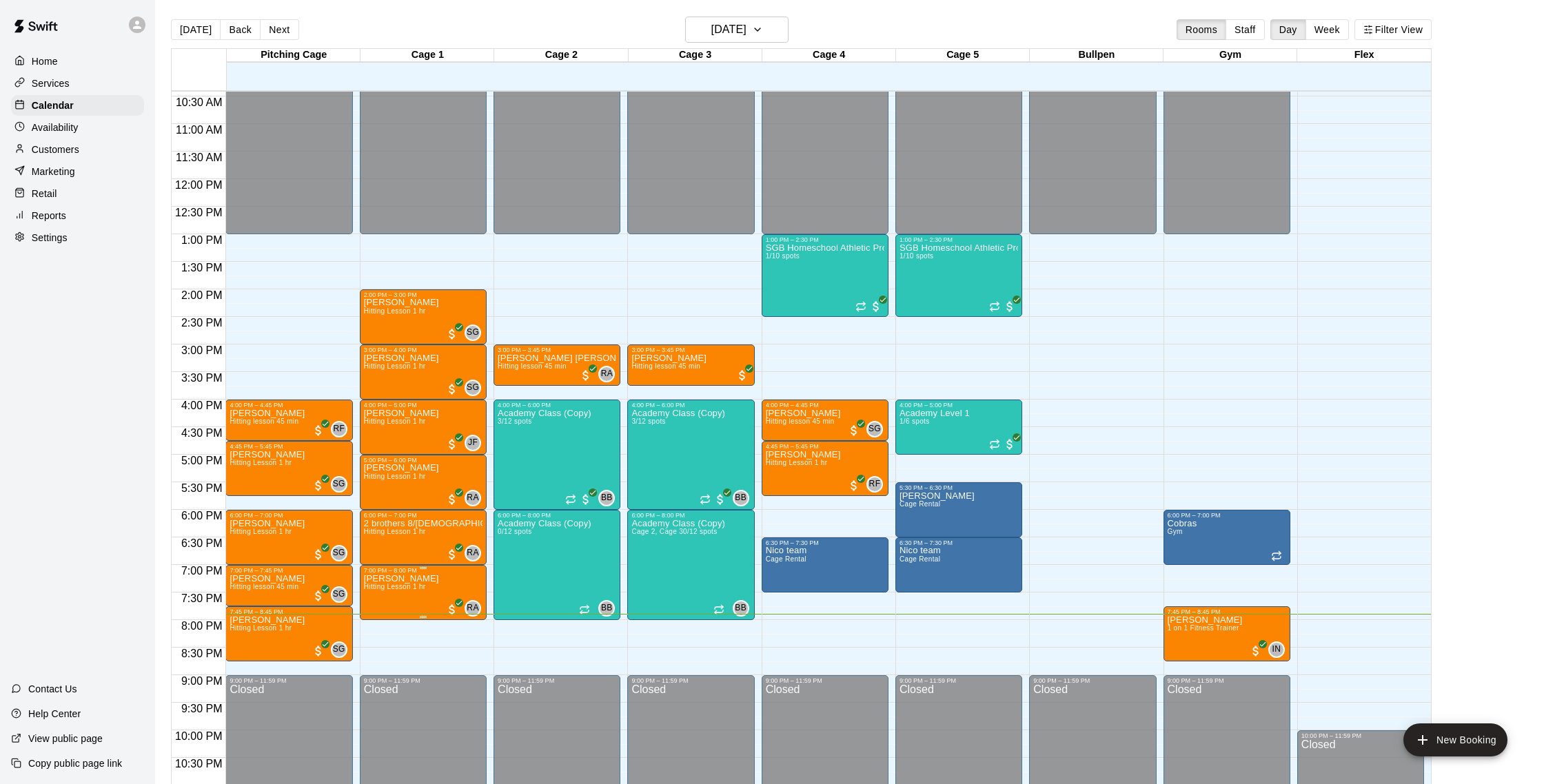
click at [438, 579] on p "[PERSON_NAME]" at bounding box center [401, 579] width 75 height 0
click at [370, 617] on button "edit" at bounding box center [377, 626] width 27 height 27
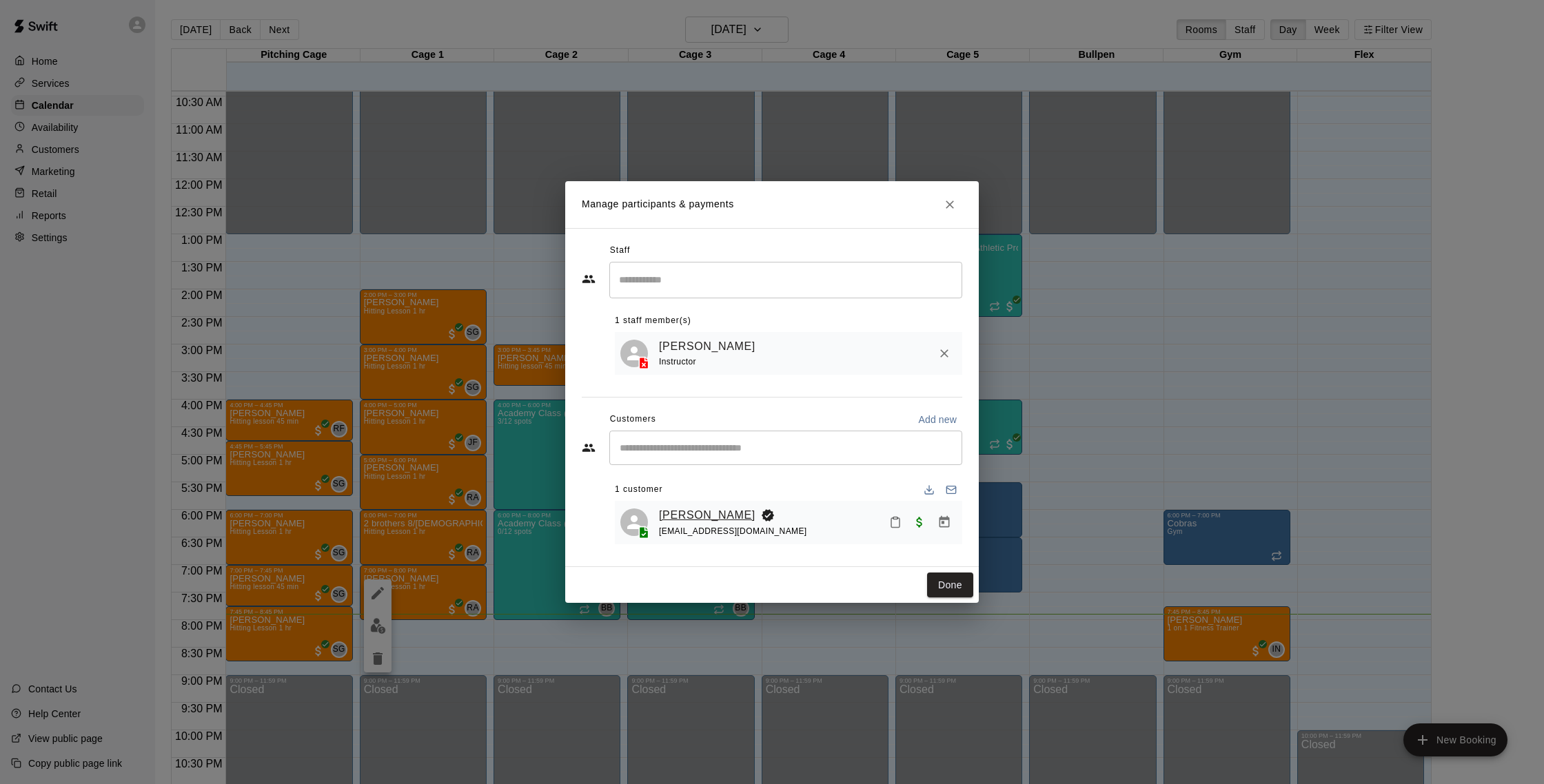
click at [703, 520] on link "[PERSON_NAME]" at bounding box center [707, 515] width 96 height 18
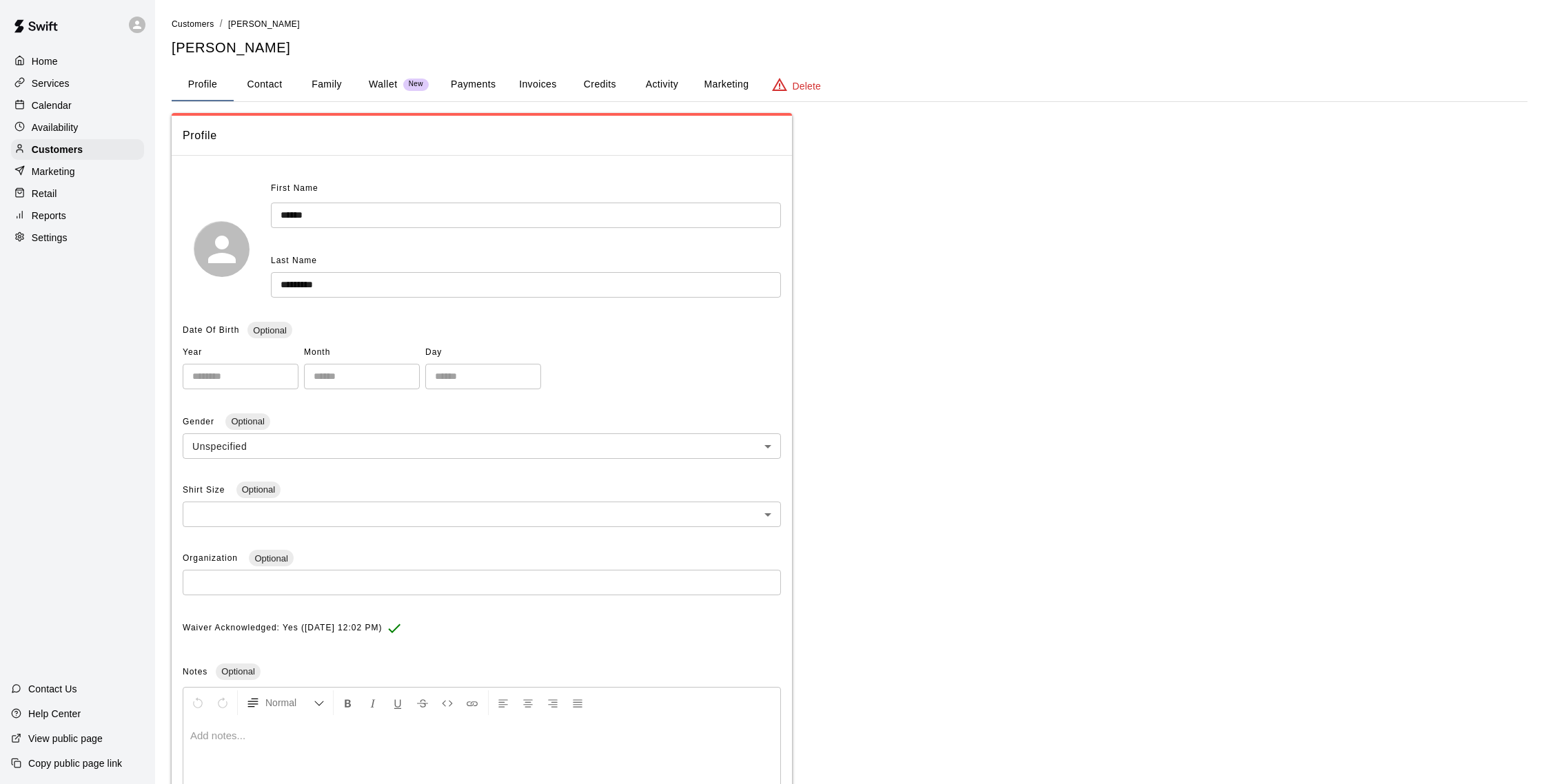
click at [677, 82] on button "Activity" at bounding box center [662, 85] width 62 height 33
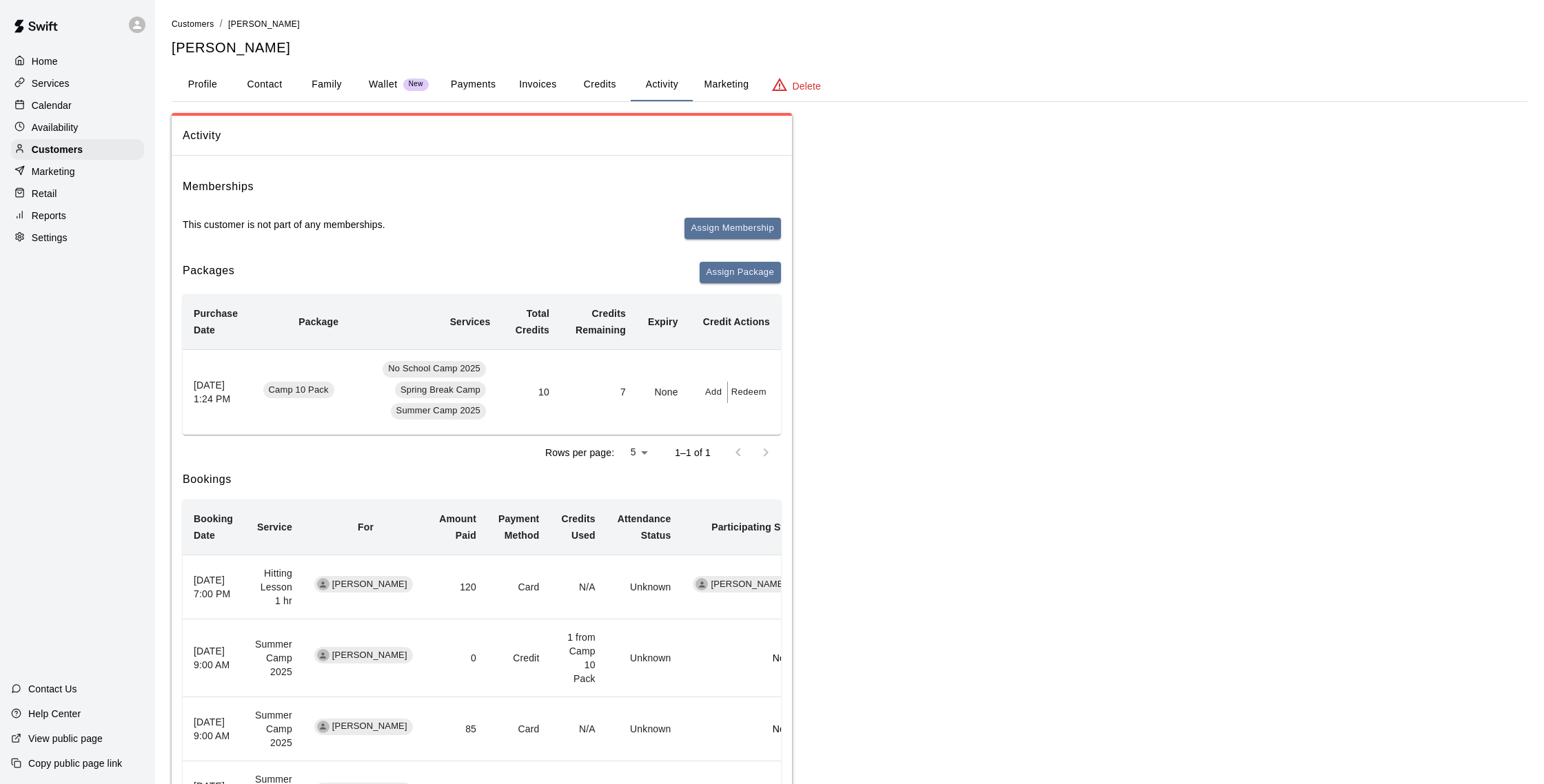
click at [486, 89] on button "Payments" at bounding box center [473, 85] width 67 height 33
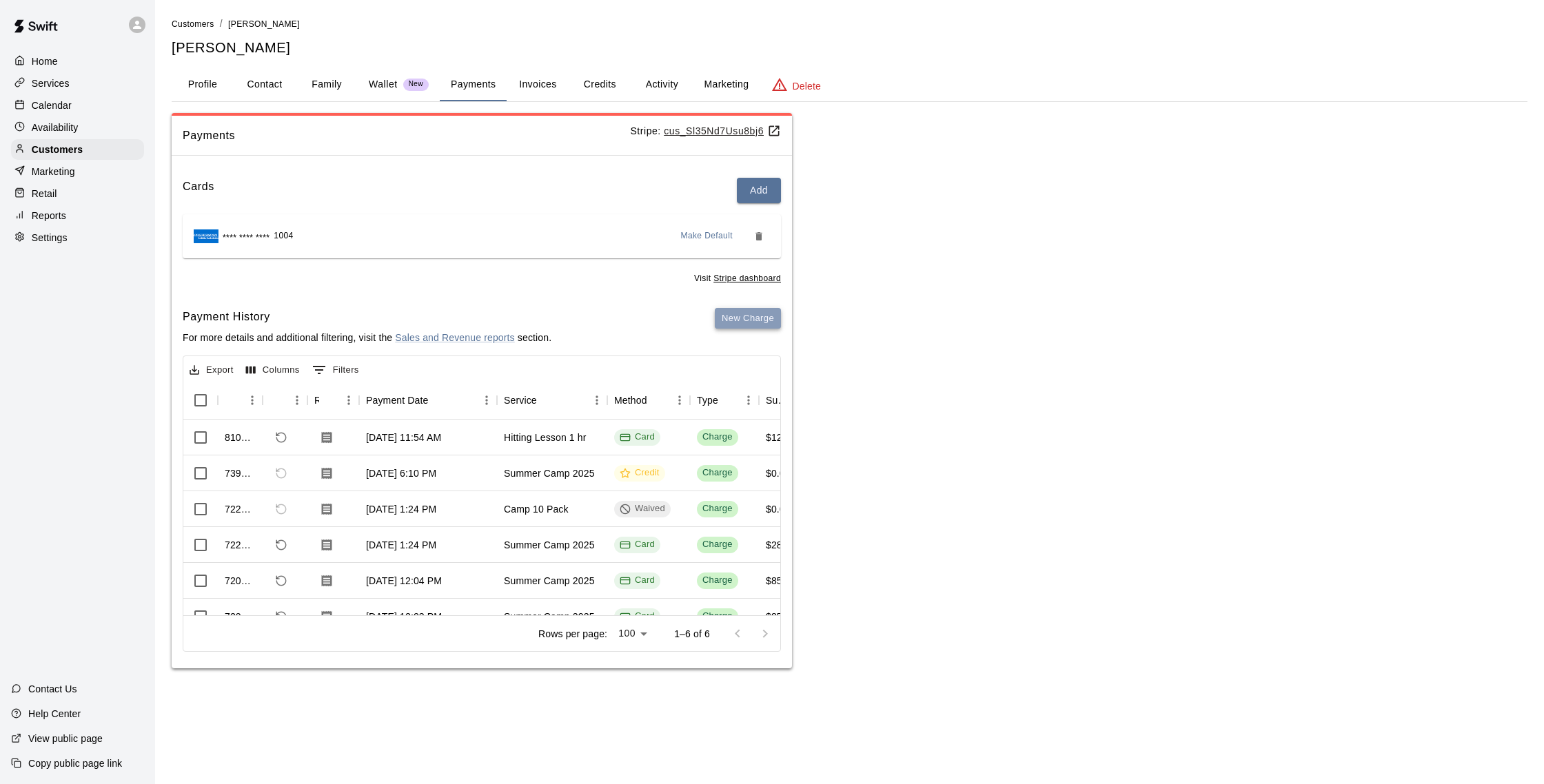
click at [742, 313] on button "New Charge" at bounding box center [747, 318] width 66 height 21
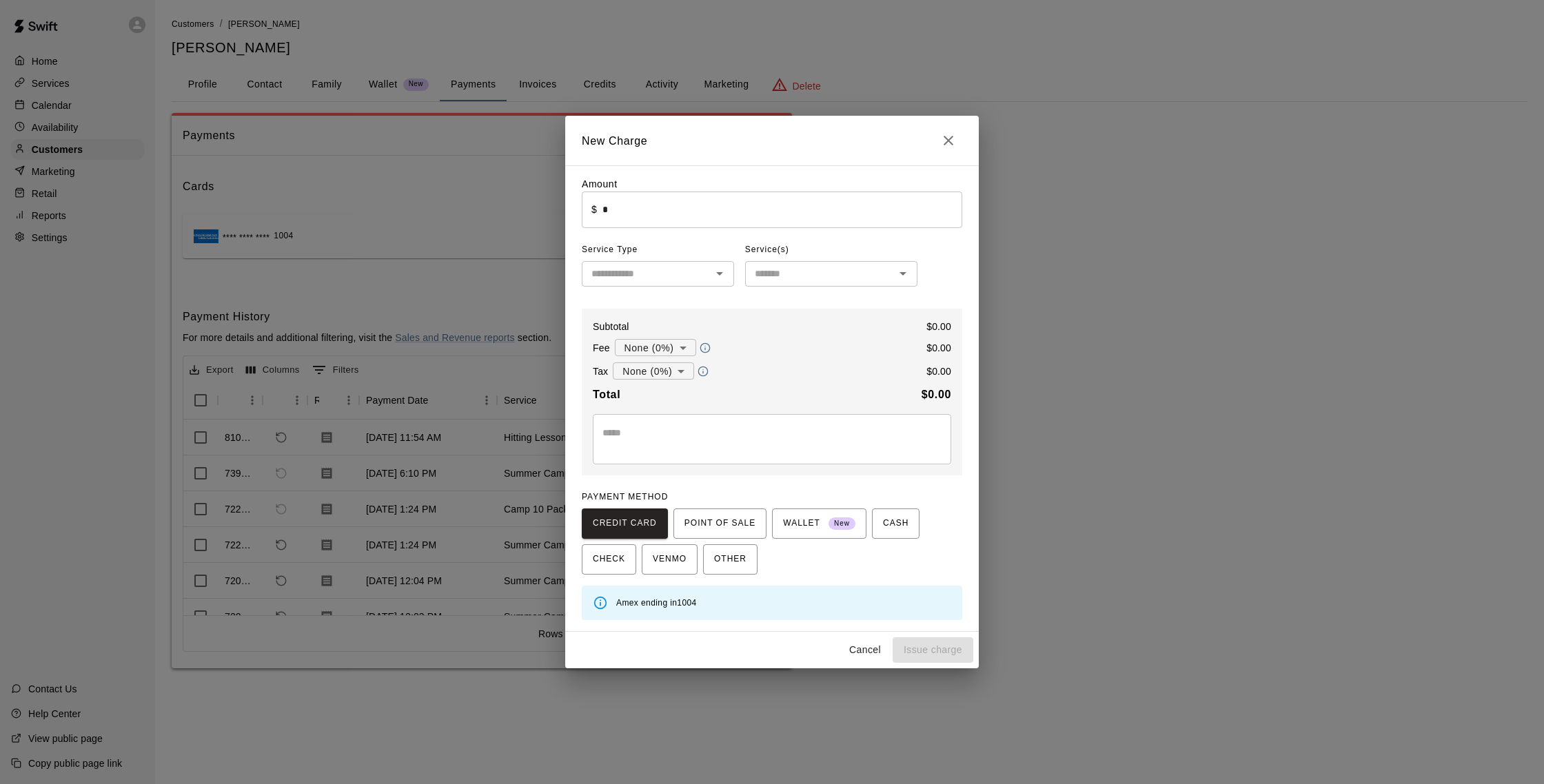
click at [655, 212] on input "*" at bounding box center [782, 209] width 359 height 37
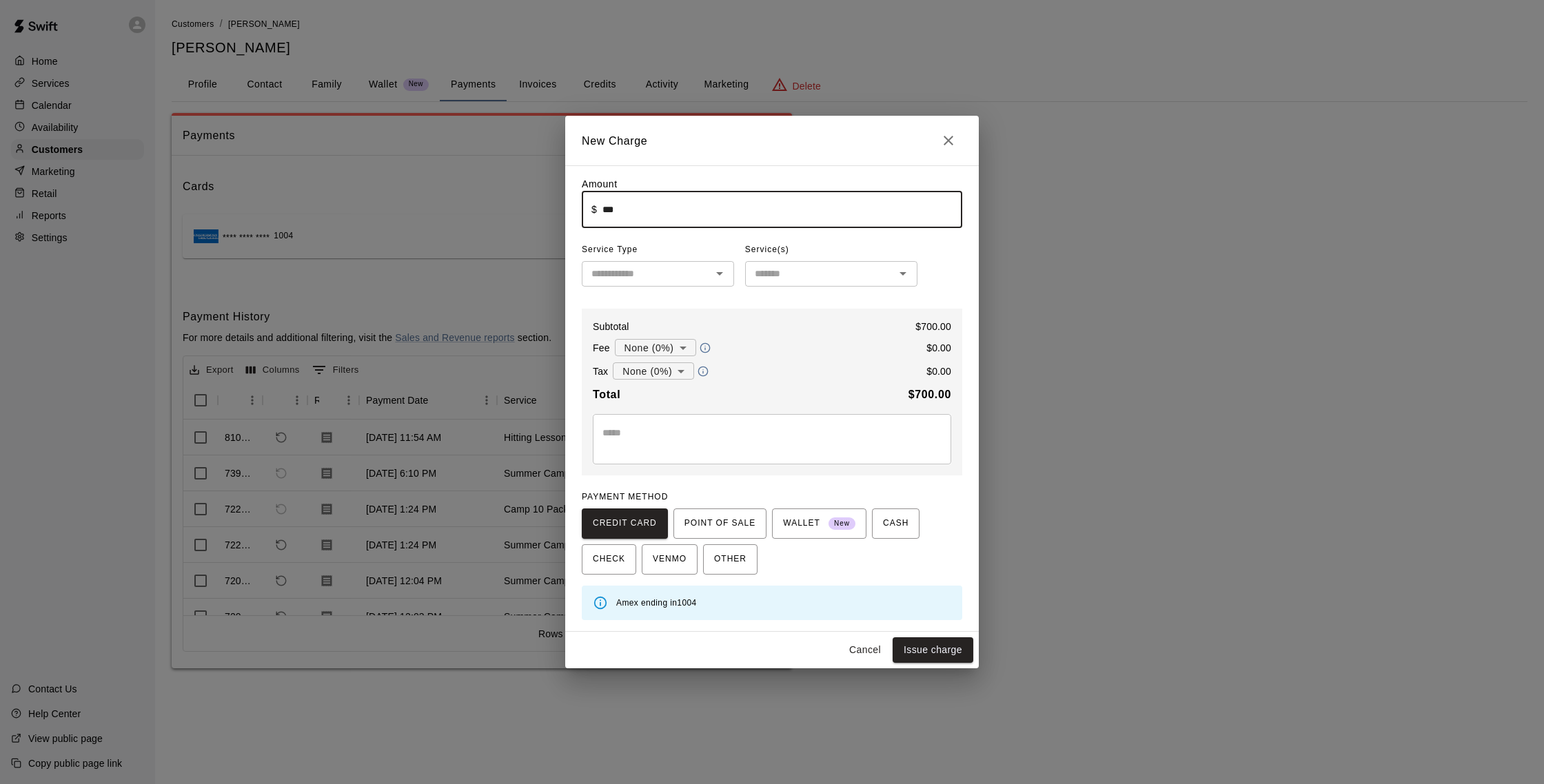
type input "******"
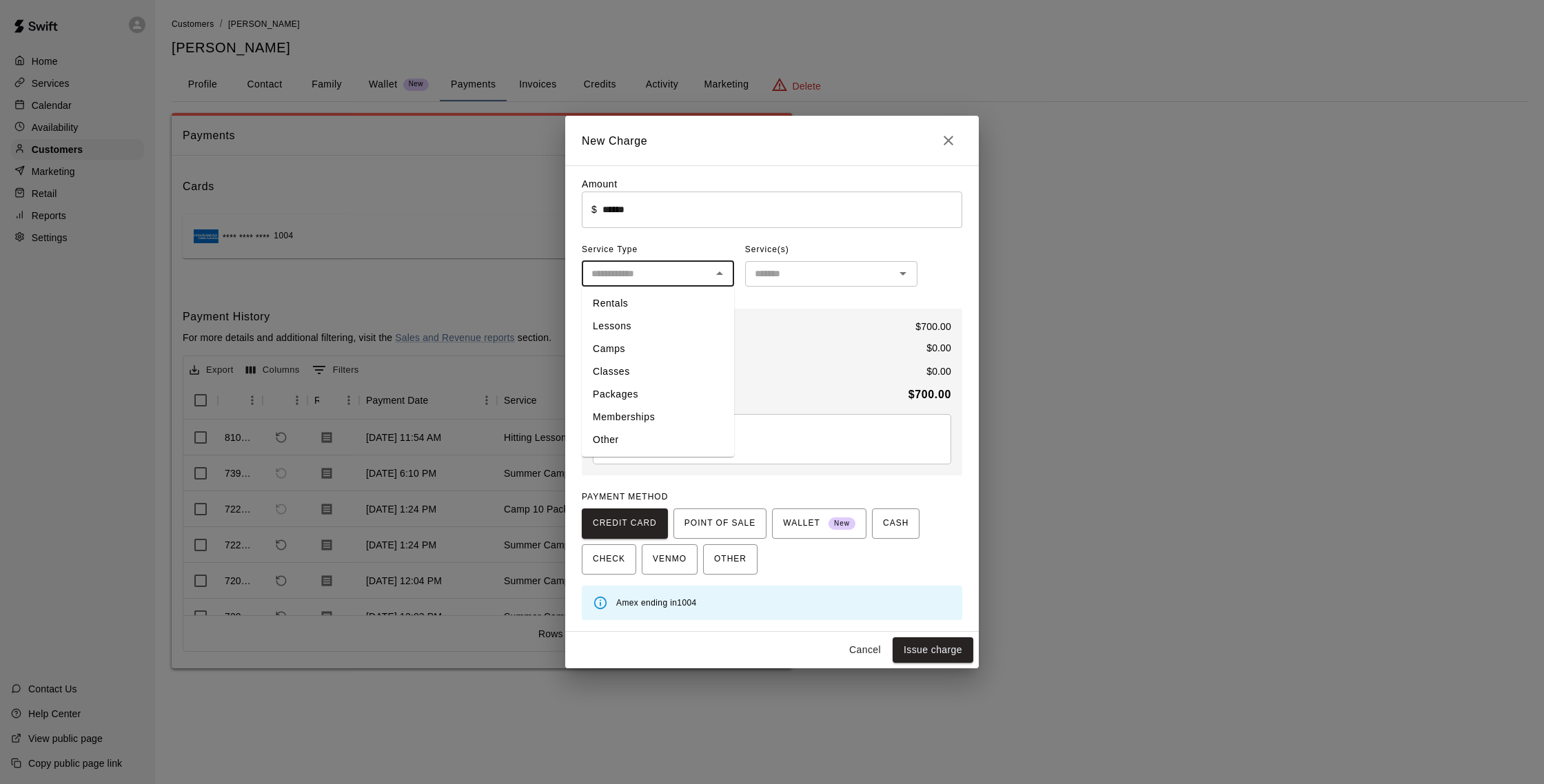
click at [675, 281] on input "text" at bounding box center [646, 274] width 121 height 17
click at [639, 396] on li "Packages" at bounding box center [658, 394] width 152 height 23
type input "********"
click at [764, 275] on input "text" at bounding box center [820, 274] width 142 height 17
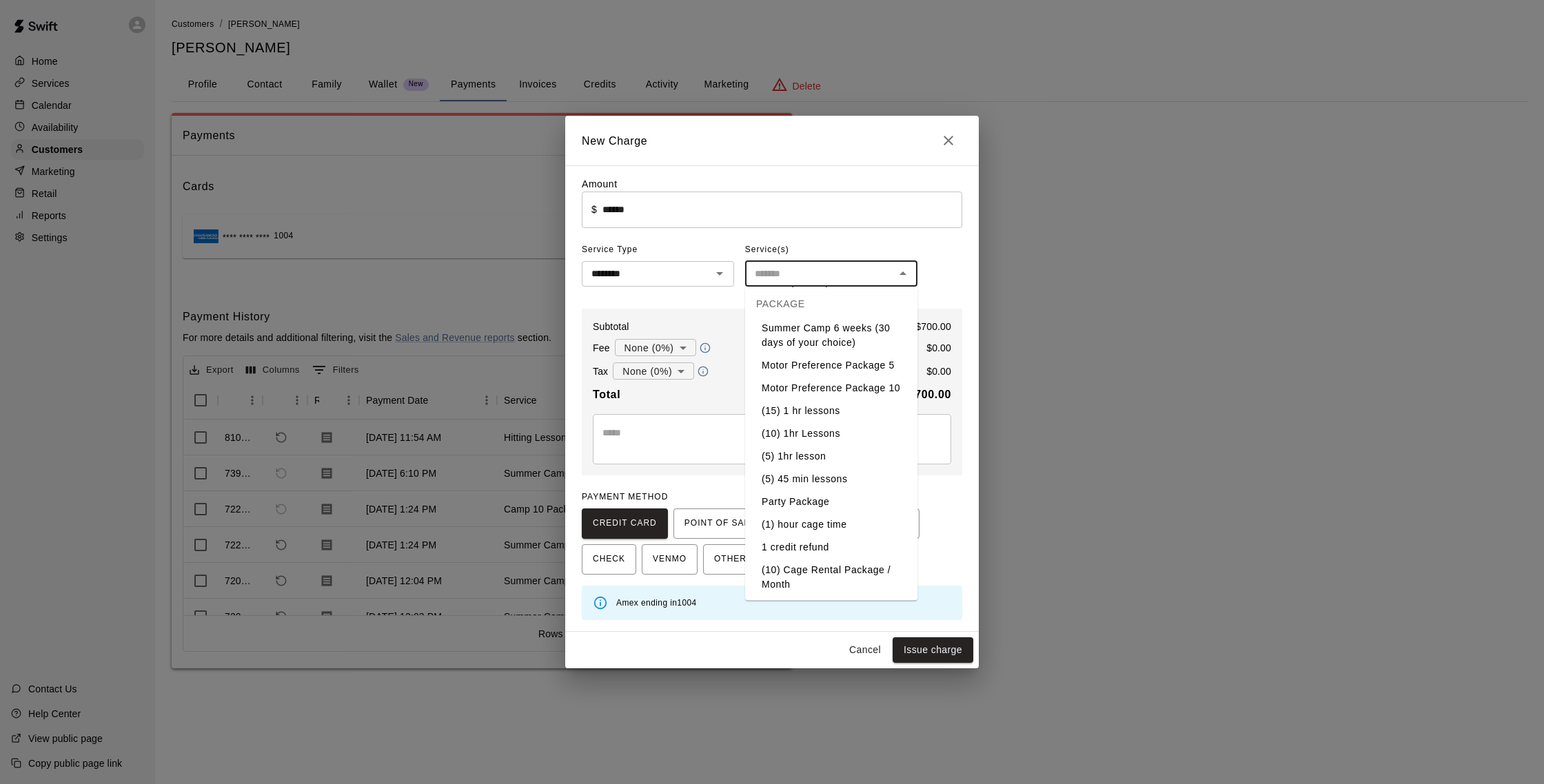
scroll to position [181, 0]
click at [764, 432] on li "(10) 1hr Lessons" at bounding box center [831, 432] width 172 height 23
type input "**********"
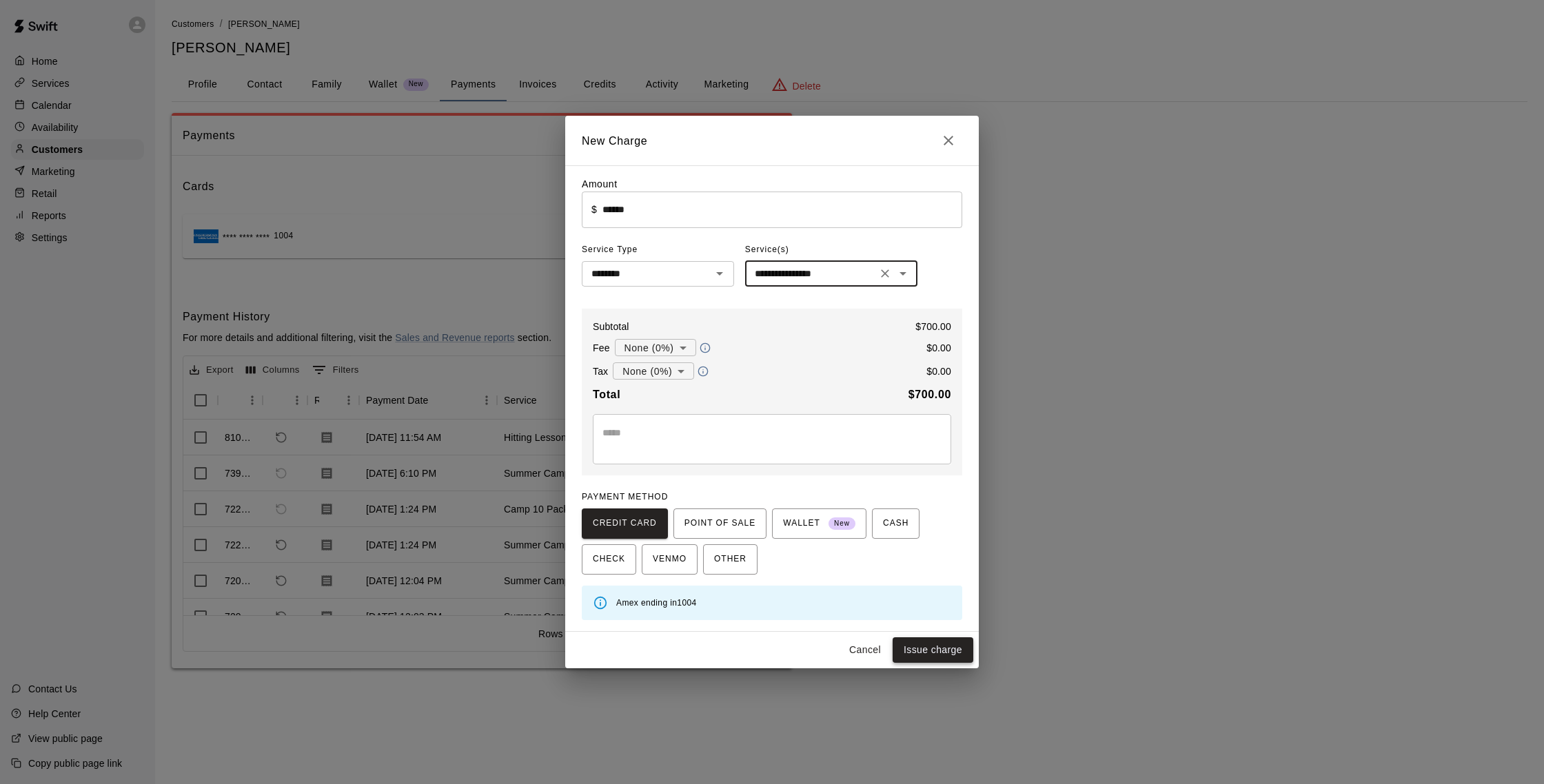
click at [764, 644] on button "Issue charge" at bounding box center [933, 650] width 81 height 26
type input "*"
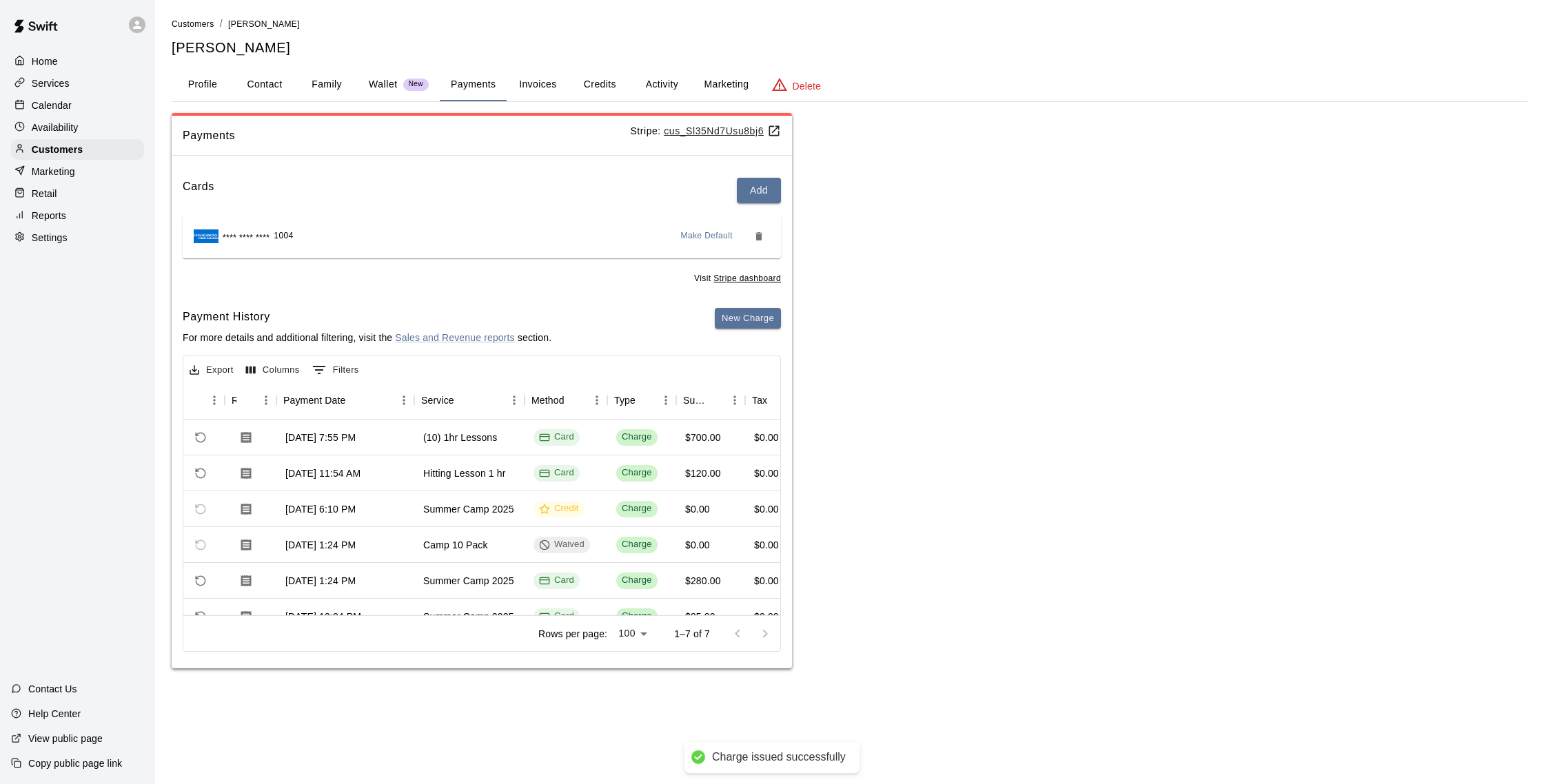
scroll to position [0, 82]
click at [663, 87] on button "Activity" at bounding box center [662, 85] width 62 height 33
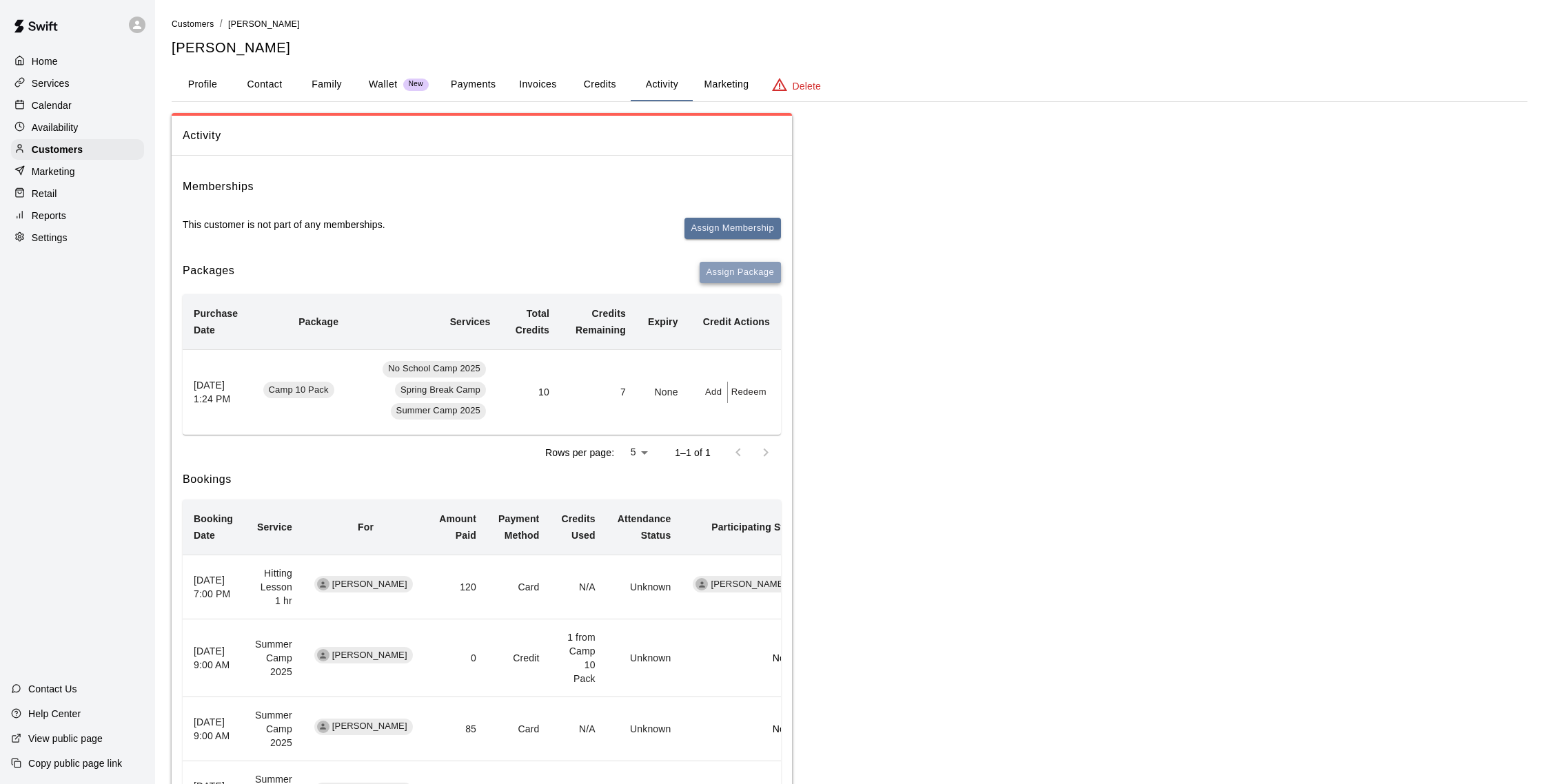
click at [764, 273] on button "Assign Package" at bounding box center [740, 272] width 82 height 21
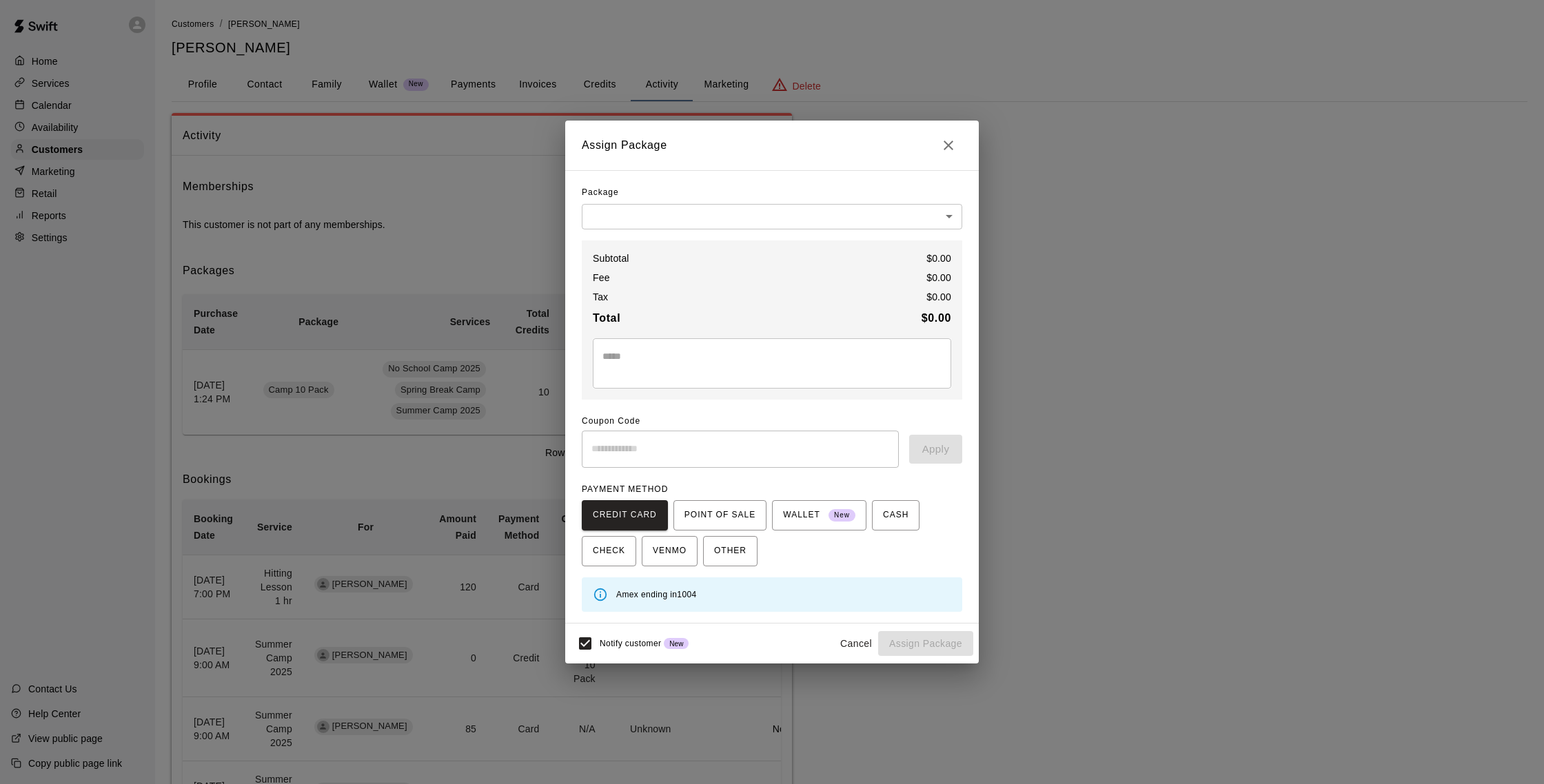
click at [751, 214] on body "Home Services Calendar Availability Customers Marketing Retail Reports Settings…" at bounding box center [772, 452] width 1544 height 905
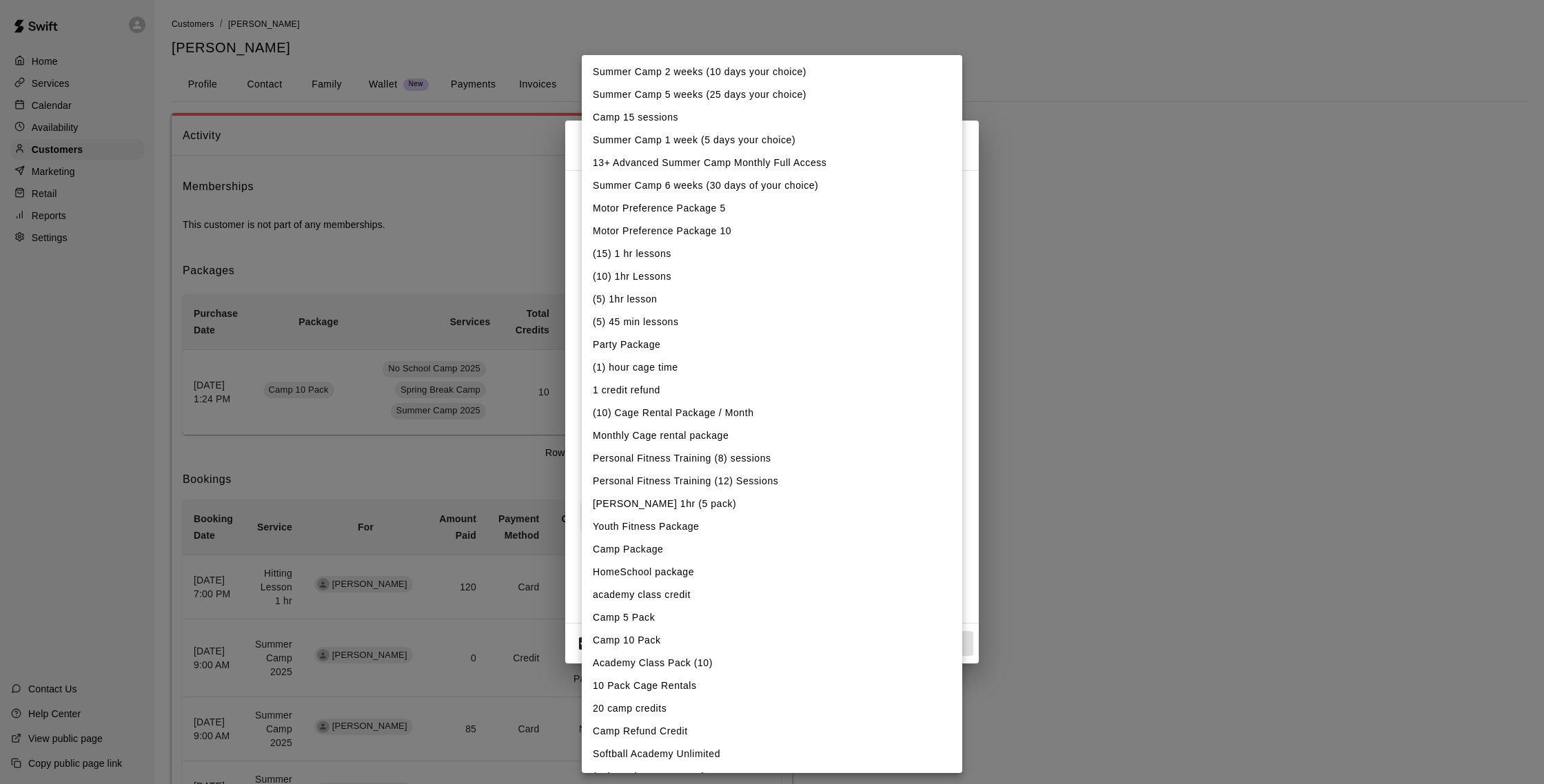
click at [646, 320] on li "(5) 45 min lessons" at bounding box center [772, 322] width 380 height 23
type input "**********"
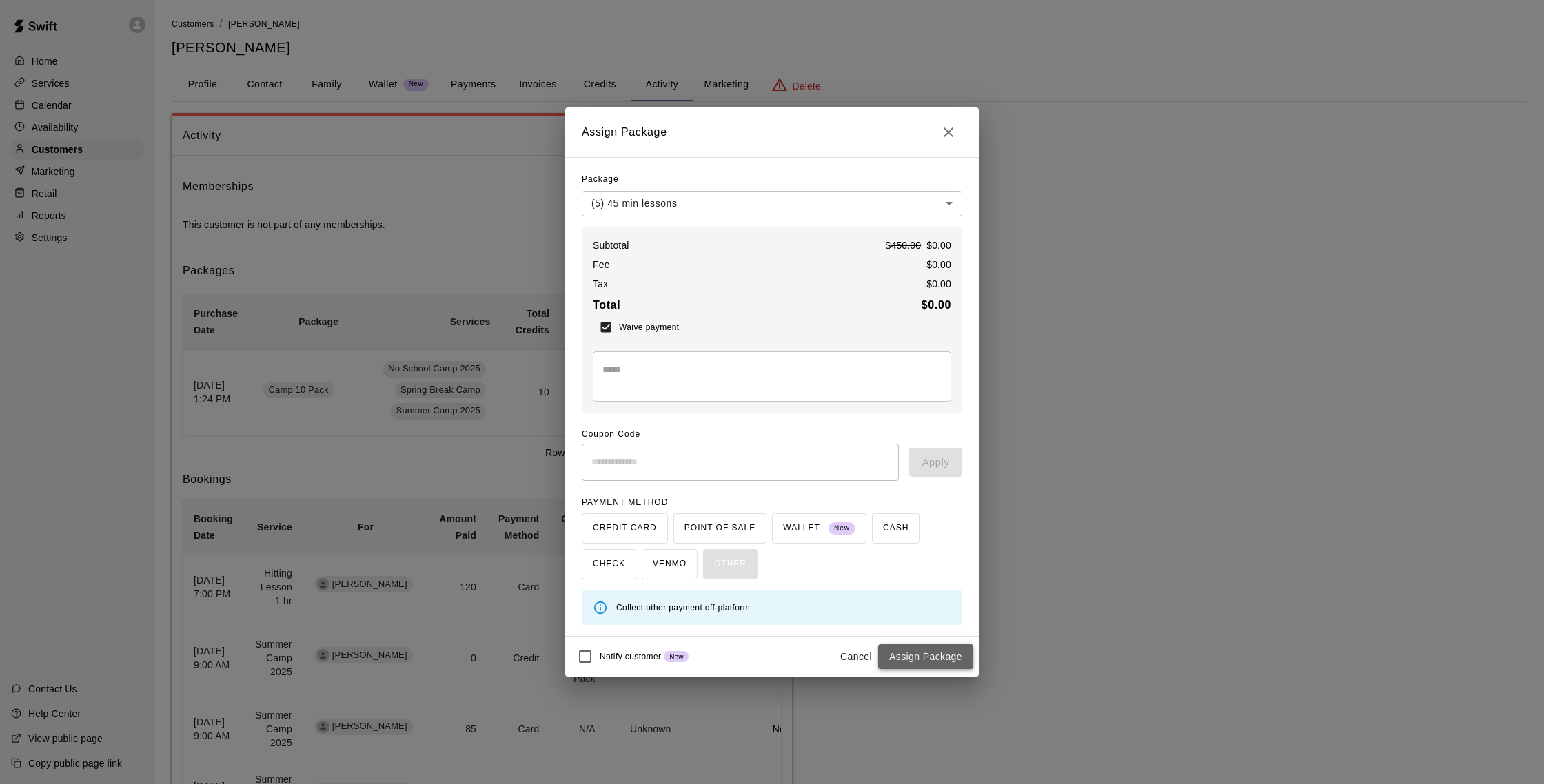
click at [764, 653] on button "Assign Package" at bounding box center [926, 656] width 95 height 26
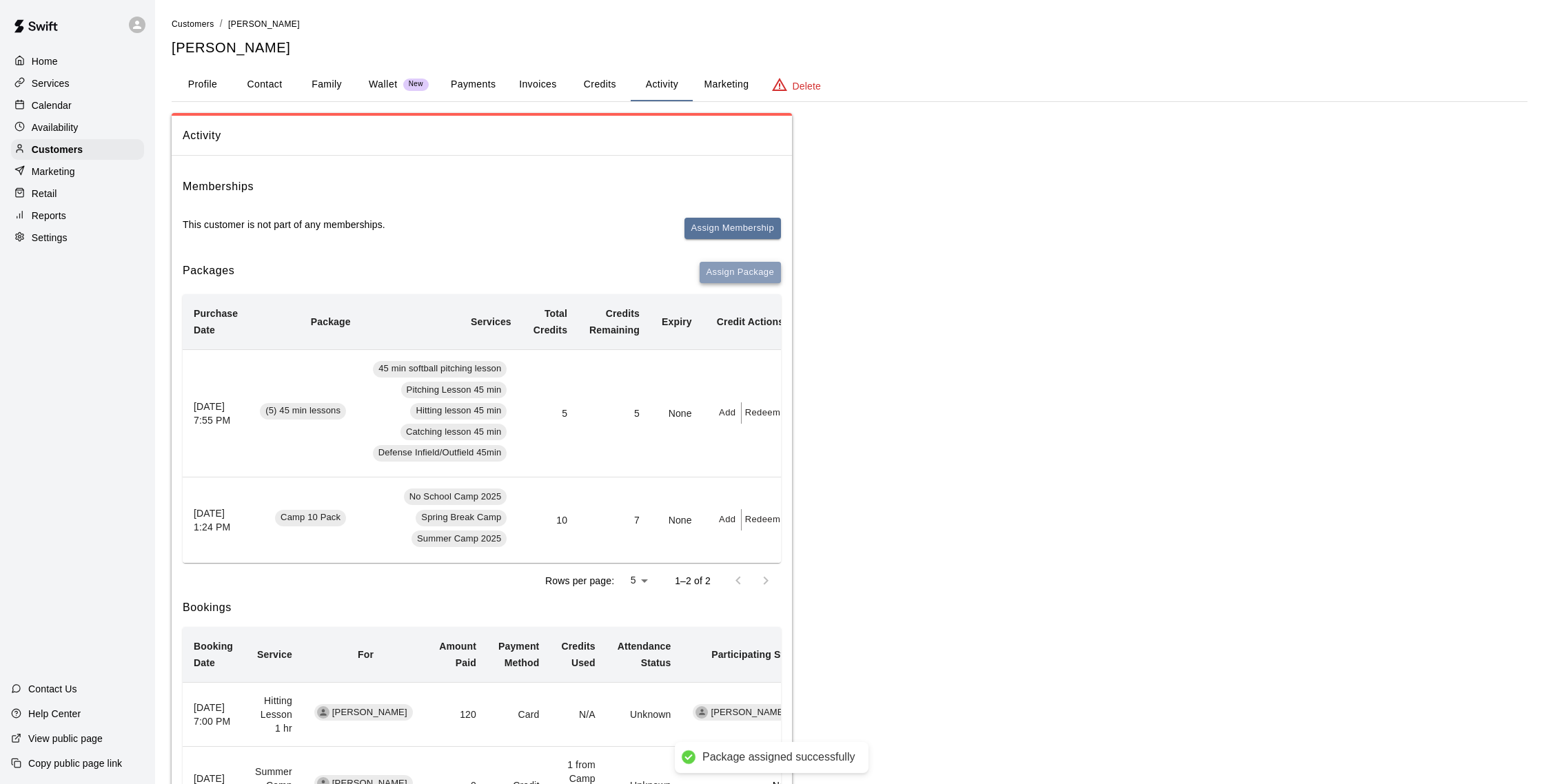
click at [746, 273] on button "Assign Package" at bounding box center [740, 272] width 82 height 21
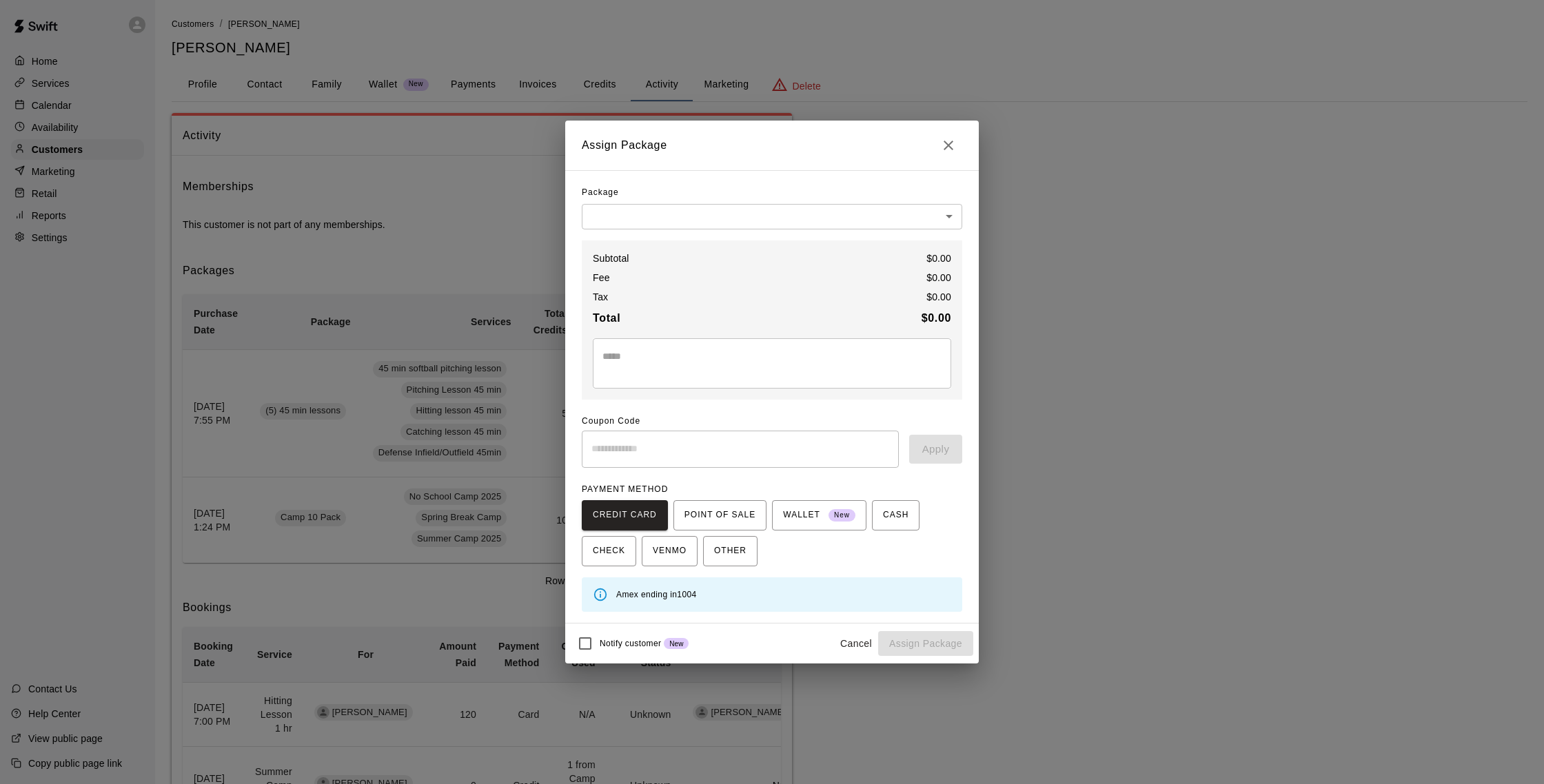
click at [726, 226] on body "Package assigned successfully Home Services Calendar Availability Customers Mar…" at bounding box center [772, 516] width 1544 height 1032
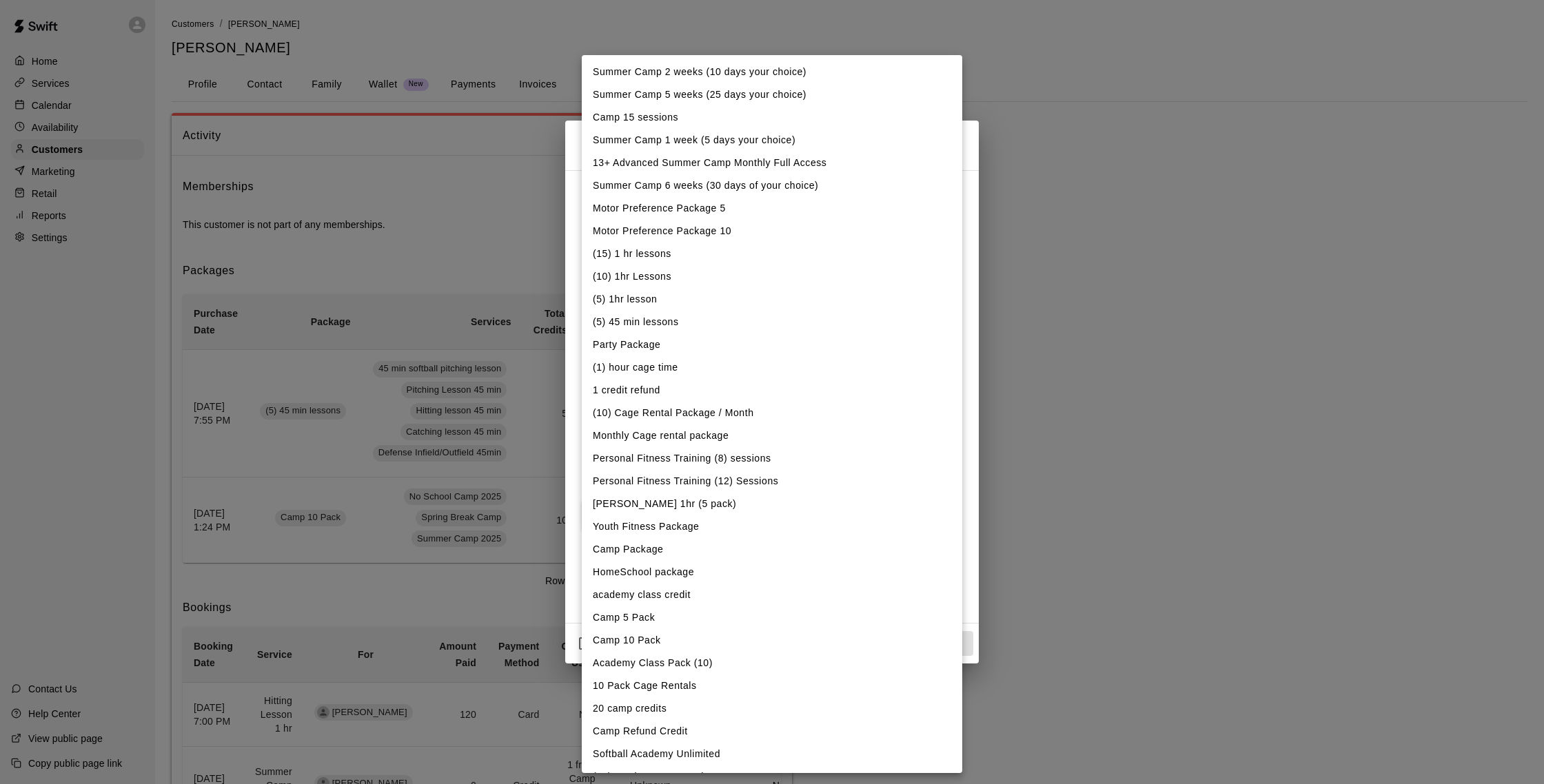
click at [660, 321] on li "(5) 45 min lessons" at bounding box center [772, 322] width 380 height 23
type input "**********"
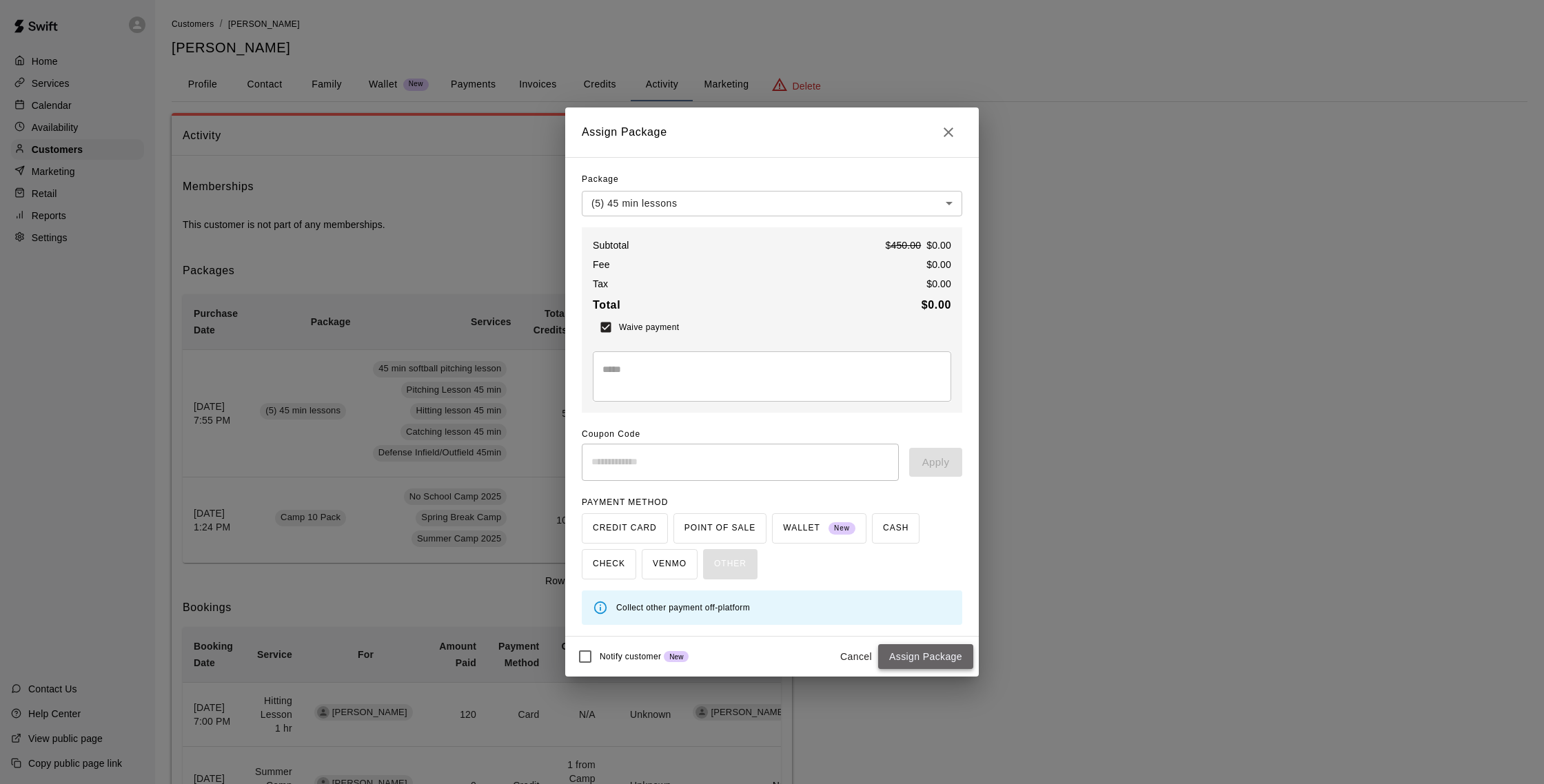
click at [764, 662] on button "Assign Package" at bounding box center [926, 656] width 95 height 26
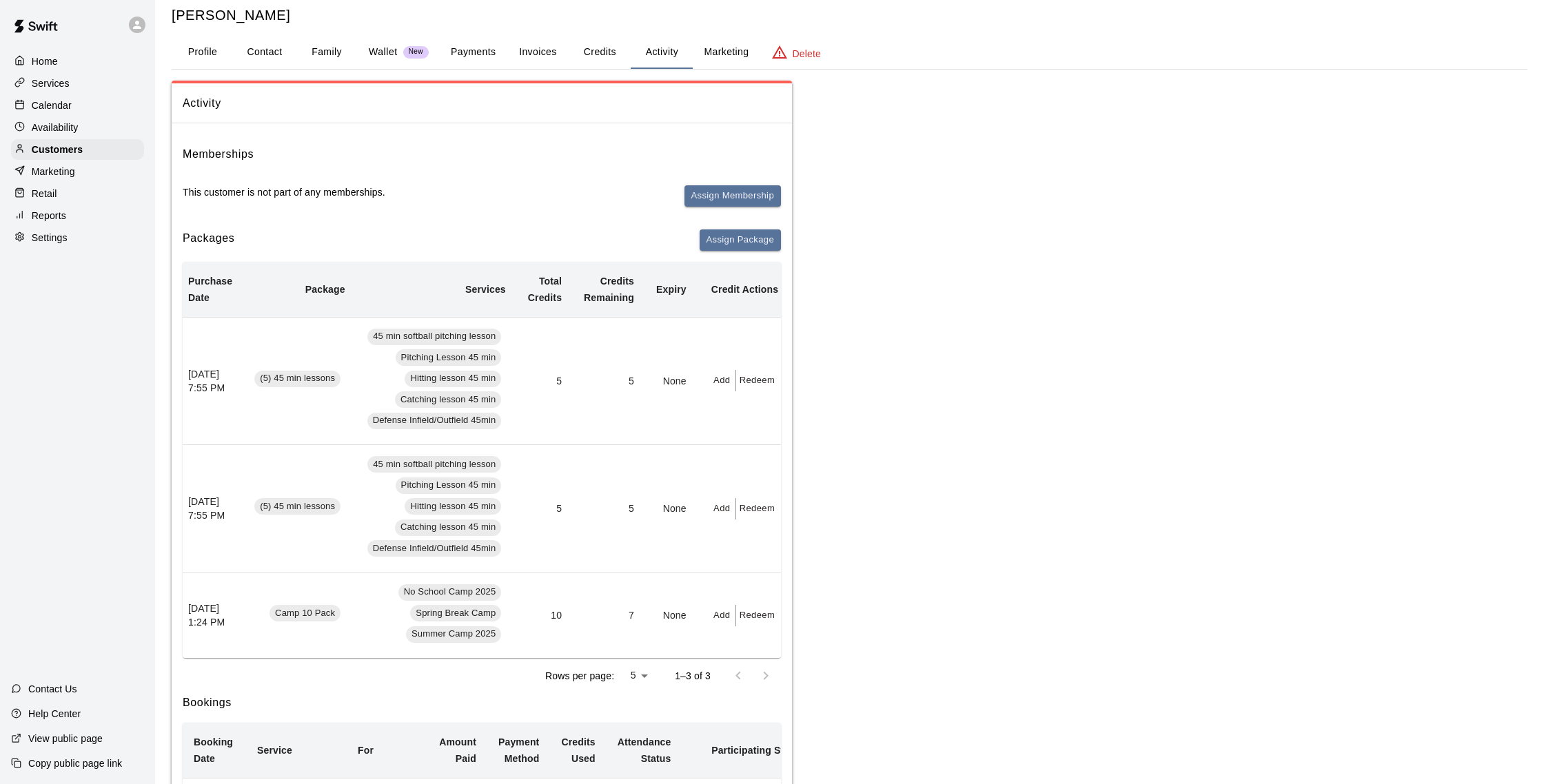
scroll to position [0, 4]
click at [58, 110] on p "Calendar" at bounding box center [51, 106] width 40 height 14
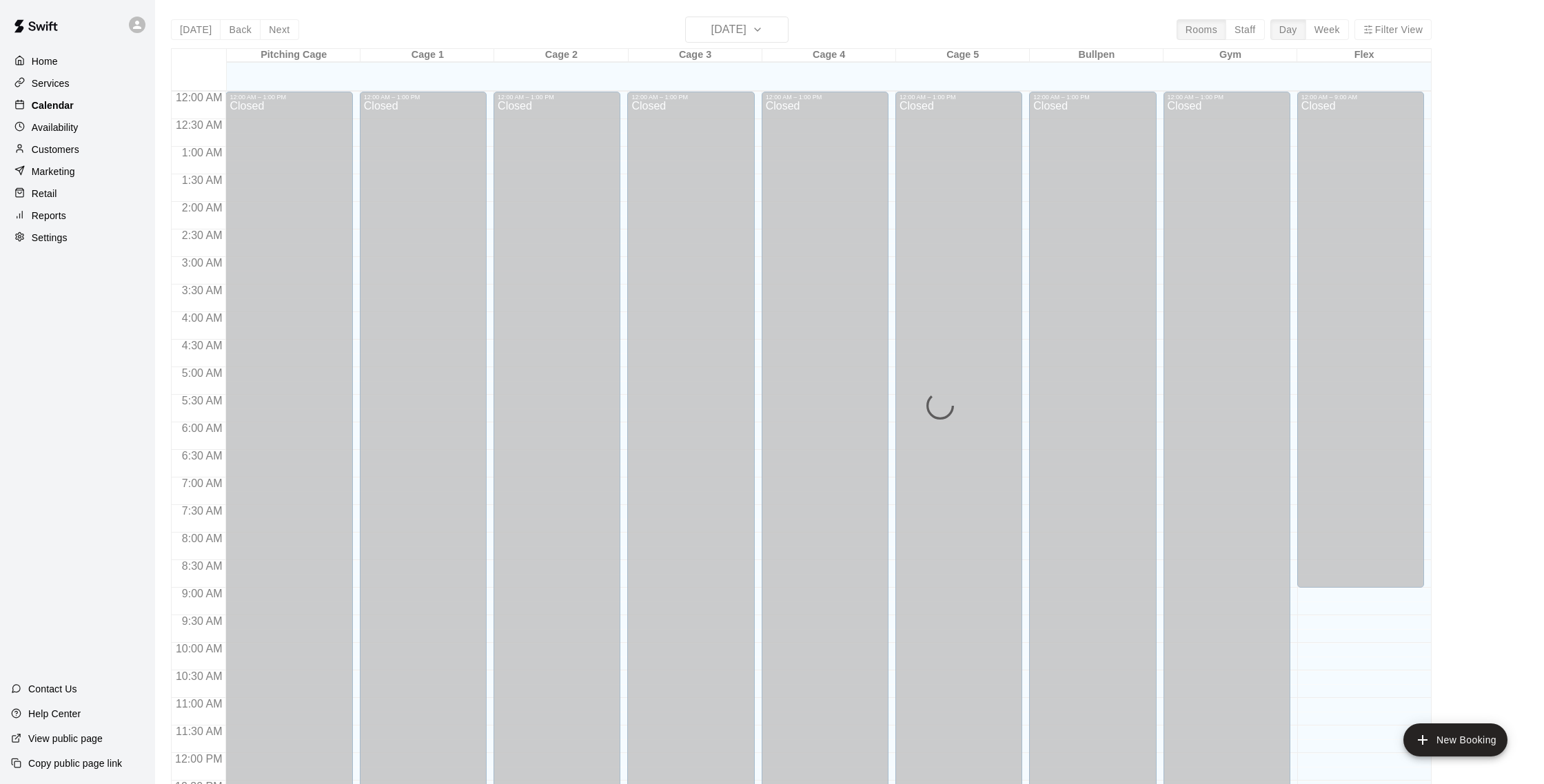
scroll to position [574, 0]
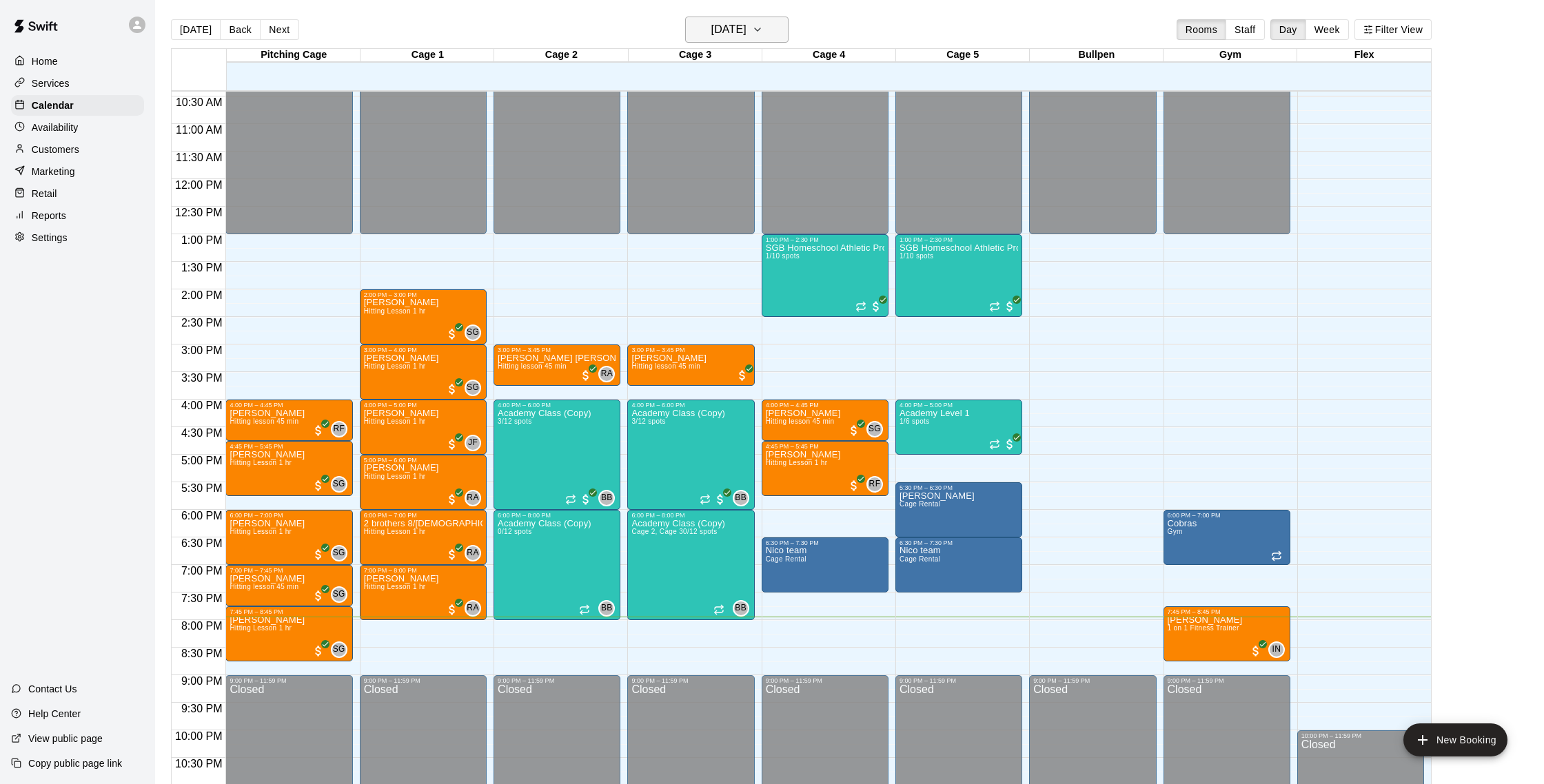
click at [728, 30] on h6 "[DATE]" at bounding box center [728, 30] width 35 height 19
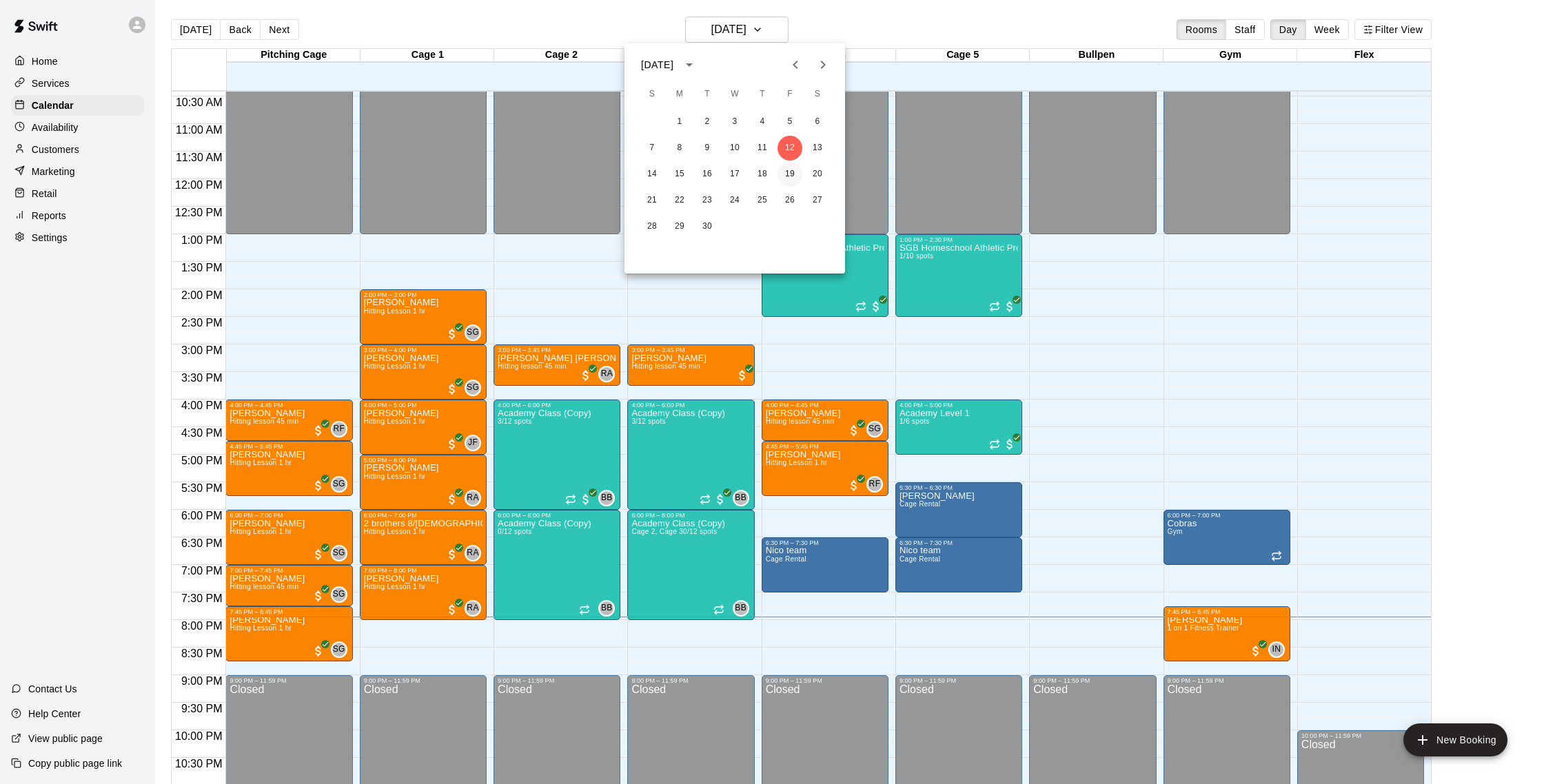
click at [764, 172] on button "19" at bounding box center [790, 174] width 25 height 25
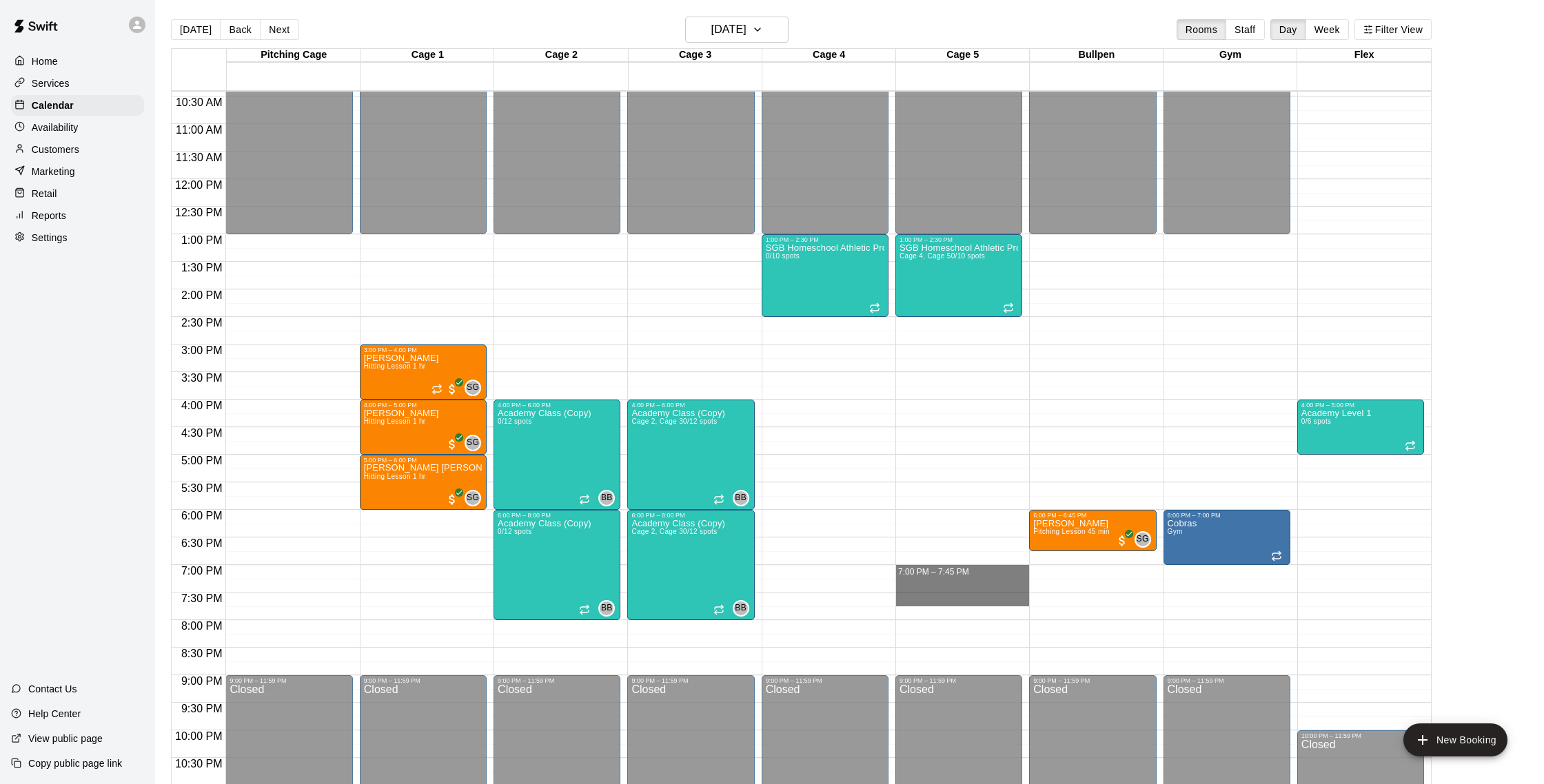
drag, startPoint x: 913, startPoint y: 570, endPoint x: 916, endPoint y: 605, distance: 35.1
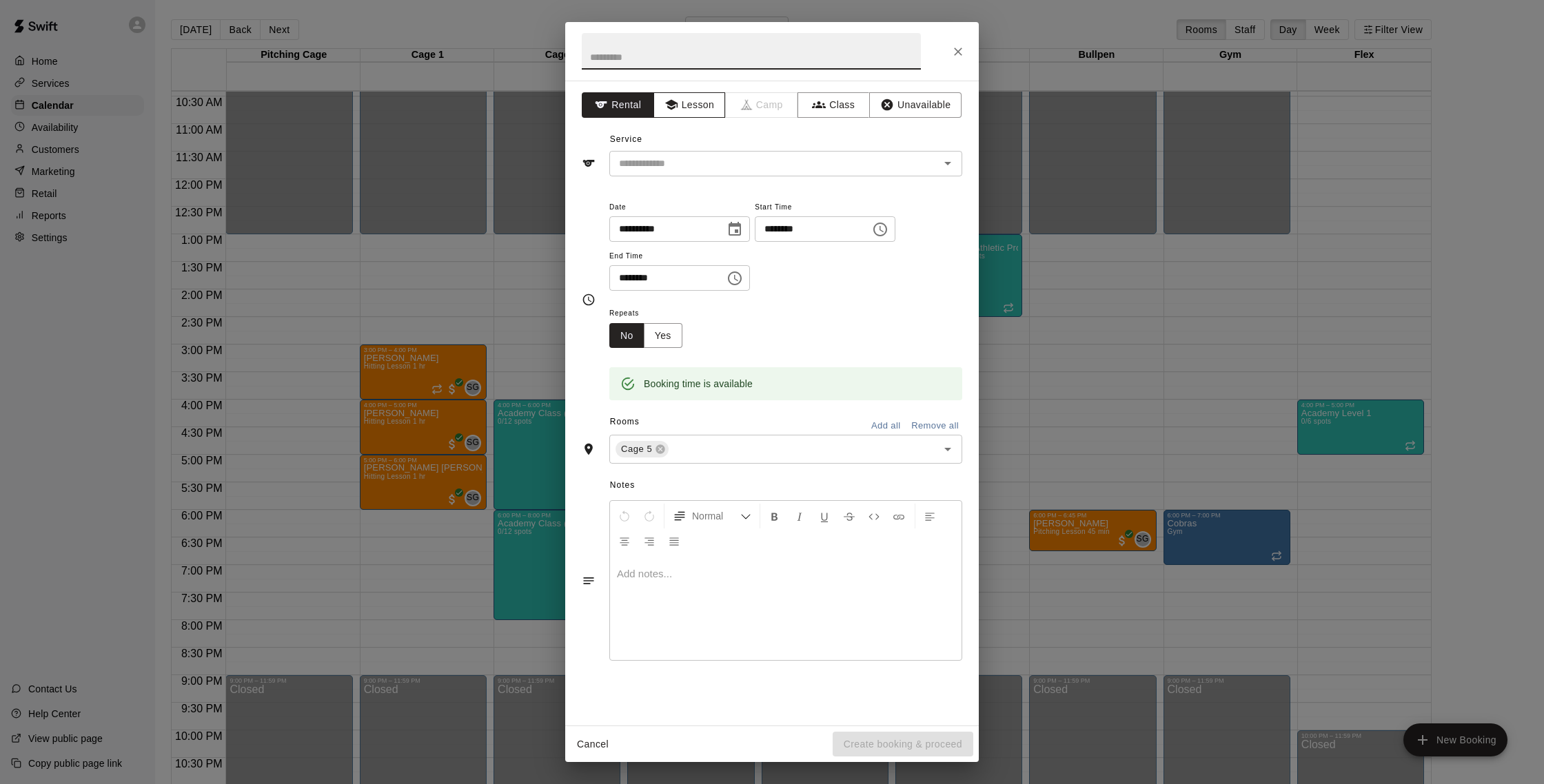
click at [686, 100] on button "Lesson" at bounding box center [689, 105] width 72 height 26
click at [691, 146] on div "Service ​" at bounding box center [772, 152] width 380 height 47
click at [691, 159] on input "text" at bounding box center [765, 163] width 304 height 17
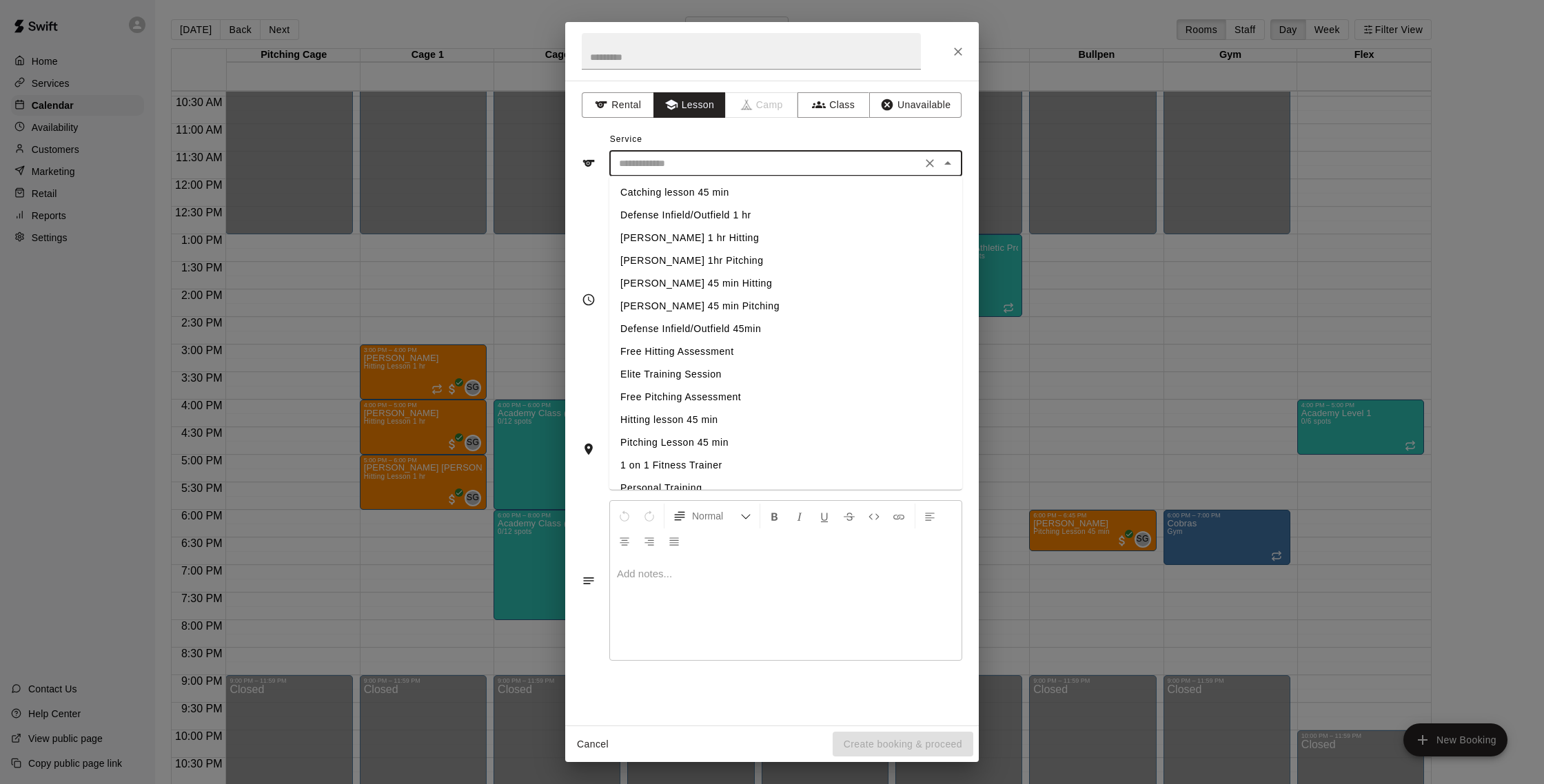
scroll to position [145, 0]
click at [702, 436] on li "Hitting lesson 45 min" at bounding box center [786, 434] width 353 height 23
type input "**********"
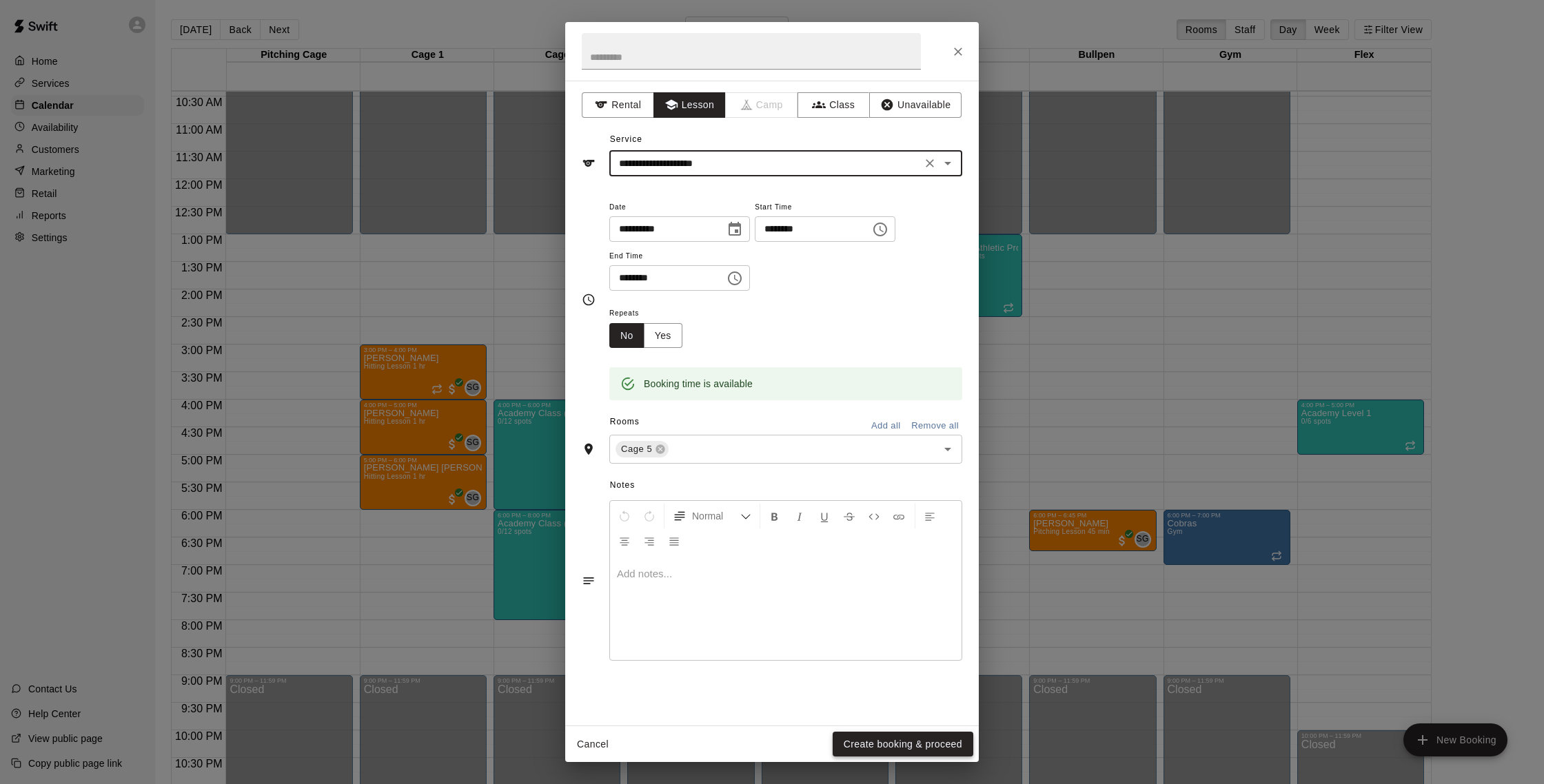
click at [764, 707] on button "Create booking & proceed" at bounding box center [902, 744] width 141 height 26
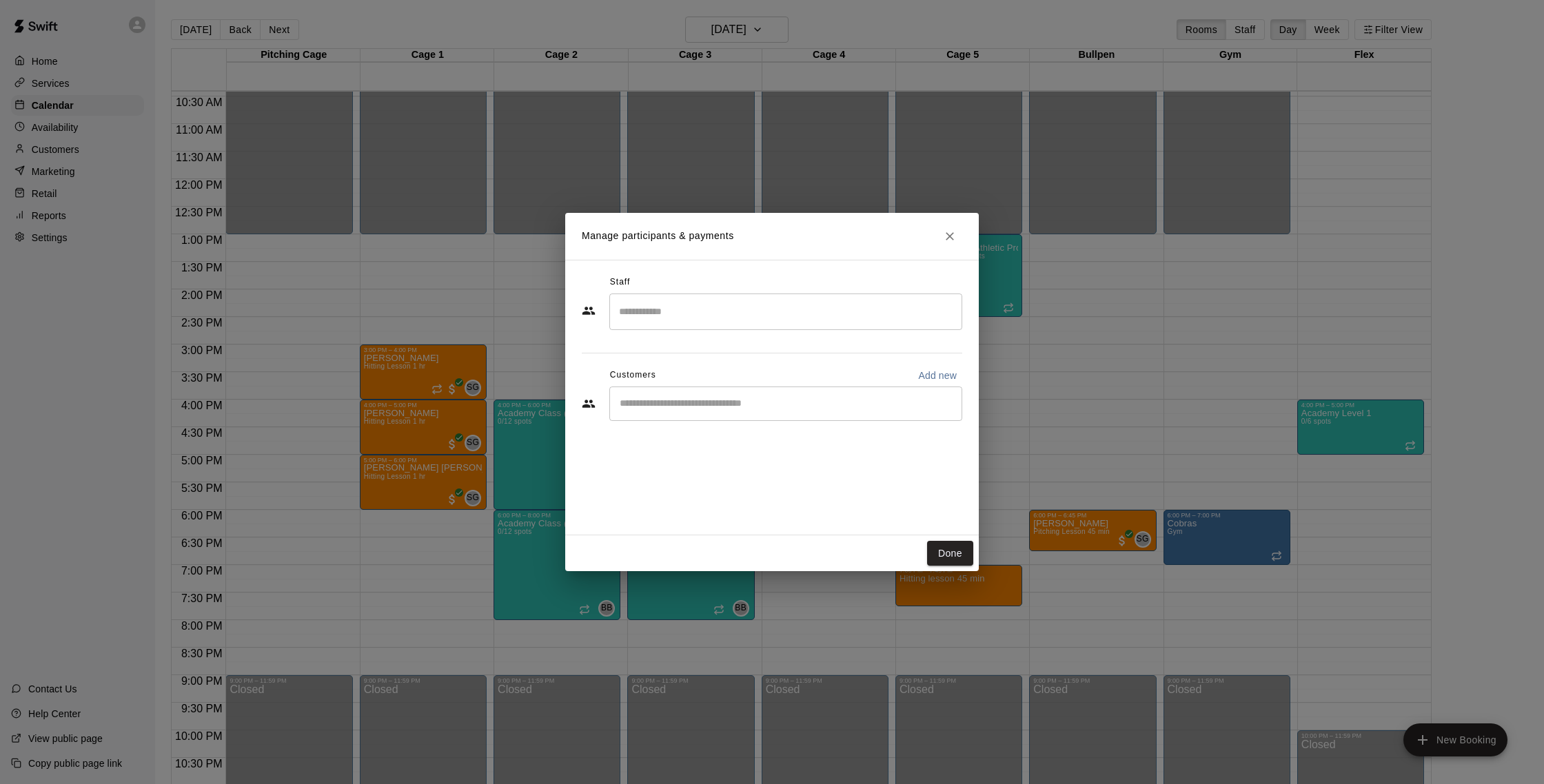
click at [723, 311] on input "Search staff" at bounding box center [786, 311] width 341 height 24
click at [733, 343] on li "[PERSON_NAME] Instructor" at bounding box center [786, 353] width 353 height 47
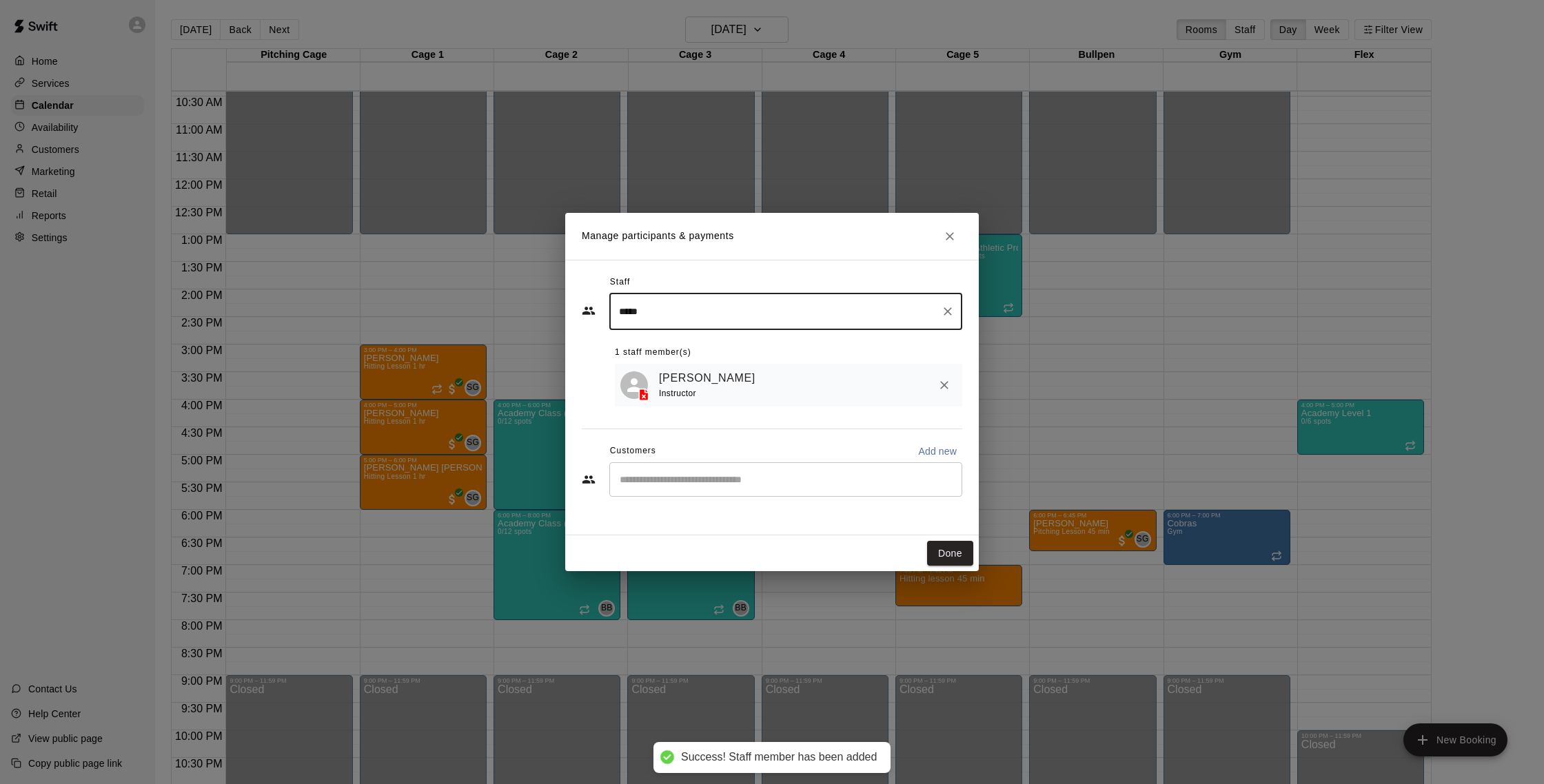
click at [668, 489] on div "​" at bounding box center [786, 480] width 353 height 34
type input "*****"
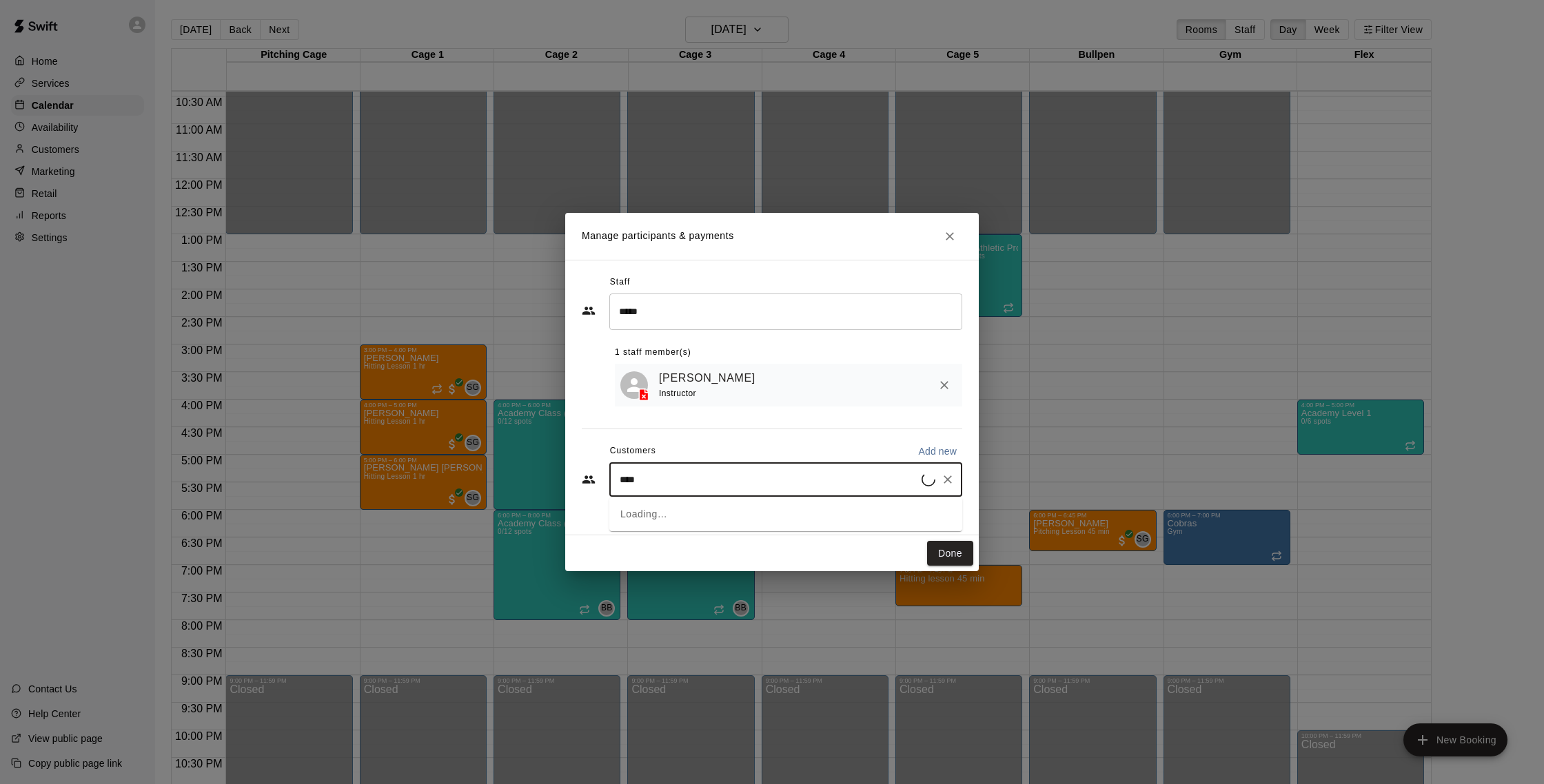
type input "*****"
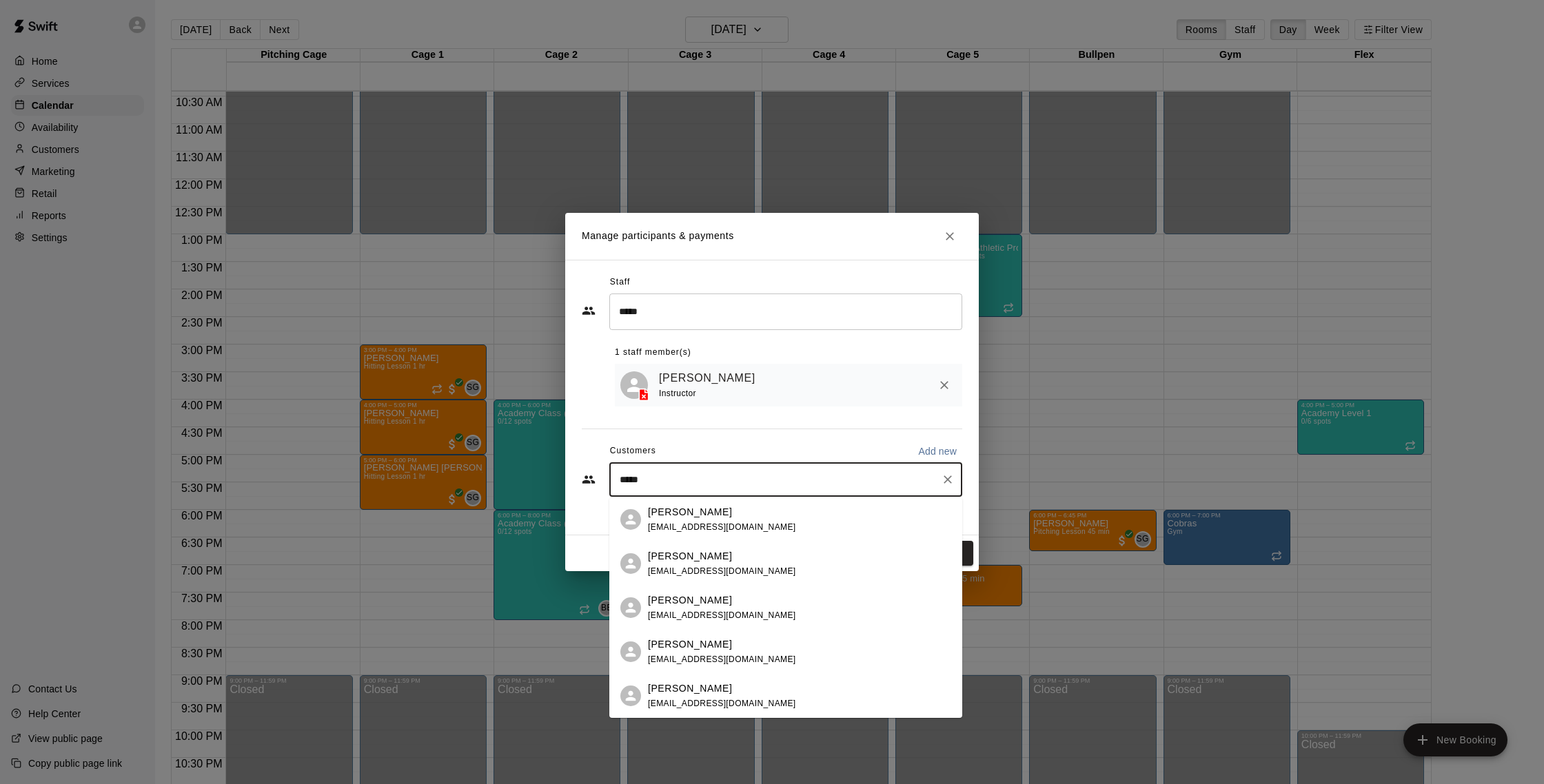
click at [764, 520] on div "[PERSON_NAME] [PERSON_NAME][EMAIL_ADDRESS][DOMAIN_NAME]" at bounding box center [800, 520] width 303 height 30
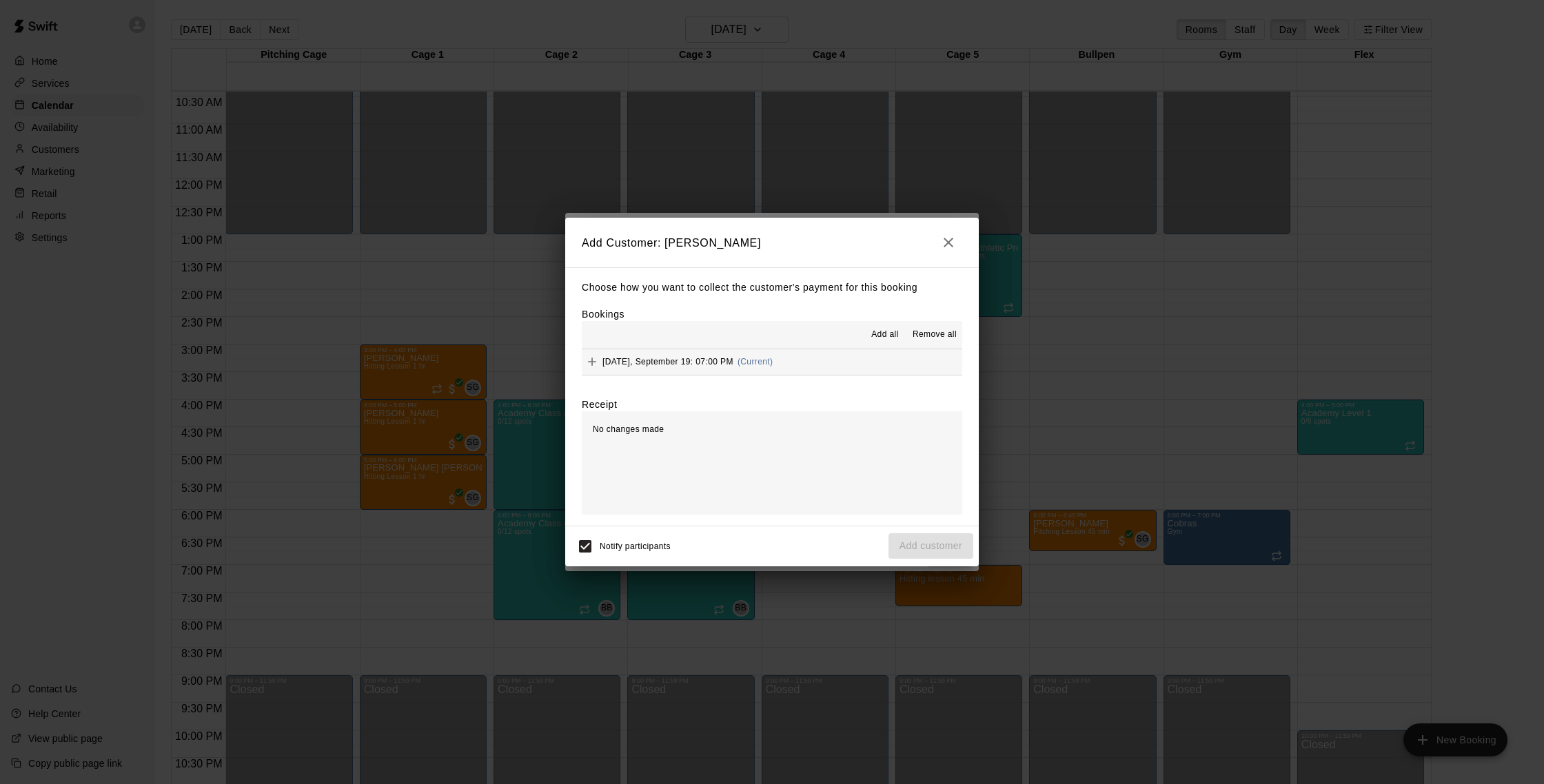
click at [764, 359] on button "[DATE], September 19: 07:00 PM (Current)" at bounding box center [772, 362] width 380 height 26
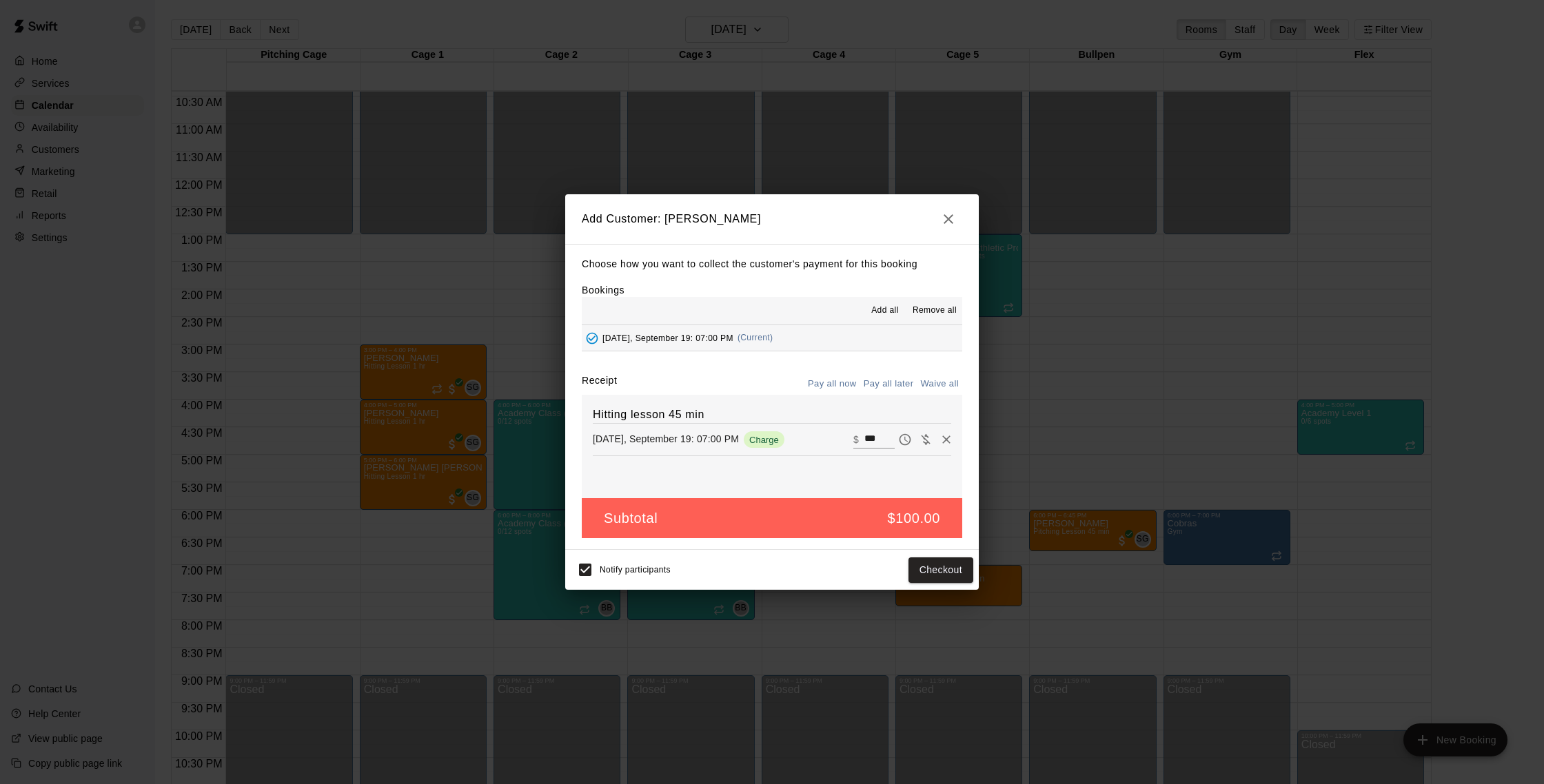
click at [764, 552] on div "Notify participants Checkout" at bounding box center [772, 569] width 414 height 40
click at [764, 566] on button "Checkout" at bounding box center [940, 570] width 65 height 26
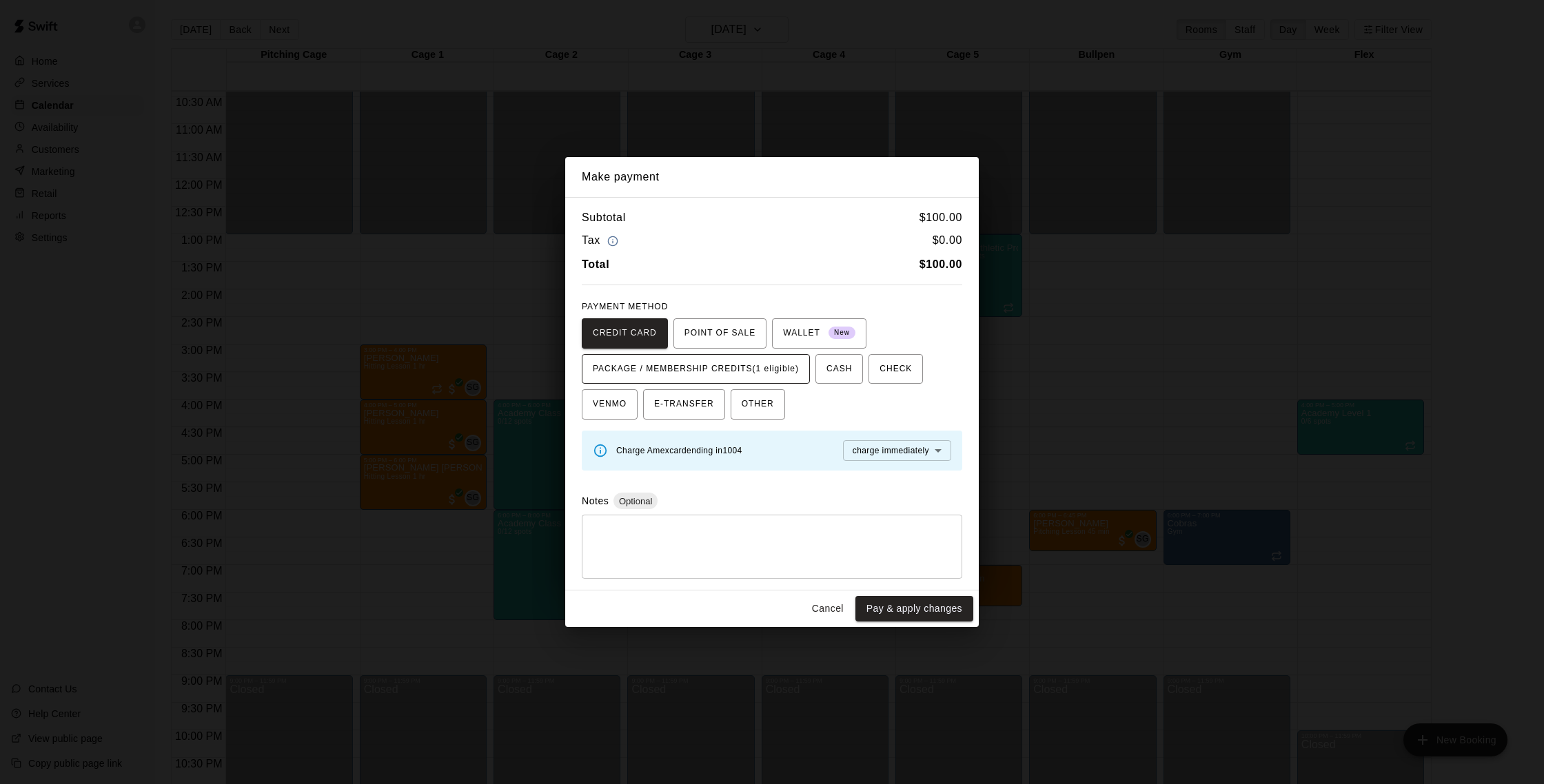
click at [764, 366] on span "PACKAGE / MEMBERSHIP CREDITS (1 eligible)" at bounding box center [695, 369] width 206 height 22
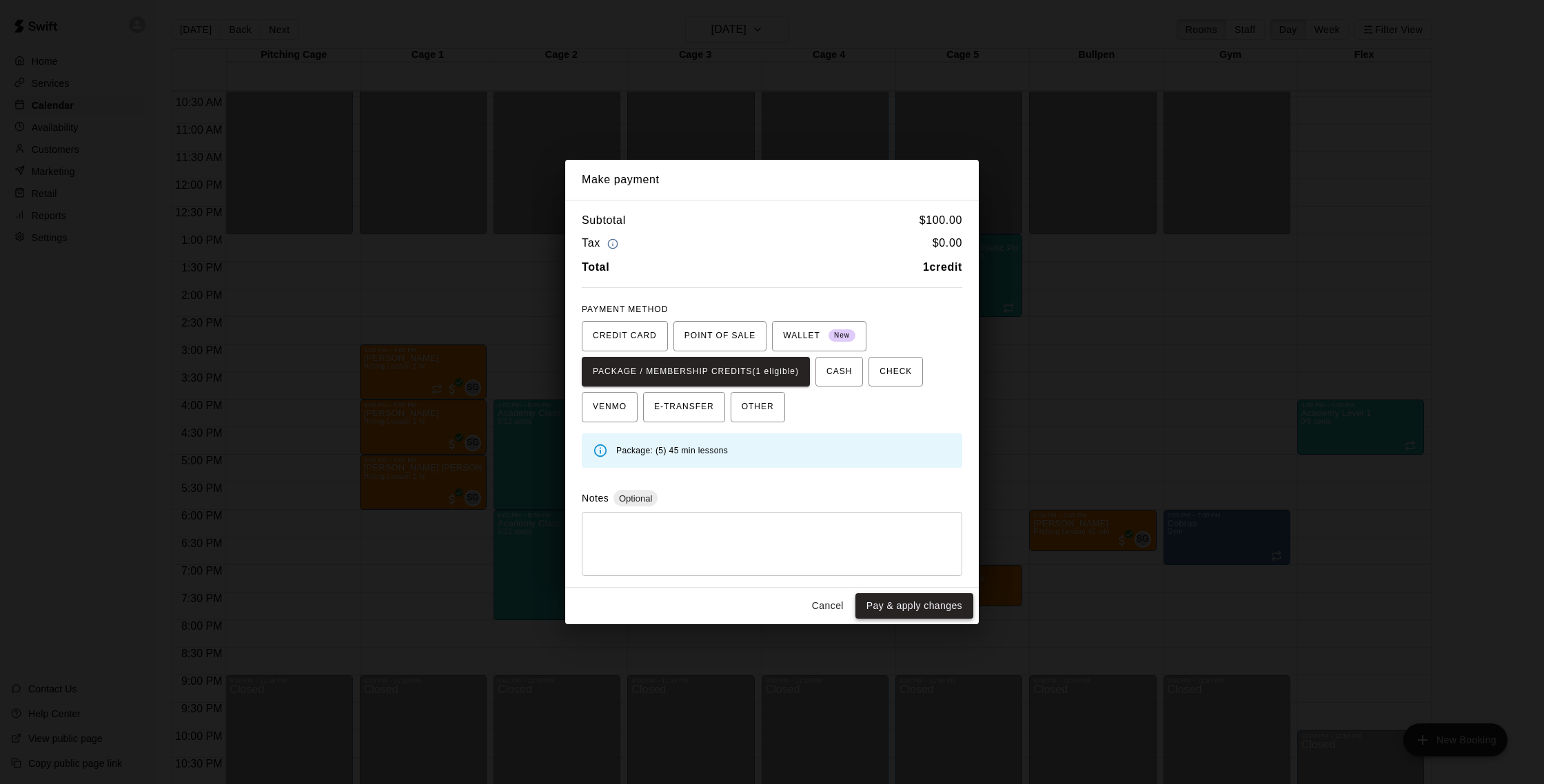
click at [764, 609] on button "Pay & apply changes" at bounding box center [915, 606] width 118 height 26
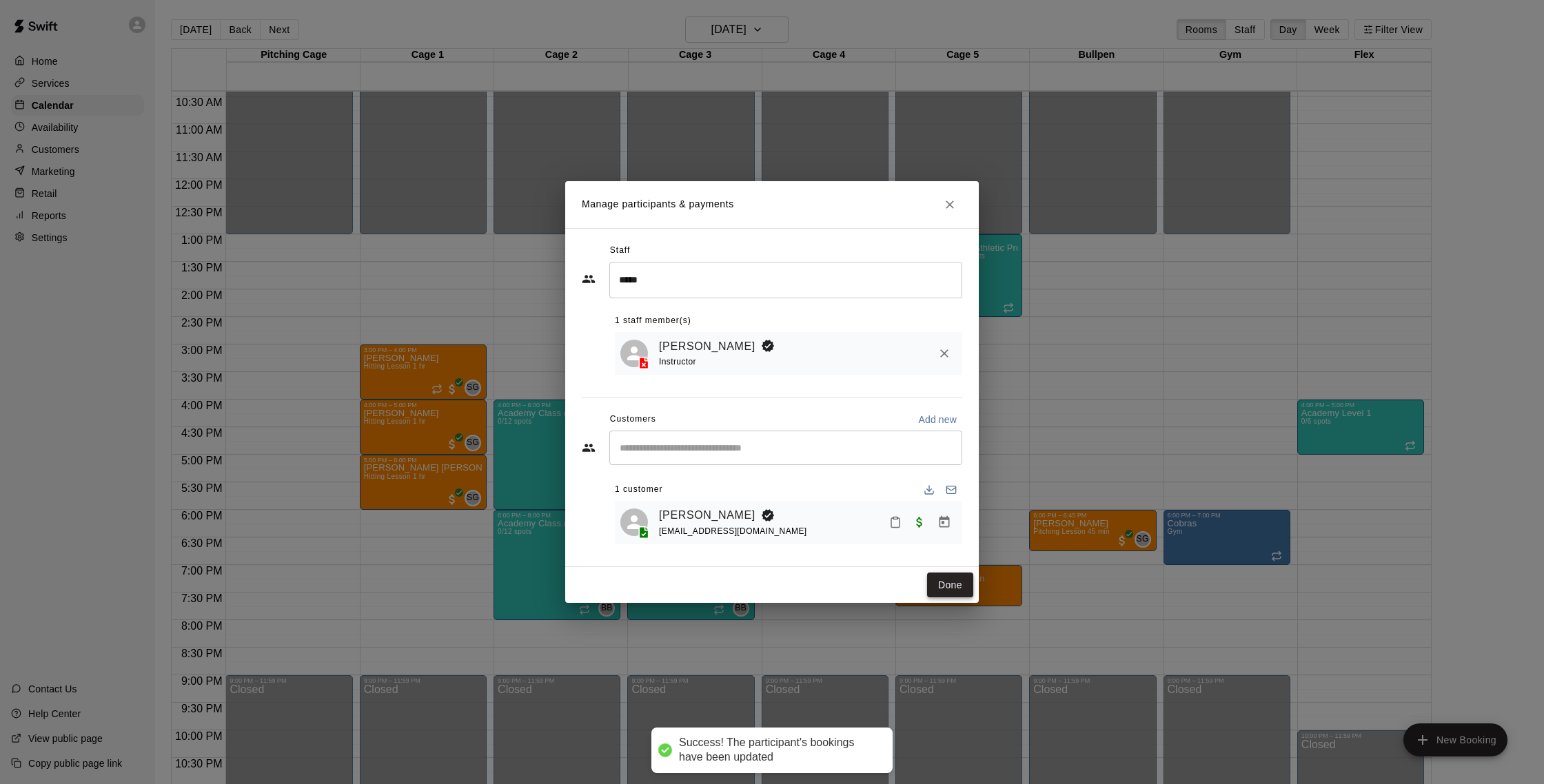
click at [764, 590] on button "Done" at bounding box center [950, 585] width 46 height 26
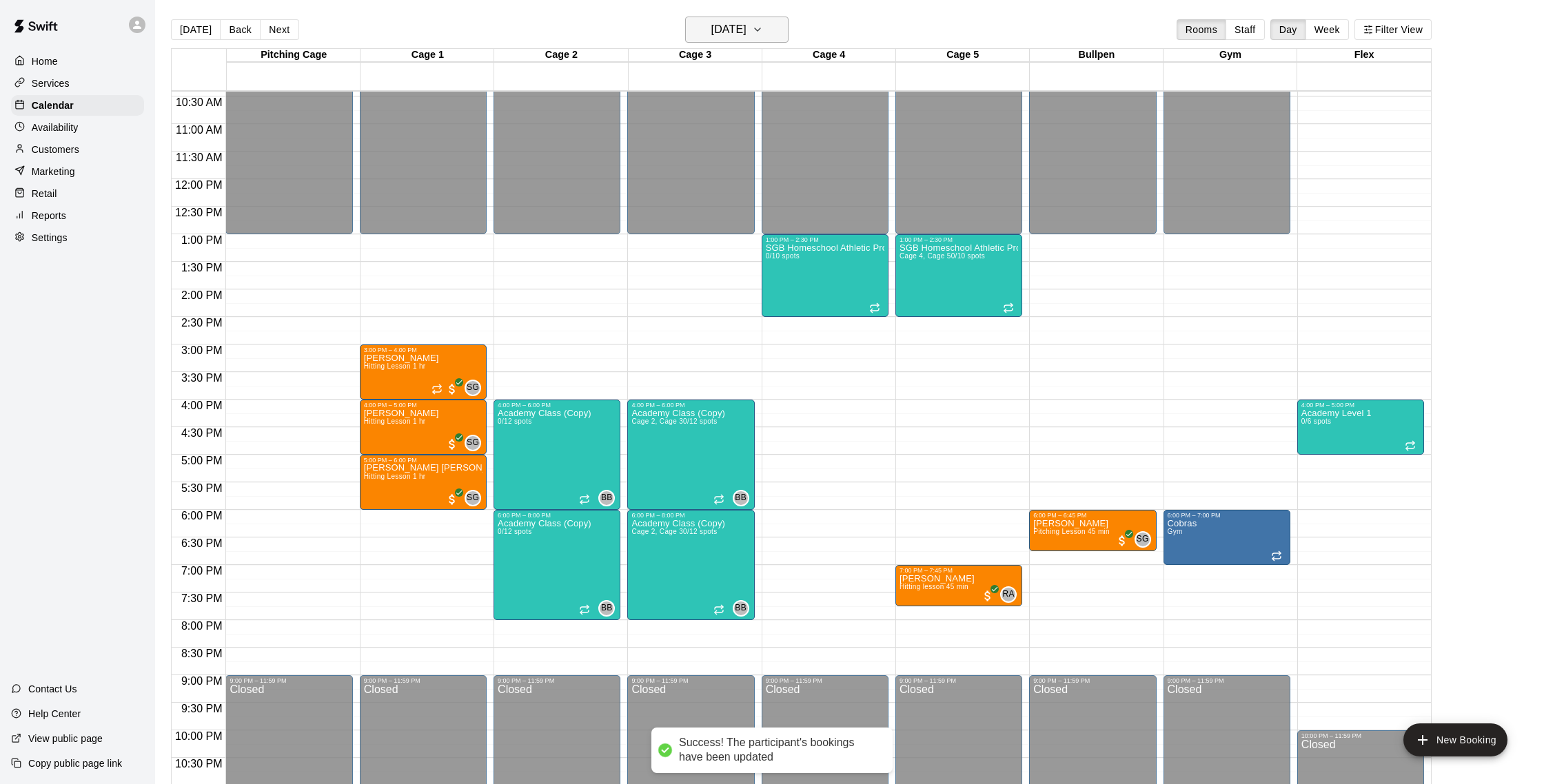
click at [725, 25] on h6 "[DATE]" at bounding box center [728, 30] width 35 height 19
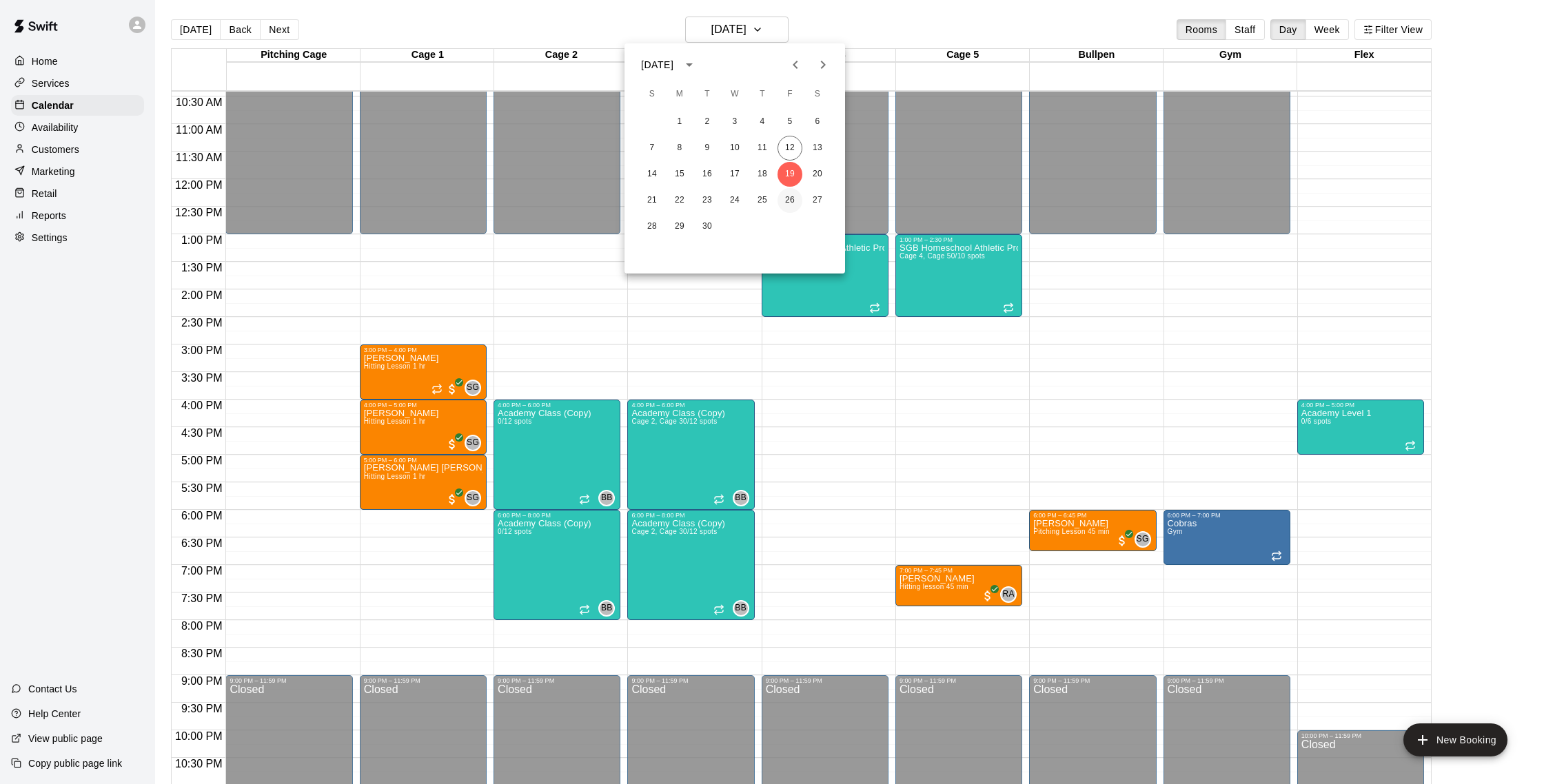
click at [764, 204] on button "26" at bounding box center [790, 201] width 25 height 25
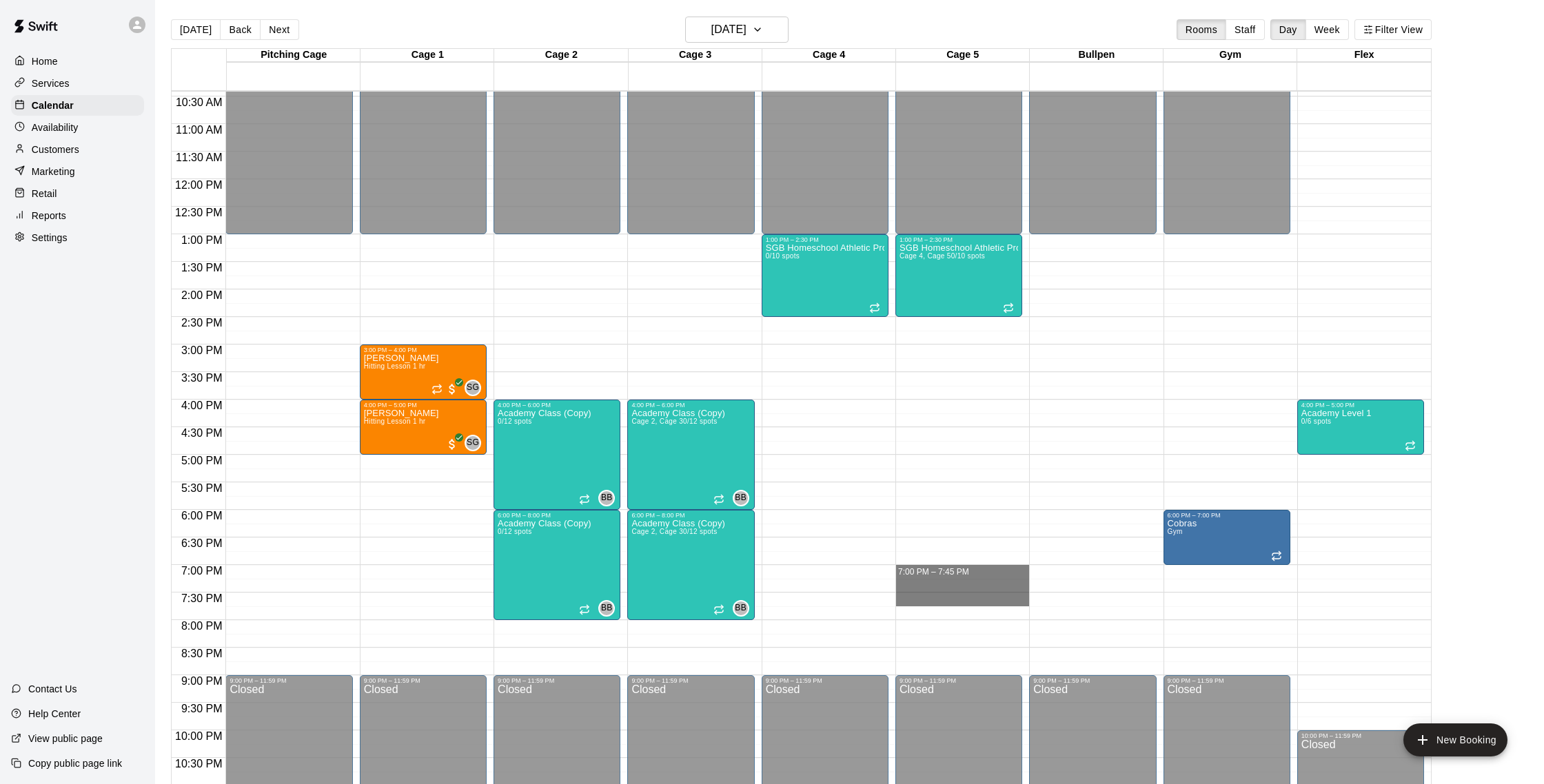
drag, startPoint x: 914, startPoint y: 569, endPoint x: 922, endPoint y: 597, distance: 29.1
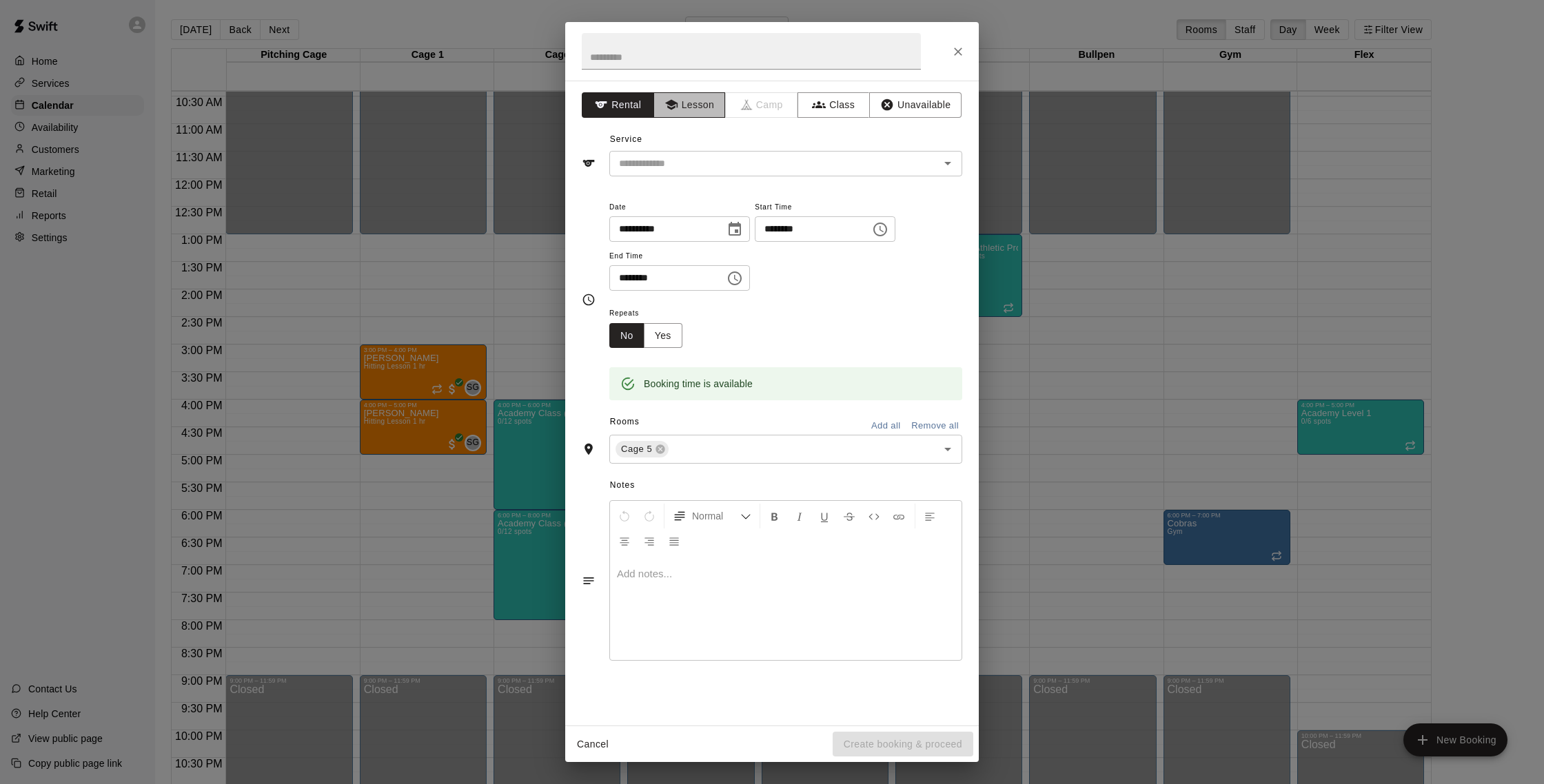
click at [667, 104] on icon "button" at bounding box center [670, 104] width 12 height 10
click at [694, 174] on div "​" at bounding box center [786, 163] width 353 height 26
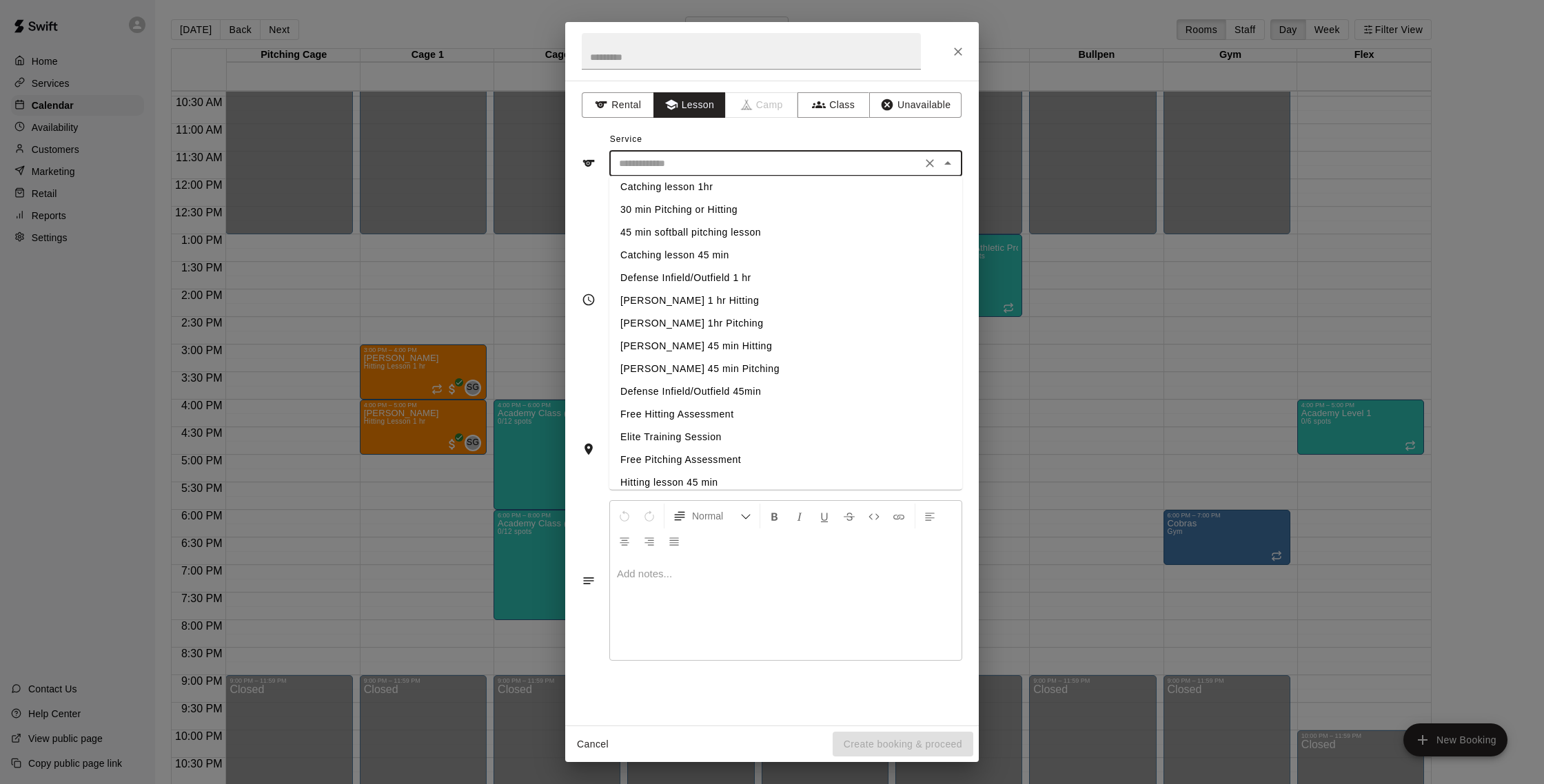
scroll to position [155, 0]
click at [686, 432] on li "Hitting lesson 45 min" at bounding box center [786, 425] width 353 height 23
type input "**********"
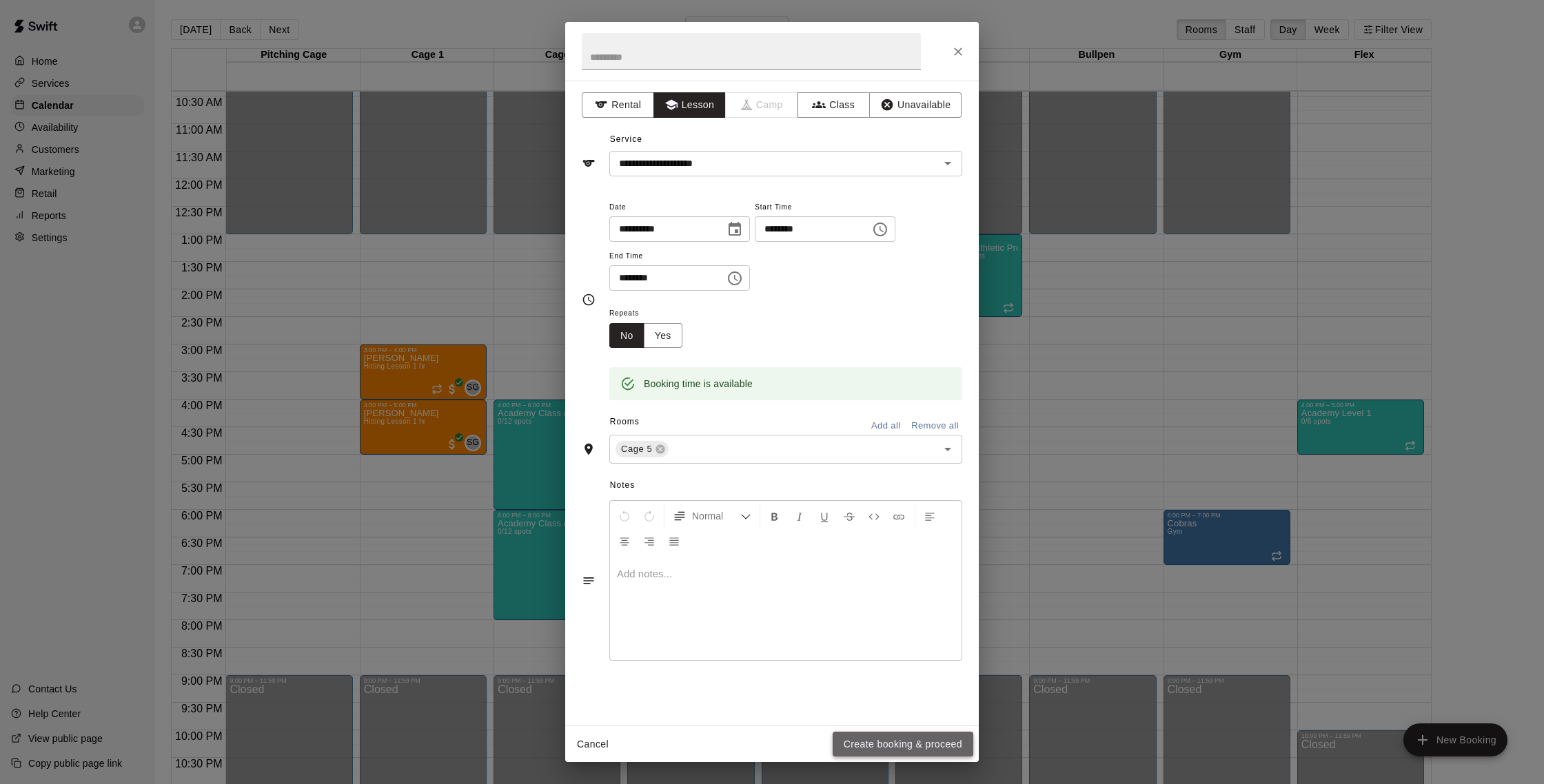
click at [764, 707] on button "Create booking & proceed" at bounding box center [902, 744] width 141 height 26
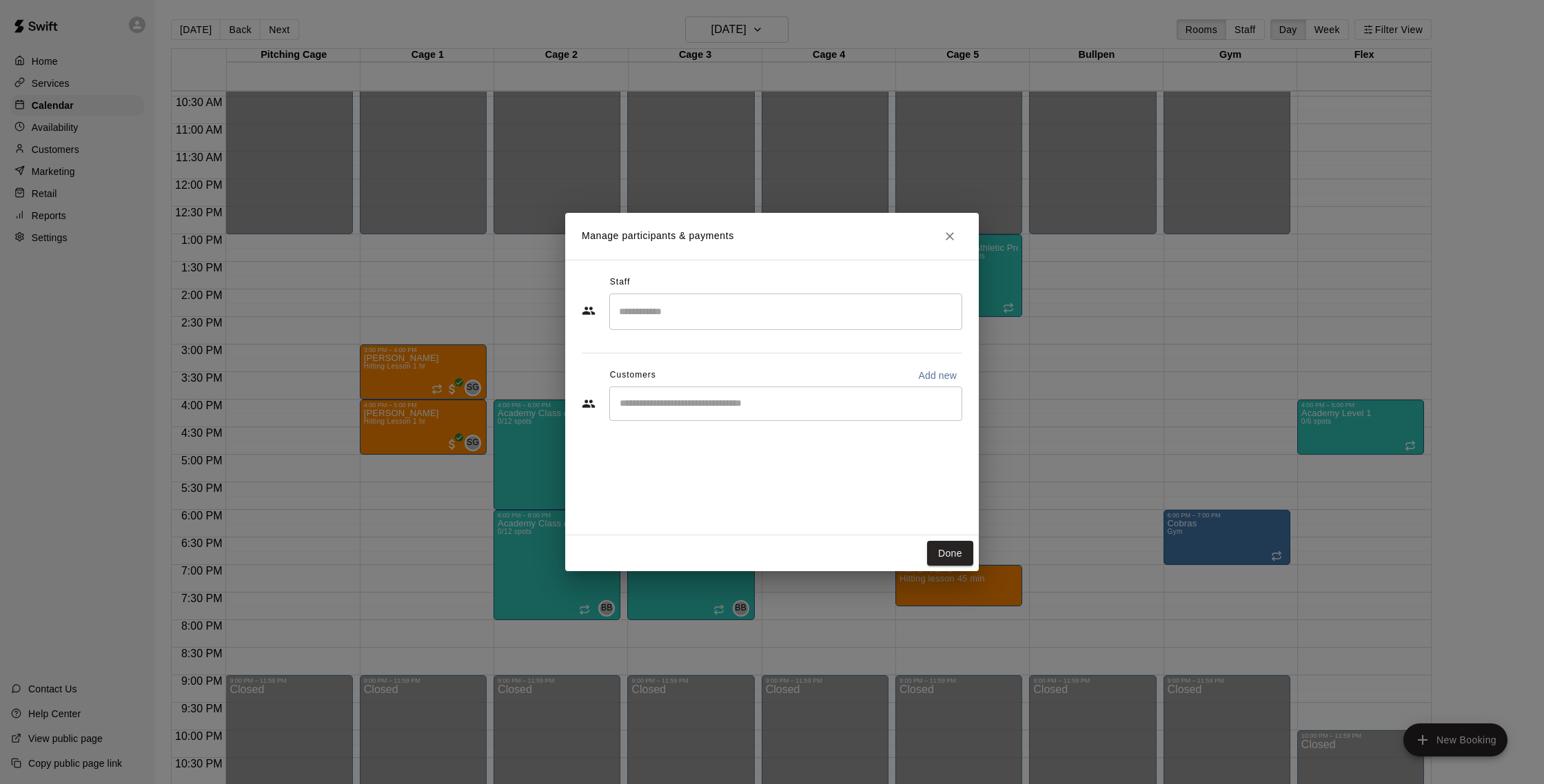
click at [712, 324] on div "​" at bounding box center [786, 311] width 353 height 37
click at [704, 358] on p "[PERSON_NAME]" at bounding box center [686, 352] width 84 height 15
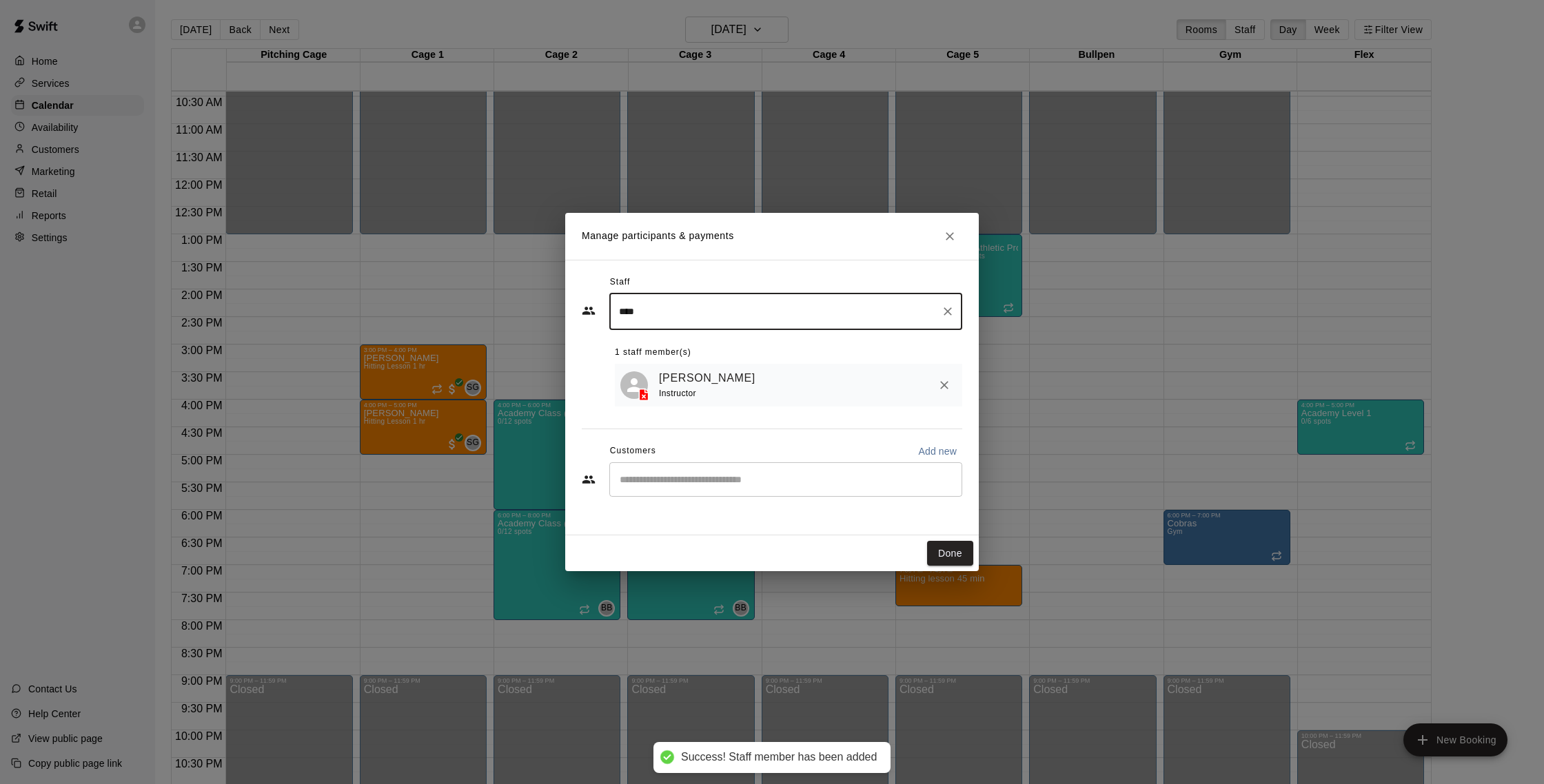
type input "****"
click at [713, 485] on input "Start typing to search customers..." at bounding box center [786, 480] width 341 height 14
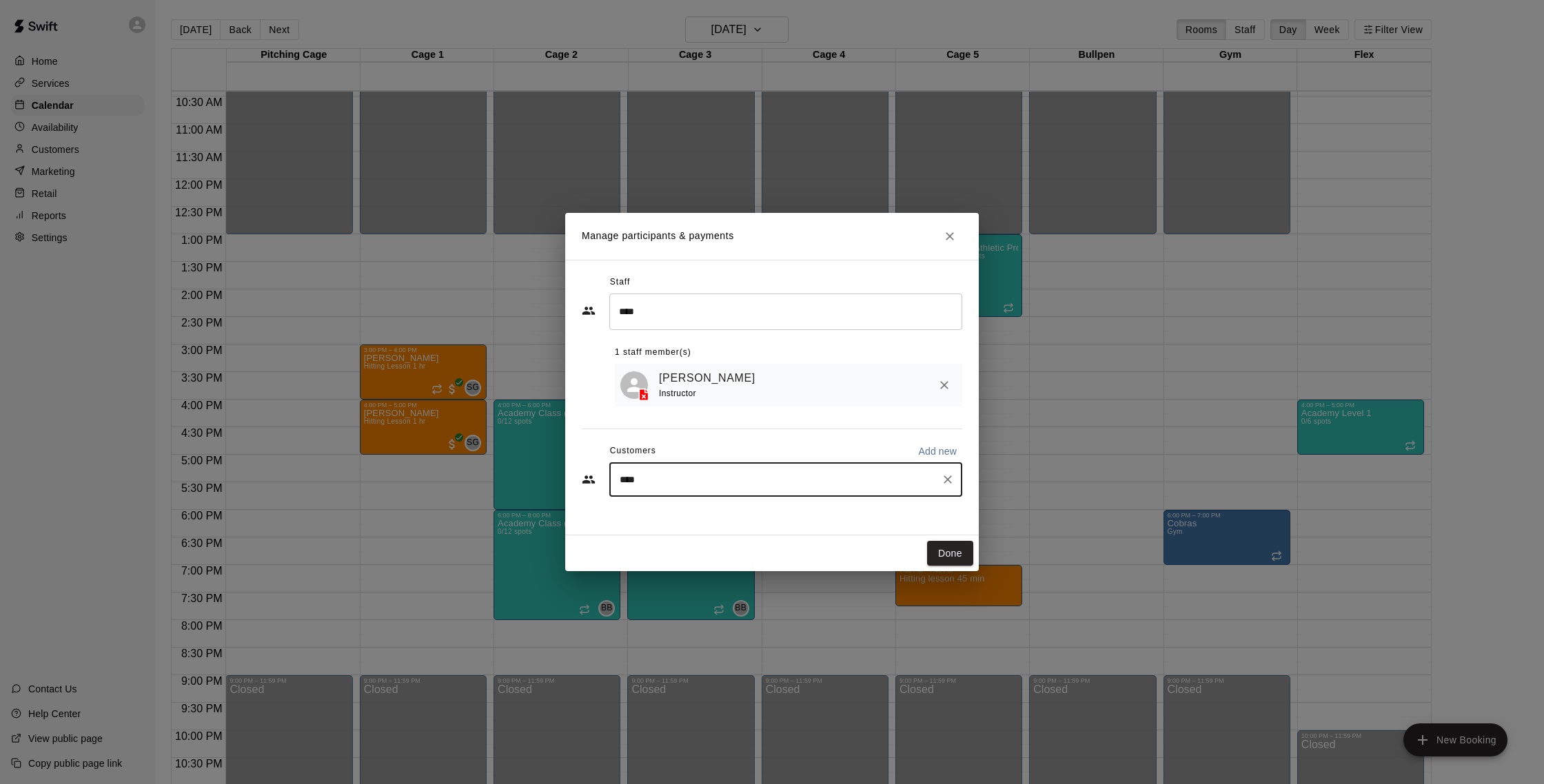
type input "*****"
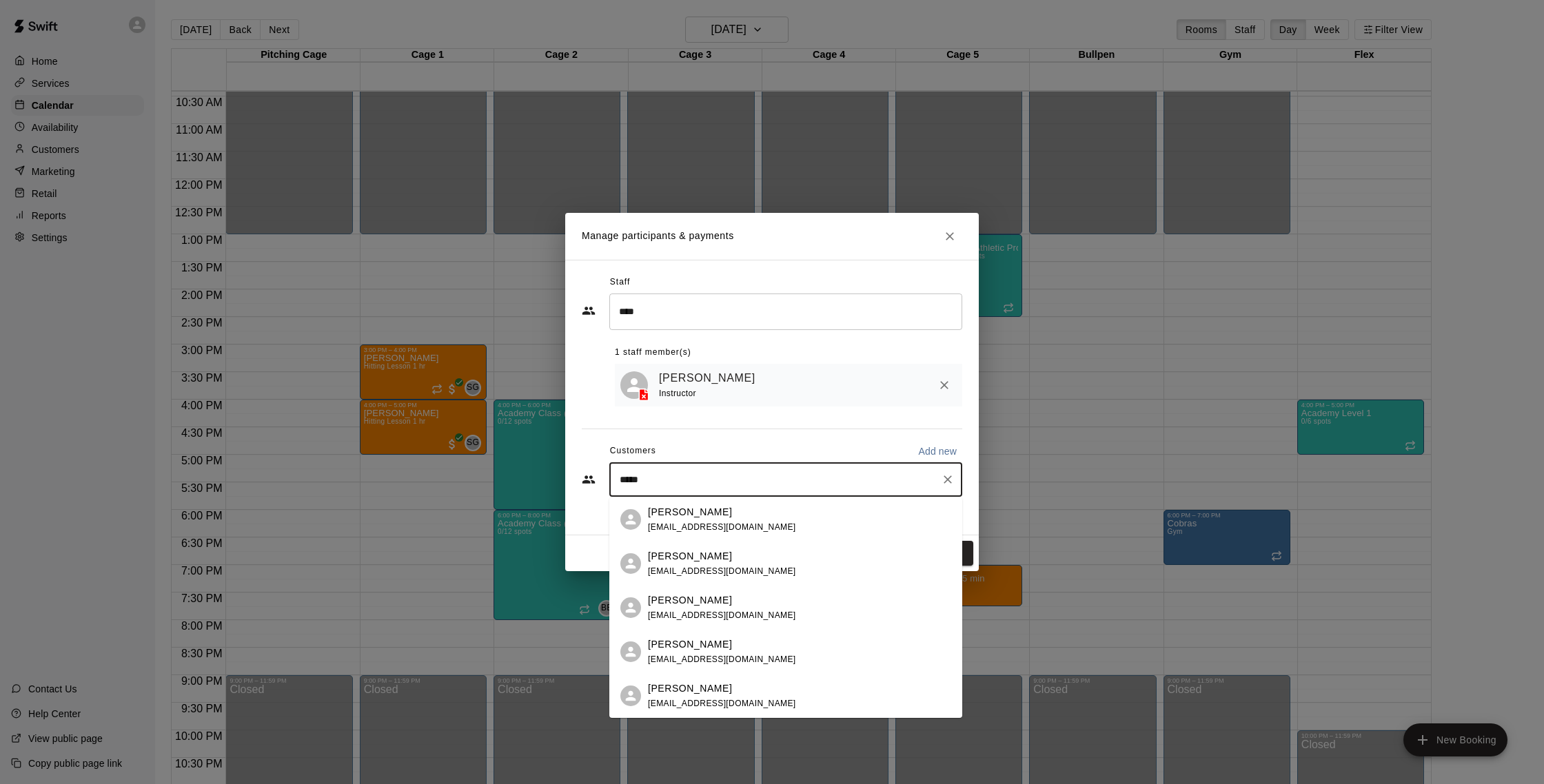
click at [749, 524] on span "[EMAIL_ADDRESS][DOMAIN_NAME]" at bounding box center [722, 527] width 148 height 9
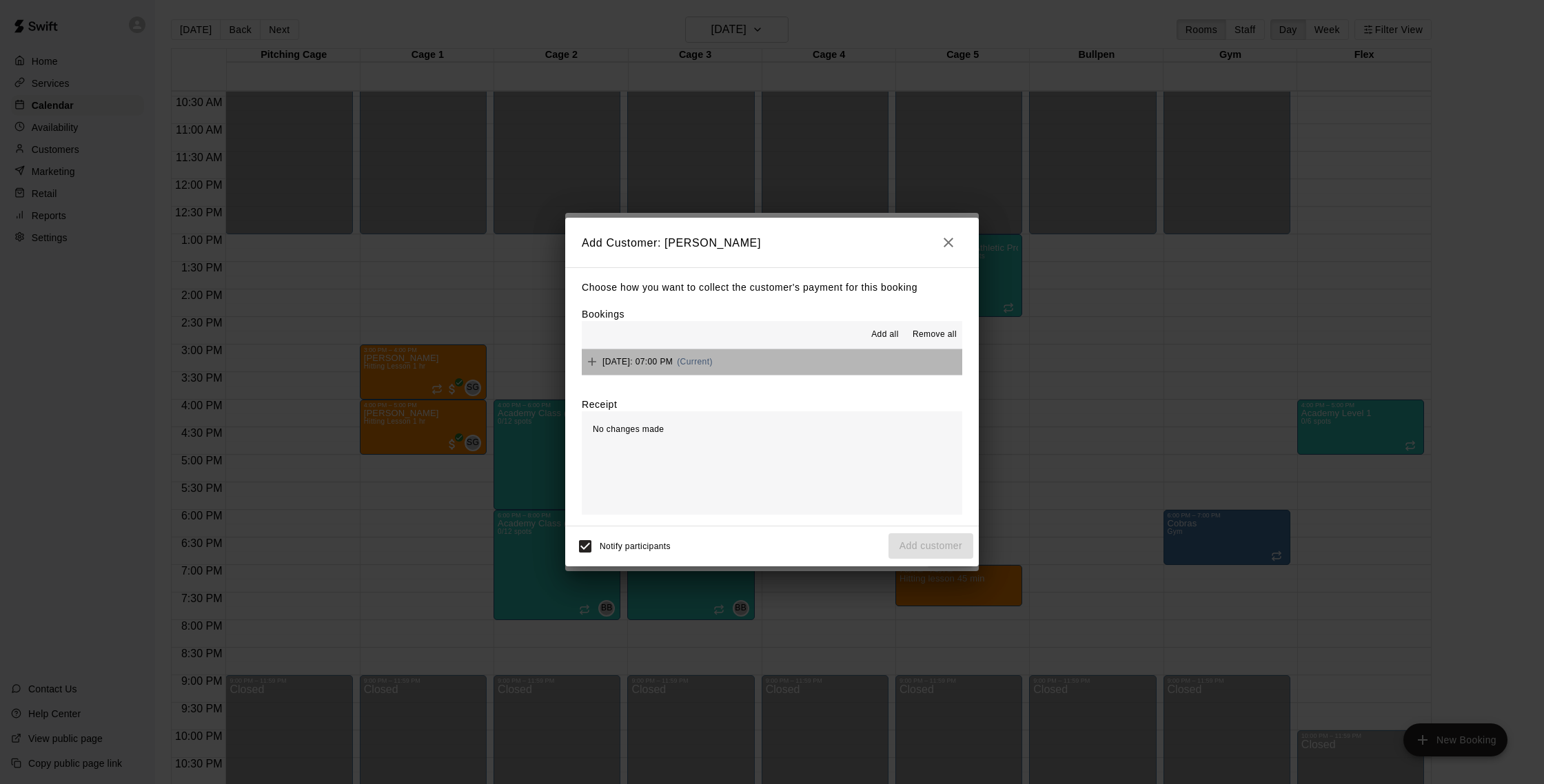
drag, startPoint x: 779, startPoint y: 363, endPoint x: 776, endPoint y: 373, distance: 10.4
click at [764, 363] on button "[DATE]: 07:00 PM (Current)" at bounding box center [772, 362] width 380 height 26
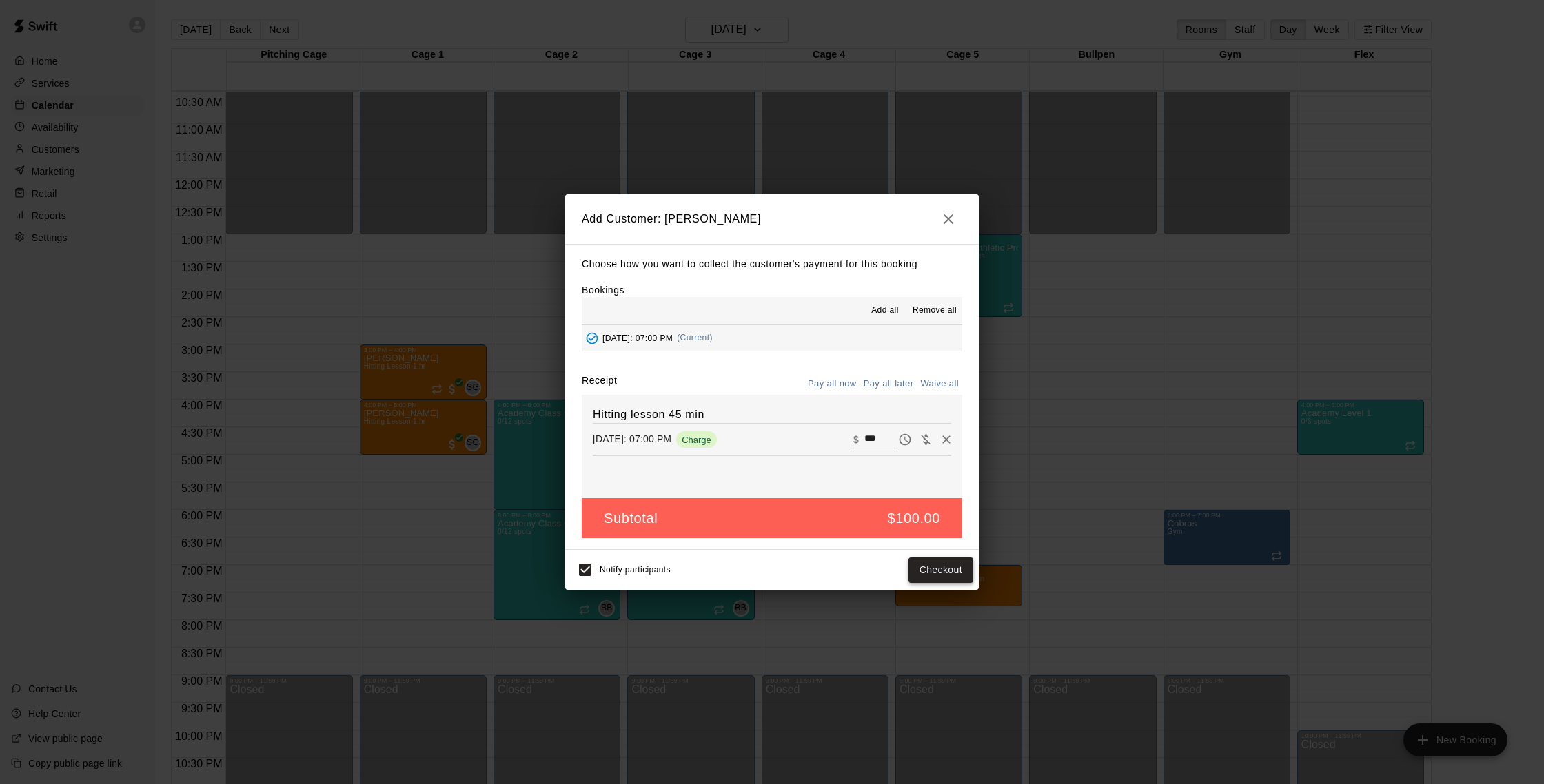
click at [764, 568] on button "Checkout" at bounding box center [940, 570] width 65 height 26
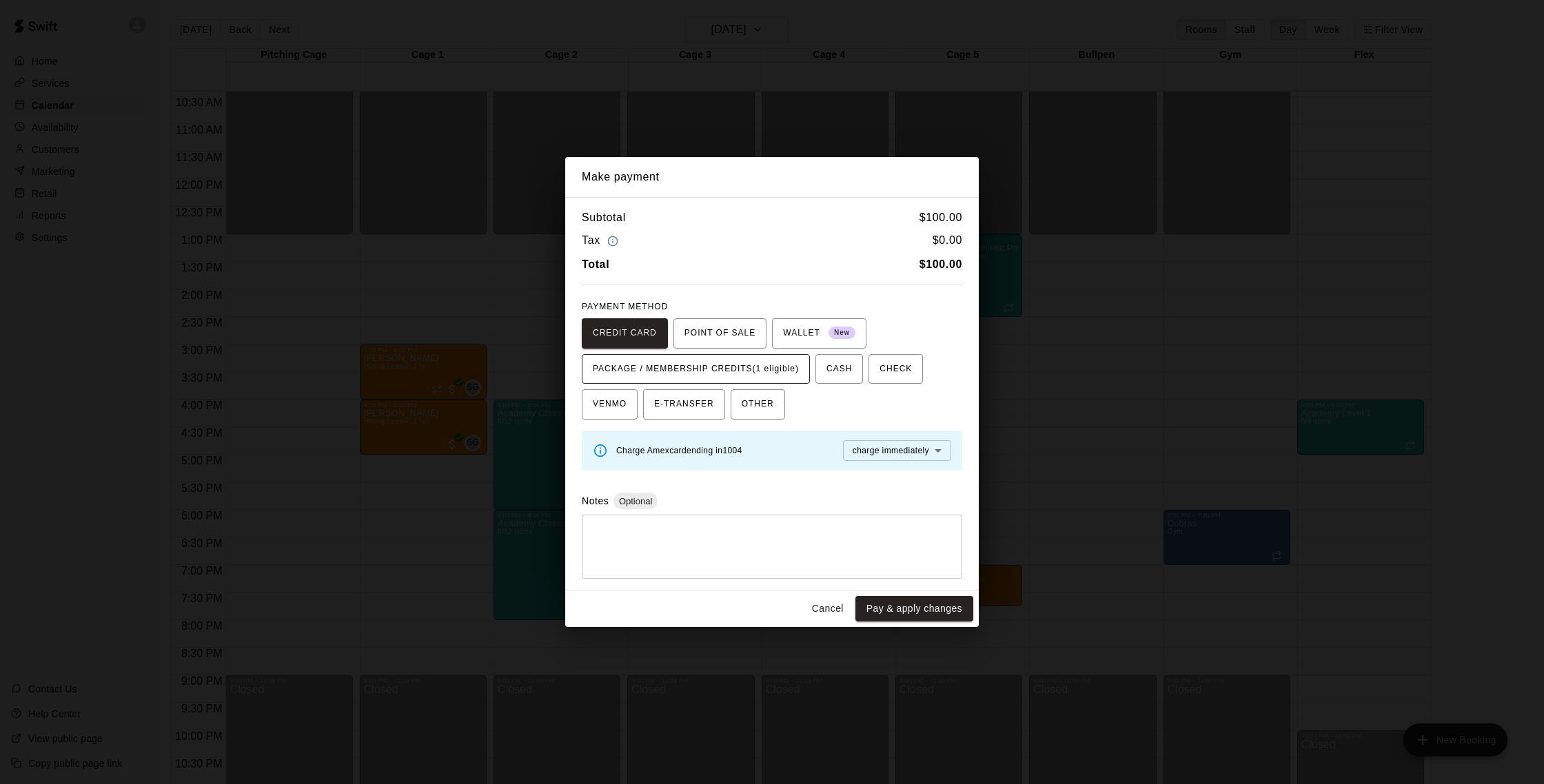
click at [708, 376] on span "PACKAGE / MEMBERSHIP CREDITS (1 eligible)" at bounding box center [695, 369] width 206 height 22
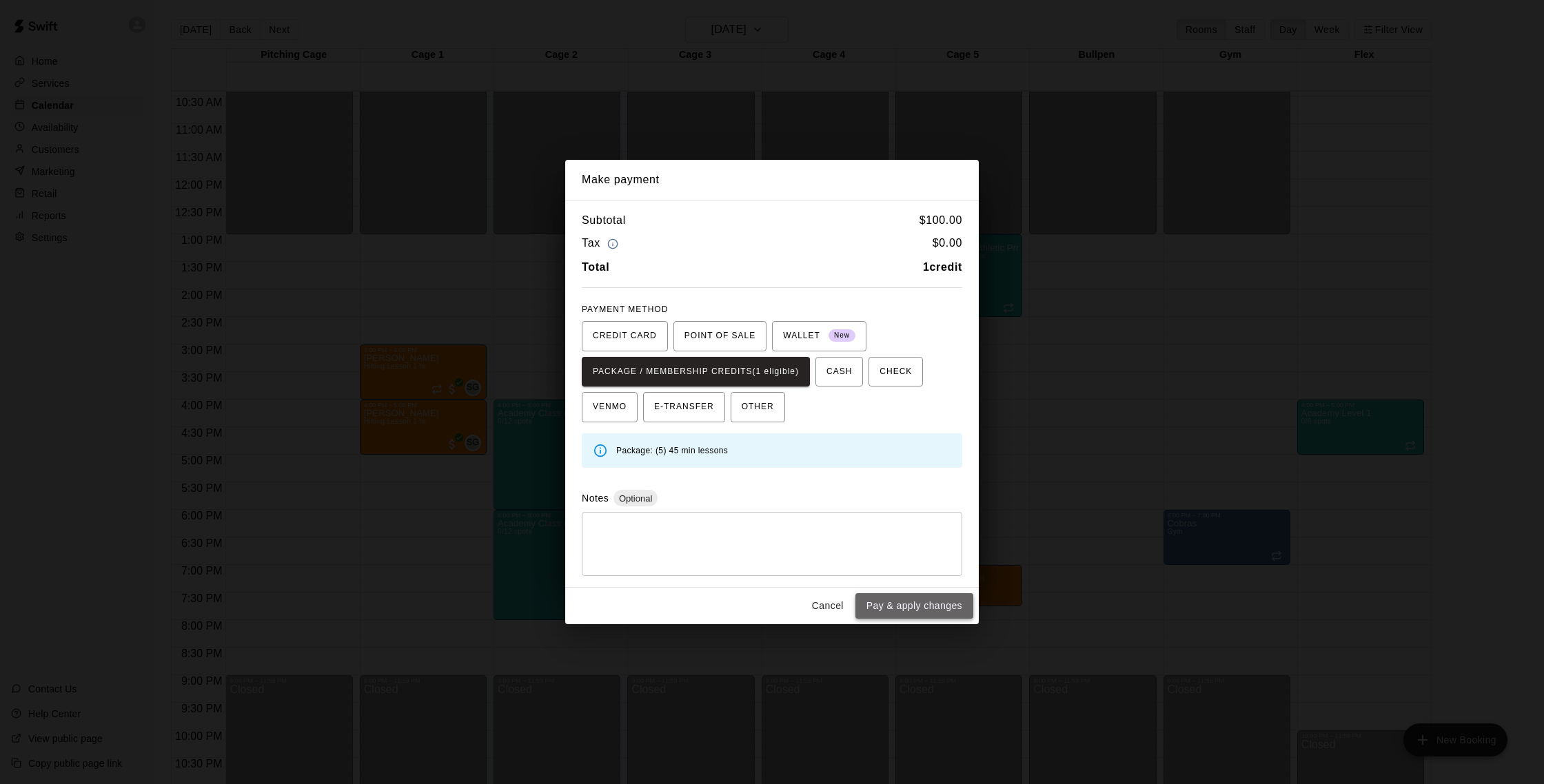
click at [764, 606] on button "Pay & apply changes" at bounding box center [915, 606] width 118 height 26
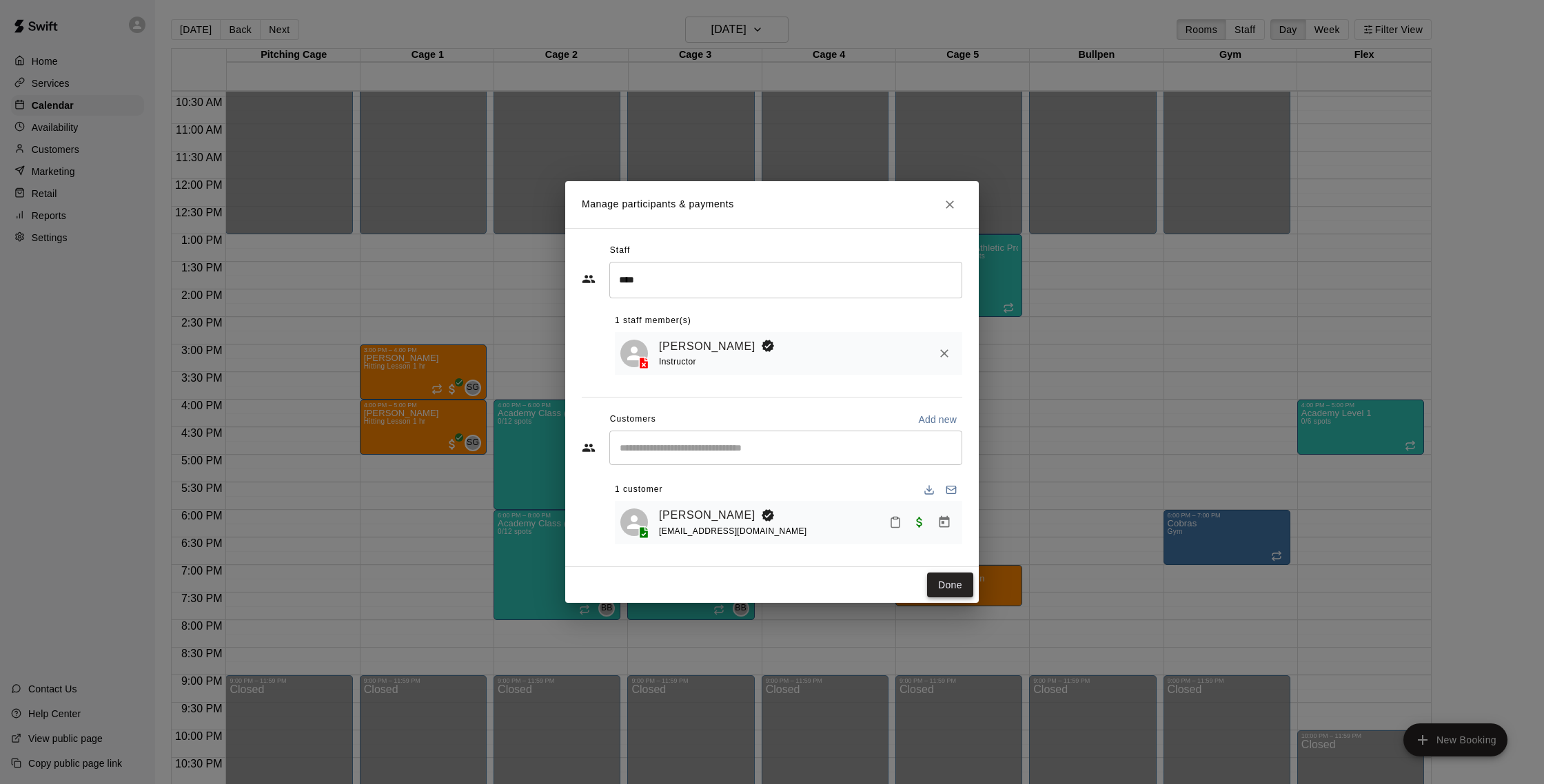
click at [764, 594] on button "Done" at bounding box center [950, 585] width 46 height 26
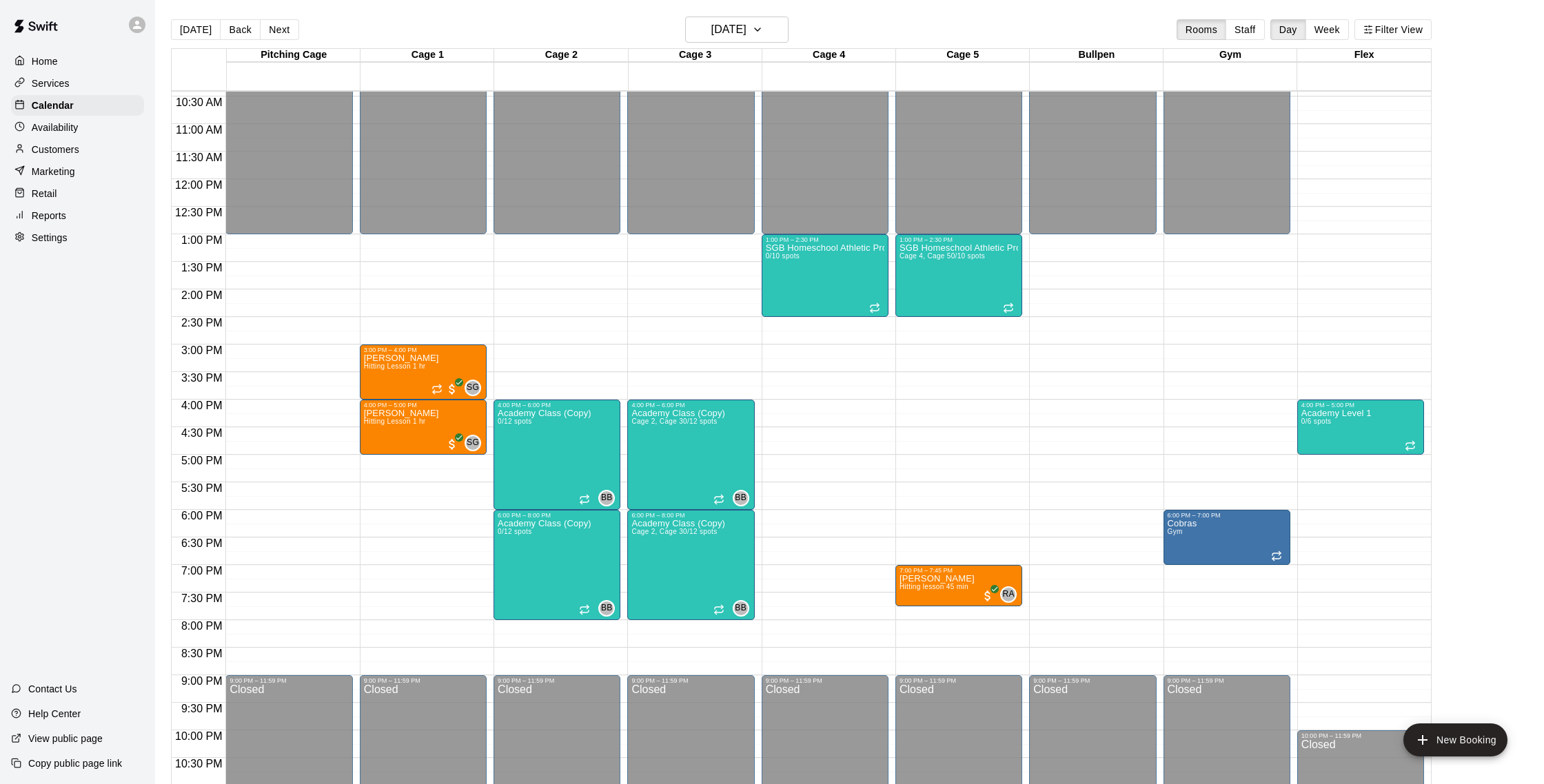
click at [72, 145] on p "Customers" at bounding box center [55, 149] width 47 height 14
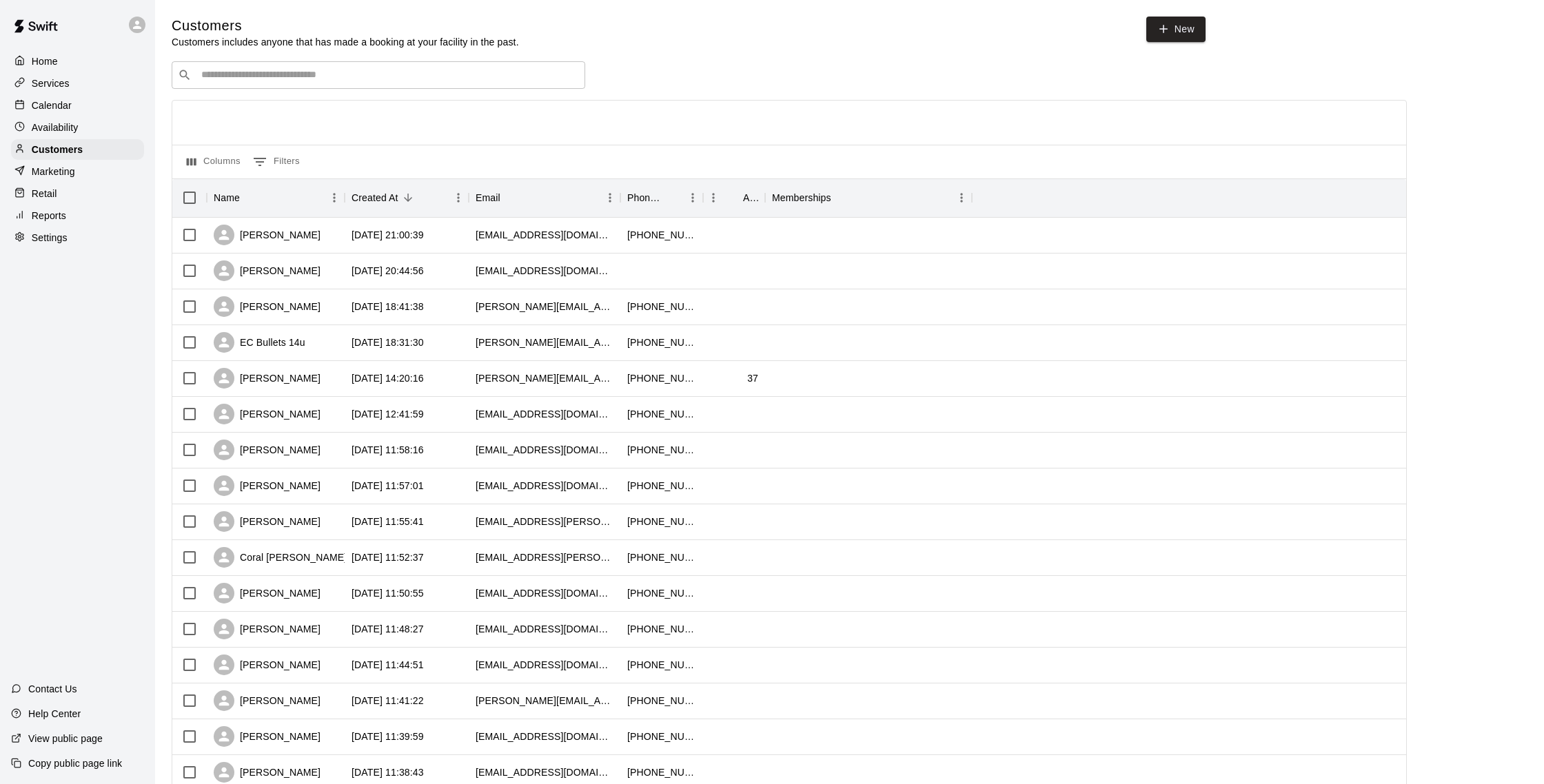
click at [69, 107] on p "Calendar" at bounding box center [51, 106] width 40 height 14
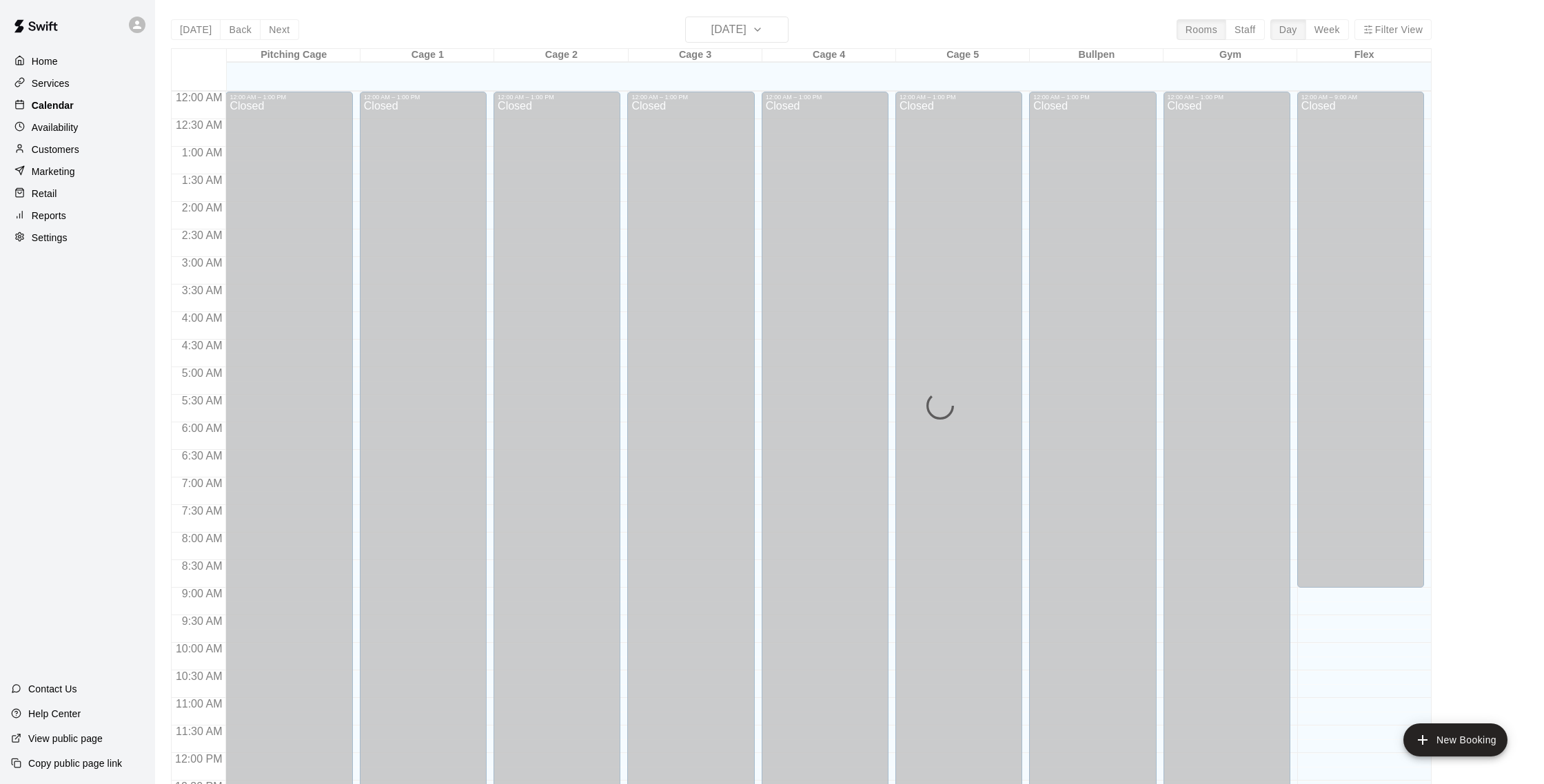
scroll to position [574, 0]
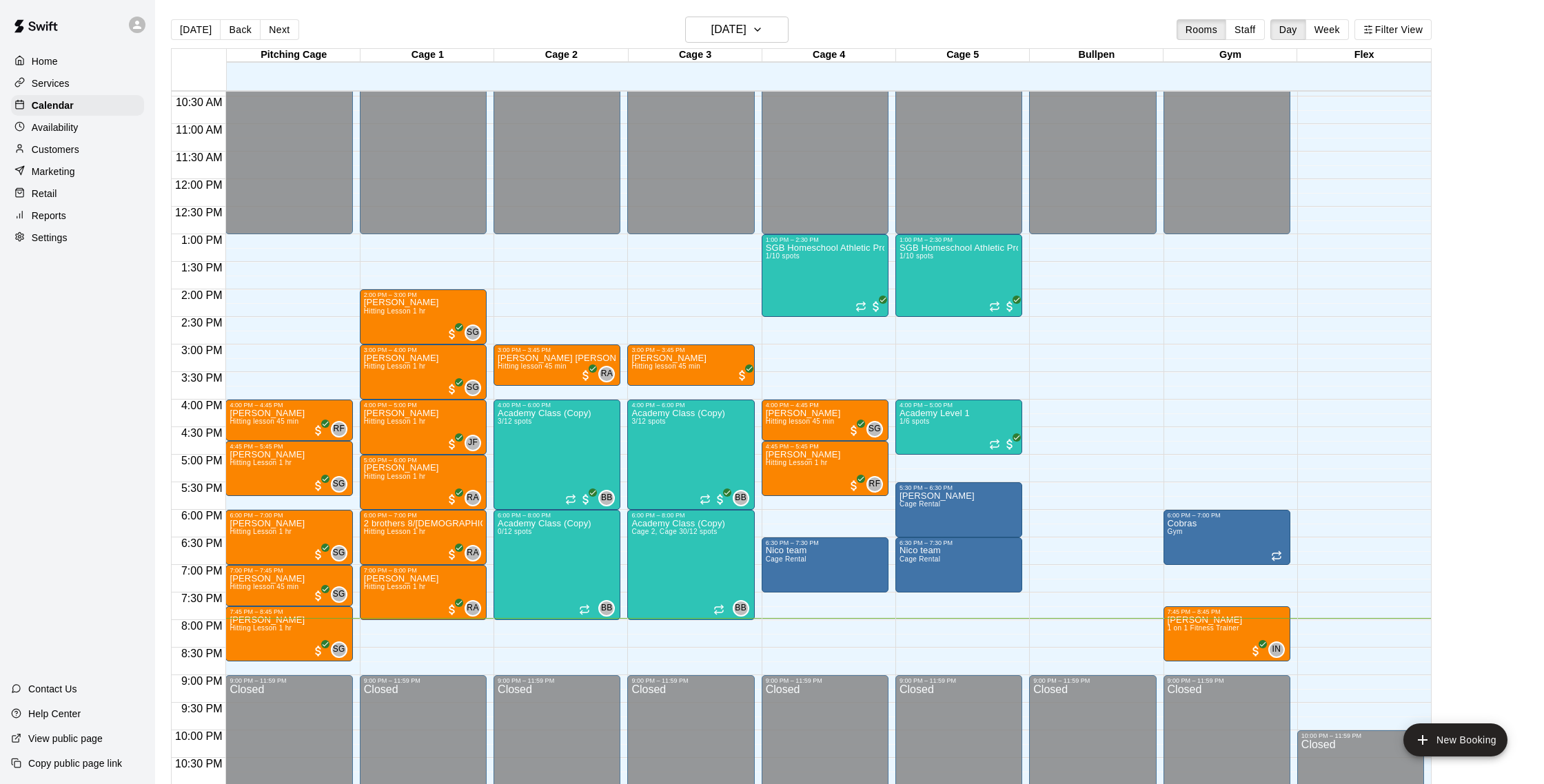
click at [75, 86] on div "Services" at bounding box center [77, 83] width 133 height 21
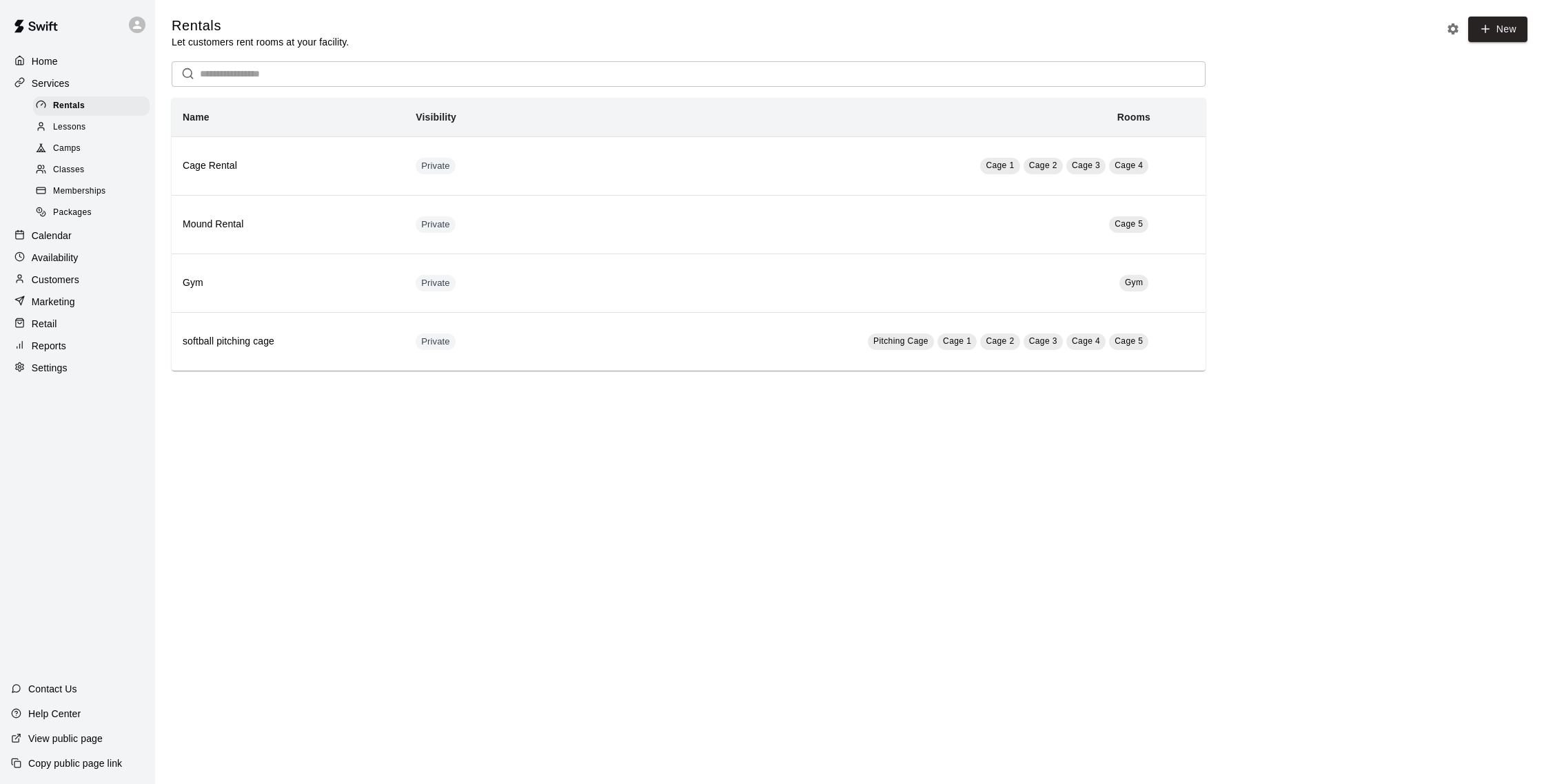
click at [69, 230] on p "Calendar" at bounding box center [51, 236] width 40 height 14
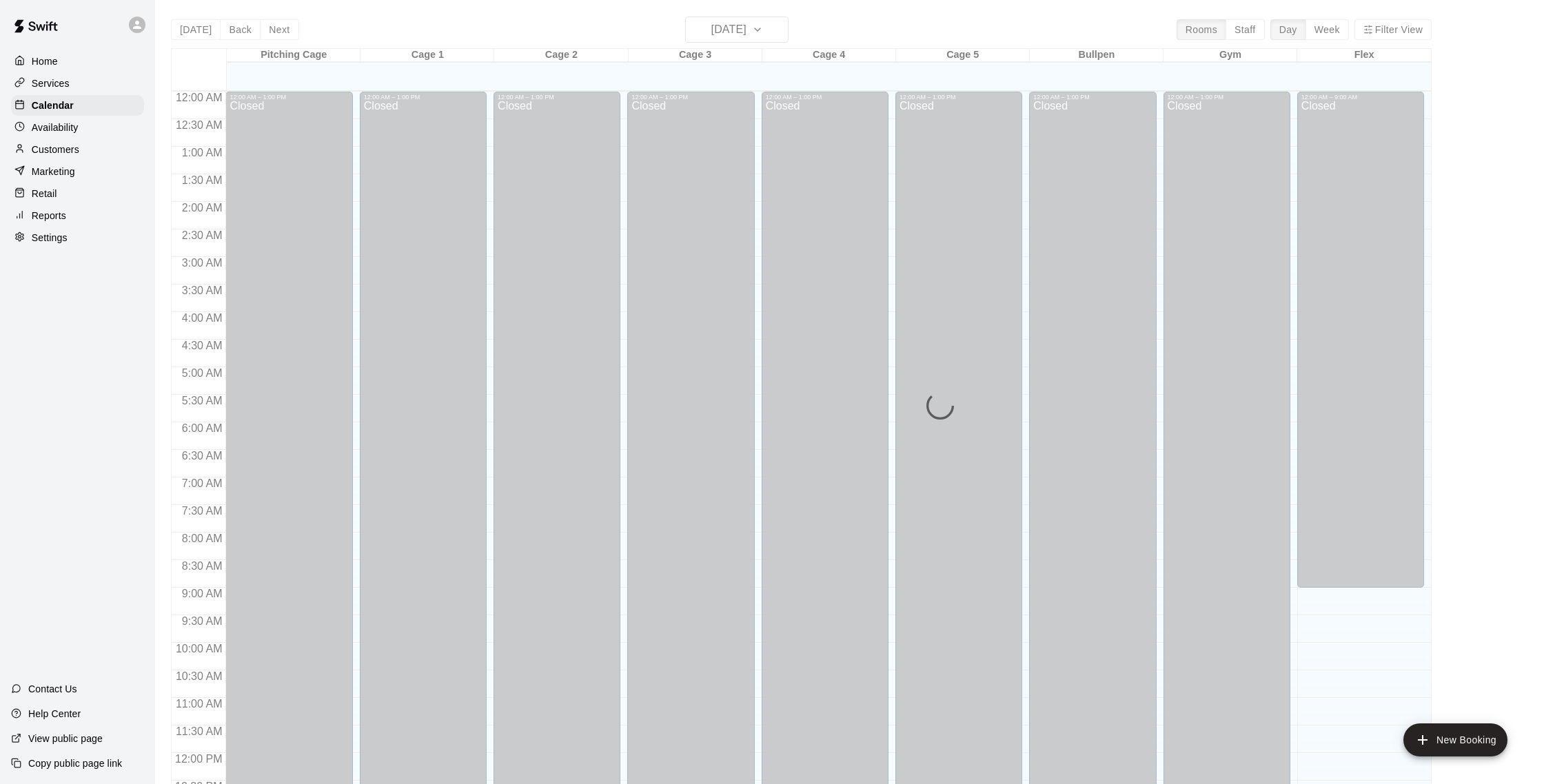
scroll to position [574, 0]
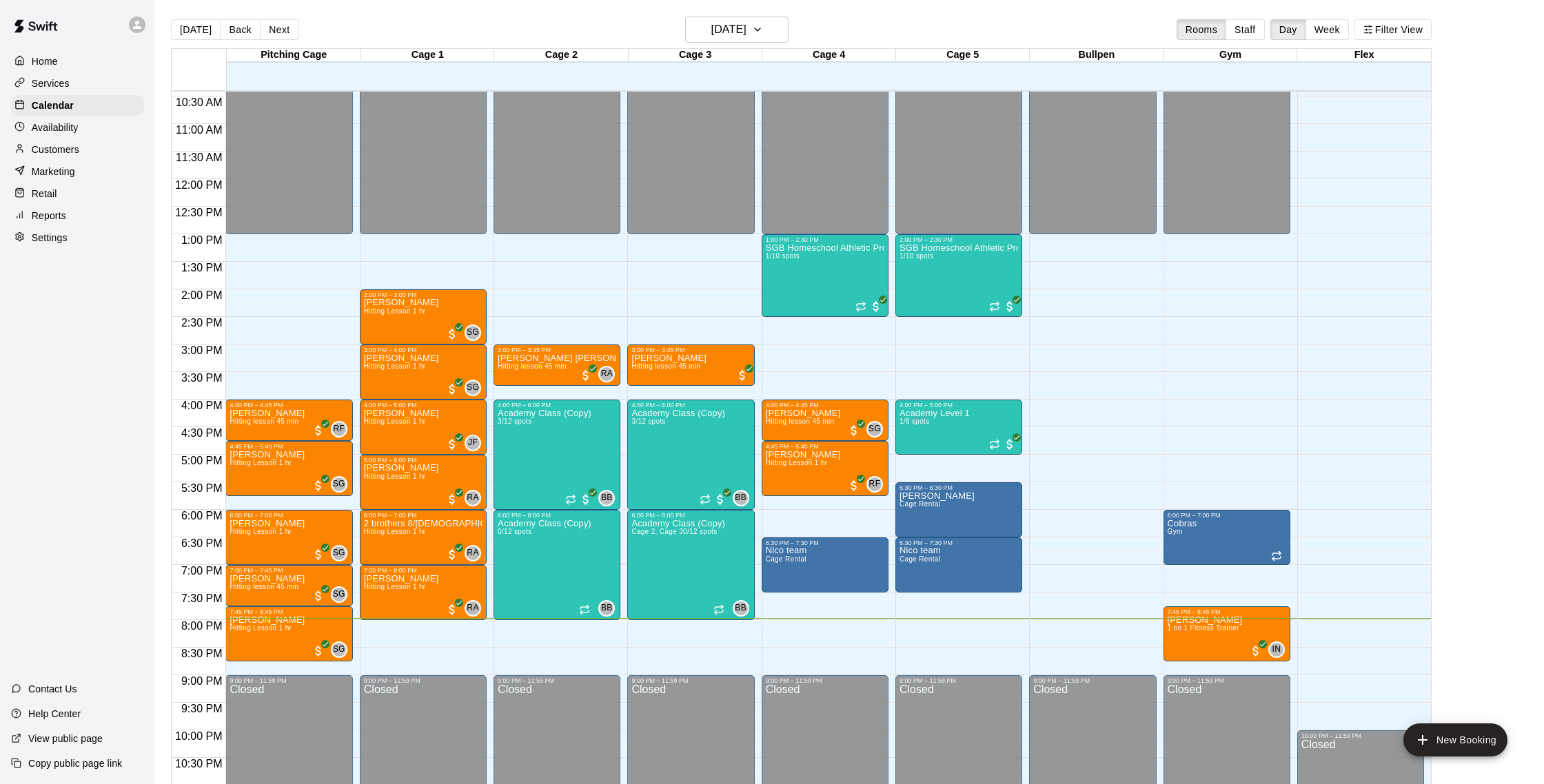
click at [274, 23] on button "Next" at bounding box center [279, 30] width 39 height 21
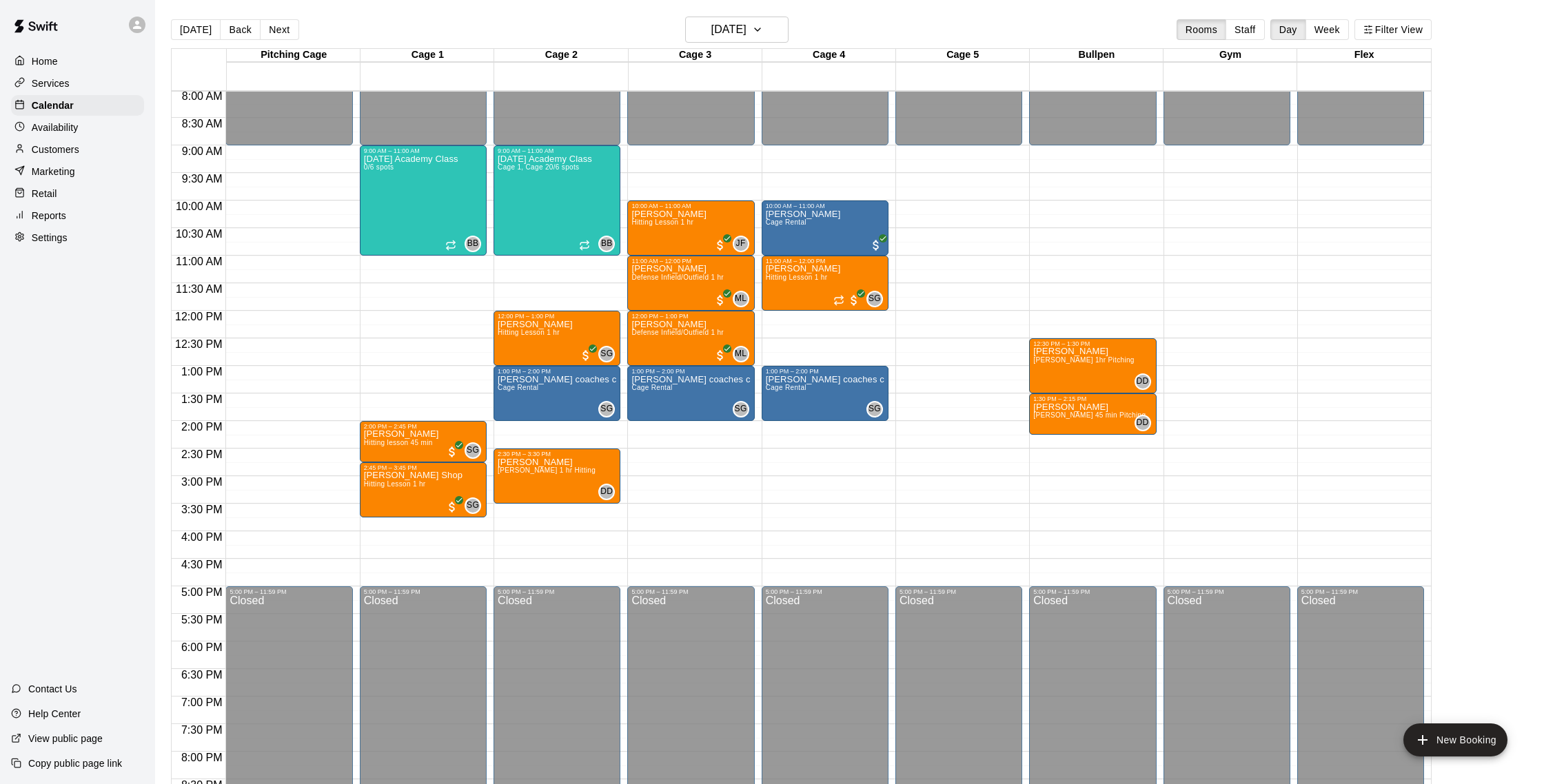
scroll to position [444, 0]
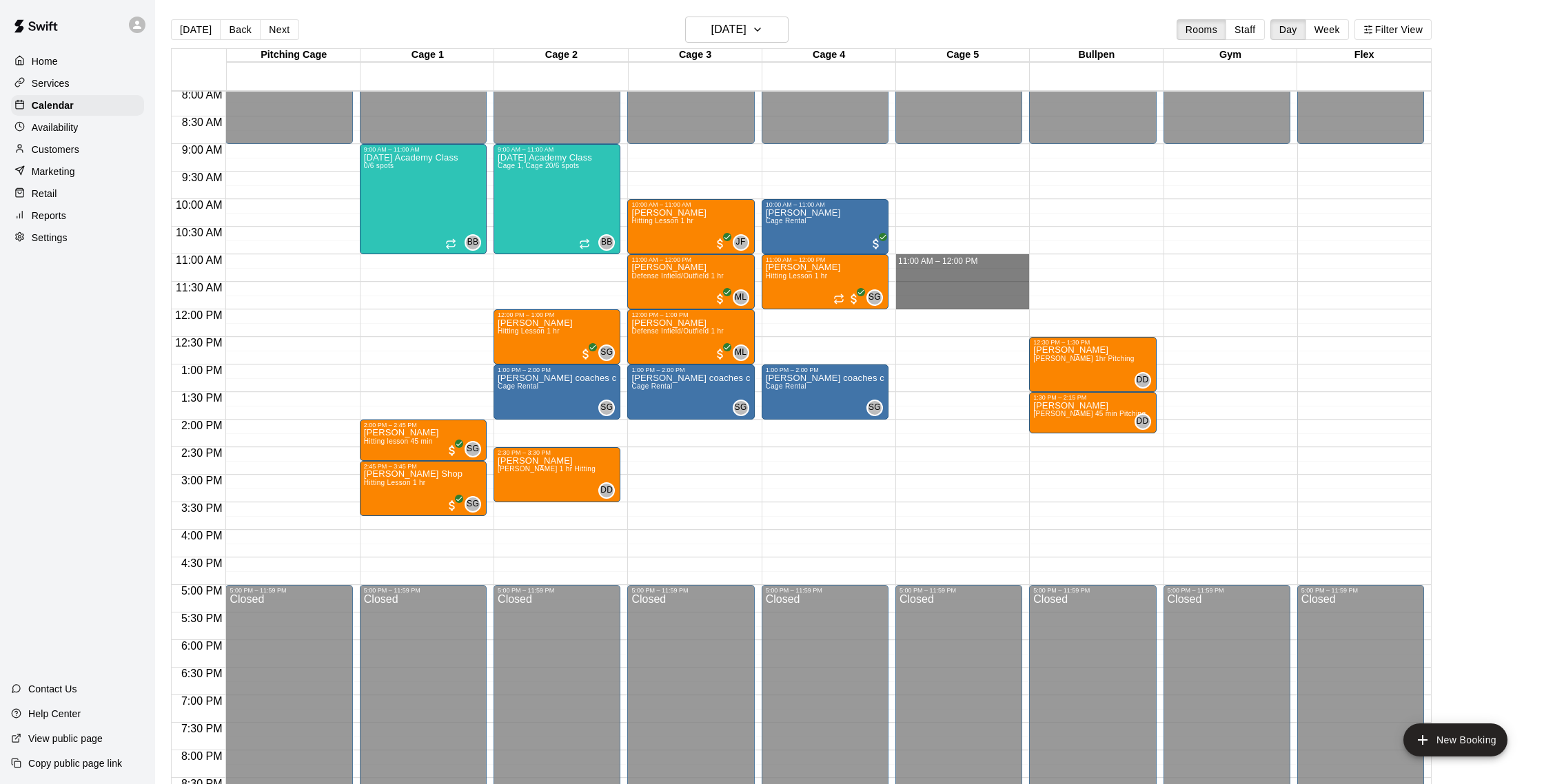
drag, startPoint x: 907, startPoint y: 260, endPoint x: 909, endPoint y: 306, distance: 46.0
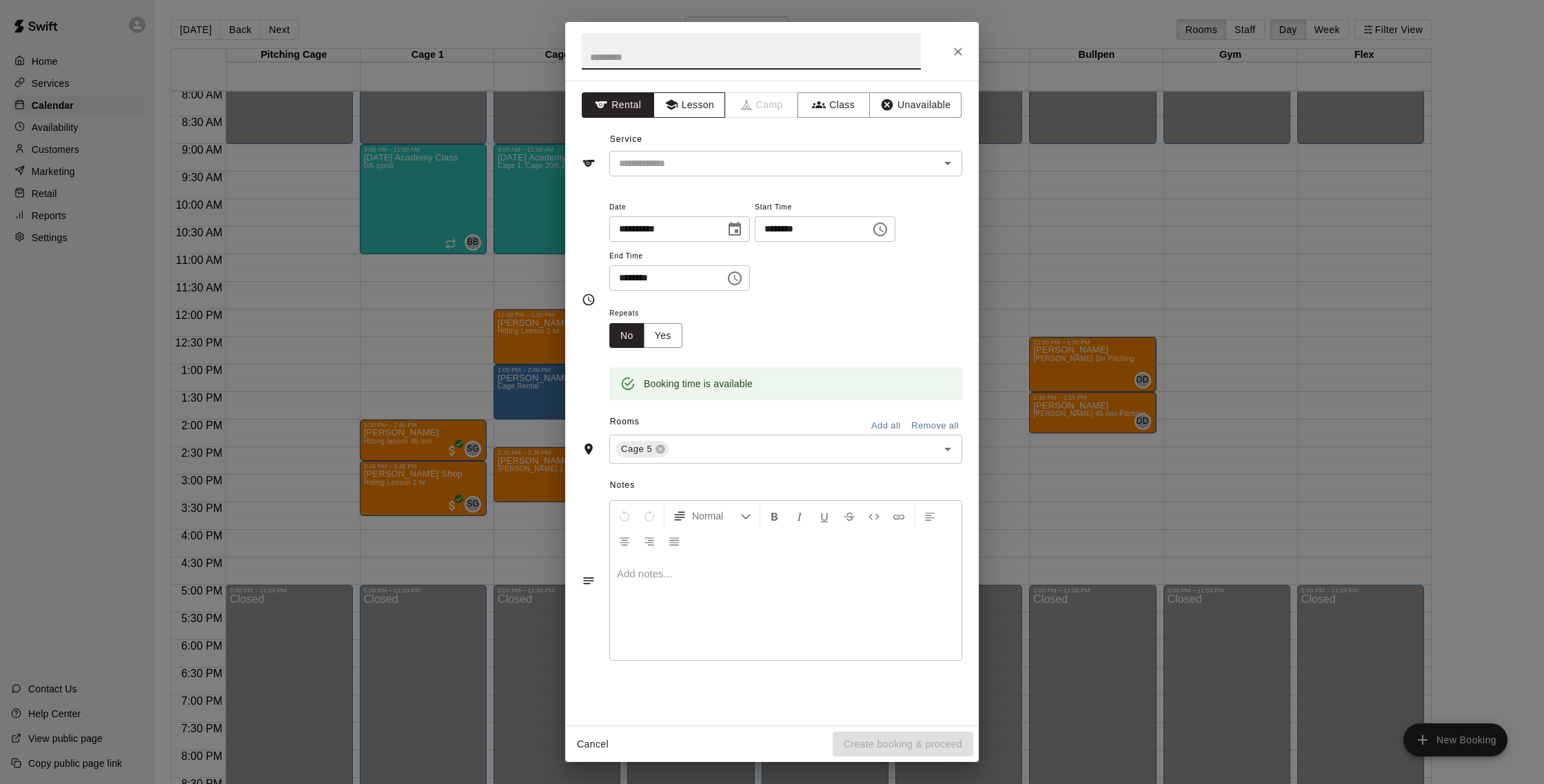
click at [696, 106] on button "Lesson" at bounding box center [689, 105] width 72 height 26
click at [705, 166] on input "text" at bounding box center [765, 163] width 304 height 17
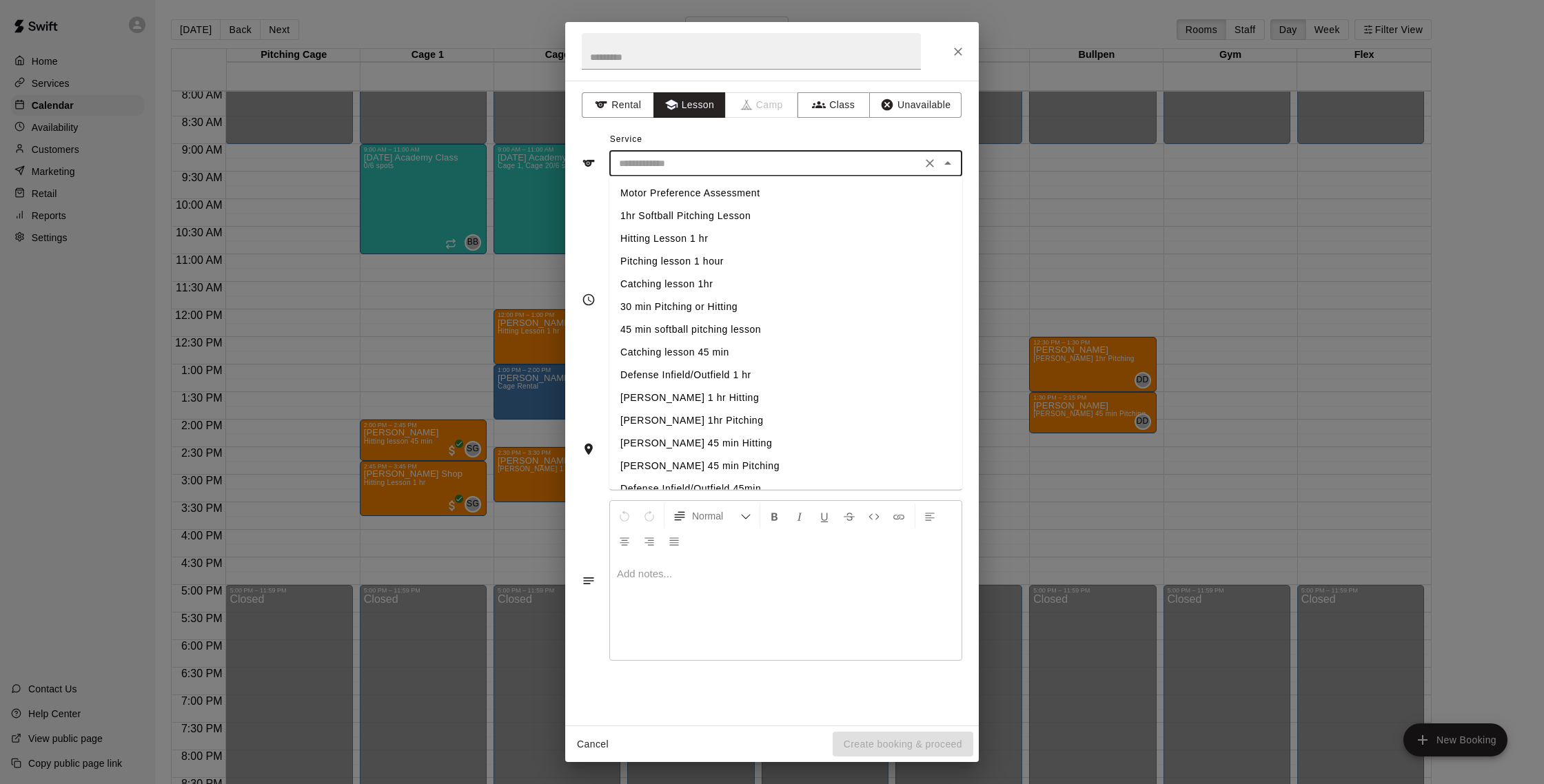
click at [700, 239] on li "Hitting Lesson 1 hr" at bounding box center [786, 238] width 353 height 23
type input "**********"
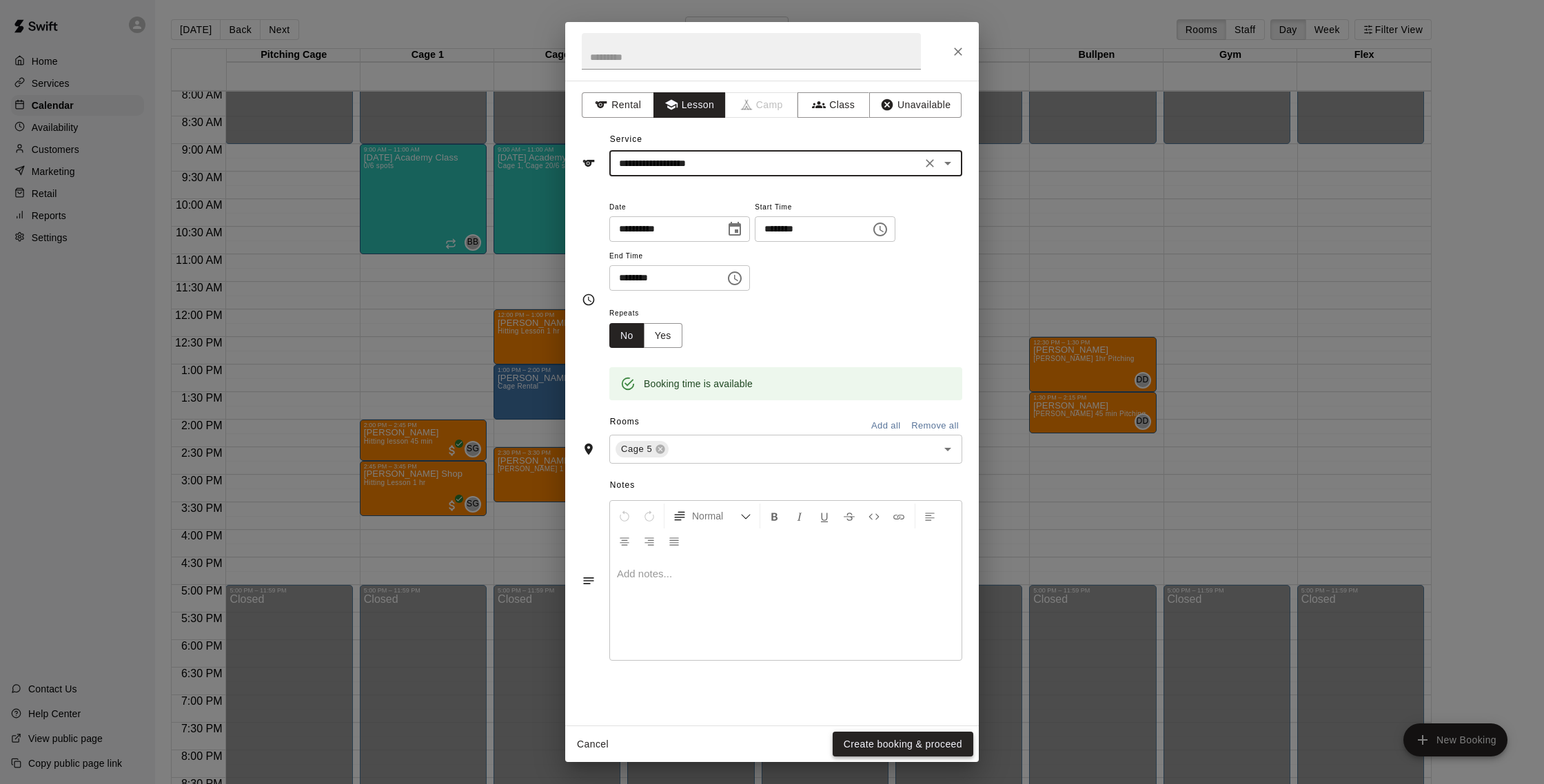
click at [764, 707] on button "Create booking & proceed" at bounding box center [902, 744] width 141 height 26
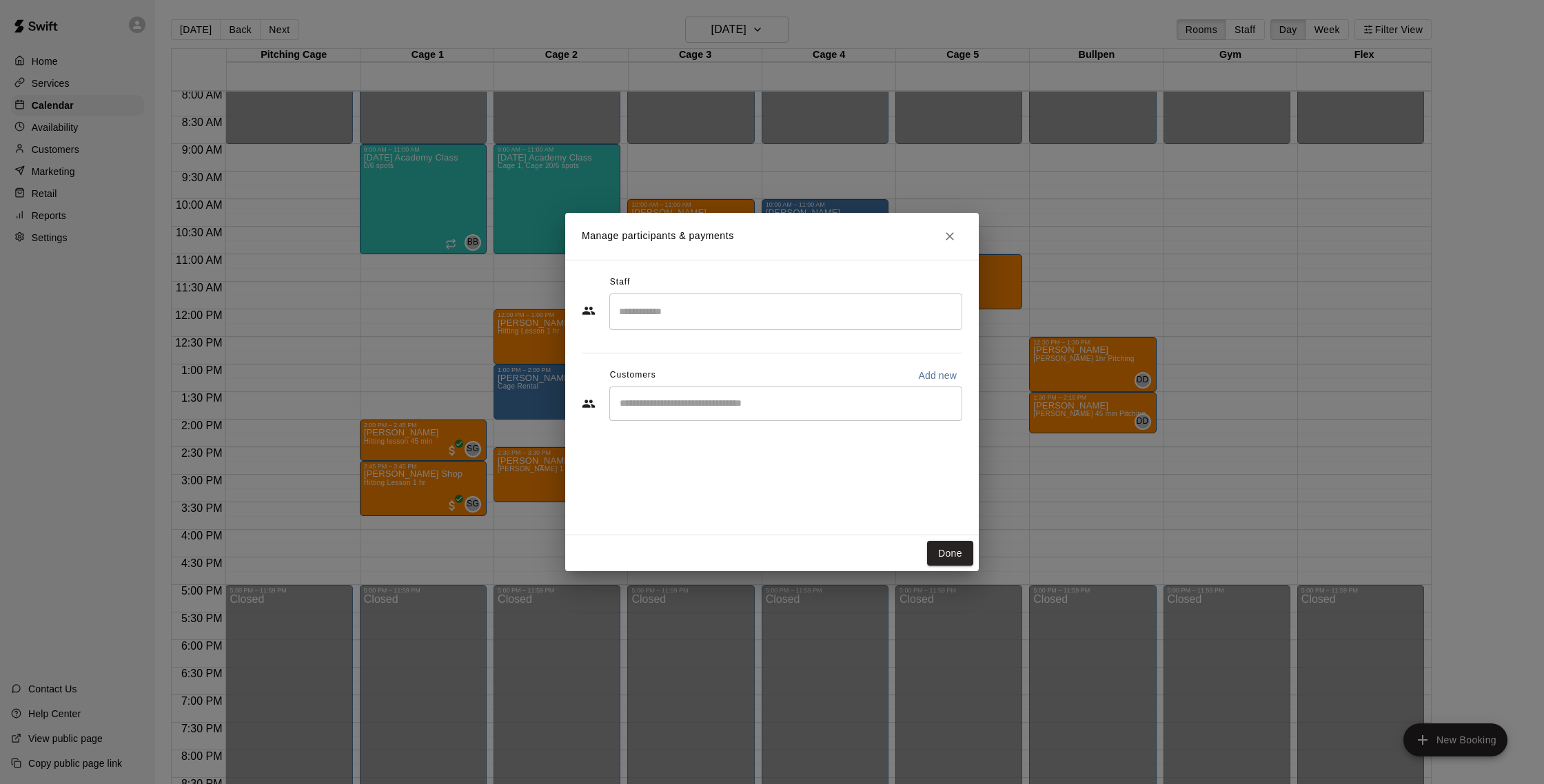
click at [709, 313] on input "Search staff" at bounding box center [786, 311] width 341 height 24
click at [712, 348] on div "[PERSON_NAME] Instructor" at bounding box center [797, 358] width 306 height 27
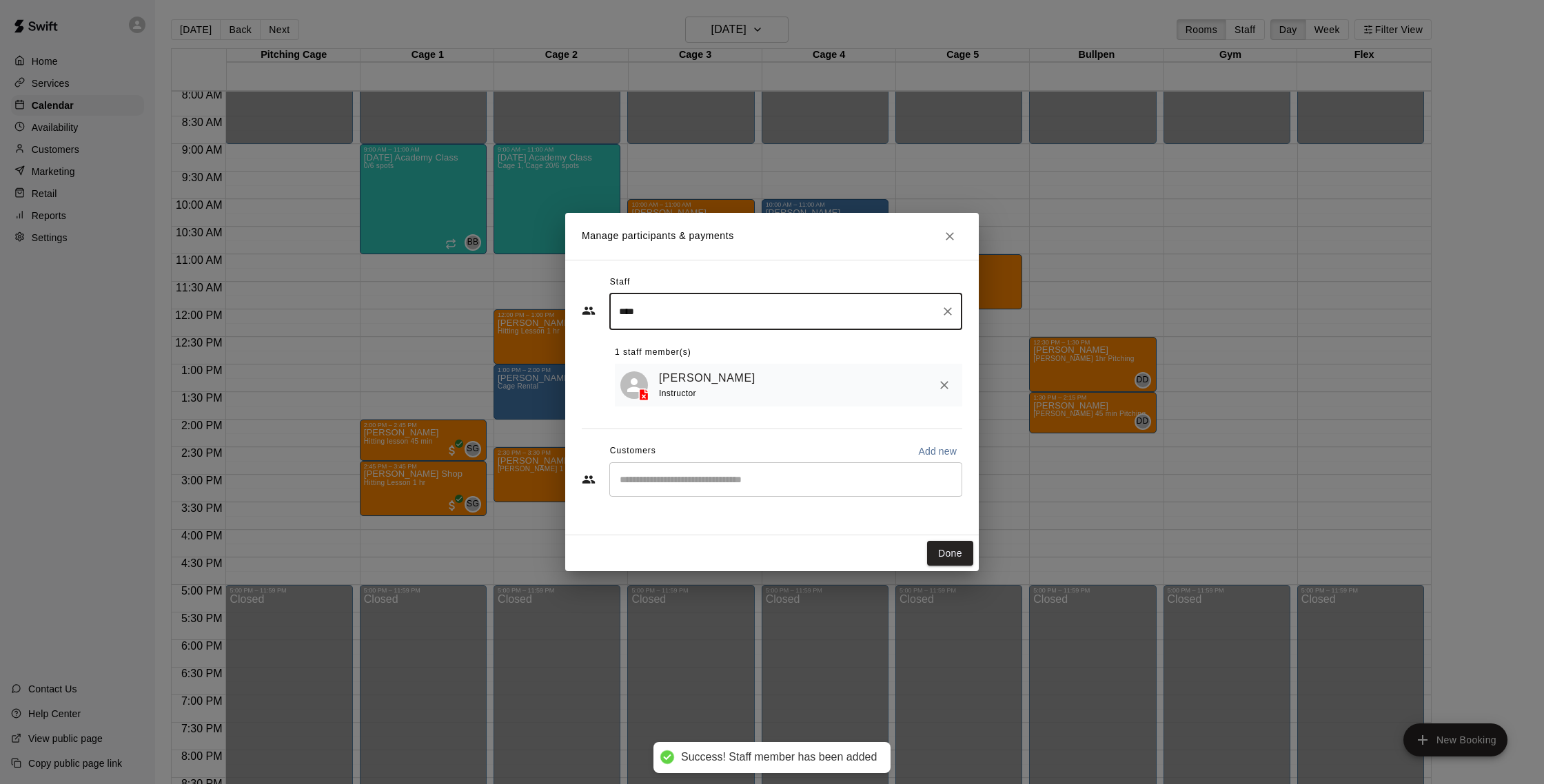
click at [687, 473] on div "​" at bounding box center [786, 480] width 353 height 34
type input "****"
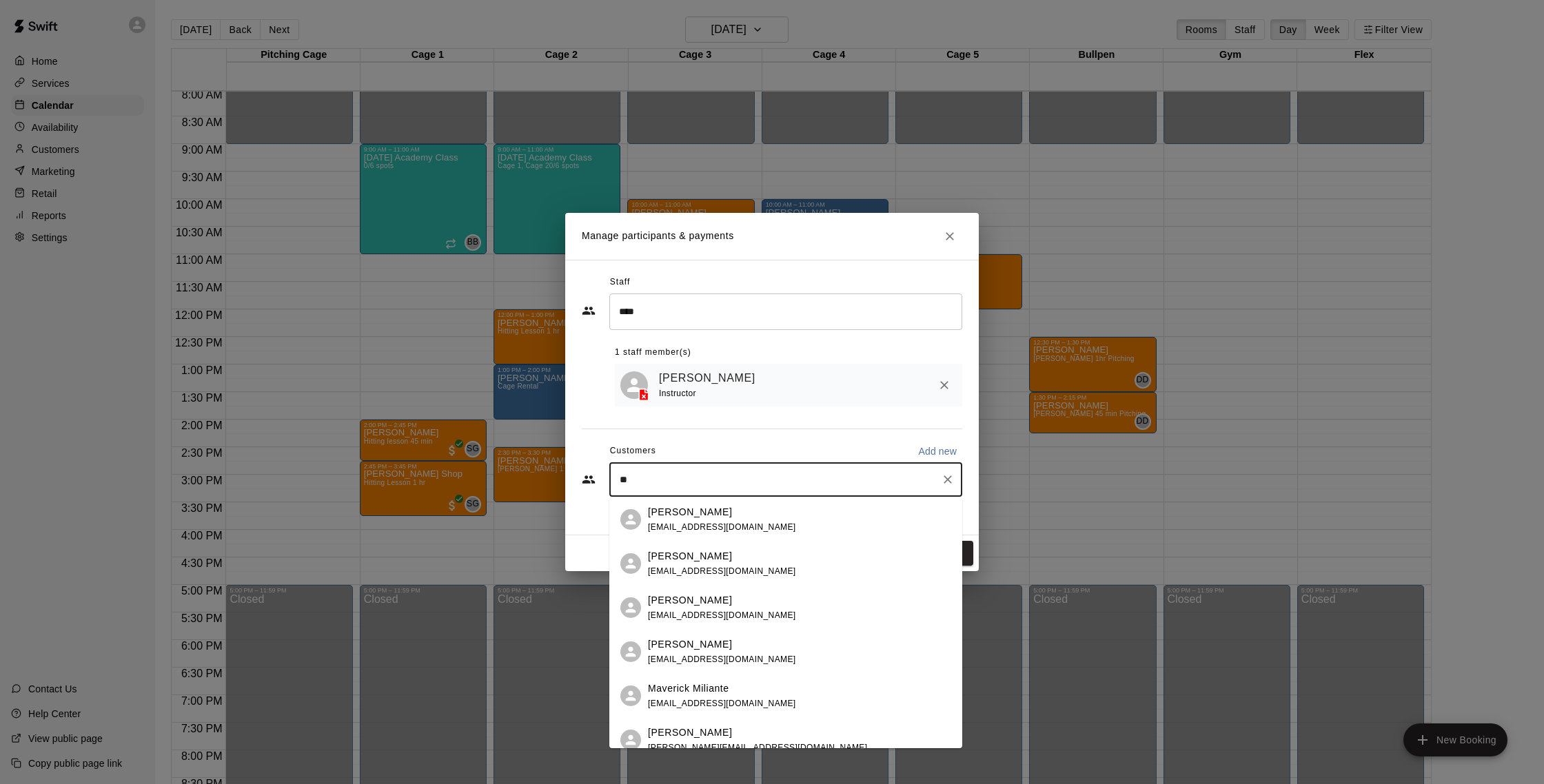
type input "*"
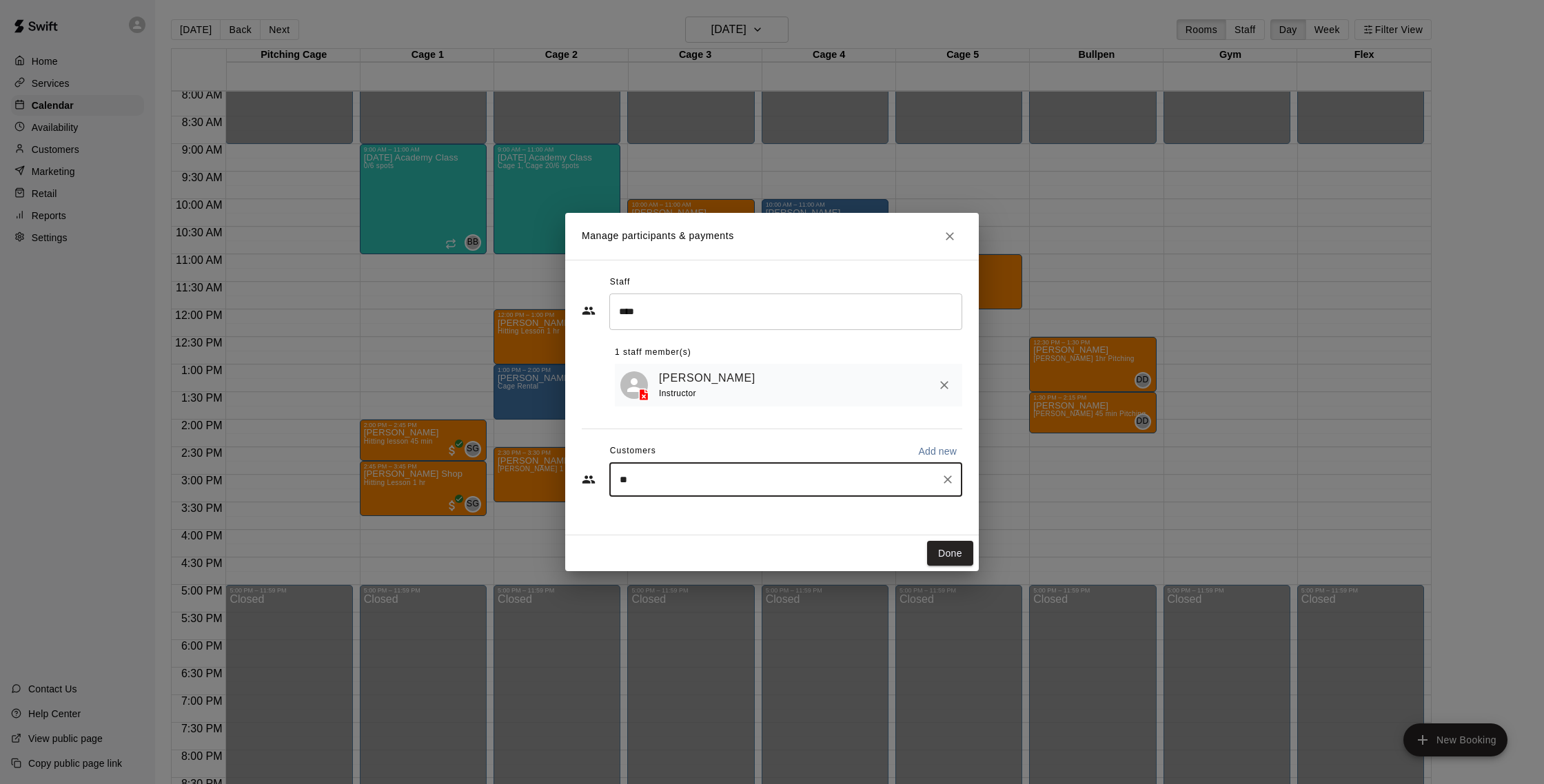
type input "***"
click at [764, 525] on div "[PERSON_NAME] [EMAIL_ADDRESS][DOMAIN_NAME]" at bounding box center [800, 520] width 303 height 30
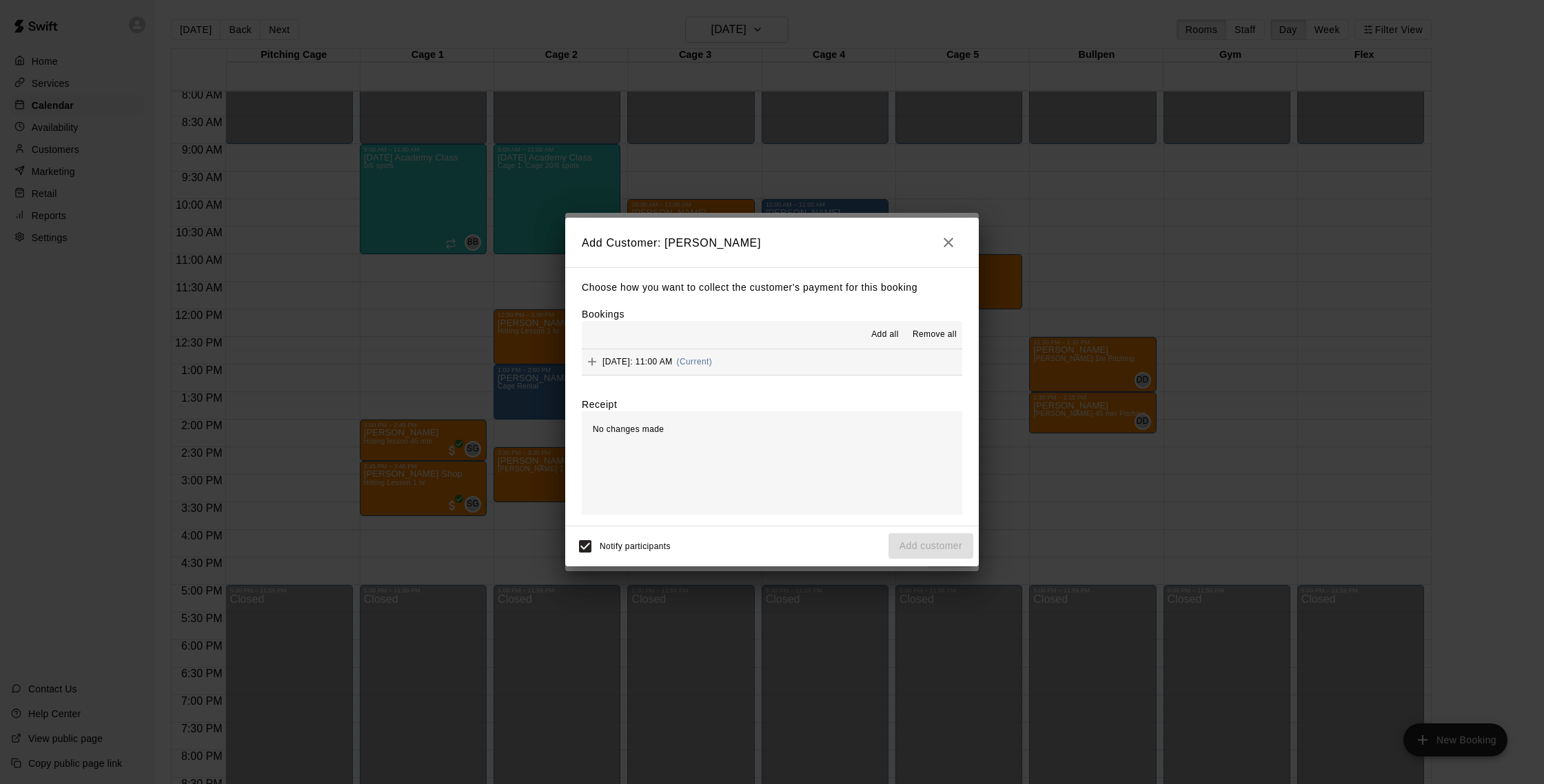
click at [764, 367] on button "[DATE]: 11:00 AM (Current)" at bounding box center [772, 362] width 380 height 26
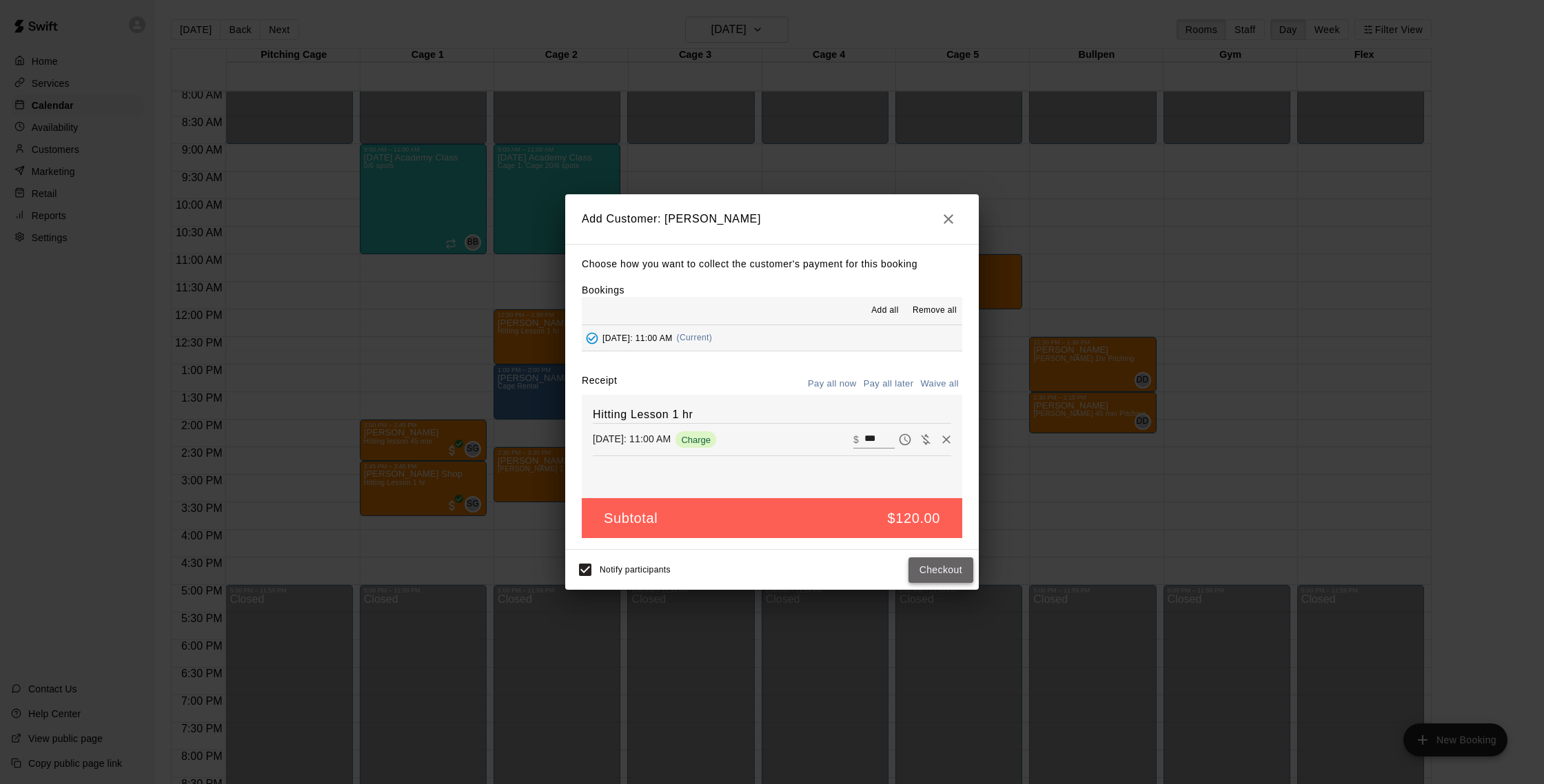
click at [764, 570] on button "Checkout" at bounding box center [940, 570] width 65 height 26
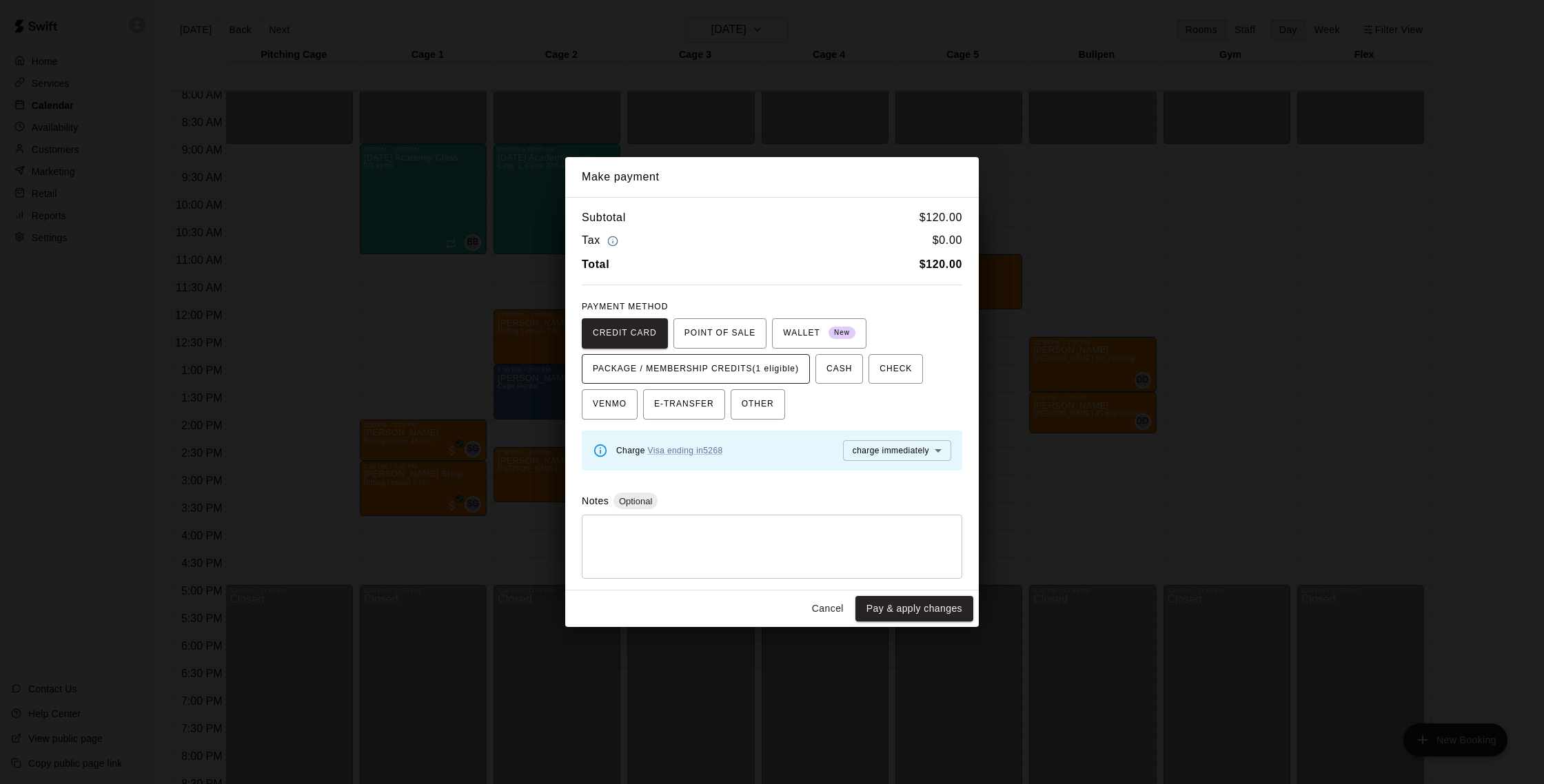
click at [721, 373] on span "PACKAGE / MEMBERSHIP CREDITS (1 eligible)" at bounding box center [695, 369] width 206 height 22
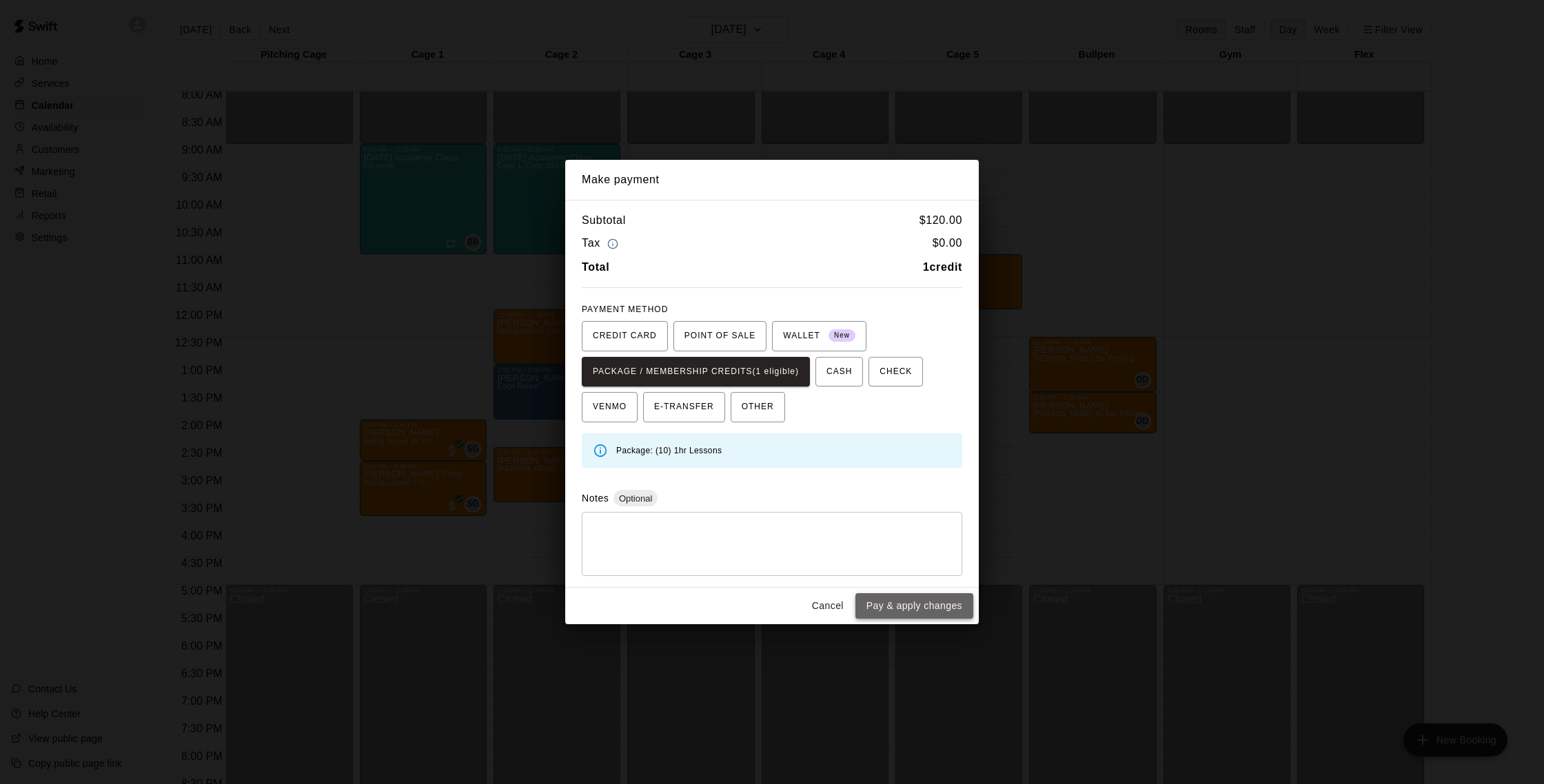
click at [764, 616] on button "Pay & apply changes" at bounding box center [915, 606] width 118 height 26
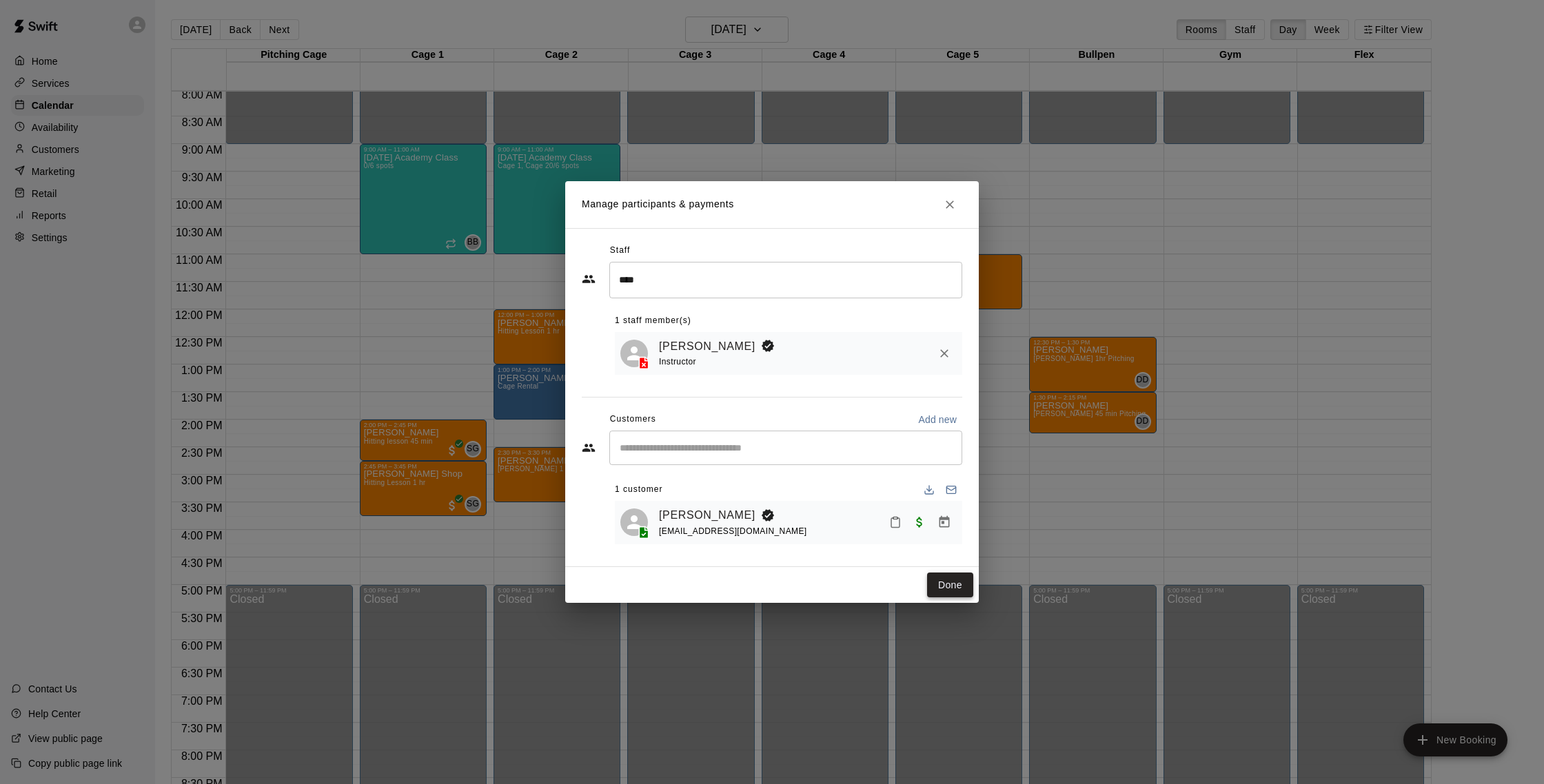
click at [764, 586] on button "Done" at bounding box center [950, 585] width 46 height 26
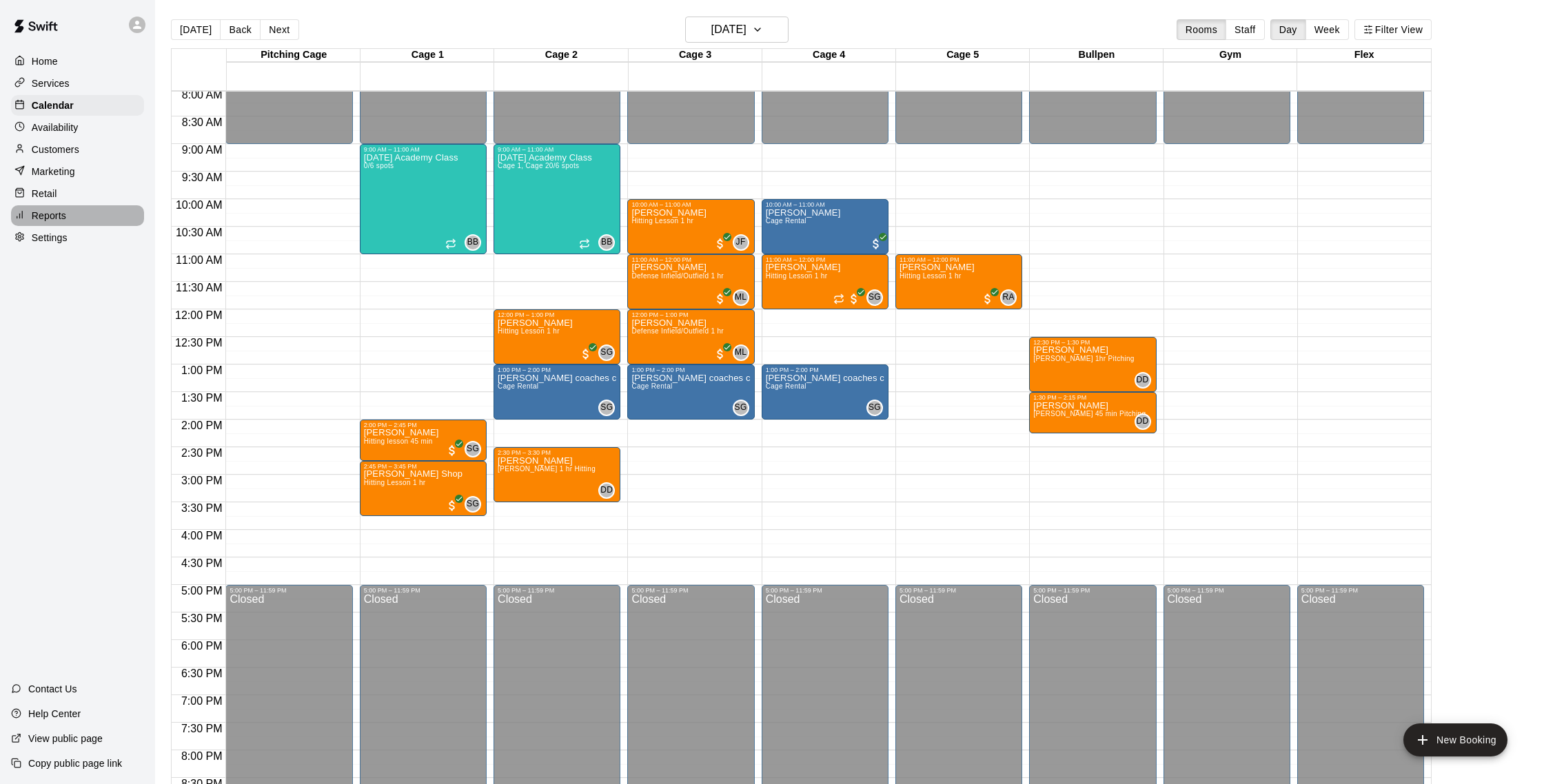
click at [79, 218] on div "Reports" at bounding box center [77, 215] width 133 height 21
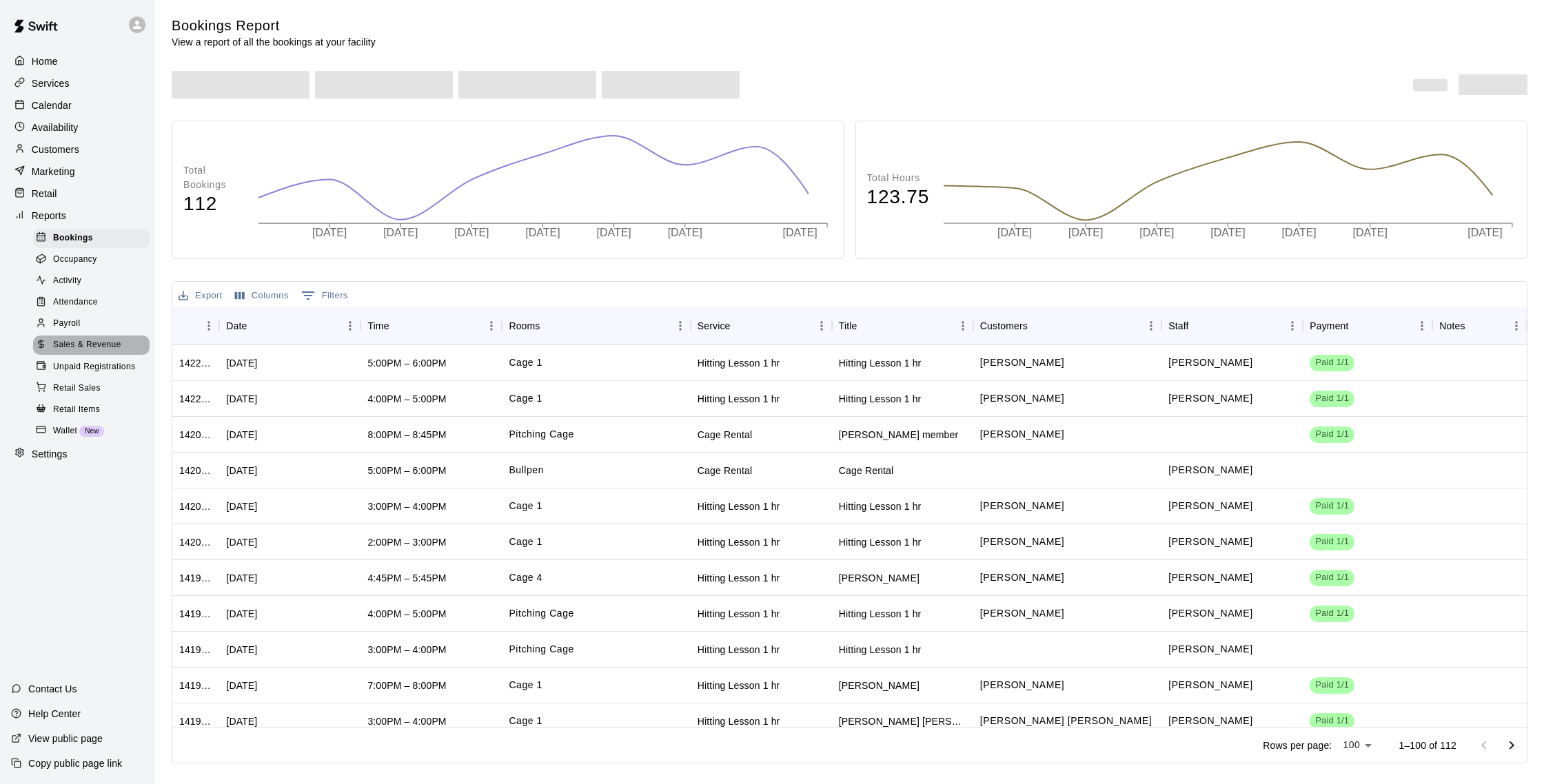
click at [93, 341] on span "Sales & Revenue" at bounding box center [87, 345] width 68 height 14
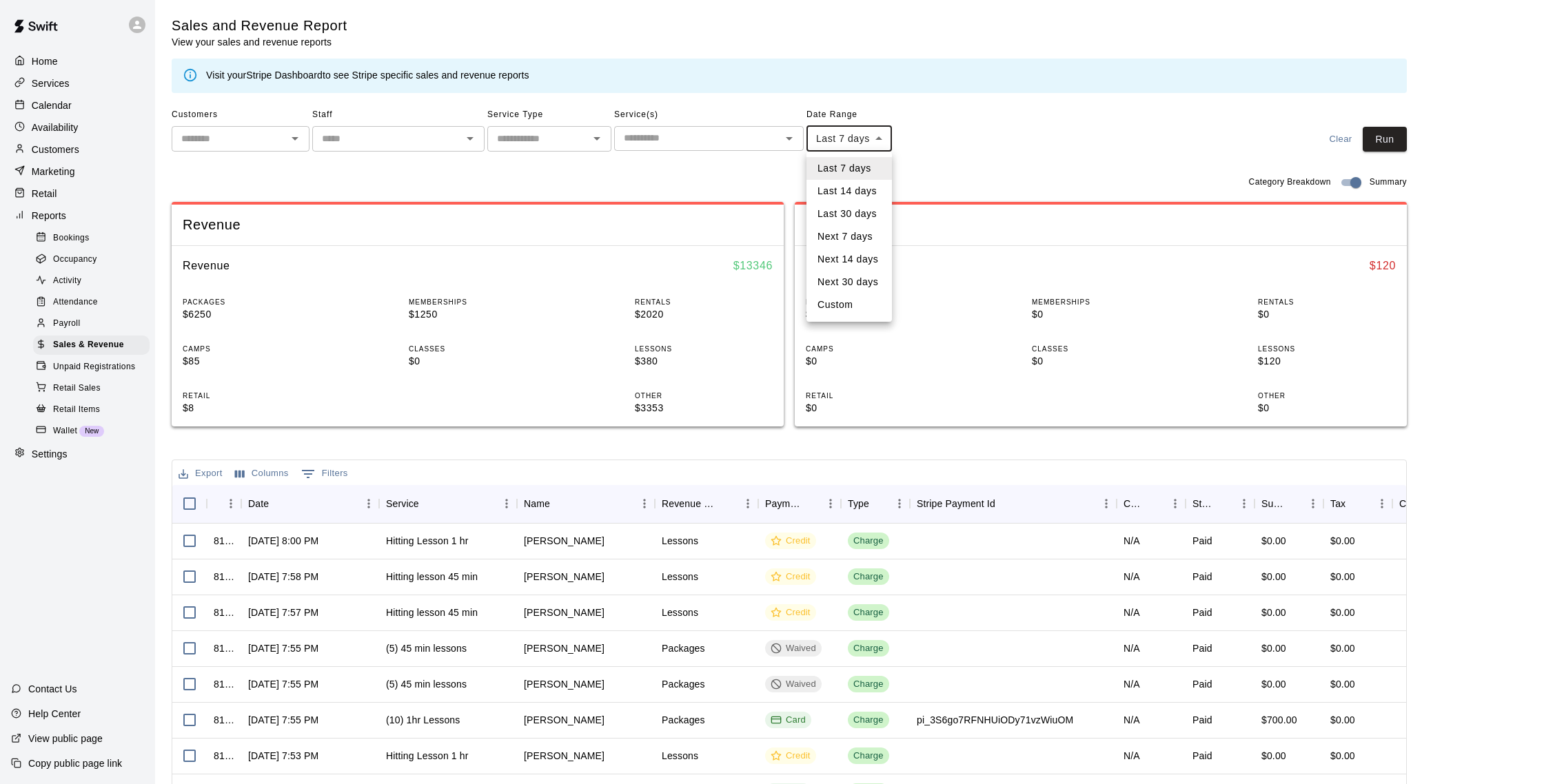
click at [764, 145] on body "Home Services Calendar Availability Customers Marketing Retail Reports Bookings…" at bounding box center [772, 474] width 1544 height 947
click at [764, 299] on li "Custom" at bounding box center [849, 304] width 86 height 23
type input "******"
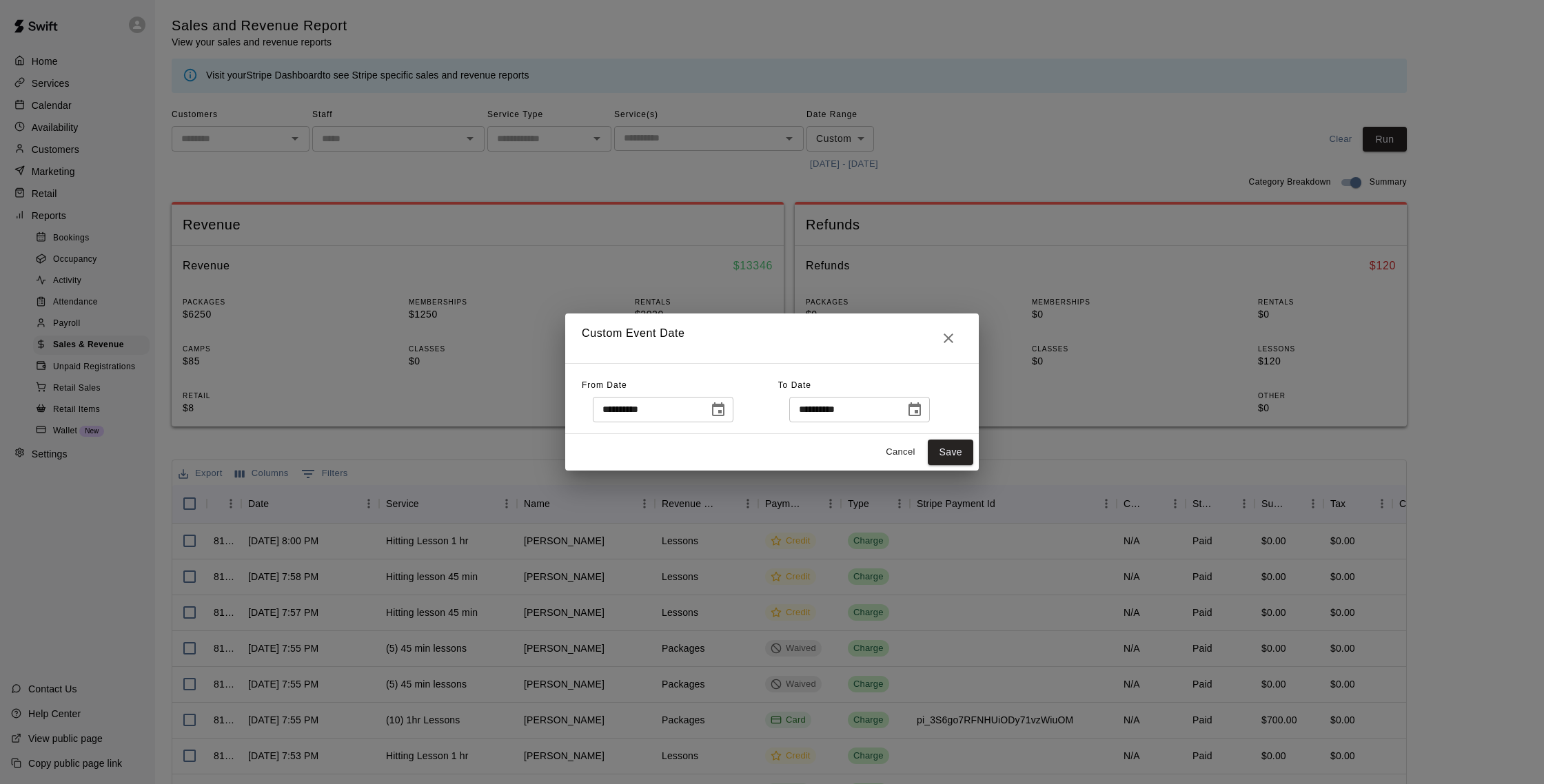
click at [726, 408] on icon "Choose date, selected date is Sep 5, 2025" at bounding box center [718, 410] width 16 height 16
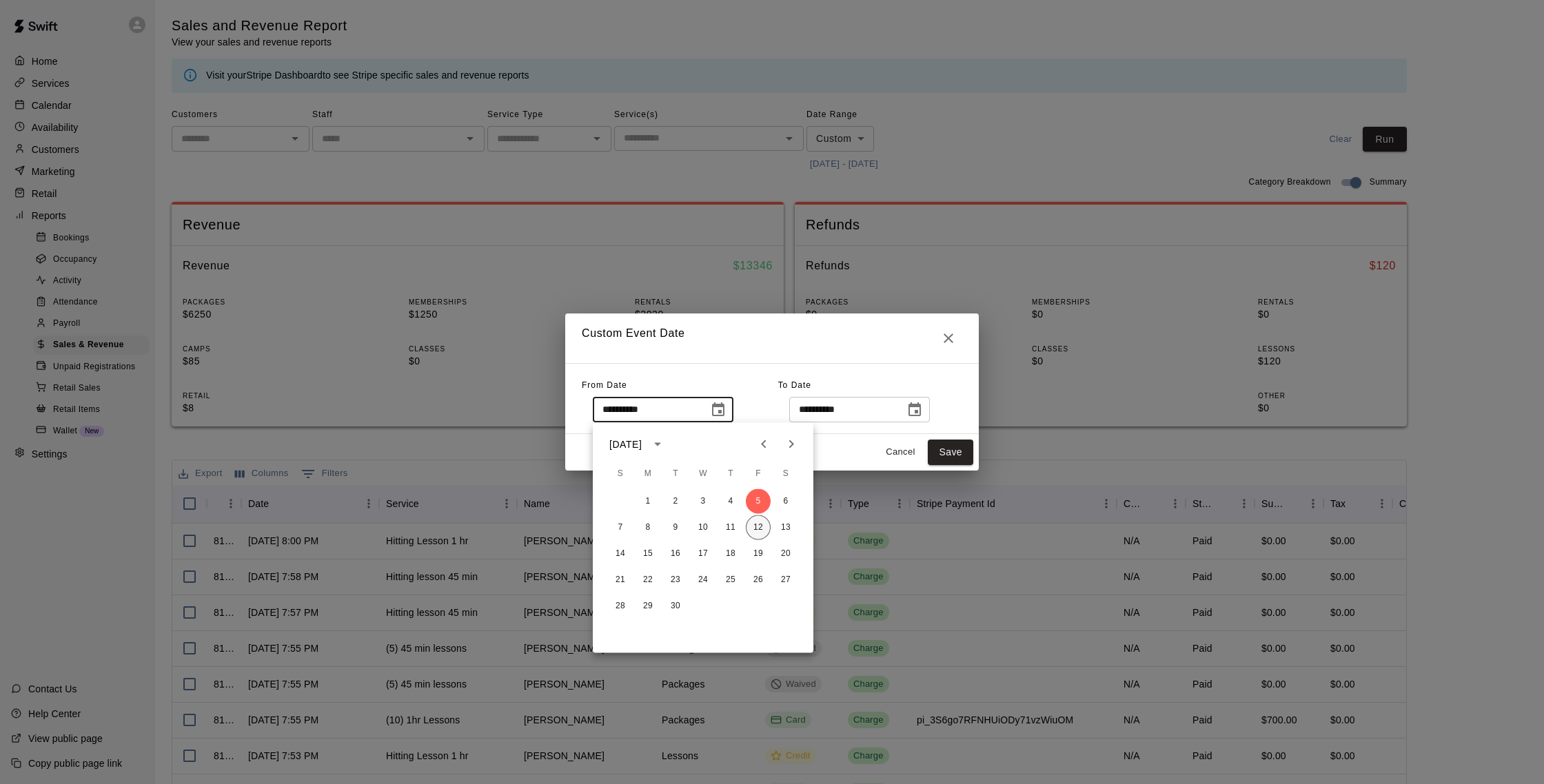
click at [754, 529] on button "12" at bounding box center [758, 528] width 25 height 25
type input "**********"
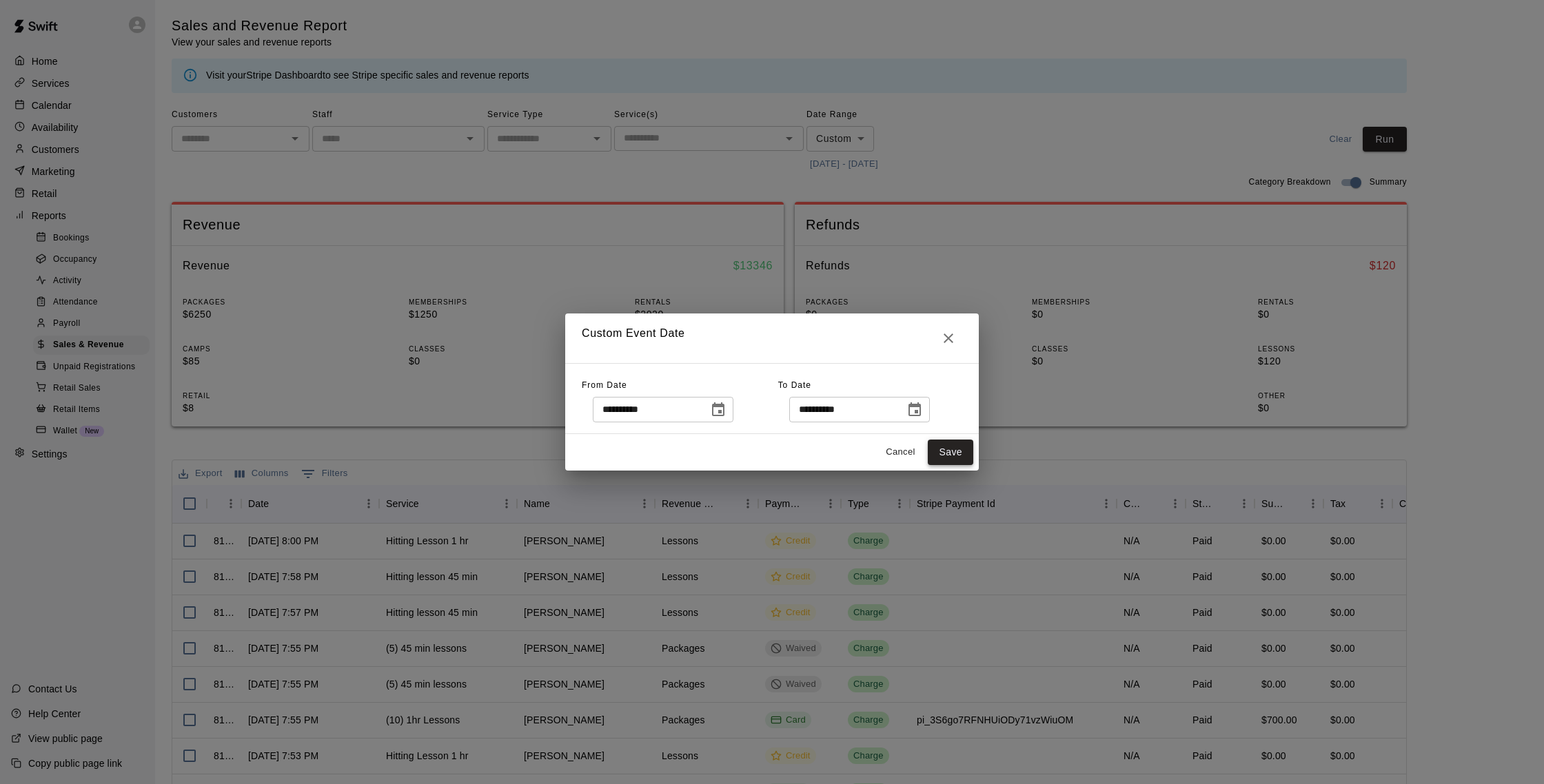
click at [764, 455] on button "Save" at bounding box center [951, 452] width 45 height 26
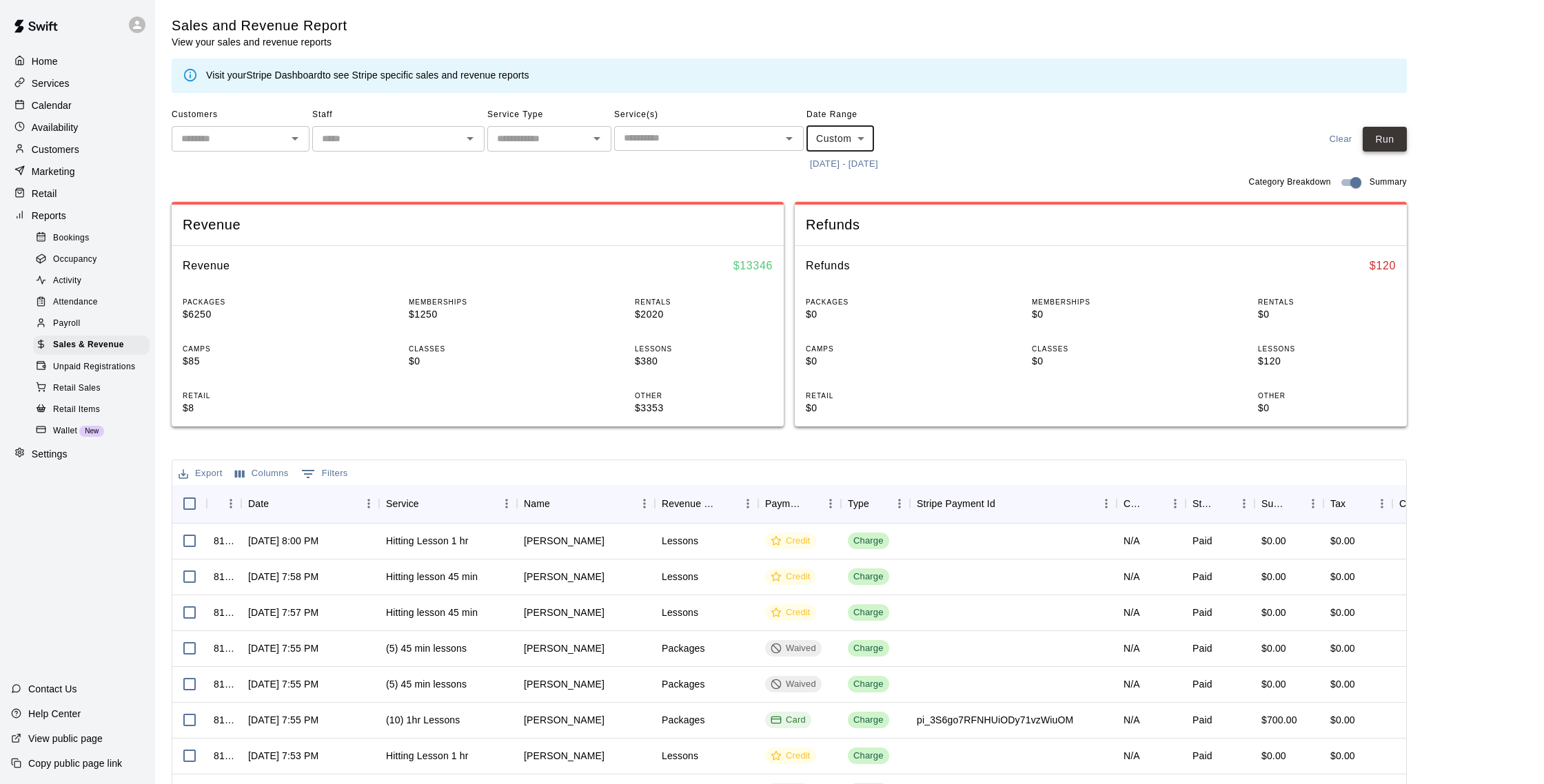
click at [764, 143] on button "Run" at bounding box center [1385, 139] width 44 height 26
click at [51, 152] on p "Customers" at bounding box center [55, 149] width 47 height 14
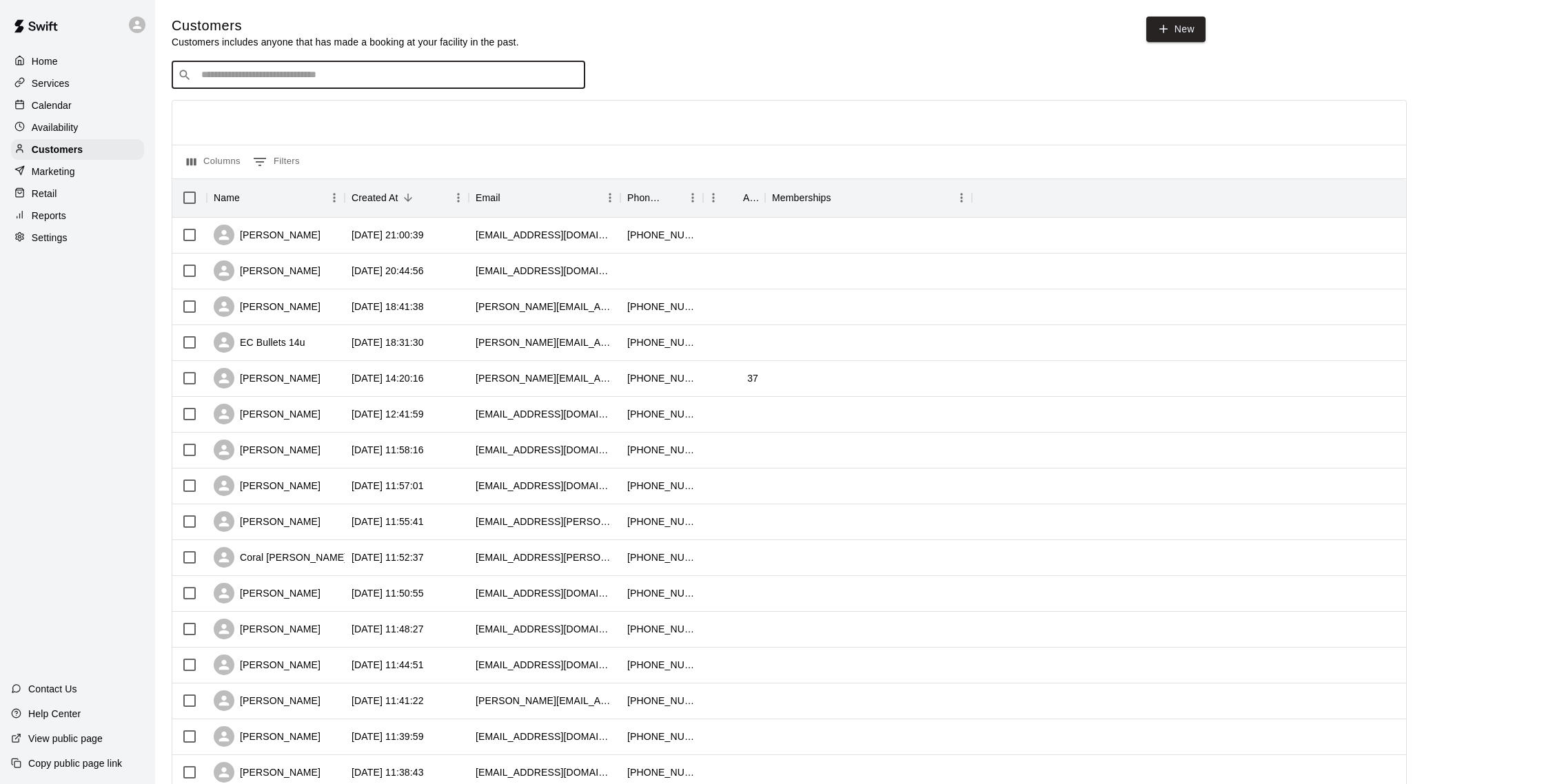
click at [327, 78] on input "Search customers by name or email" at bounding box center [387, 75] width 382 height 14
type input "*****"
click at [331, 112] on div "[PERSON_NAME] Daily Academy [EMAIL_ADDRESS][DOMAIN_NAME]" at bounding box center [287, 111] width 154 height 30
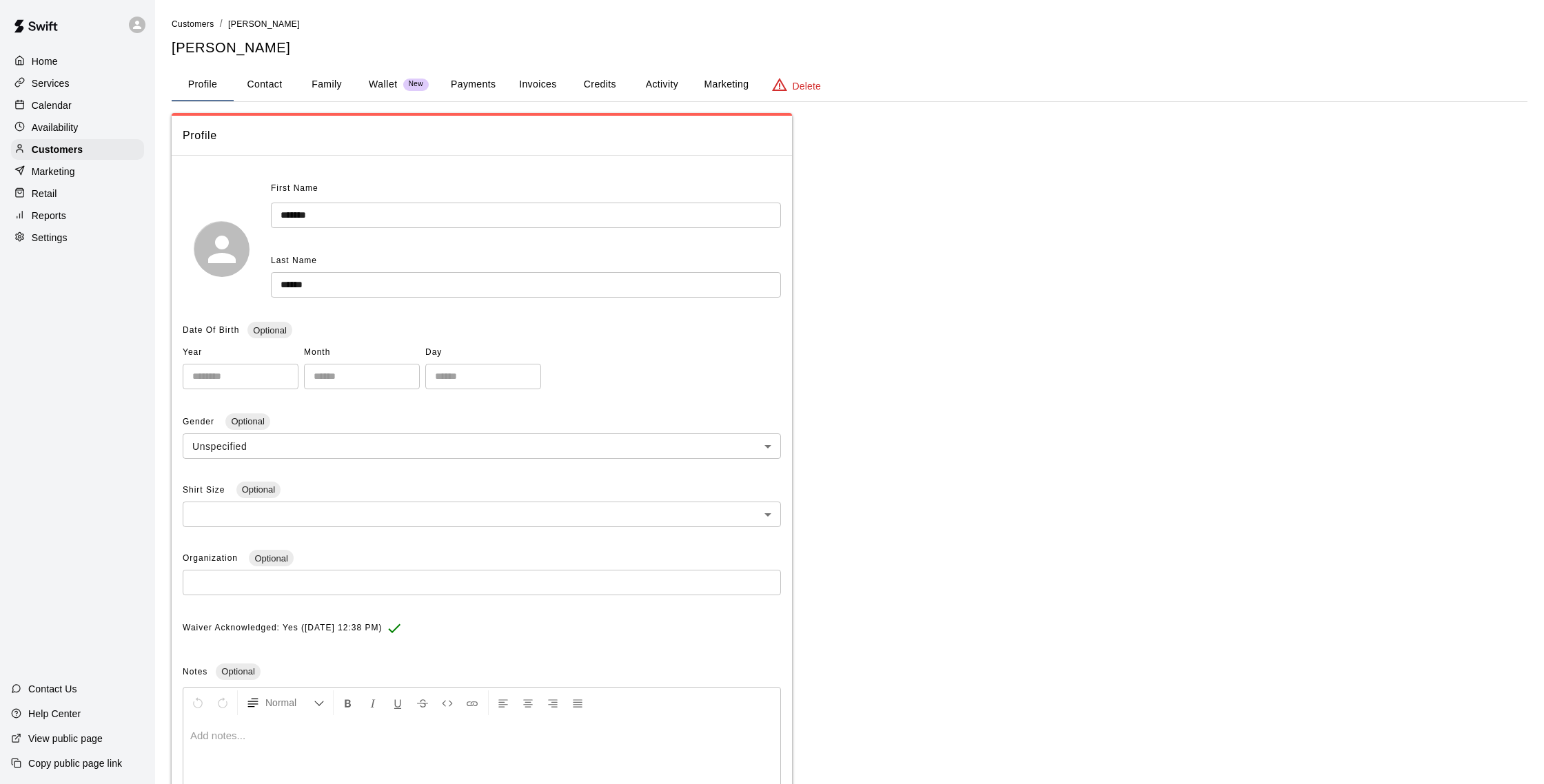
click at [283, 82] on button "Contact" at bounding box center [264, 85] width 62 height 33
select select "**"
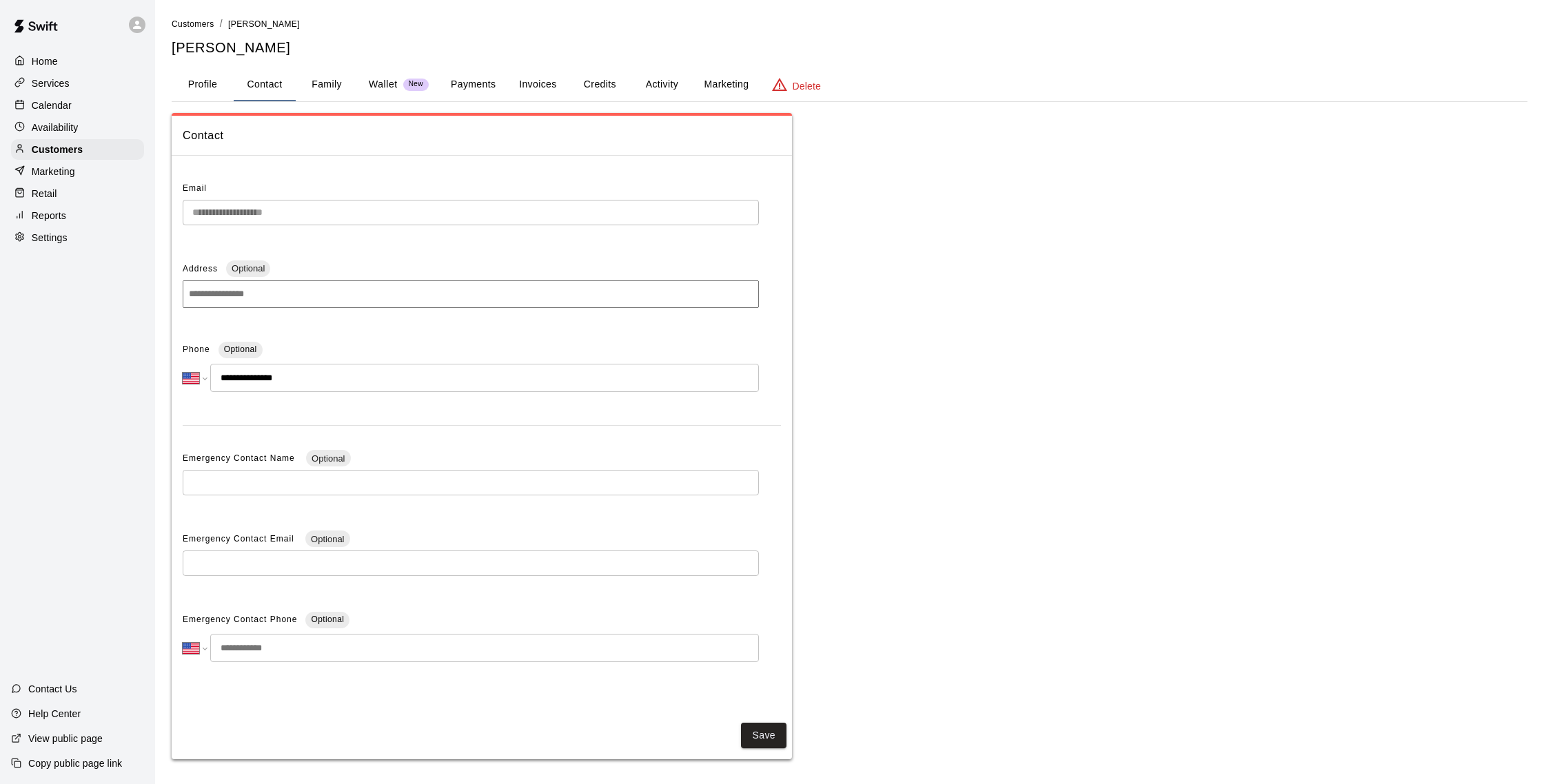
click at [497, 76] on button "Payments" at bounding box center [473, 85] width 67 height 33
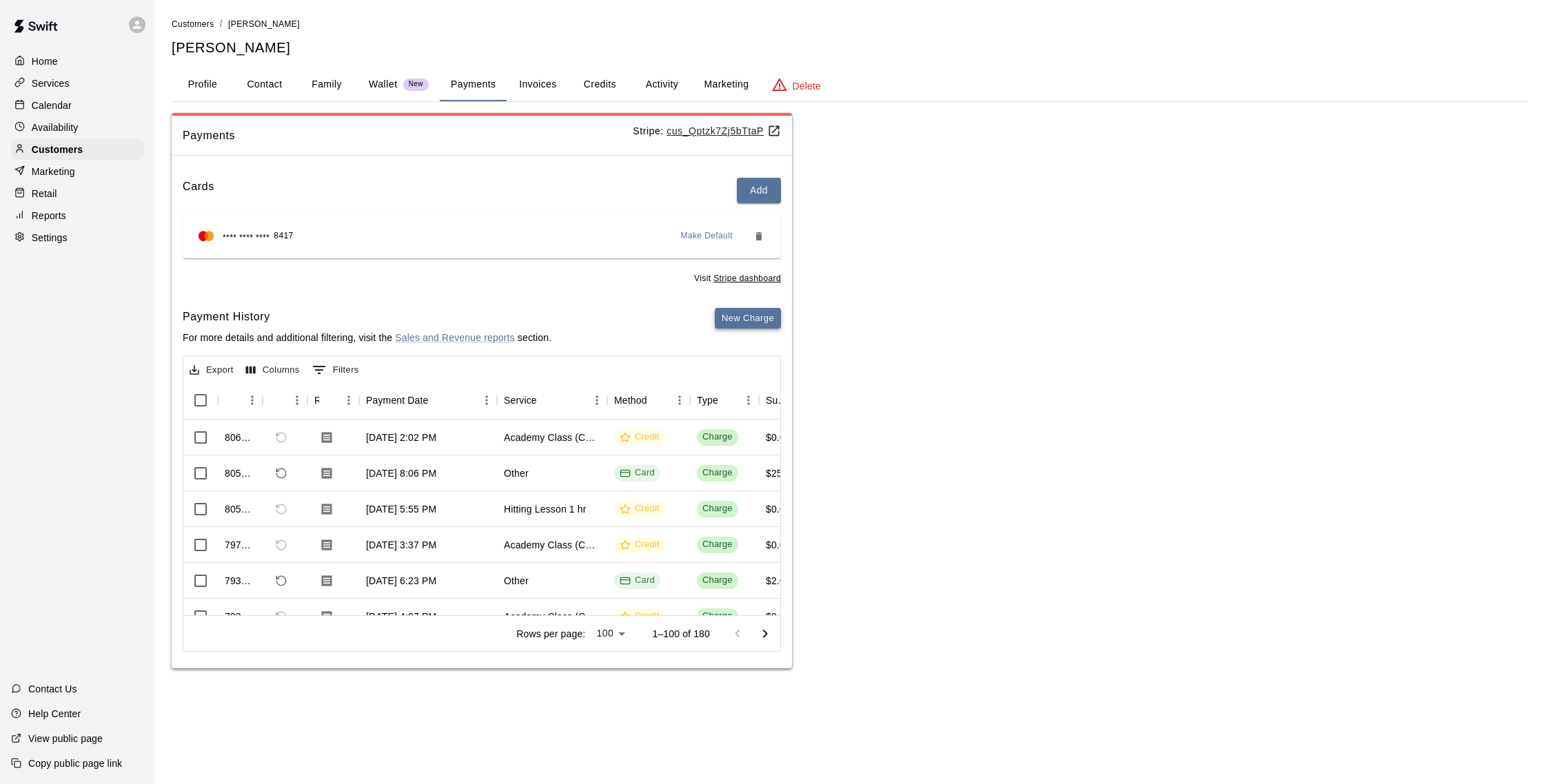
click at [752, 321] on button "New Charge" at bounding box center [747, 318] width 66 height 21
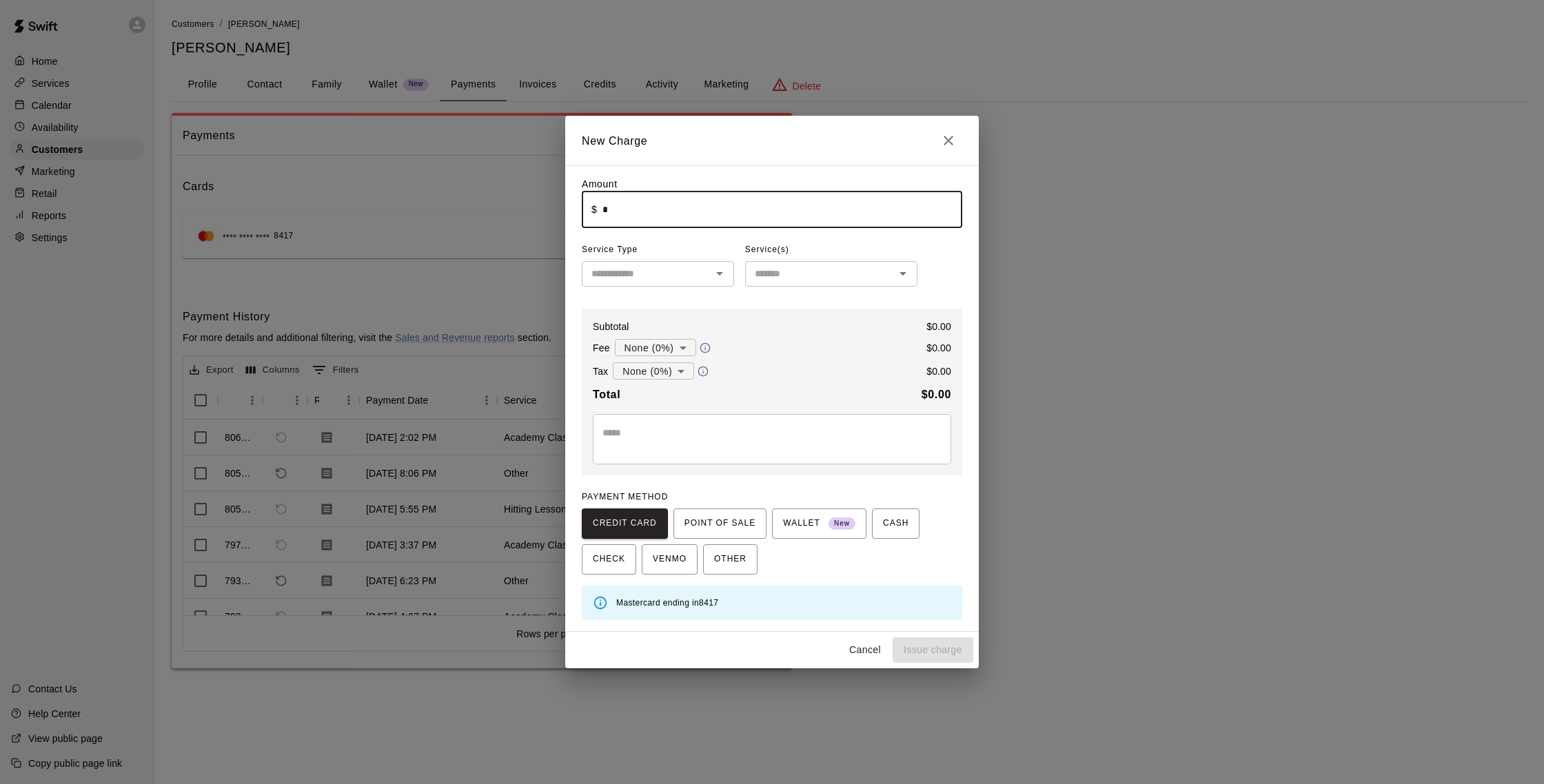
click at [623, 208] on input "*" at bounding box center [782, 209] width 359 height 37
click at [722, 272] on icon "Open" at bounding box center [719, 274] width 7 height 3
type input "******"
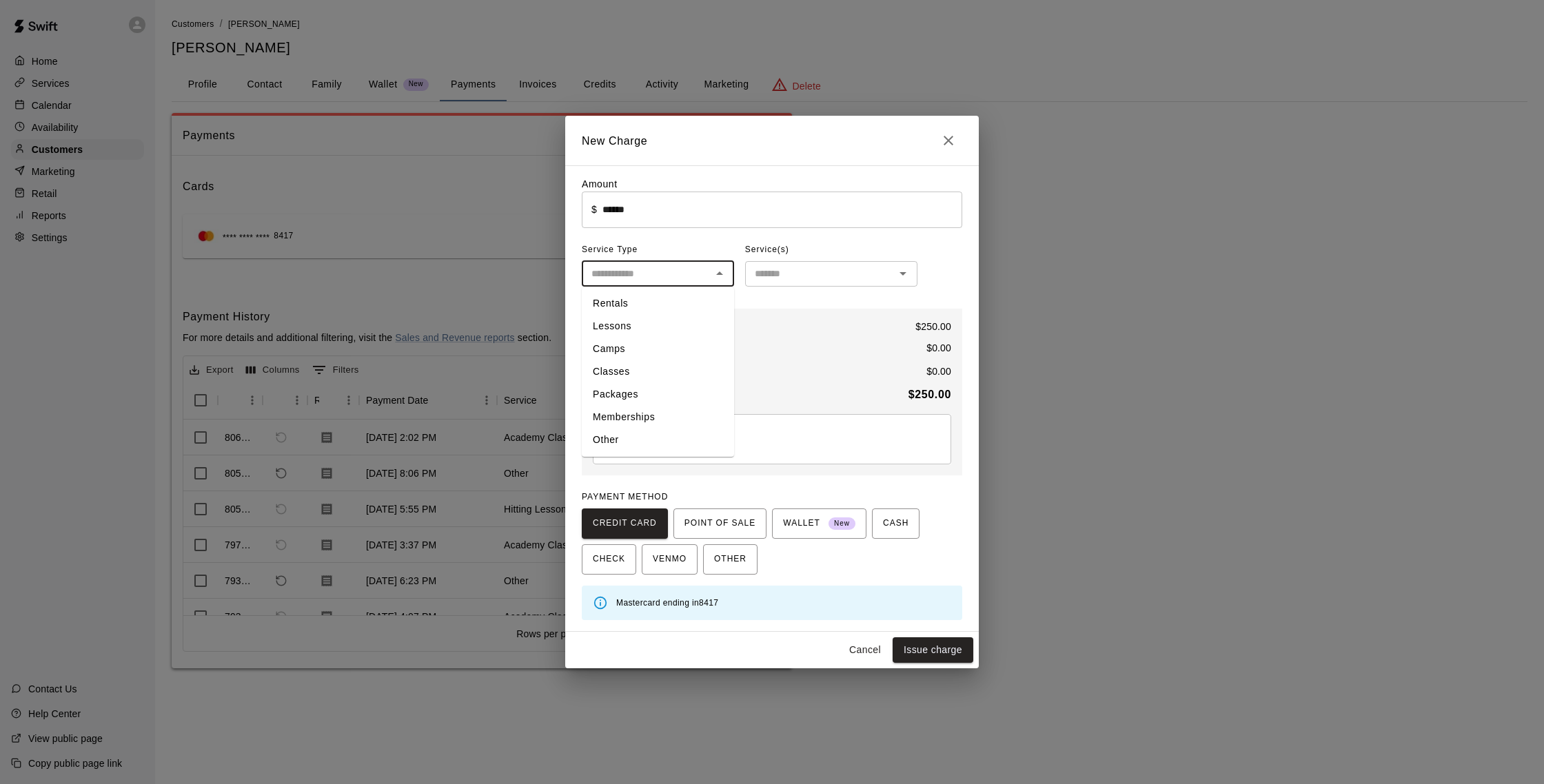
click at [622, 435] on li "Other" at bounding box center [658, 439] width 152 height 23
type input "*****"
click at [764, 264] on div "​" at bounding box center [831, 274] width 172 height 26
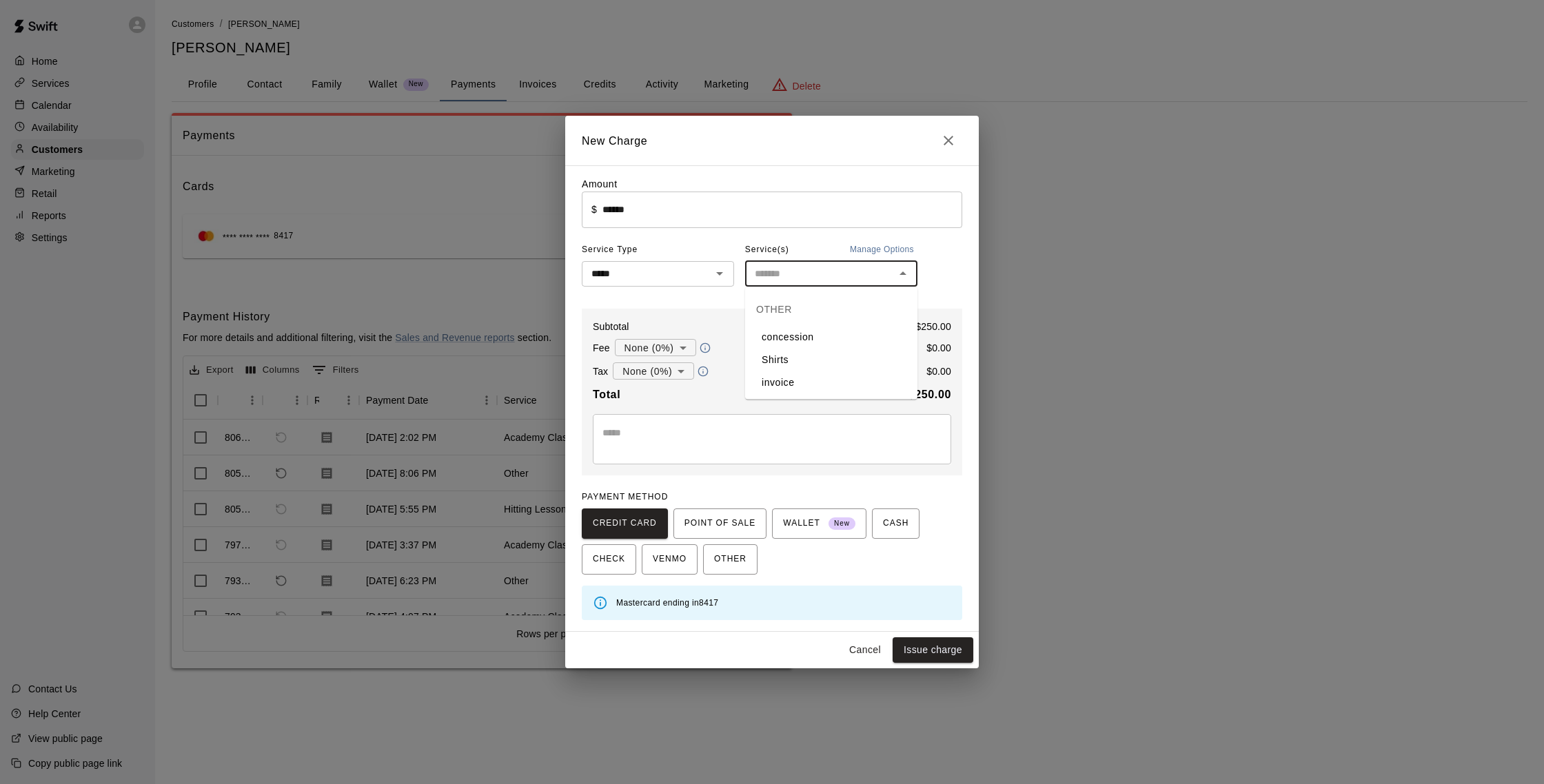
click at [764, 377] on li "invoice" at bounding box center [831, 383] width 172 height 23
type input "*******"
click at [764, 648] on button "Issue charge" at bounding box center [933, 650] width 81 height 26
type input "*"
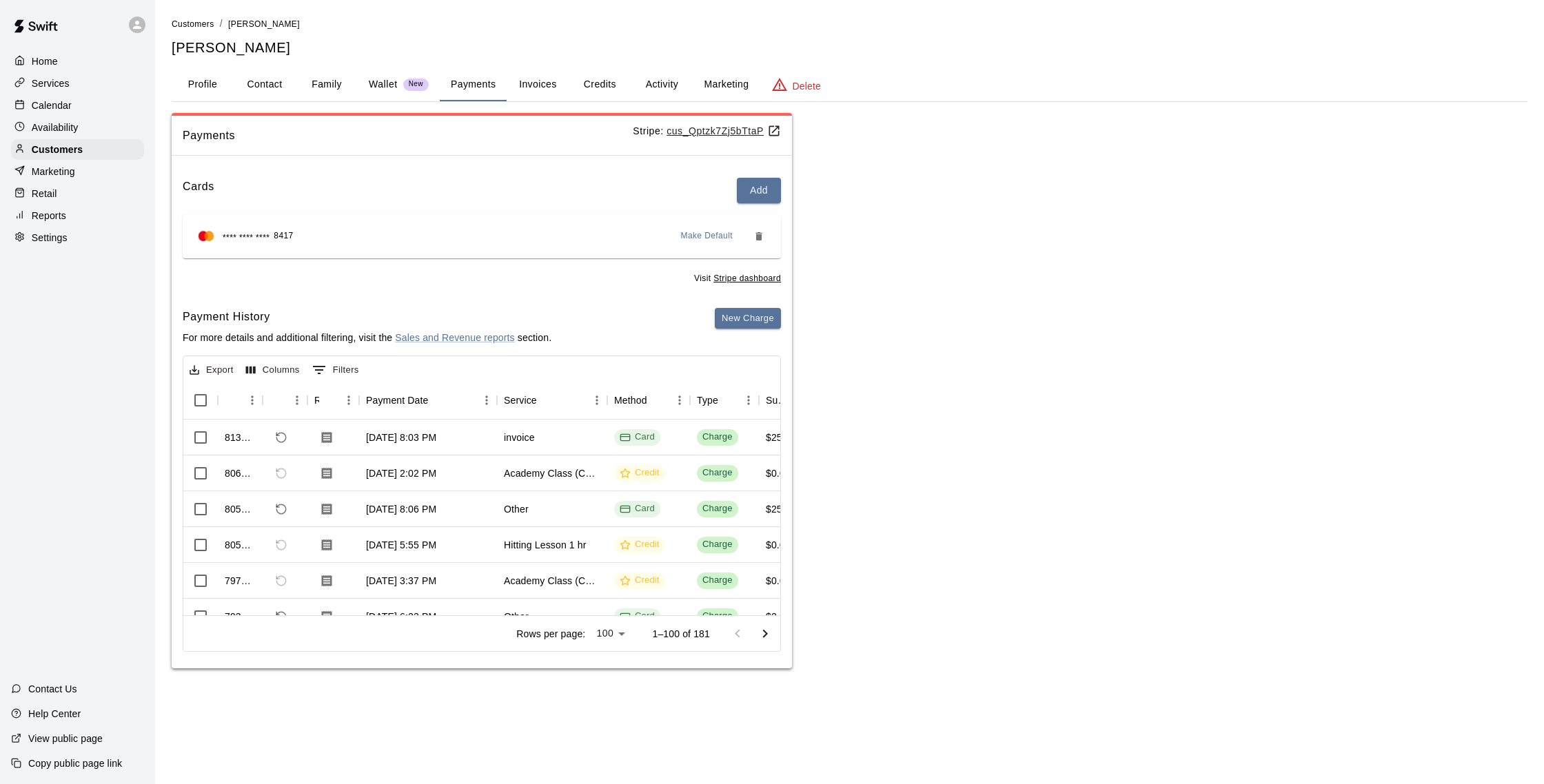
click at [68, 104] on p "Calendar" at bounding box center [51, 106] width 40 height 14
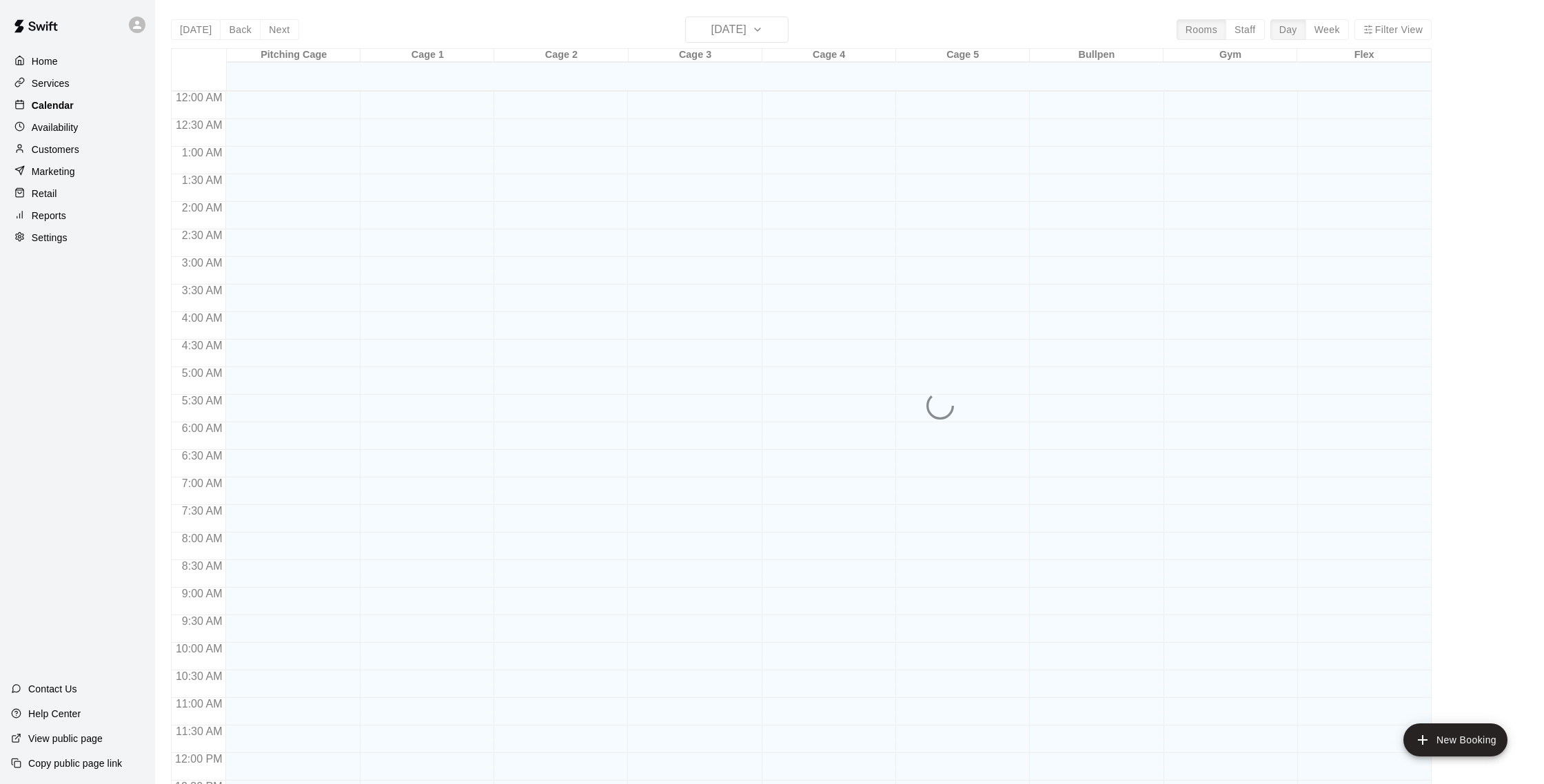
scroll to position [574, 0]
